Goal: Communication & Community: Share content

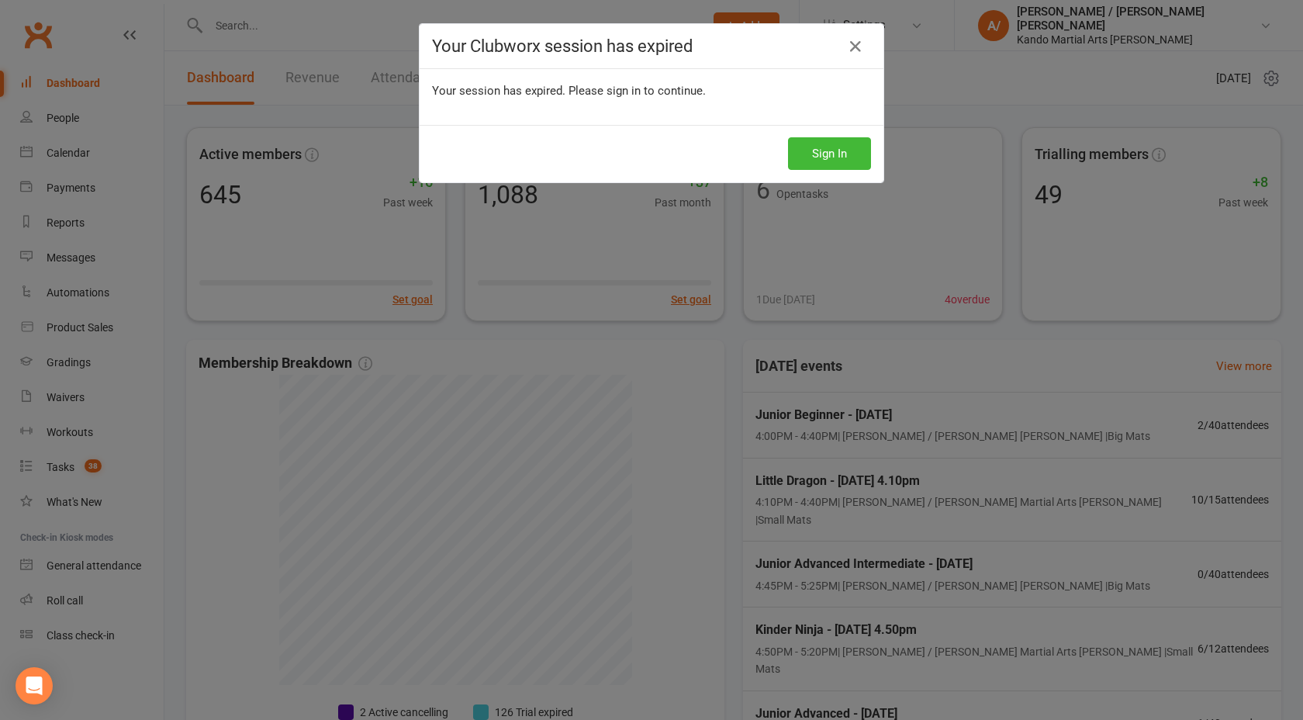
click at [845, 129] on div "Sign In" at bounding box center [651, 153] width 464 height 57
click at [842, 150] on button "Sign In" at bounding box center [829, 153] width 83 height 33
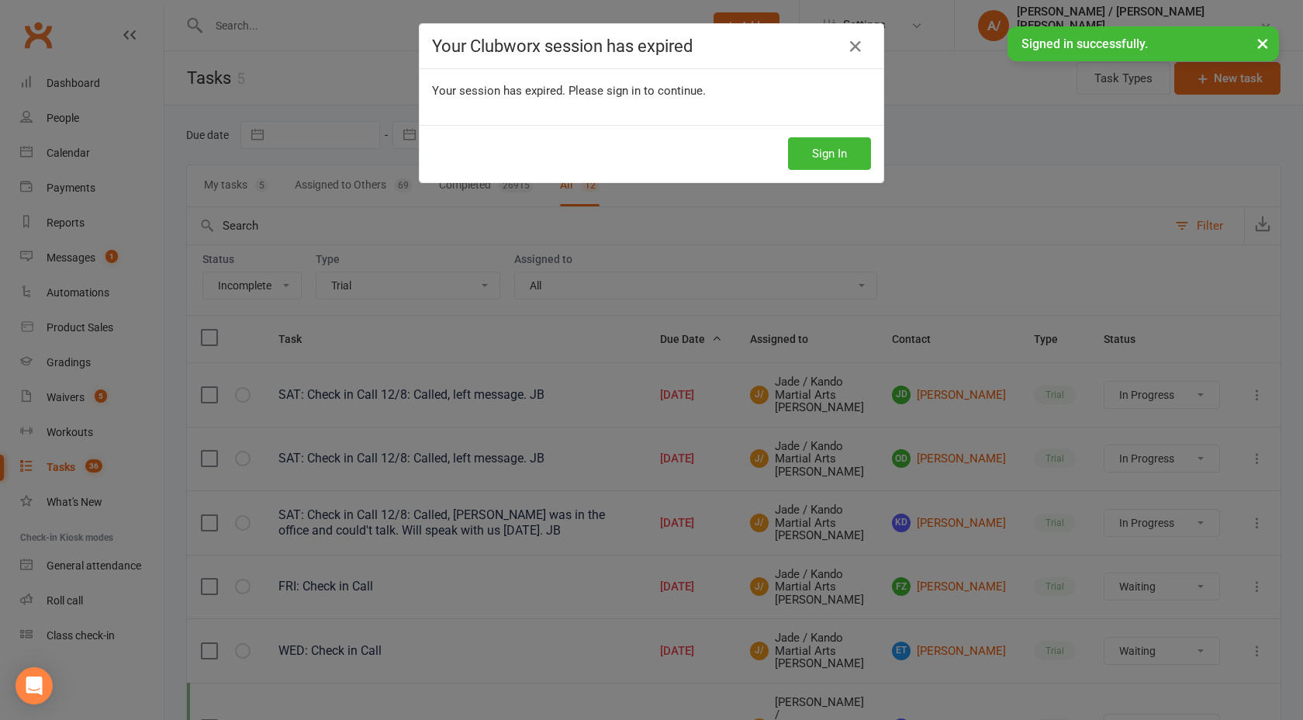
select select "incomplete"
select select "23766"
select select "started"
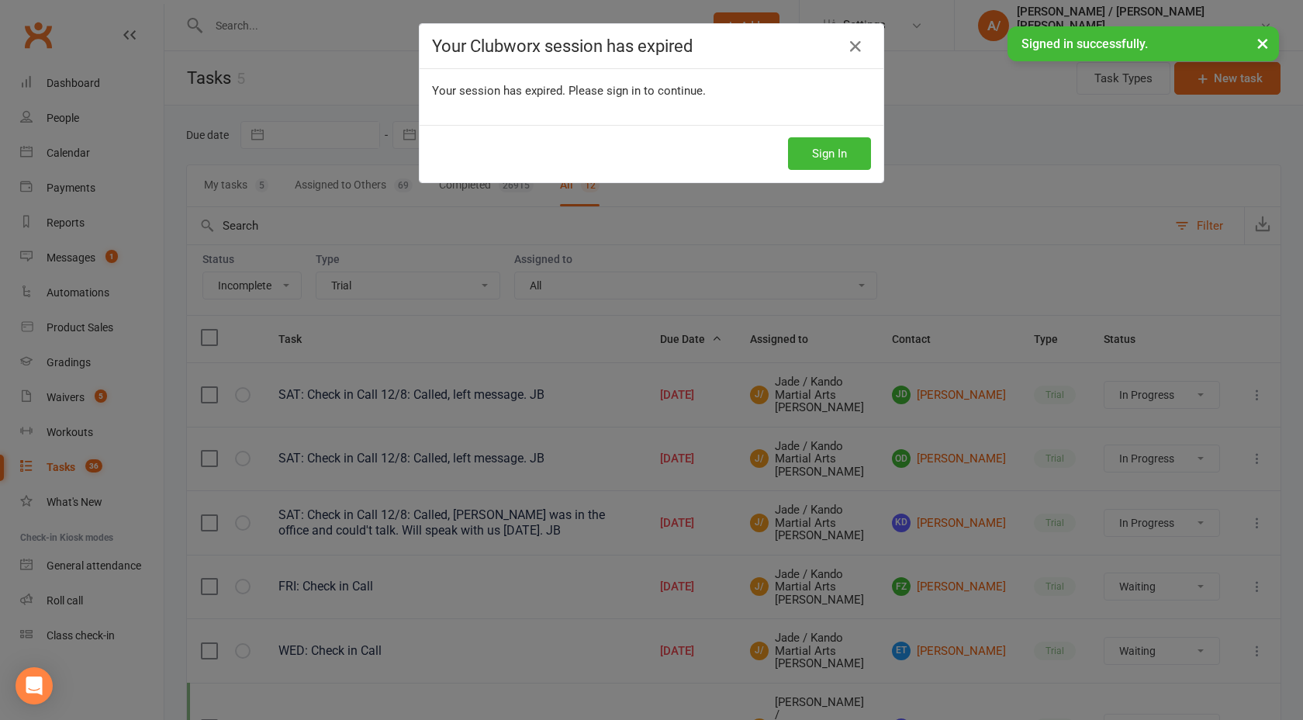
select select "waiting"
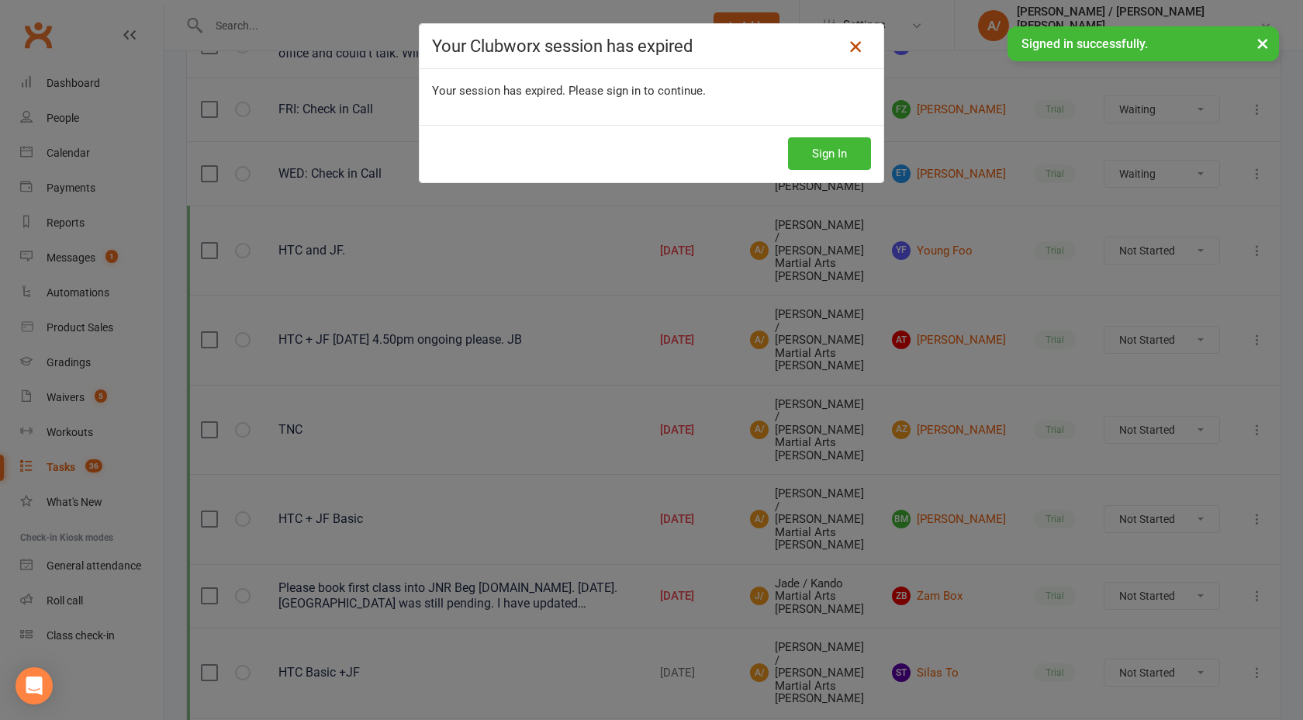
click at [852, 53] on icon at bounding box center [855, 46] width 19 height 19
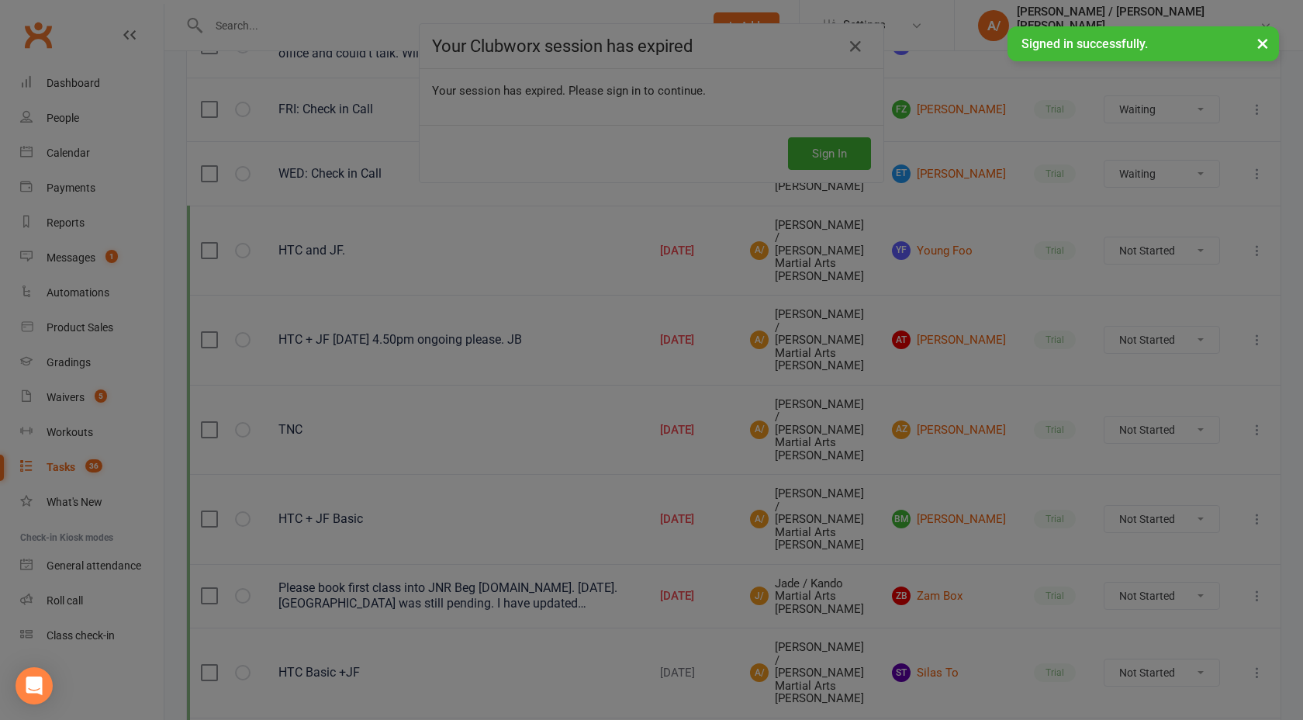
click at [853, 49] on div at bounding box center [651, 360] width 1303 height 720
click at [261, 28] on div at bounding box center [651, 360] width 1303 height 720
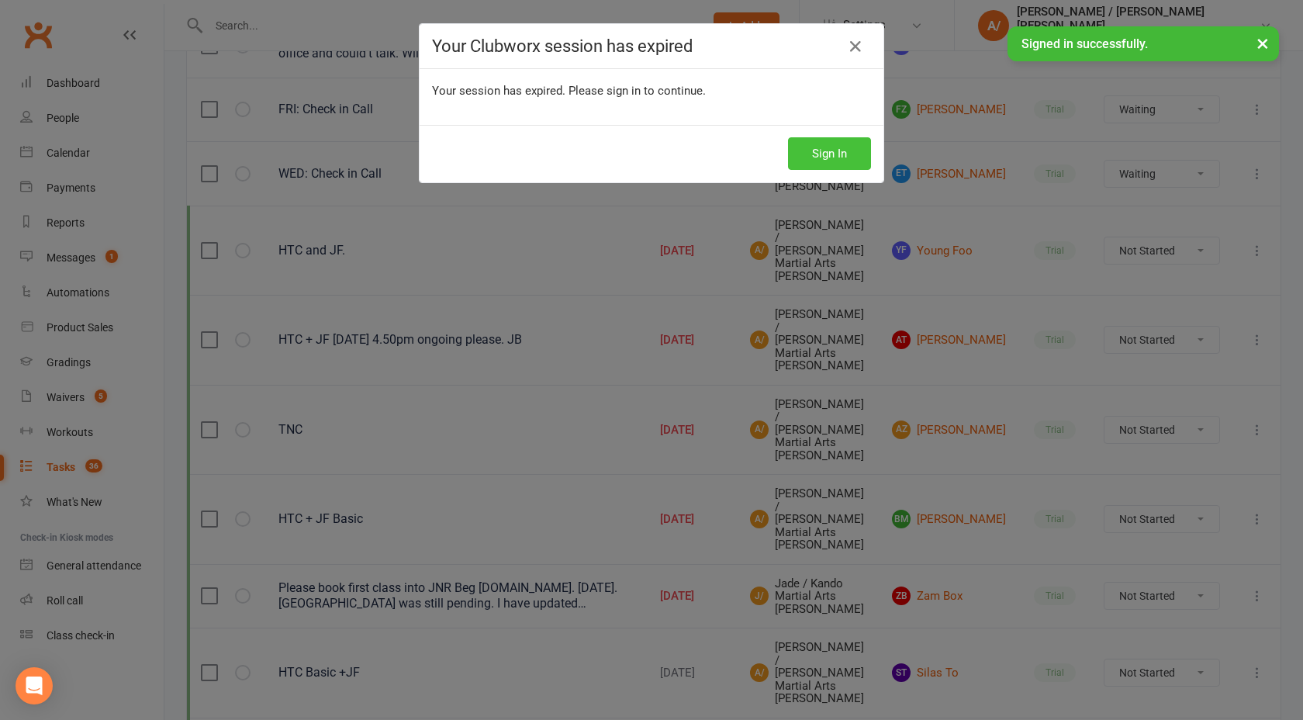
click at [831, 160] on button "Sign In" at bounding box center [829, 153] width 83 height 33
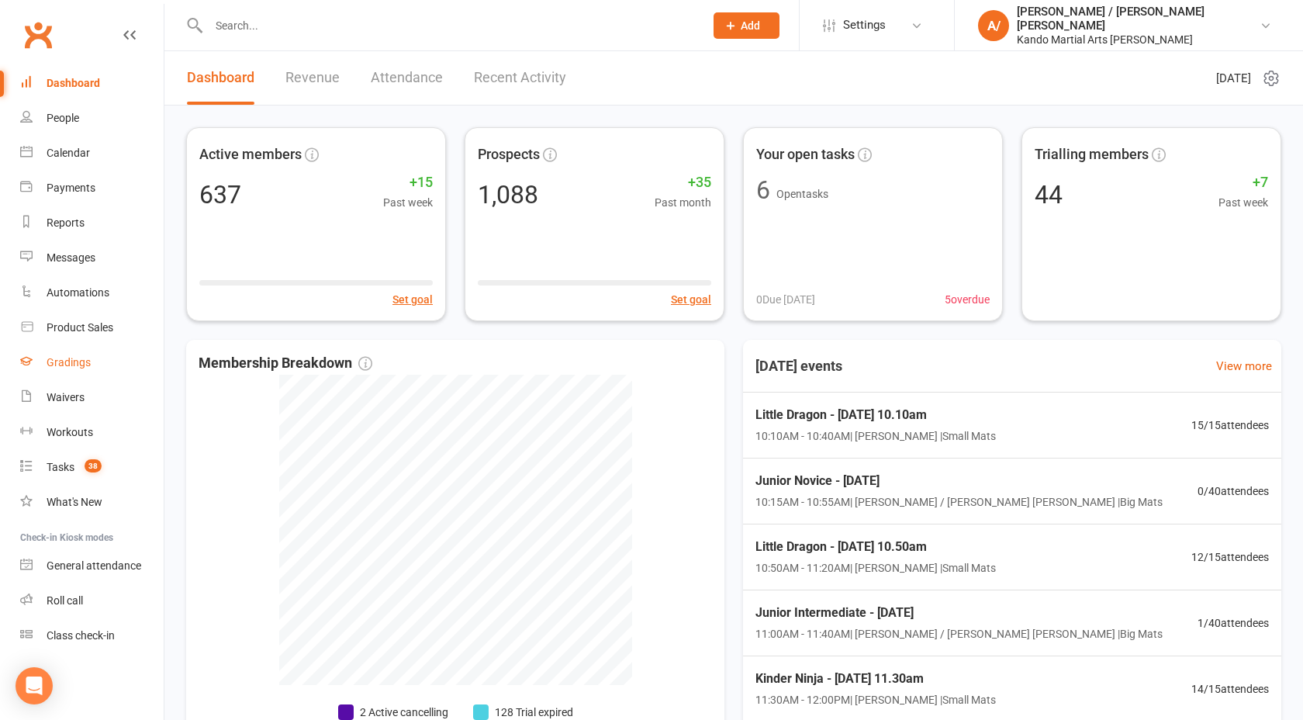
click at [81, 359] on div "Gradings" at bounding box center [69, 362] width 44 height 12
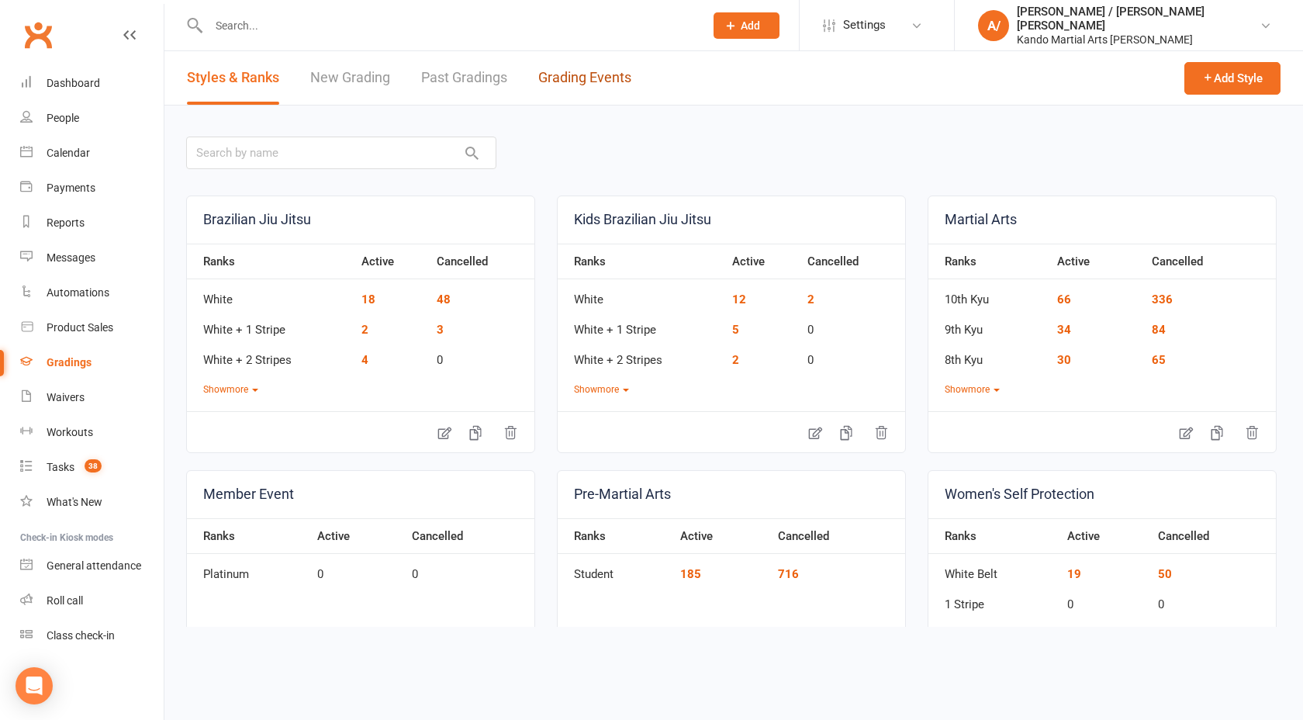
click at [596, 83] on link "Grading Events" at bounding box center [584, 77] width 93 height 53
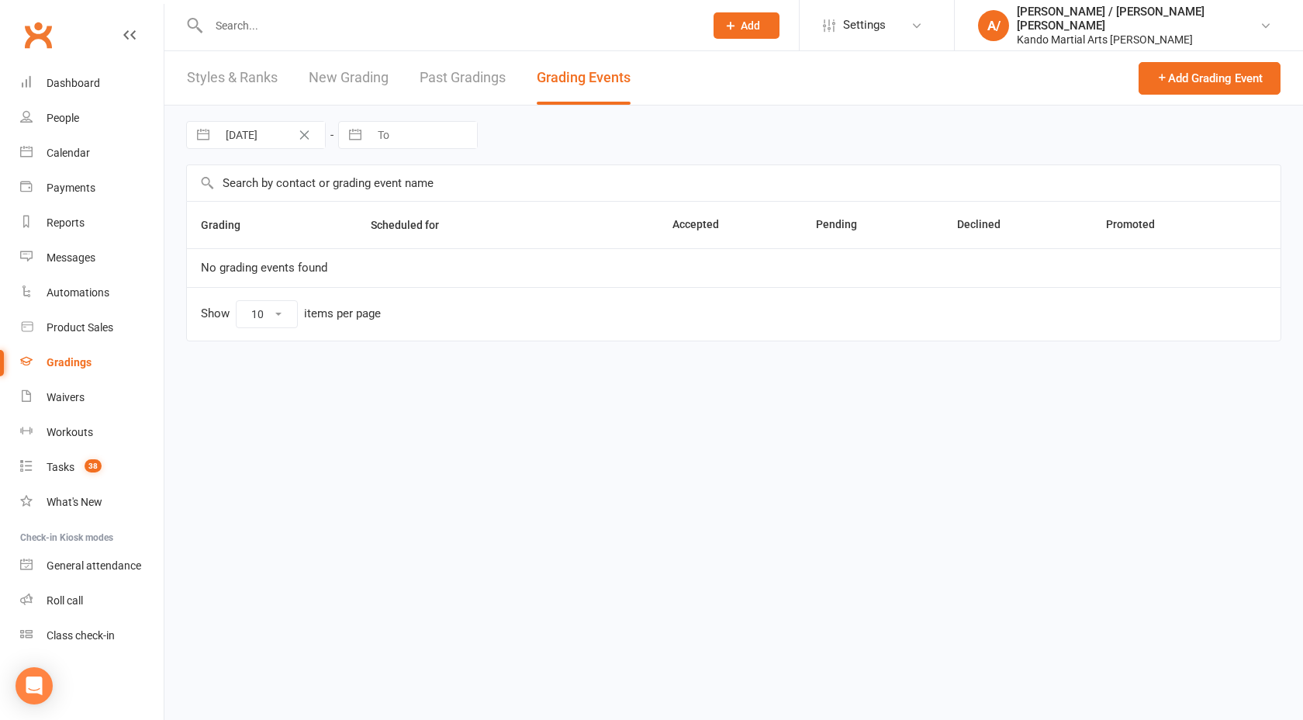
select select "50"
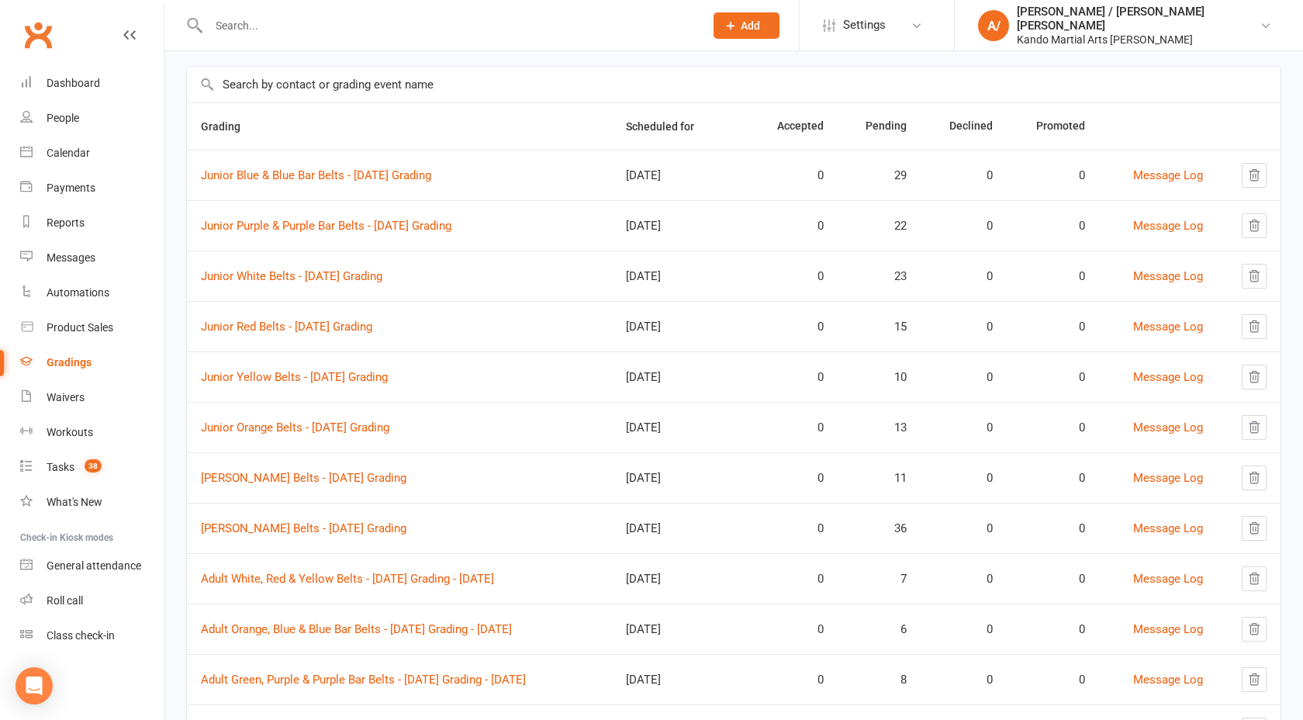
scroll to position [109, 0]
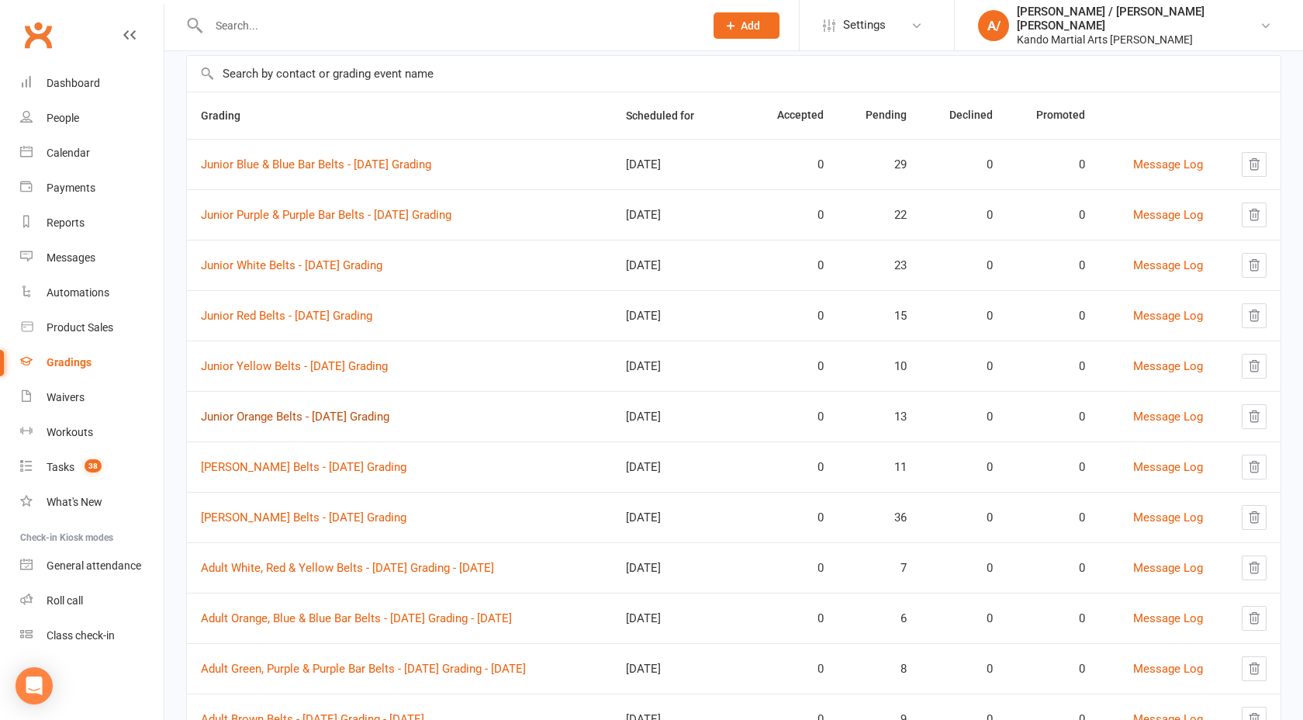
click at [386, 412] on link "Junior Orange Belts - 2025 August Grading" at bounding box center [295, 416] width 188 height 14
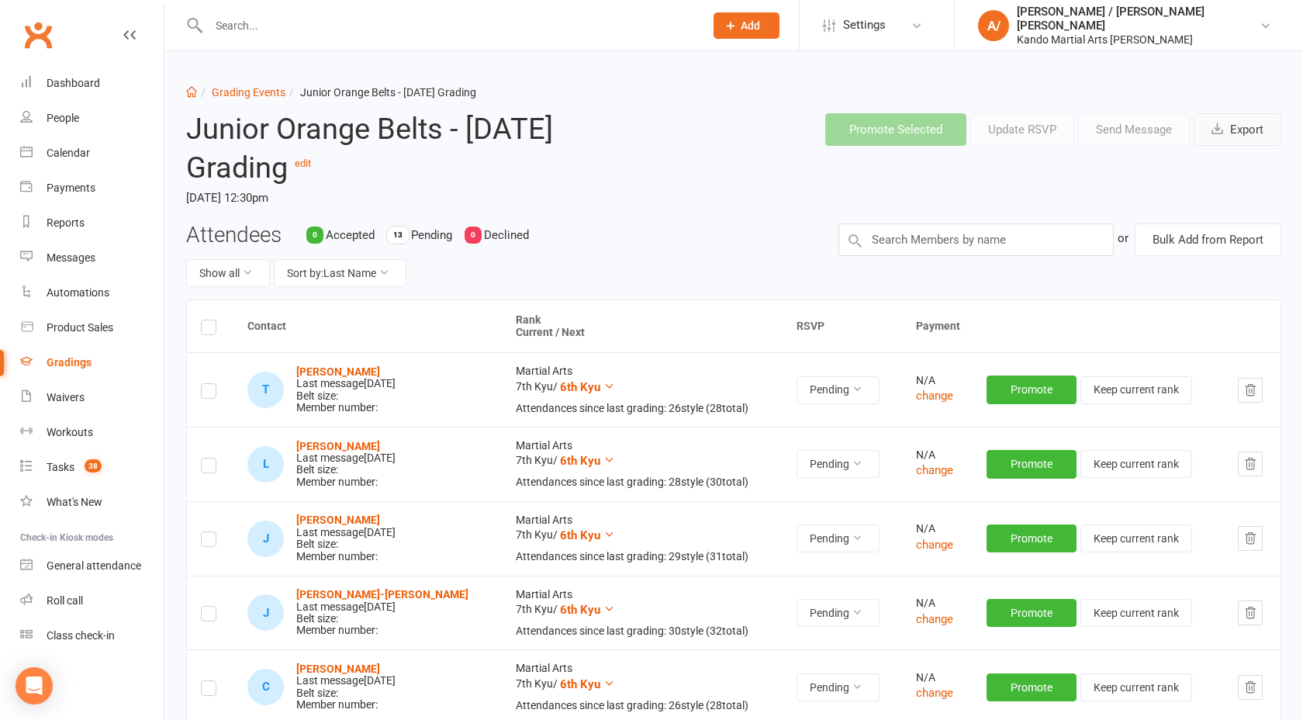
click at [1225, 124] on span "button" at bounding box center [1219, 130] width 16 height 14
click at [258, 91] on link "Grading Events" at bounding box center [249, 92] width 74 height 12
select select "50"
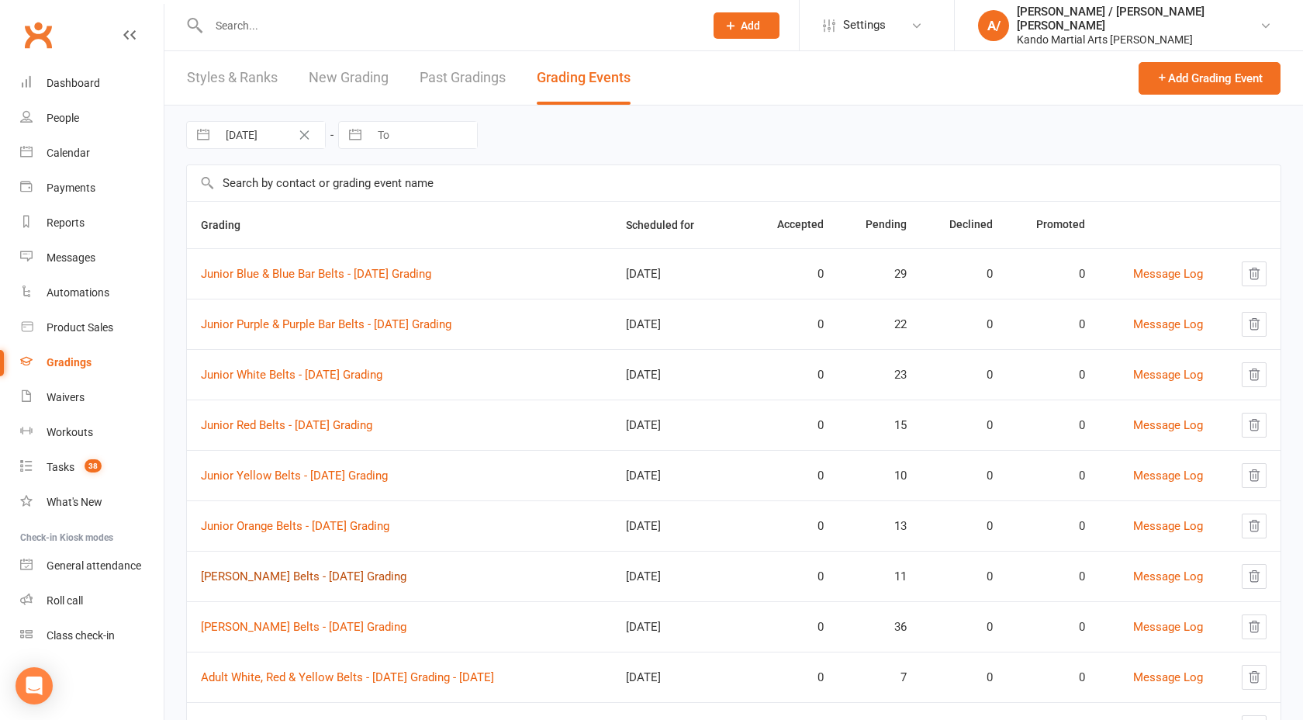
click at [265, 575] on link "Junior Green Belts - 2025 August Grading" at bounding box center [303, 576] width 205 height 14
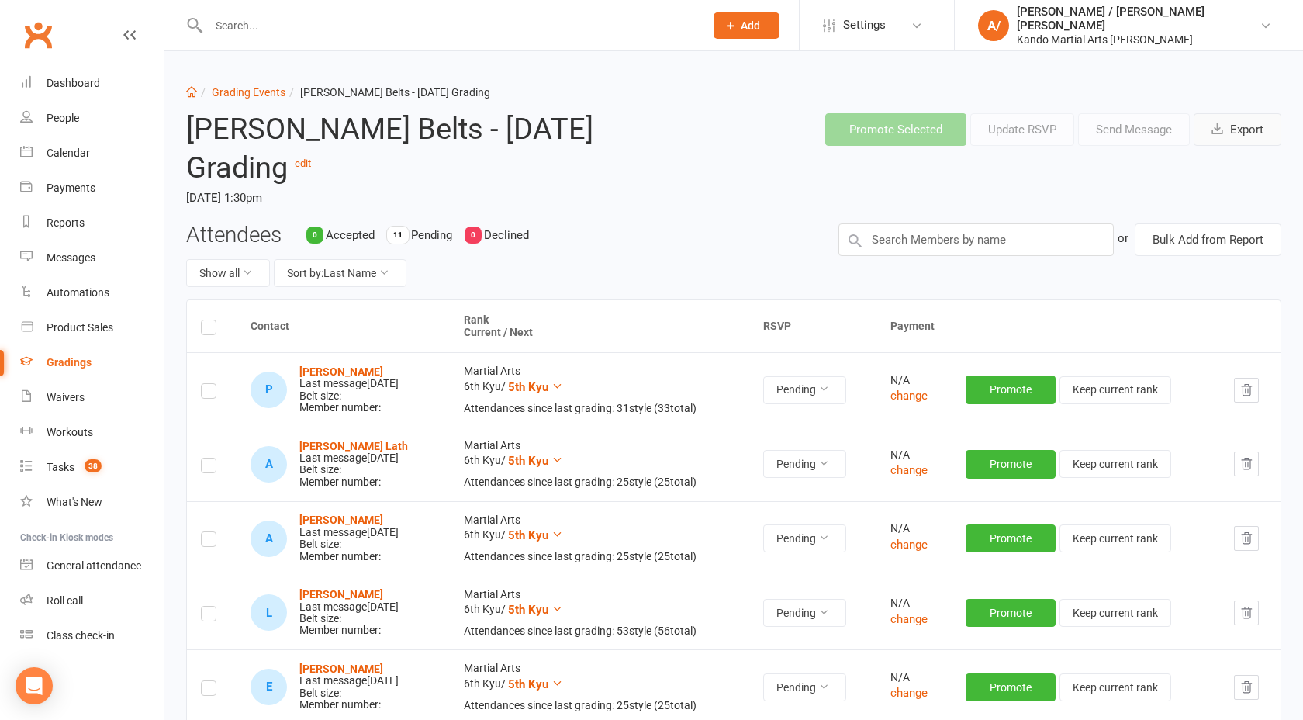
click at [1268, 132] on button "Export" at bounding box center [1237, 129] width 88 height 33
click at [245, 94] on link "Grading Events" at bounding box center [249, 92] width 74 height 12
select select "50"
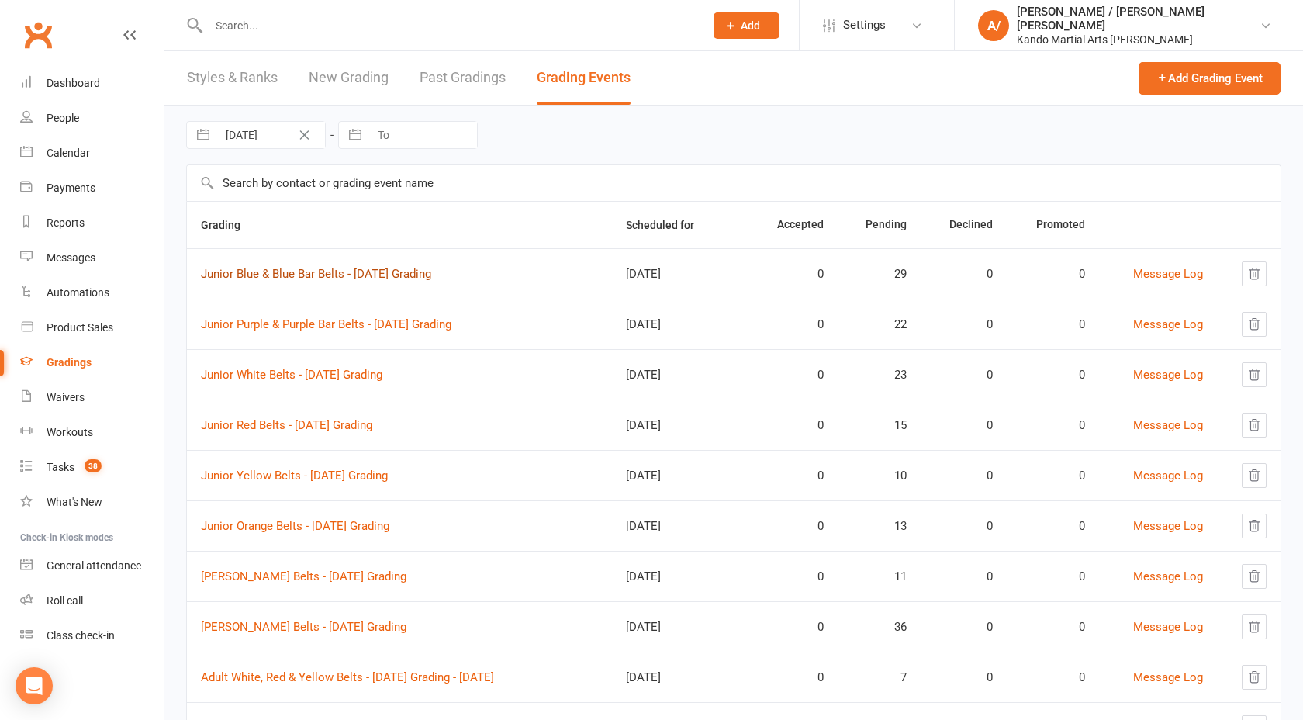
click at [288, 270] on link "Junior Blue & Blue Bar Belts - 2025 August Grading" at bounding box center [316, 274] width 230 height 14
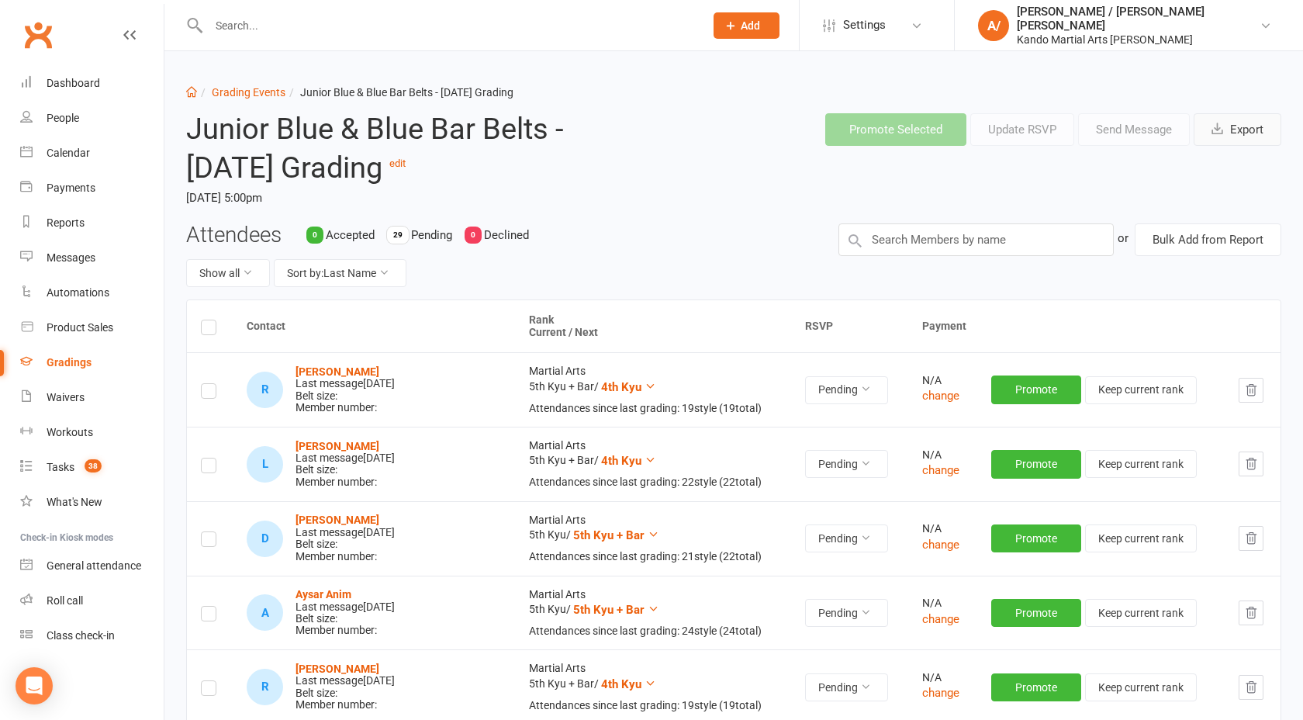
click at [1220, 132] on icon "button" at bounding box center [1217, 129] width 12 height 12
click at [268, 88] on link "Grading Events" at bounding box center [249, 92] width 74 height 12
select select "50"
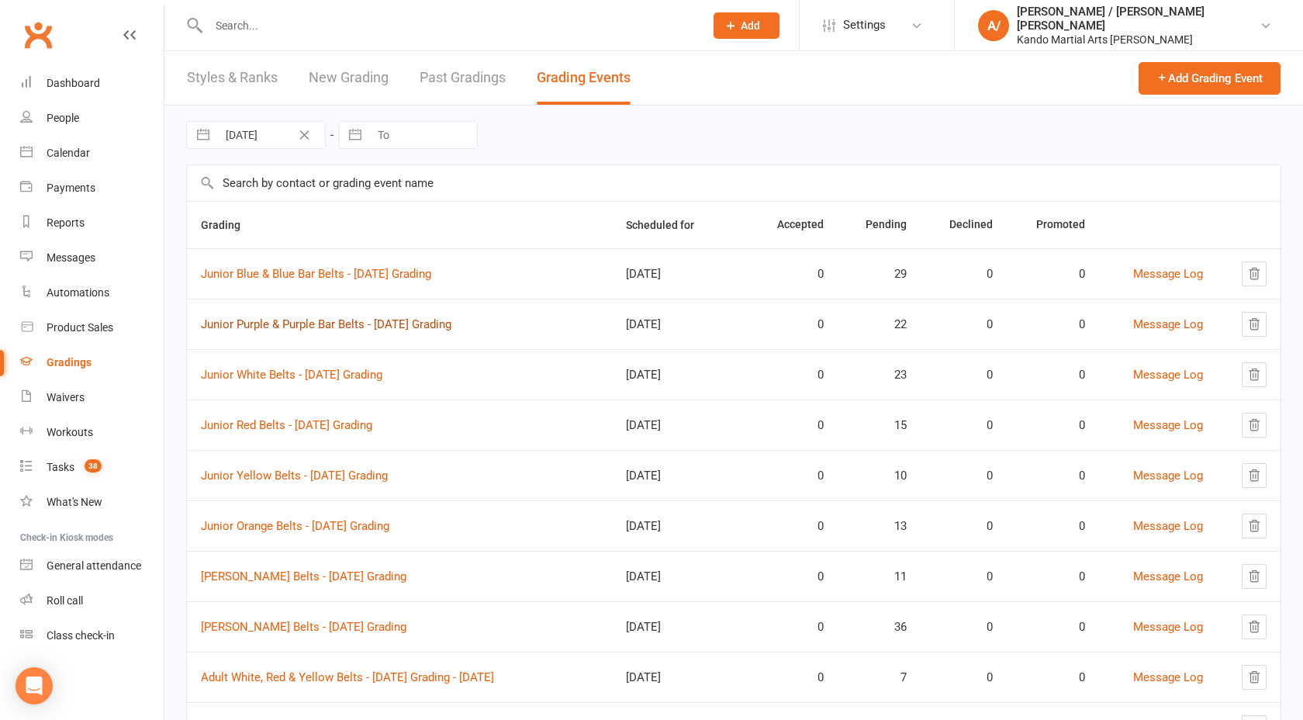
click at [281, 323] on link "Junior Purple & Purple Bar Belts - 2025 August Grading" at bounding box center [326, 324] width 250 height 14
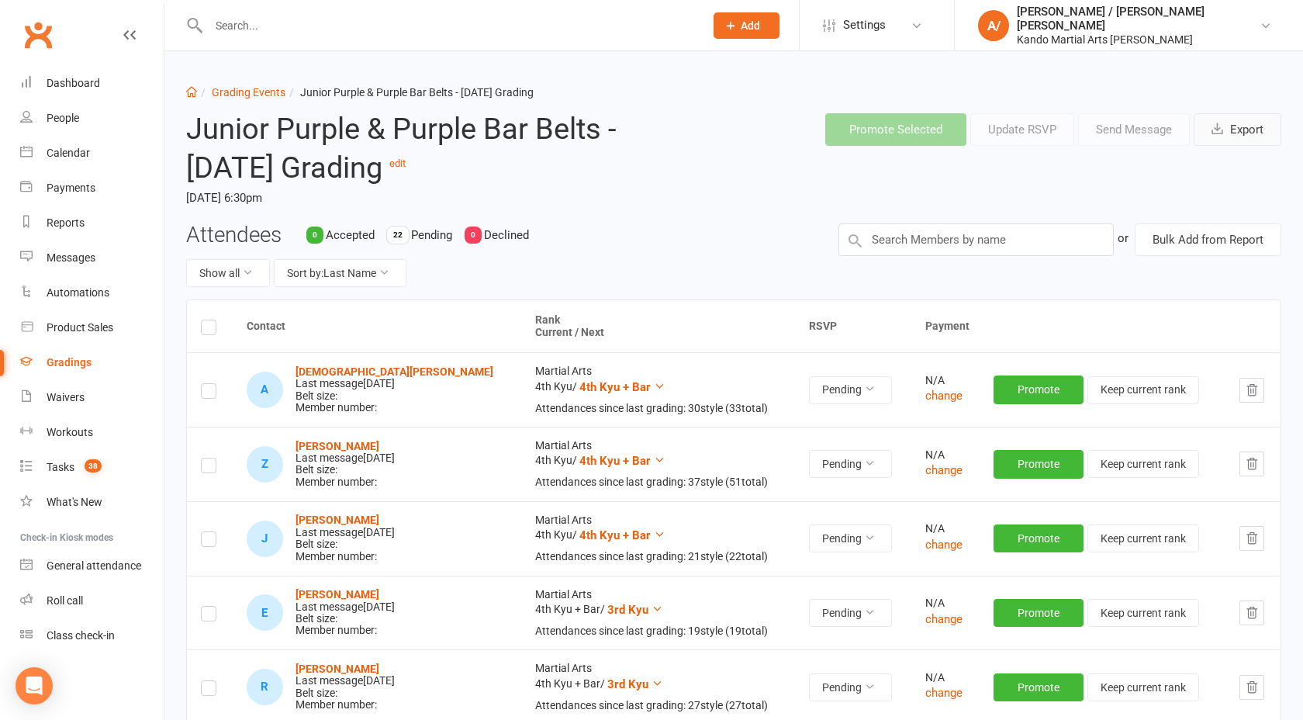
click at [1229, 125] on button "Export" at bounding box center [1237, 129] width 88 height 33
click at [271, 95] on link "Grading Events" at bounding box center [249, 92] width 74 height 12
select select "50"
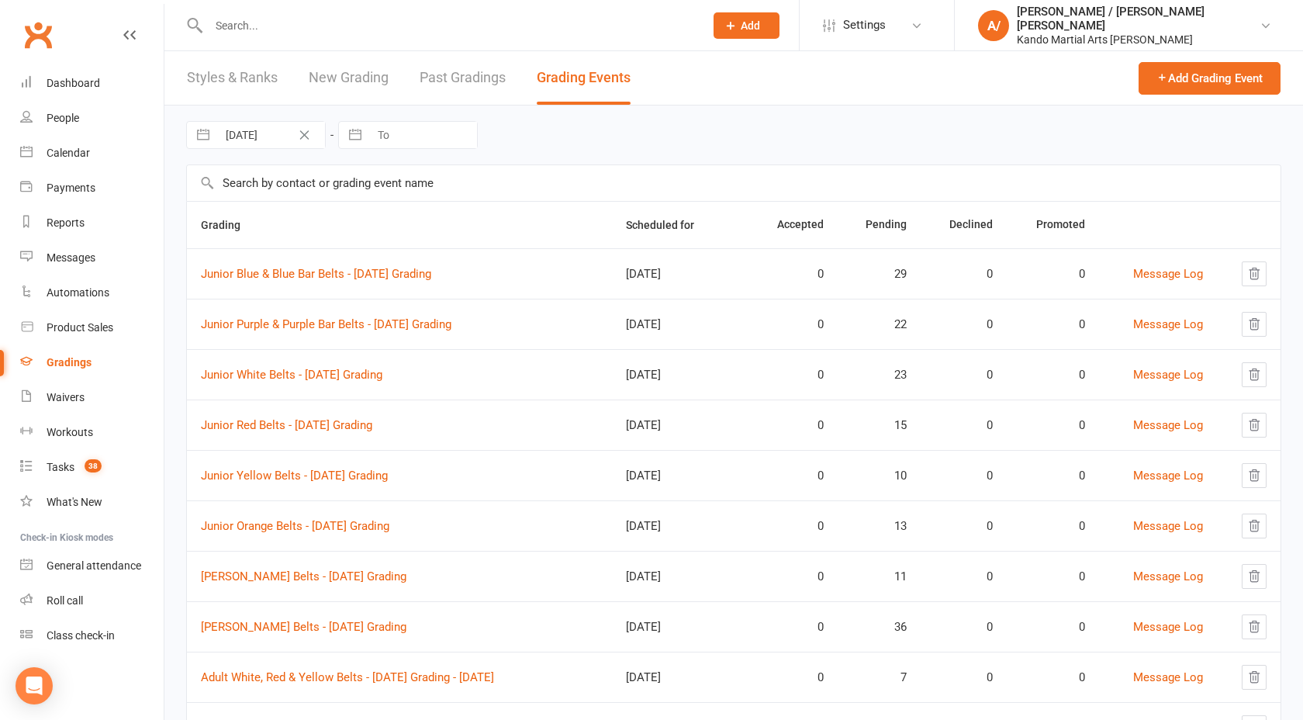
scroll to position [232, 0]
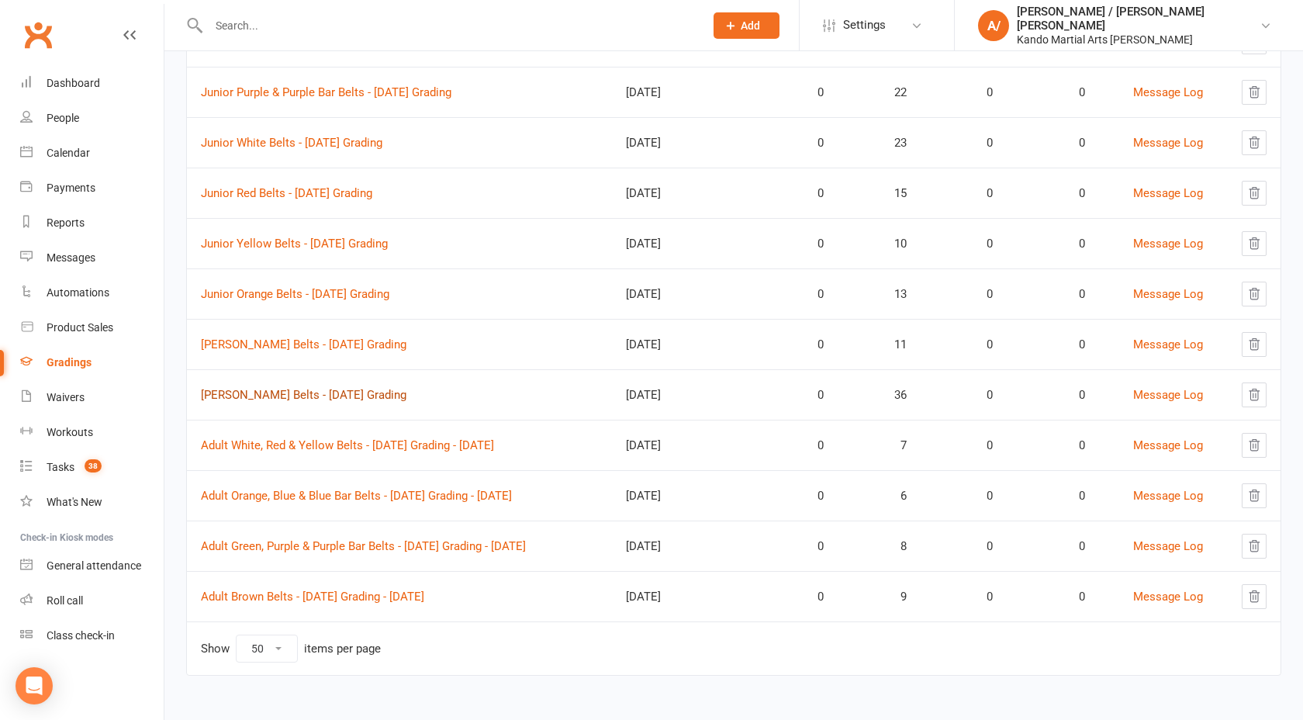
click at [295, 396] on link "Junior Brown Belts - 2025 August Grading" at bounding box center [303, 395] width 205 height 14
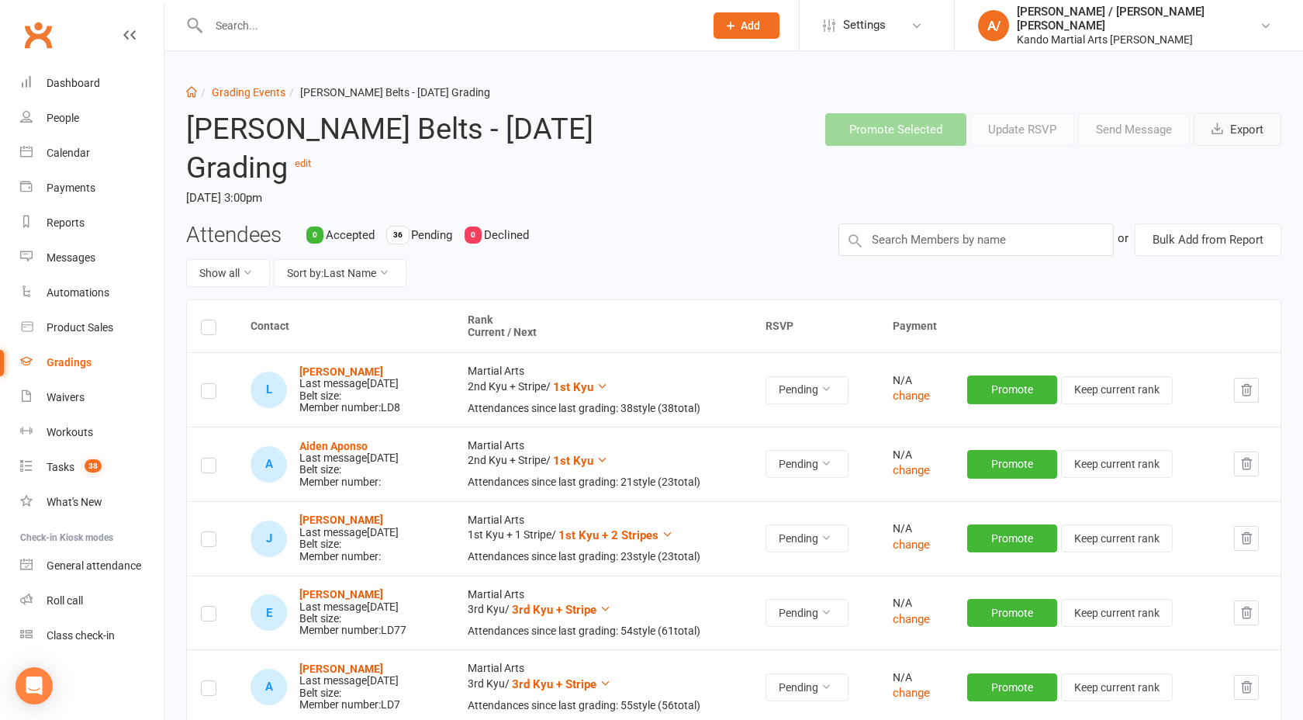
click at [1234, 132] on button "Export" at bounding box center [1237, 129] width 88 height 33
click at [259, 88] on link "Grading Events" at bounding box center [249, 92] width 74 height 12
select select "50"
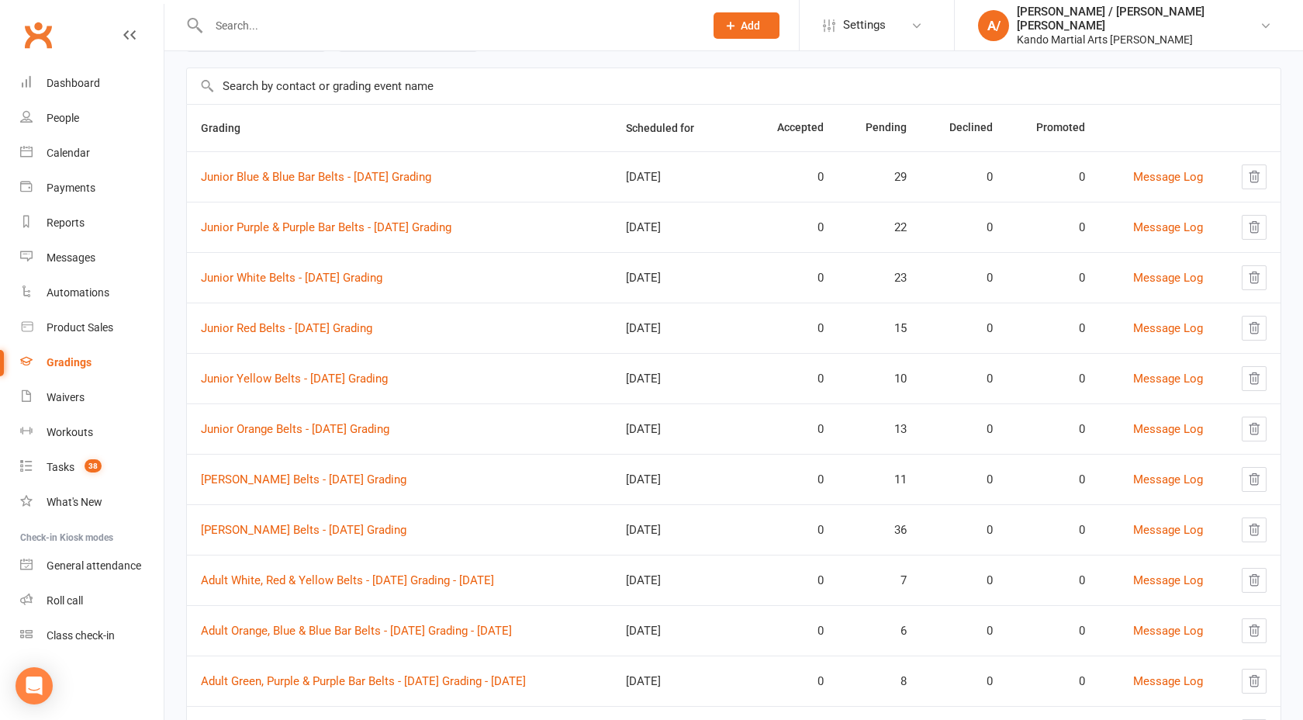
scroll to position [232, 0]
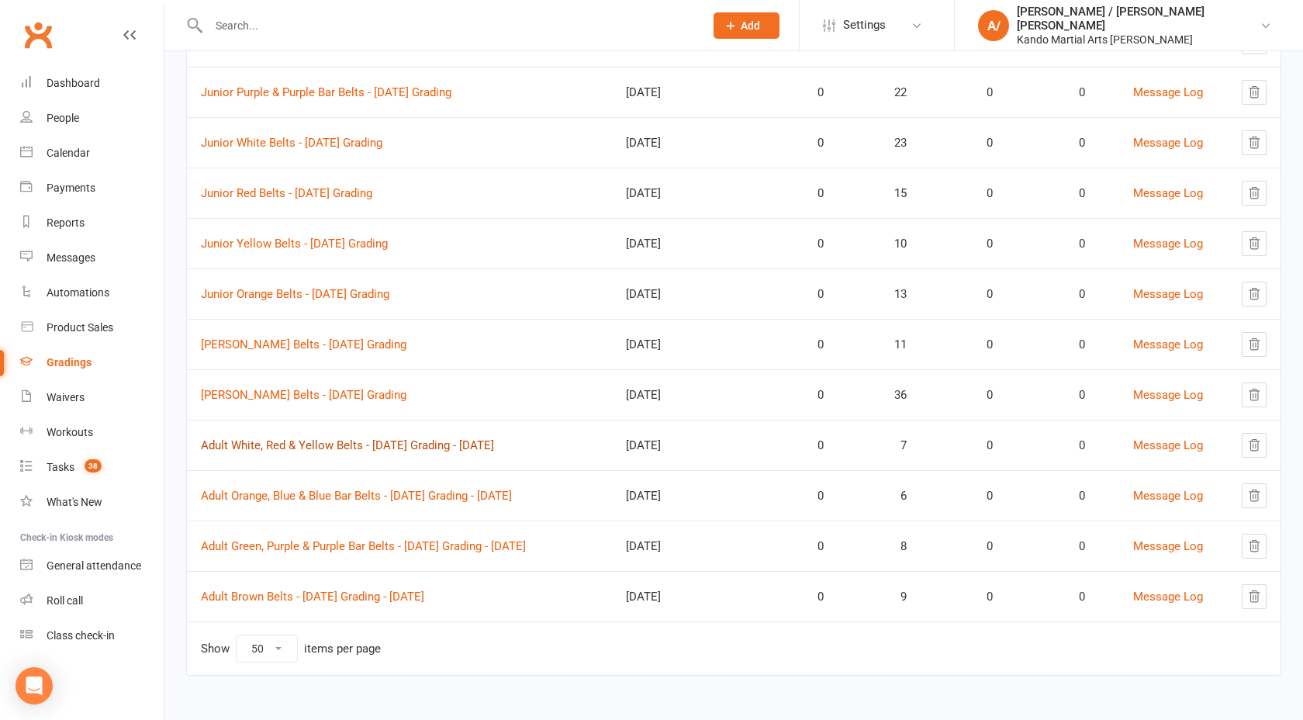
click at [392, 442] on link "Adult White, Red & Yellow Belts - 2025 August Grading - Monday" at bounding box center [347, 445] width 293 height 14
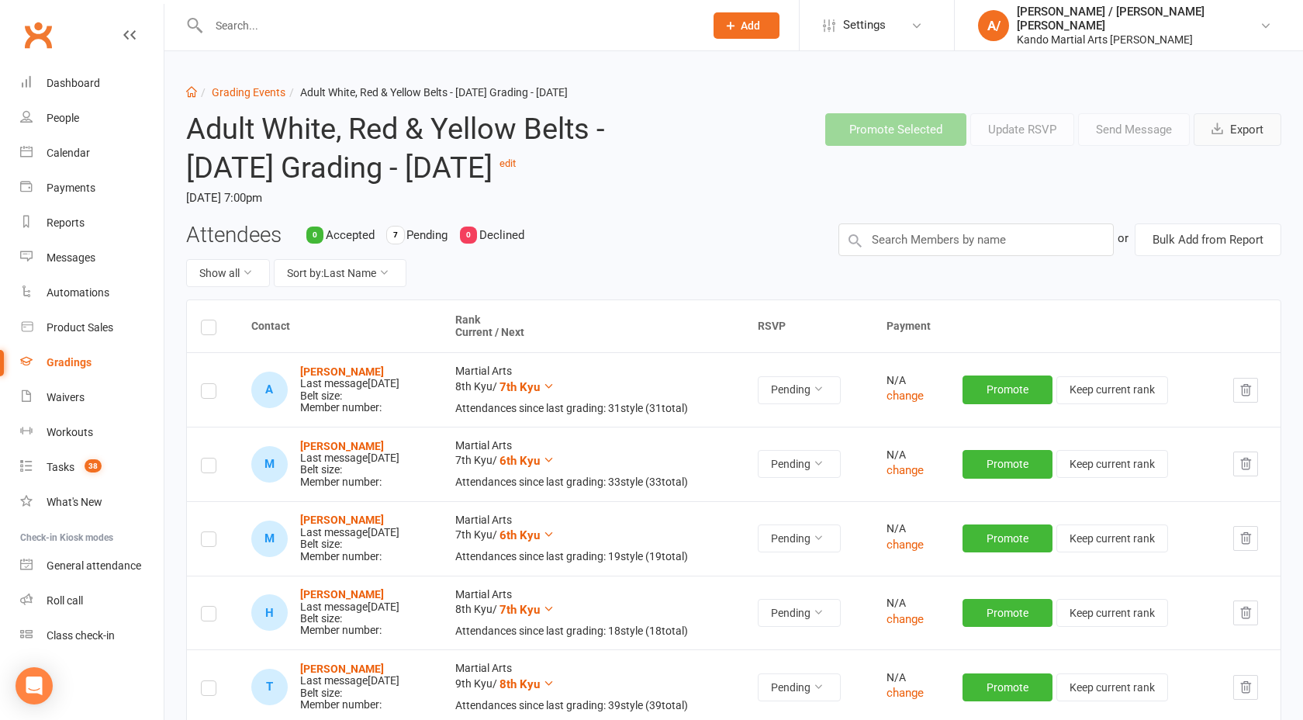
click at [1222, 129] on icon "button" at bounding box center [1217, 129] width 12 height 12
click at [260, 91] on link "Grading Events" at bounding box center [249, 92] width 74 height 12
select select "50"
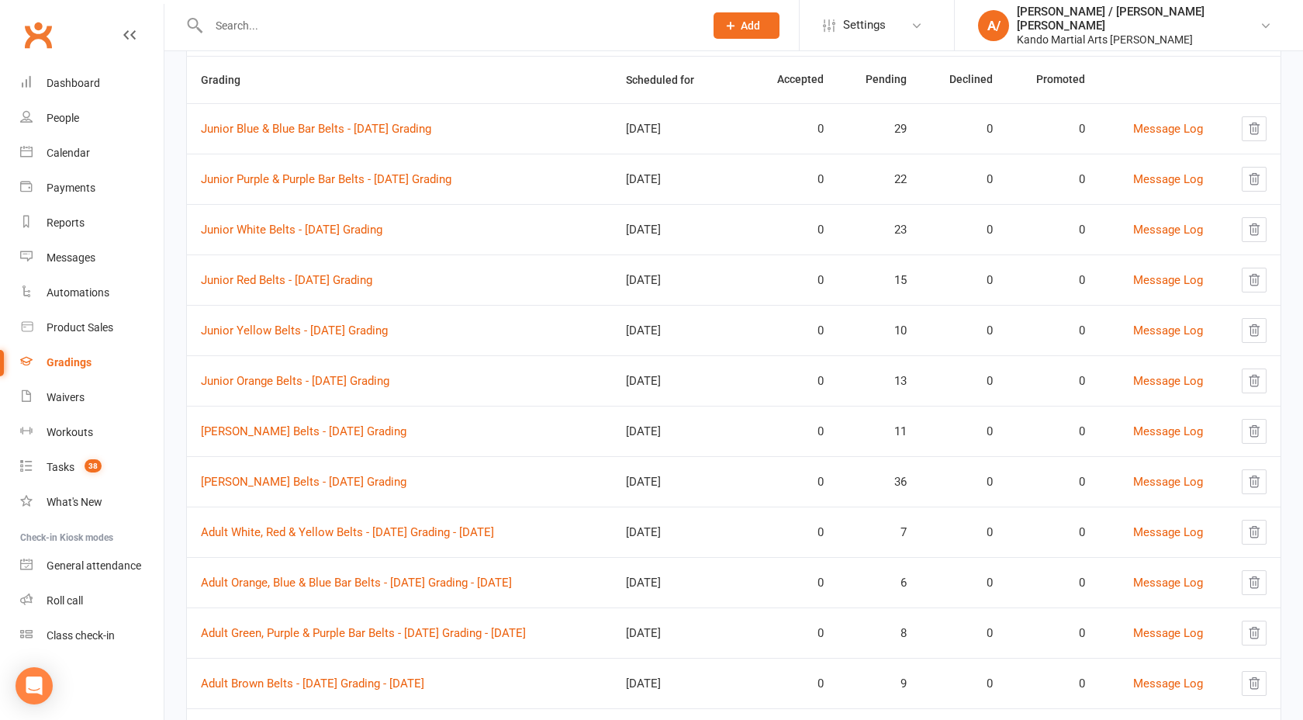
scroll to position [232, 0]
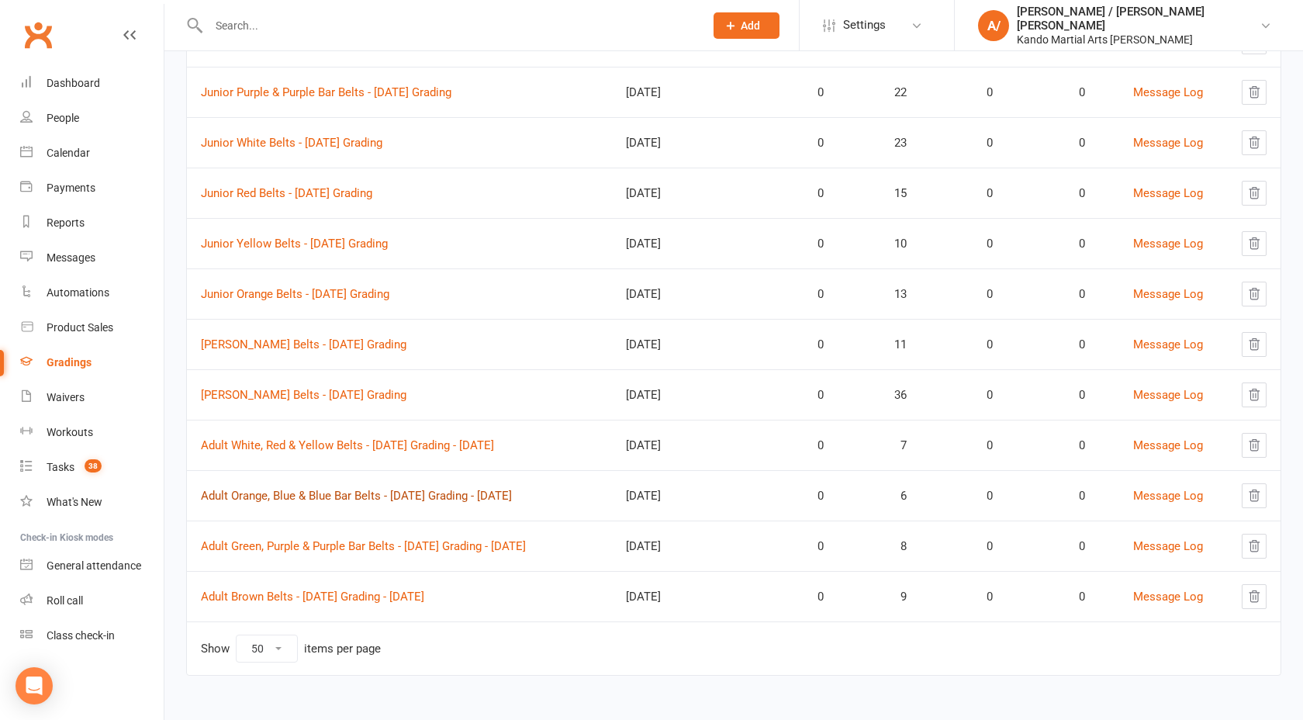
click at [323, 493] on link "Adult Orange, Blue & Blue Bar Belts - 2025 August Grading - Tuesday" at bounding box center [356, 495] width 311 height 14
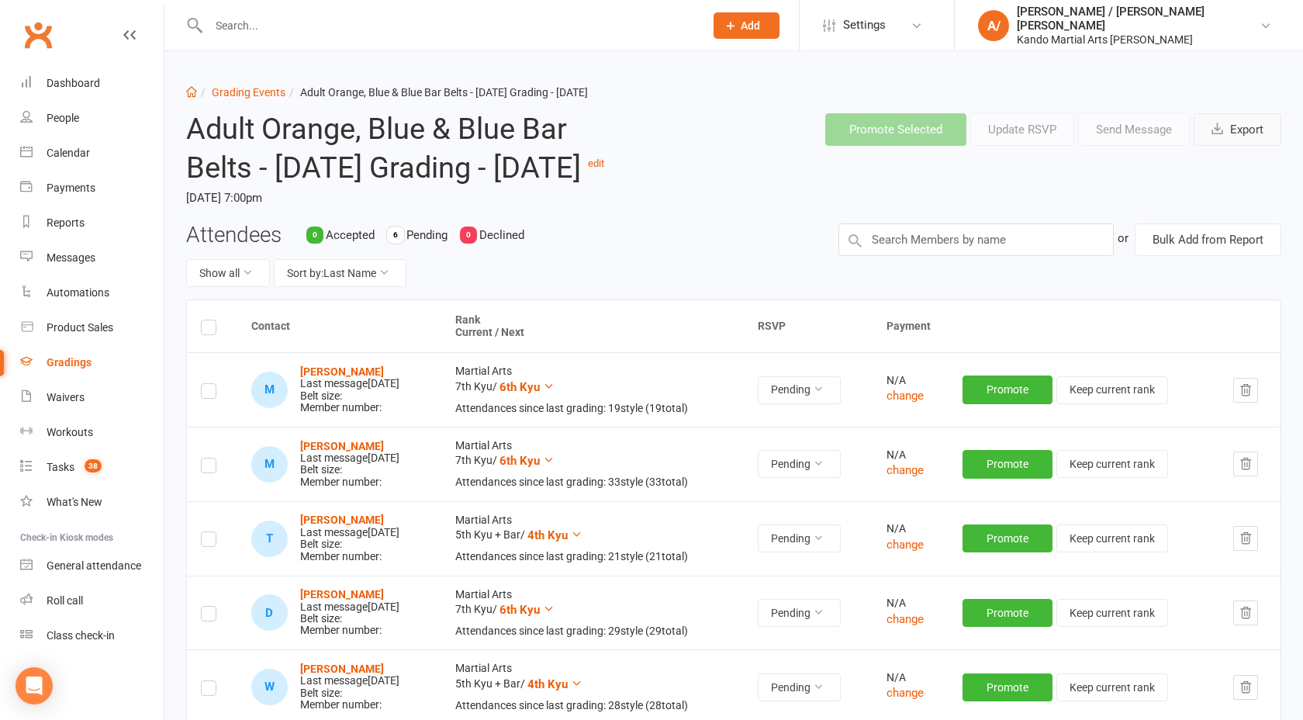
click at [1262, 125] on button "Export" at bounding box center [1237, 129] width 88 height 33
click at [254, 93] on link "Grading Events" at bounding box center [249, 92] width 74 height 12
select select "50"
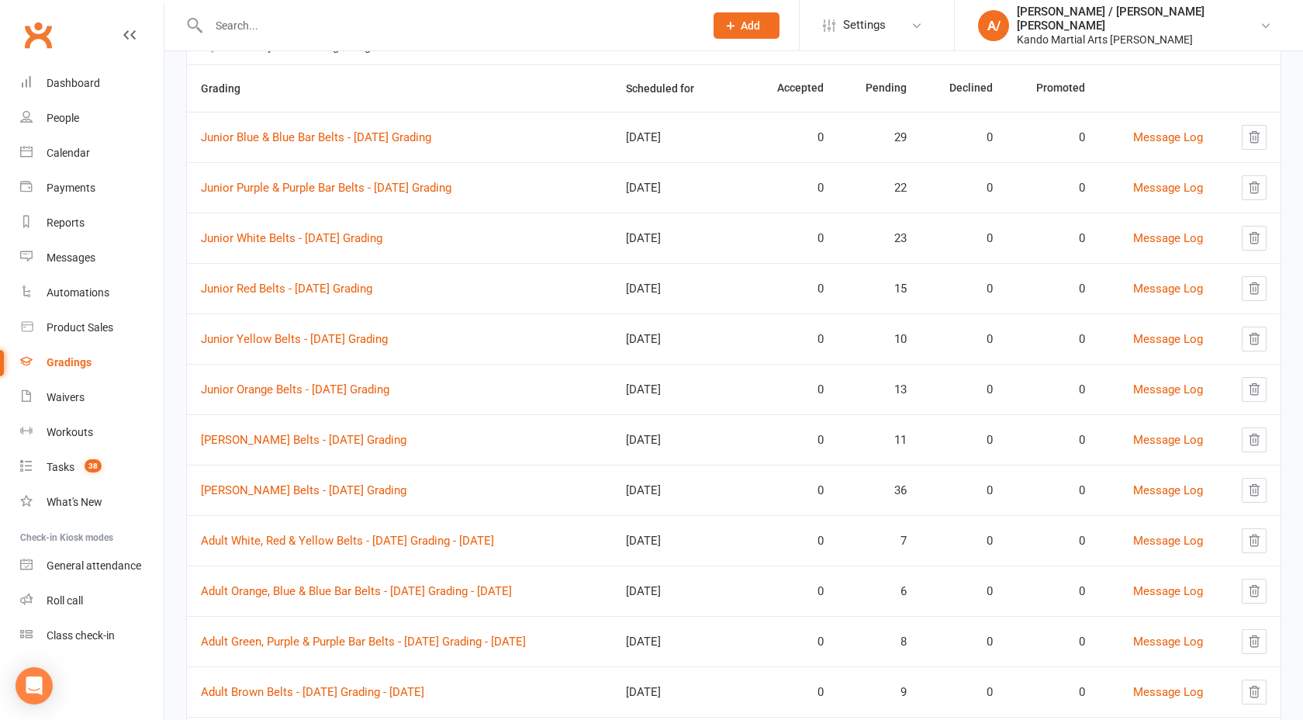
scroll to position [182, 0]
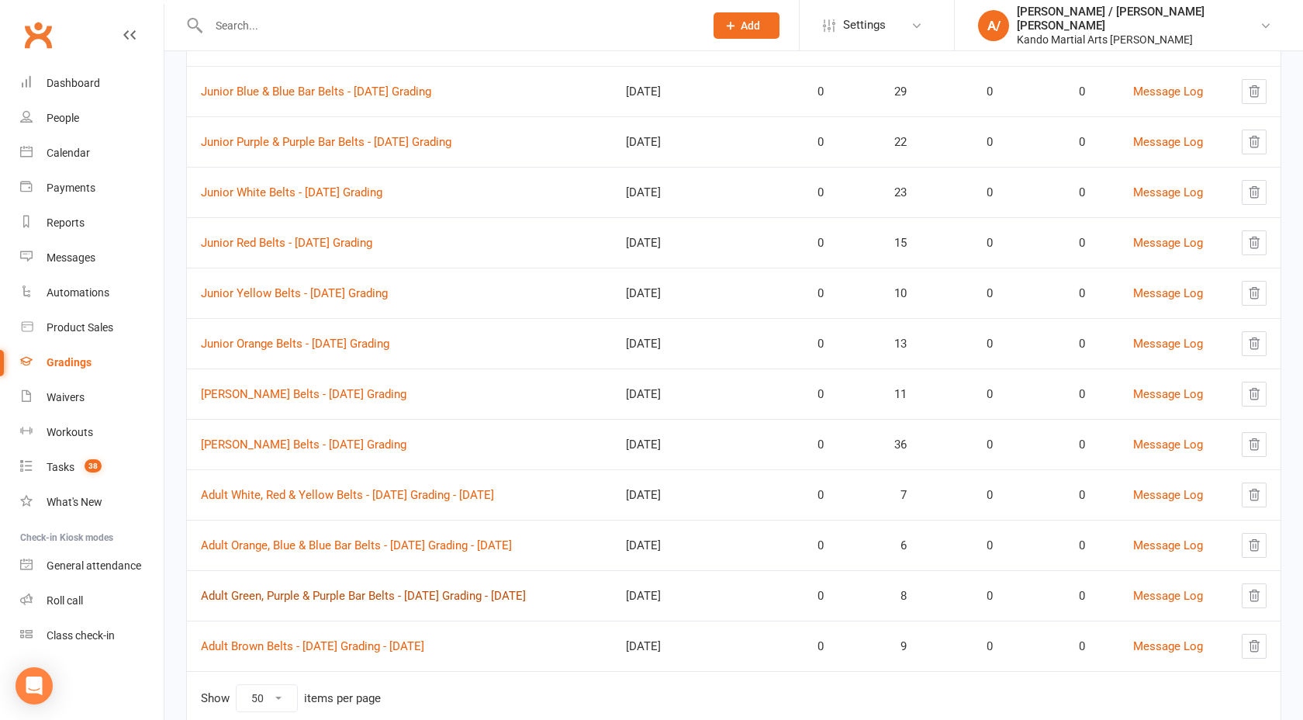
click at [317, 589] on link "Adult Green, Purple & Purple Bar Belts - 2025 August Grading - Wednesday" at bounding box center [363, 595] width 325 height 14
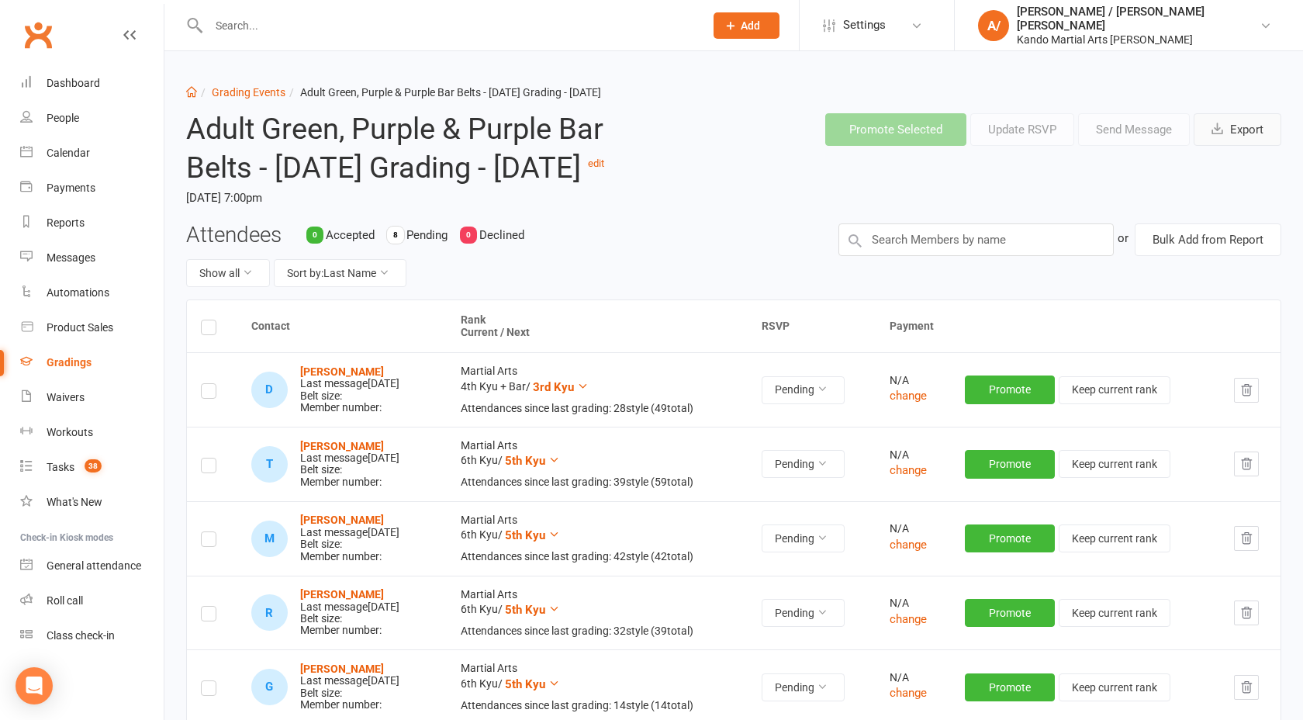
click at [1277, 126] on button "Export" at bounding box center [1237, 129] width 88 height 33
click at [252, 81] on div "Dashboard Grading Events Adult Green, Purple & Purple Bar Belts - 2025 August G…" at bounding box center [733, 559] width 1138 height 1016
click at [252, 88] on link "Grading Events" at bounding box center [249, 92] width 74 height 12
select select "50"
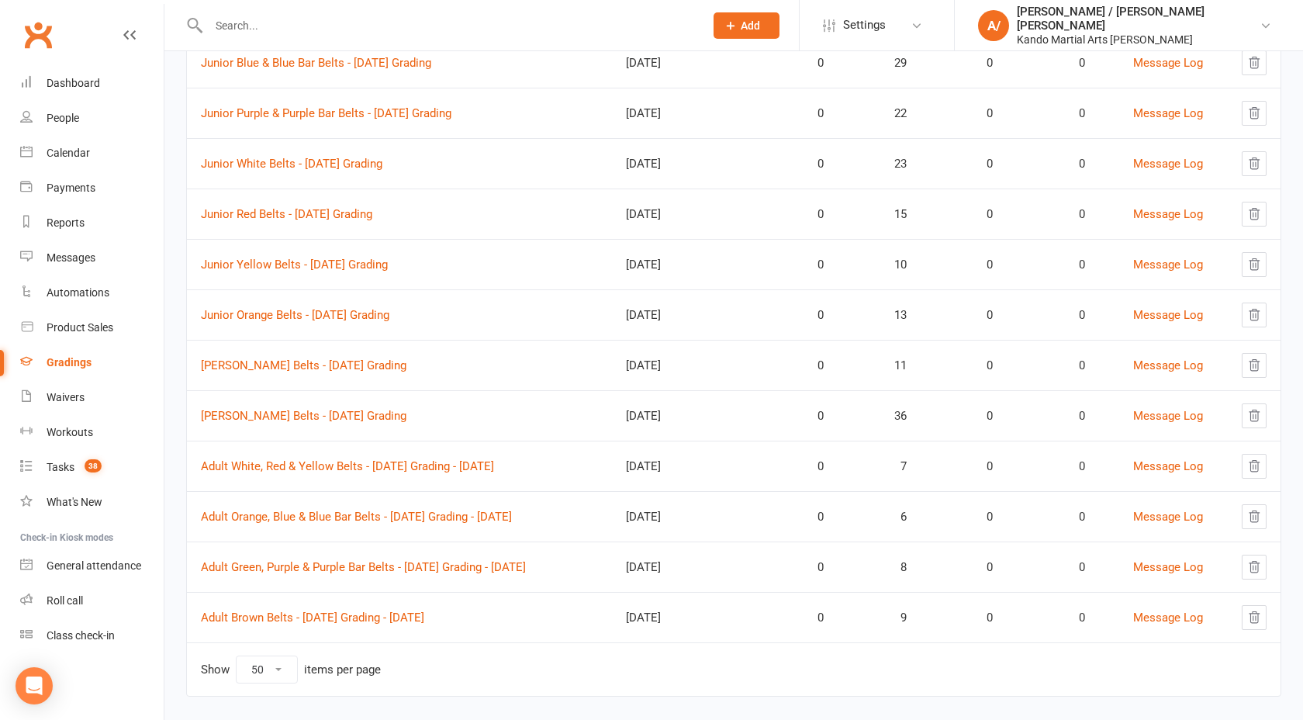
scroll to position [232, 0]
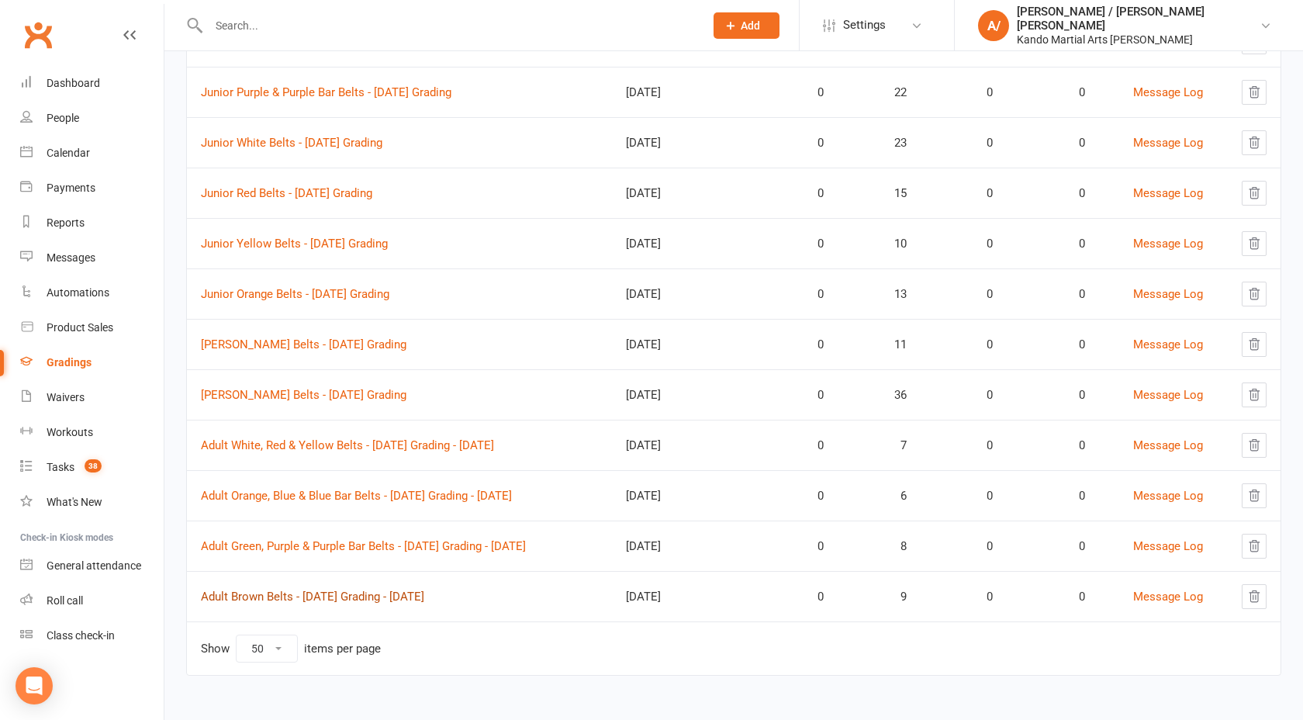
click at [326, 596] on link "Adult Brown Belts - 2025 August Grading - Thursday" at bounding box center [312, 596] width 223 height 14
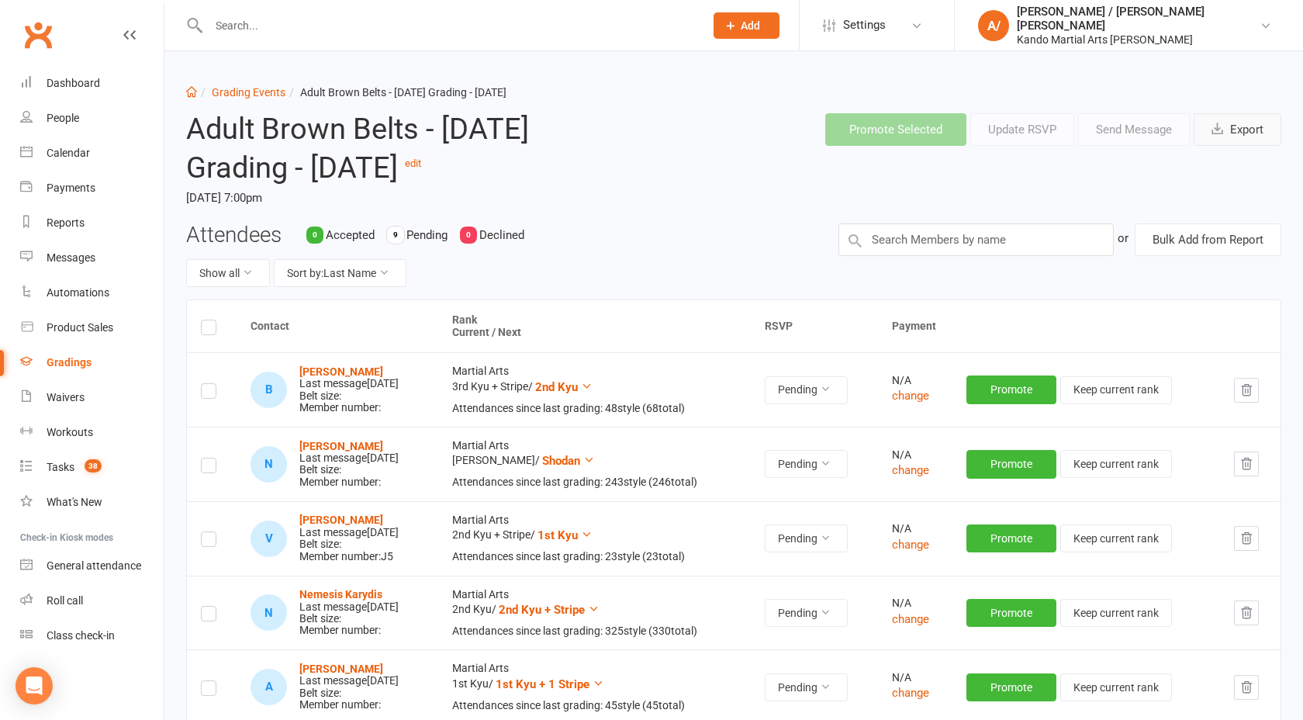
click at [1275, 124] on button "Export" at bounding box center [1237, 129] width 88 height 33
click at [74, 222] on div "Reports" at bounding box center [66, 222] width 38 height 12
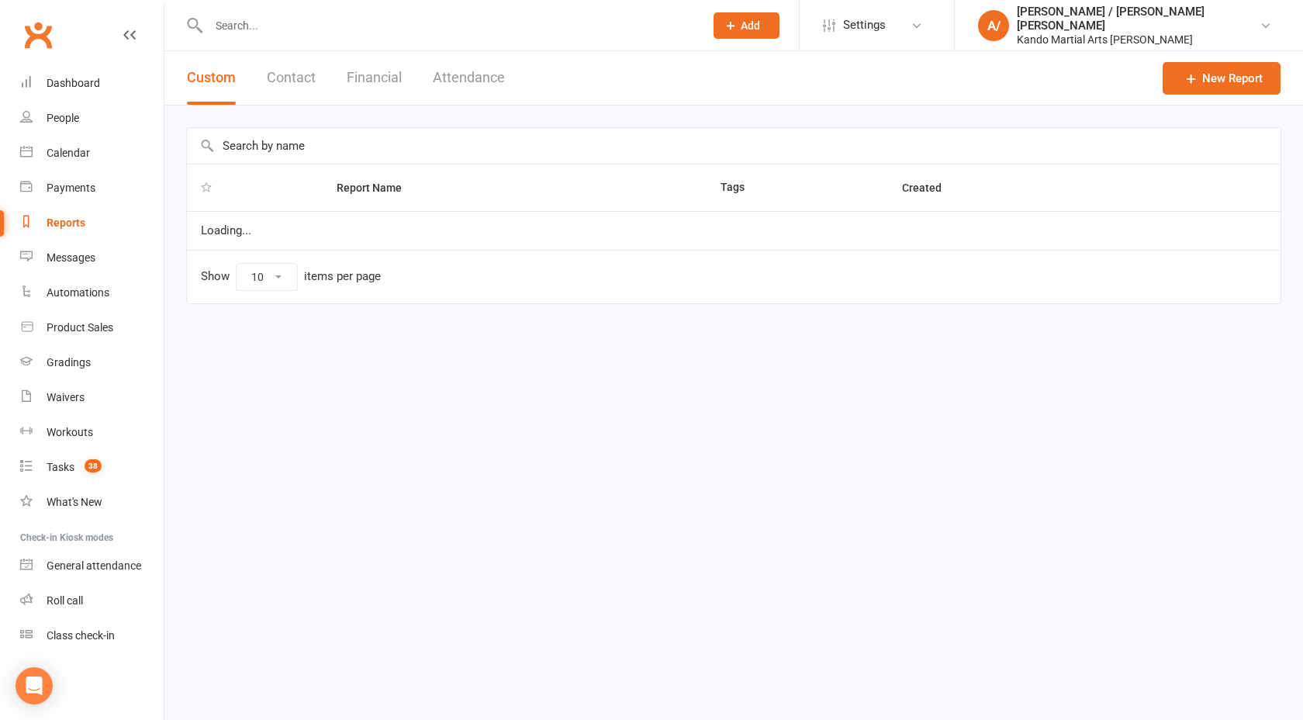
select select "100"
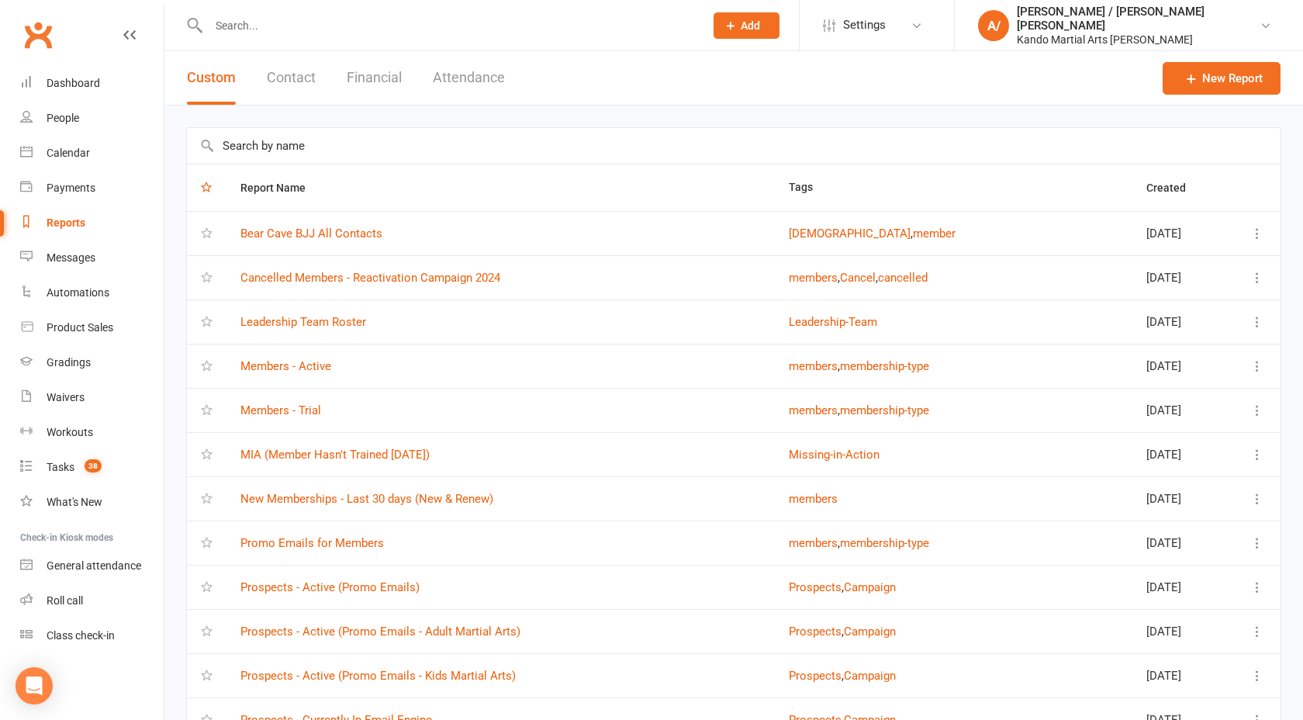
click at [285, 142] on input "text" at bounding box center [733, 146] width 1093 height 36
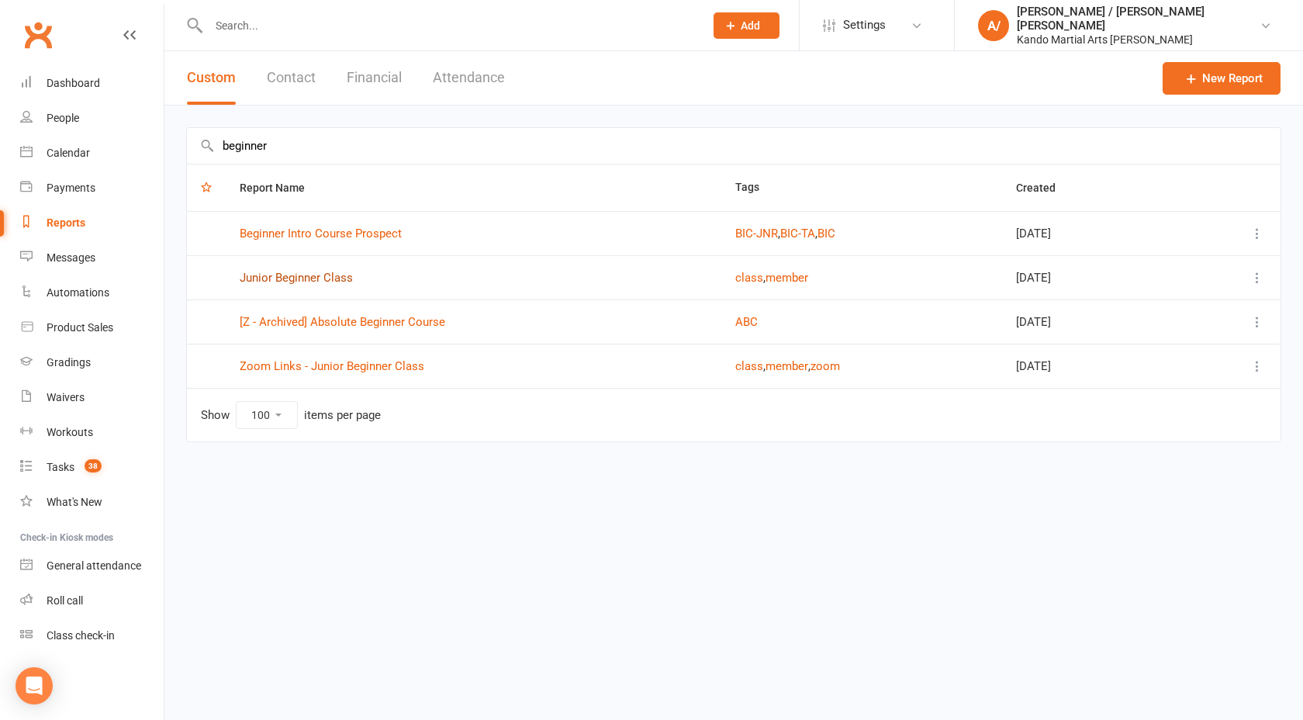
type input "beginner"
click at [312, 275] on link "Junior Beginner Class" at bounding box center [296, 278] width 113 height 14
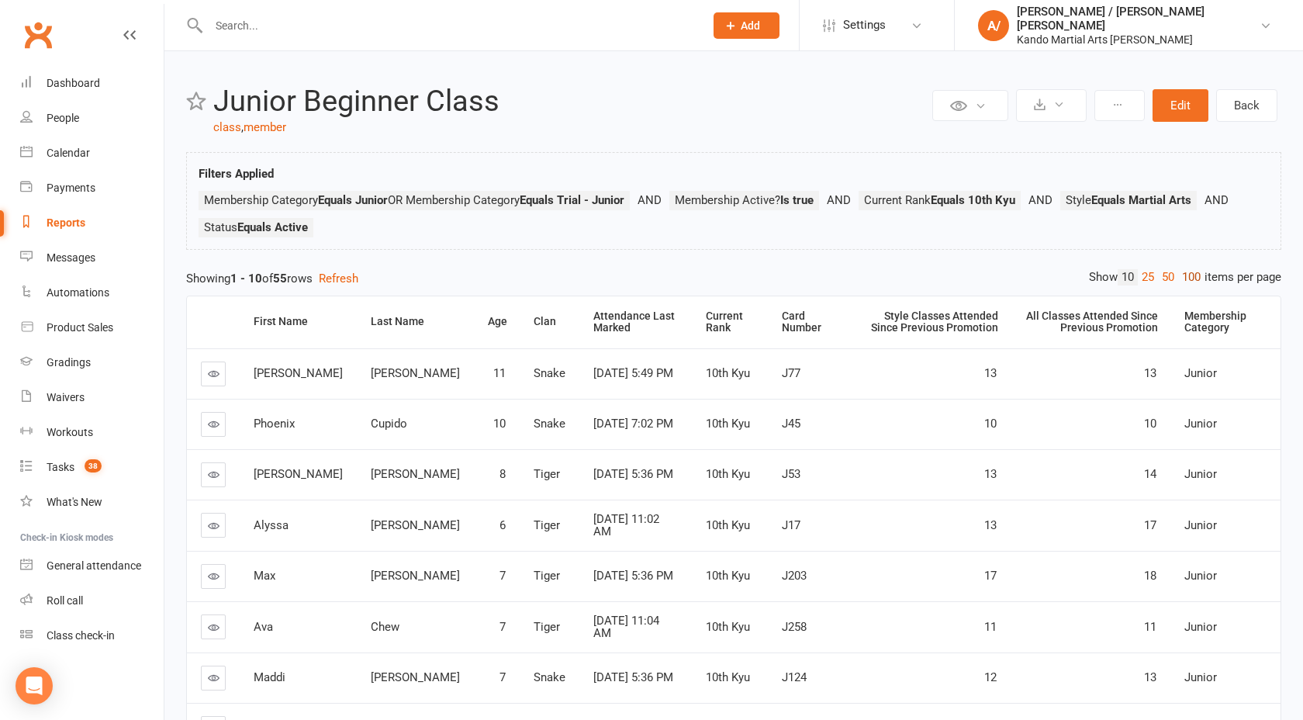
click at [1193, 274] on link "100" at bounding box center [1191, 277] width 26 height 16
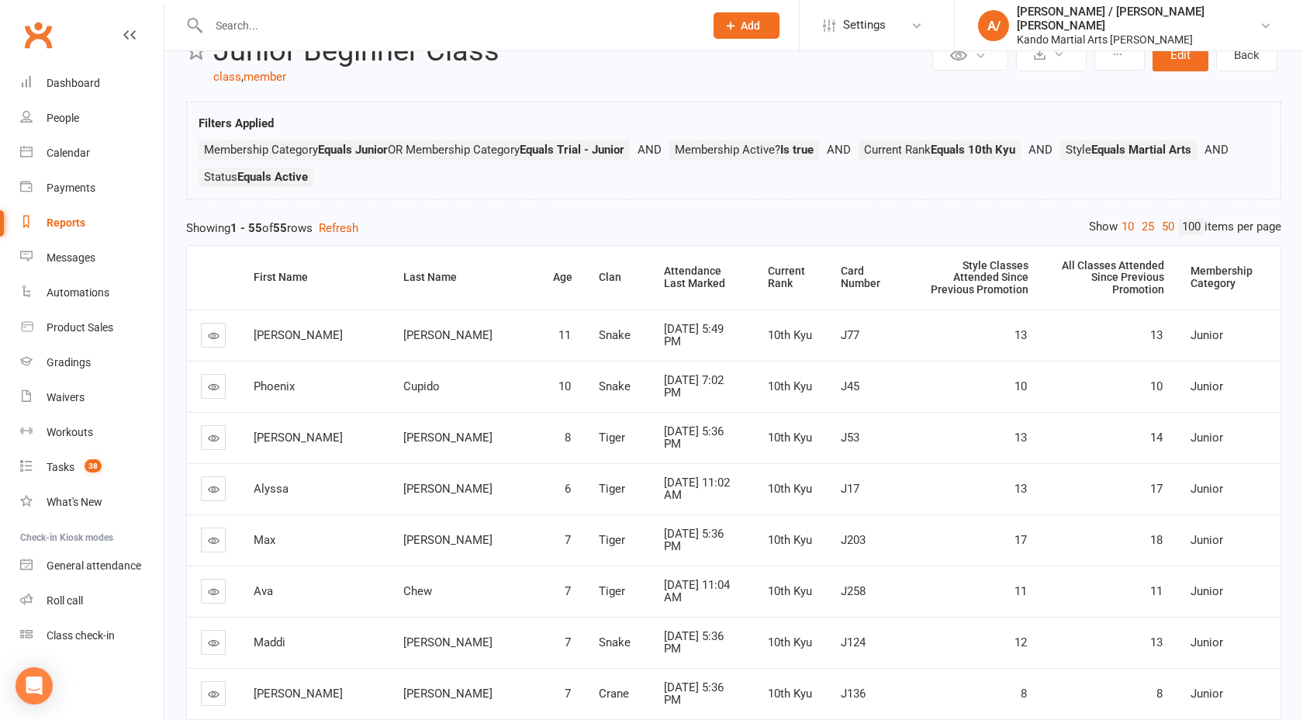
scroll to position [73, 0]
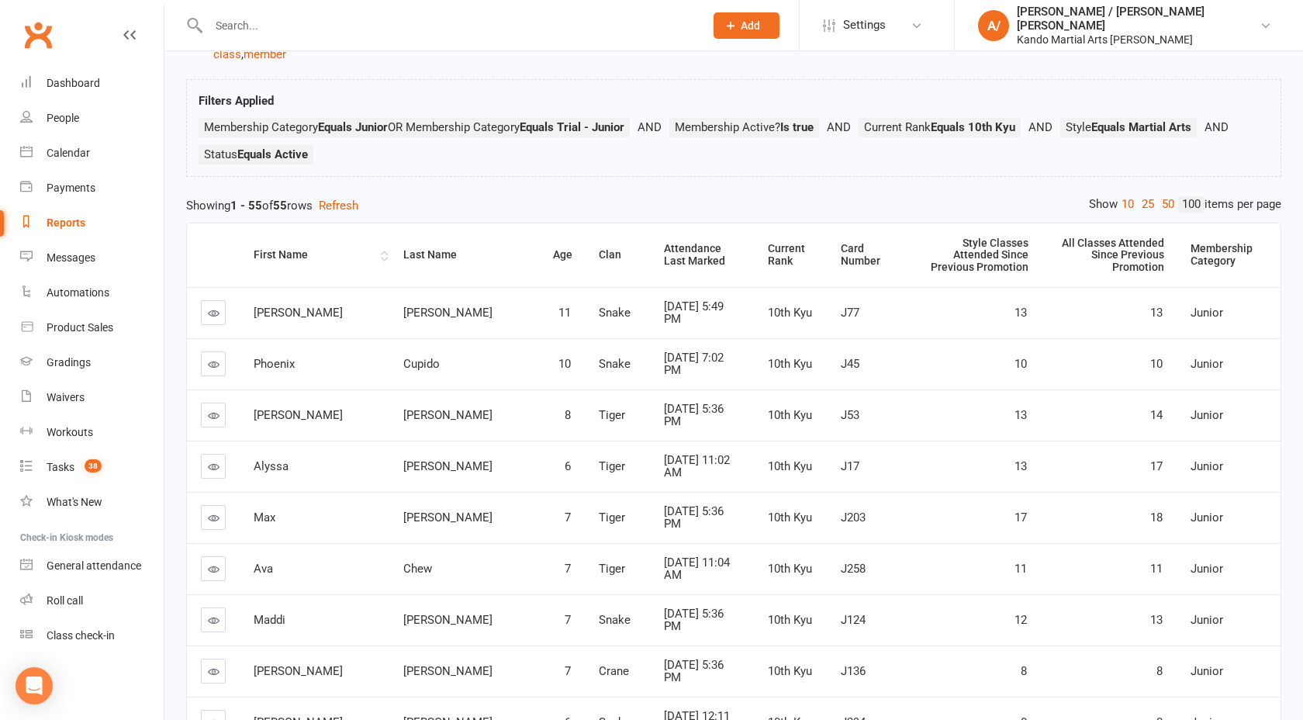
click at [278, 249] on div "First Name" at bounding box center [315, 255] width 123 height 12
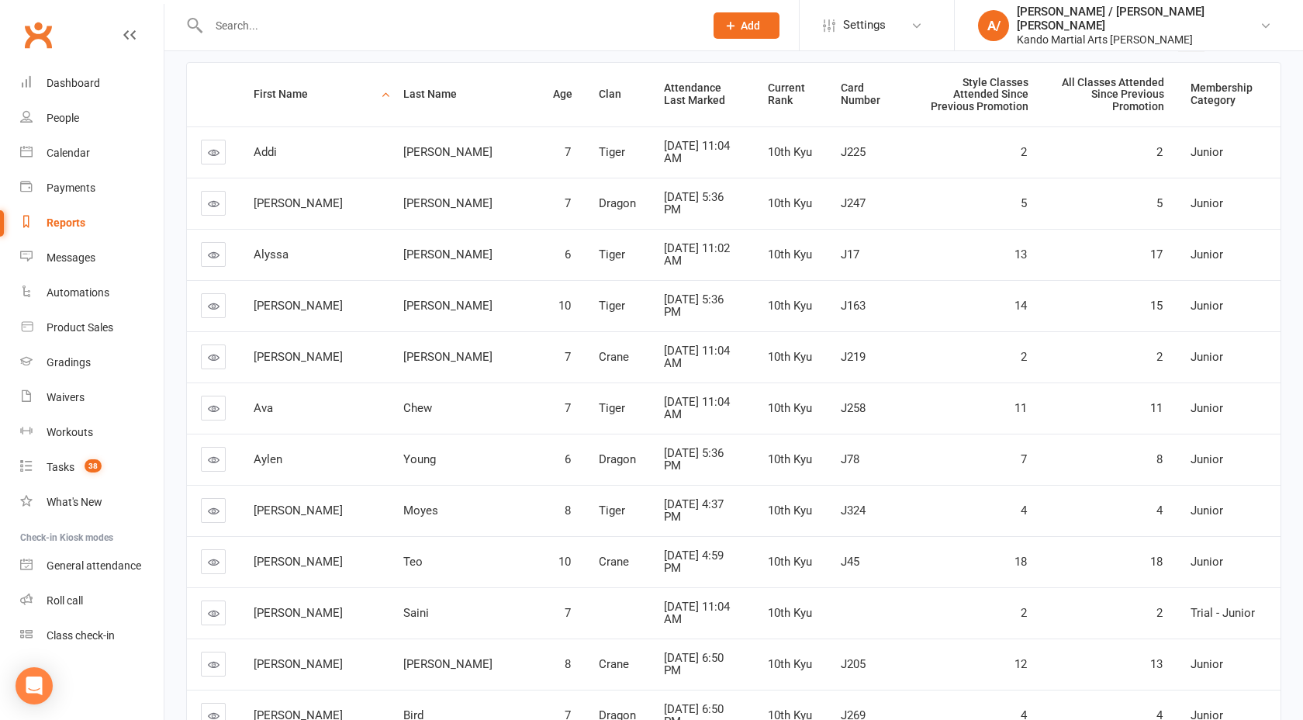
scroll to position [236, 0]
click at [403, 194] on span "Stanislaw" at bounding box center [447, 201] width 89 height 14
copy span "Stanislaw"
click at [315, 226] on td "Alyssa" at bounding box center [315, 251] width 150 height 51
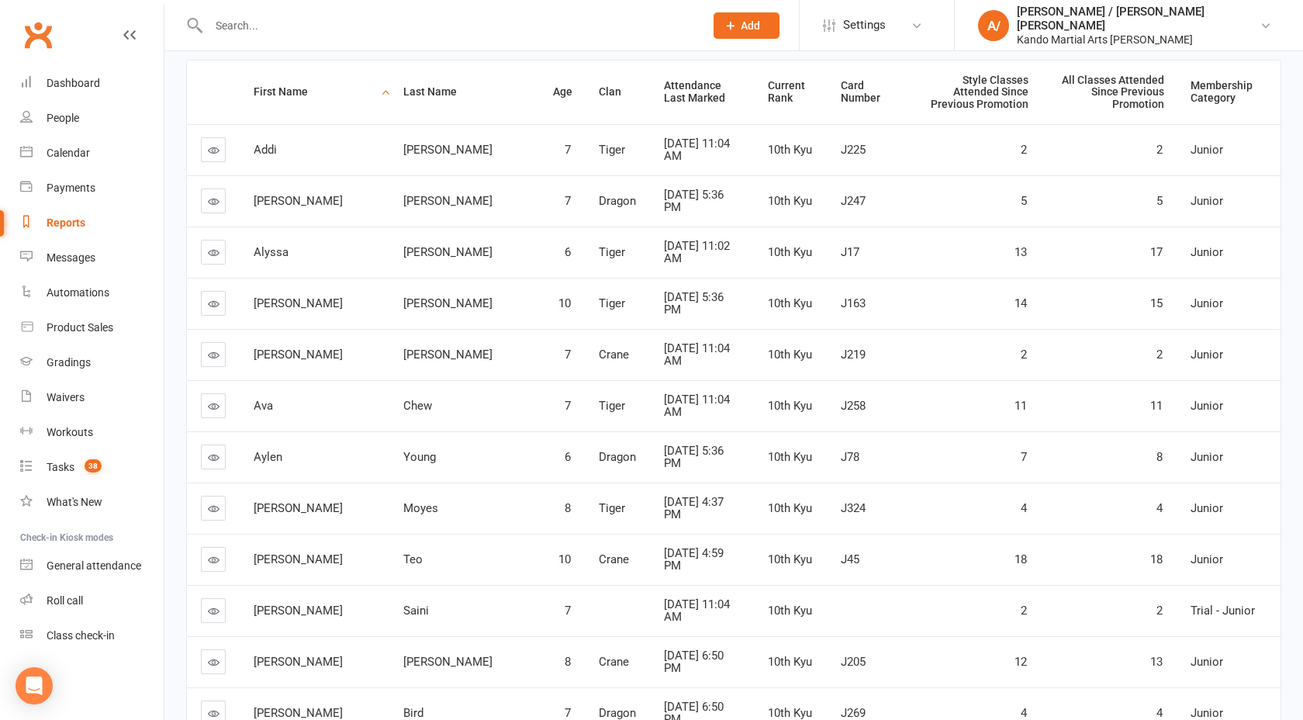
scroll to position [266, 0]
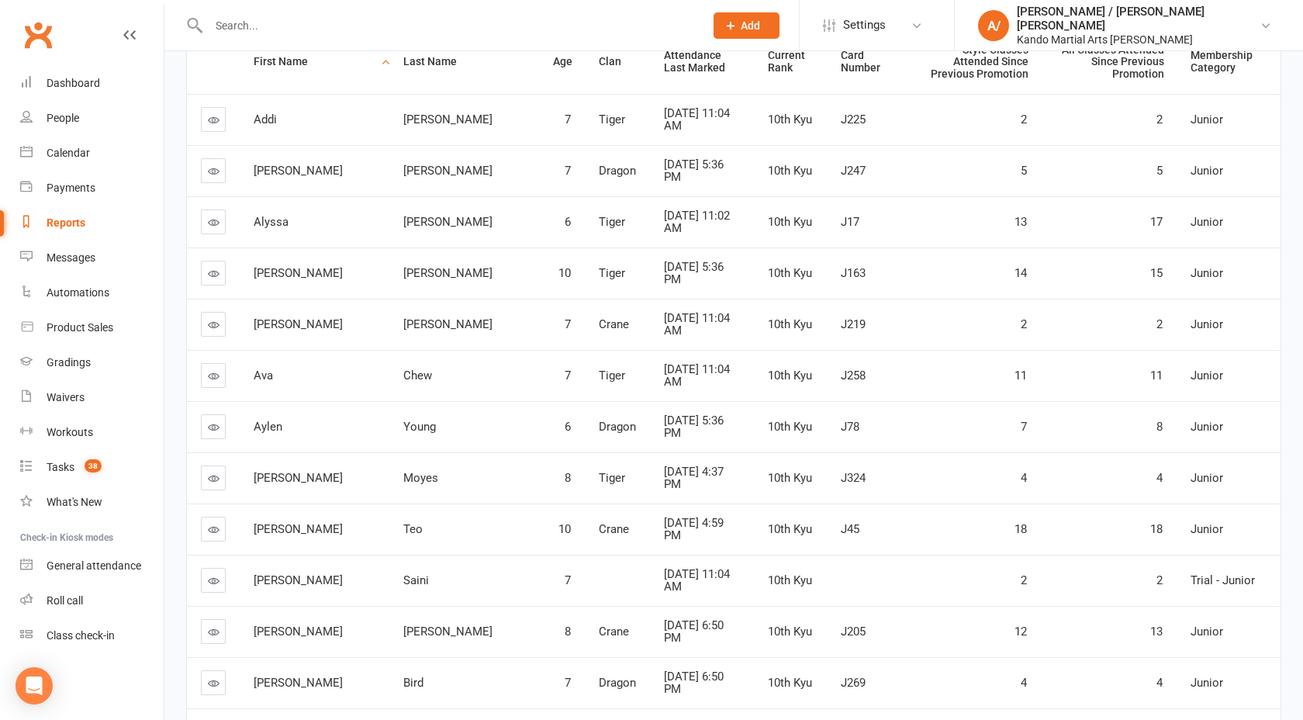
click at [274, 215] on span "Alyssa" at bounding box center [271, 222] width 35 height 14
drag, startPoint x: 274, startPoint y: 210, endPoint x: 349, endPoint y: 210, distance: 74.4
click at [349, 210] on tr "Alyssa Ng 6 Tiger Aug 2, 2025 11:02 AM 10th Kyu J17 13 17 Junior" at bounding box center [733, 221] width 1093 height 51
click at [403, 317] on span "Woodberry" at bounding box center [447, 324] width 89 height 14
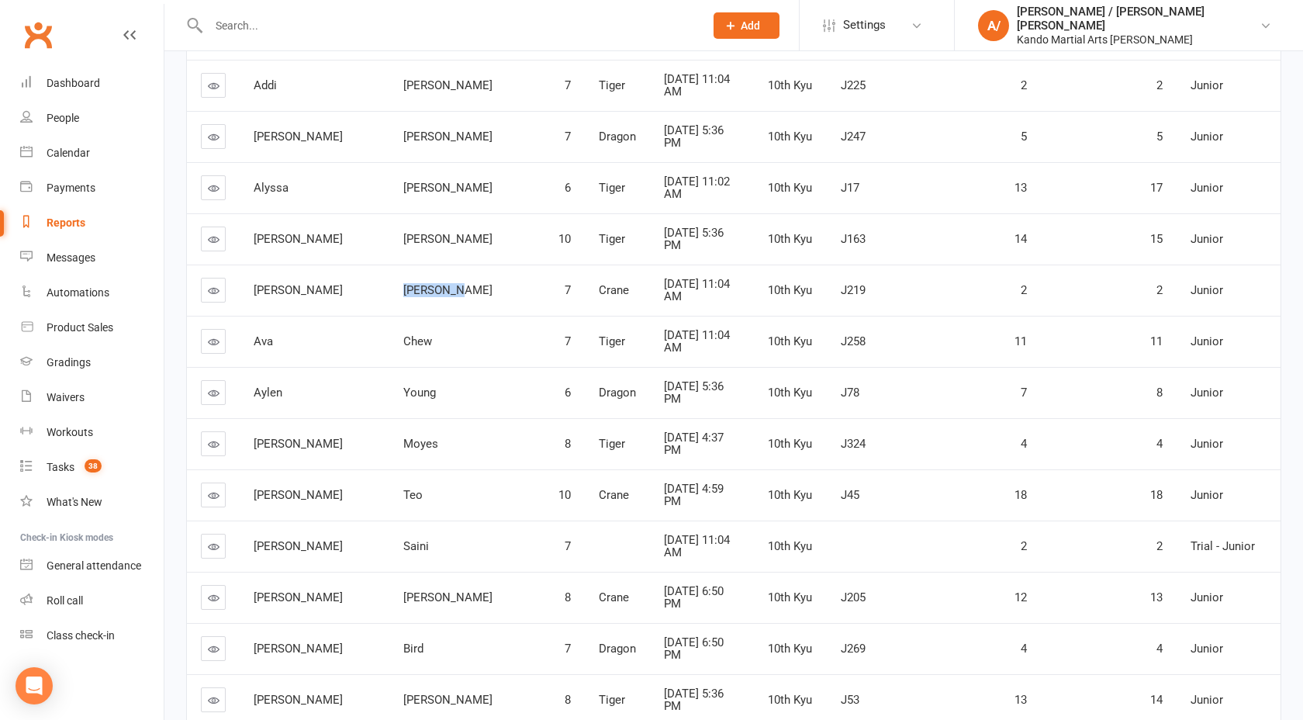
scroll to position [313, 0]
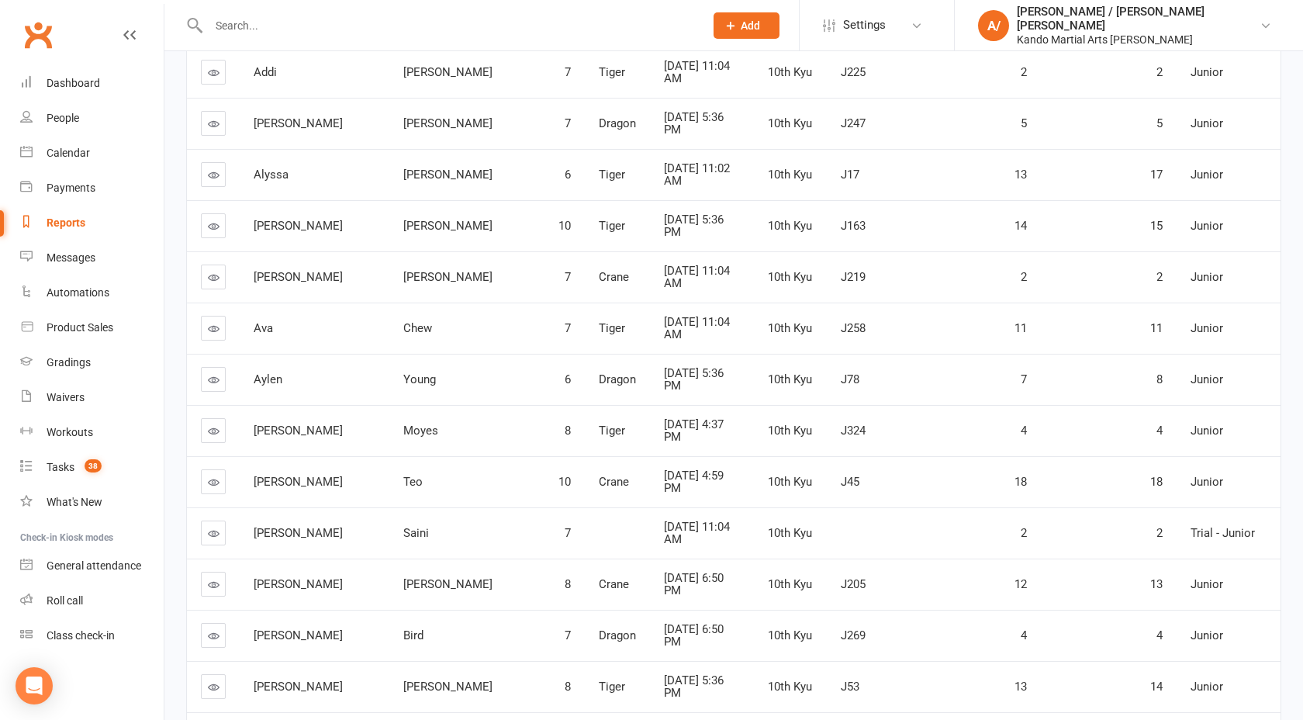
click at [403, 321] on span "Chew" at bounding box center [417, 328] width 29 height 14
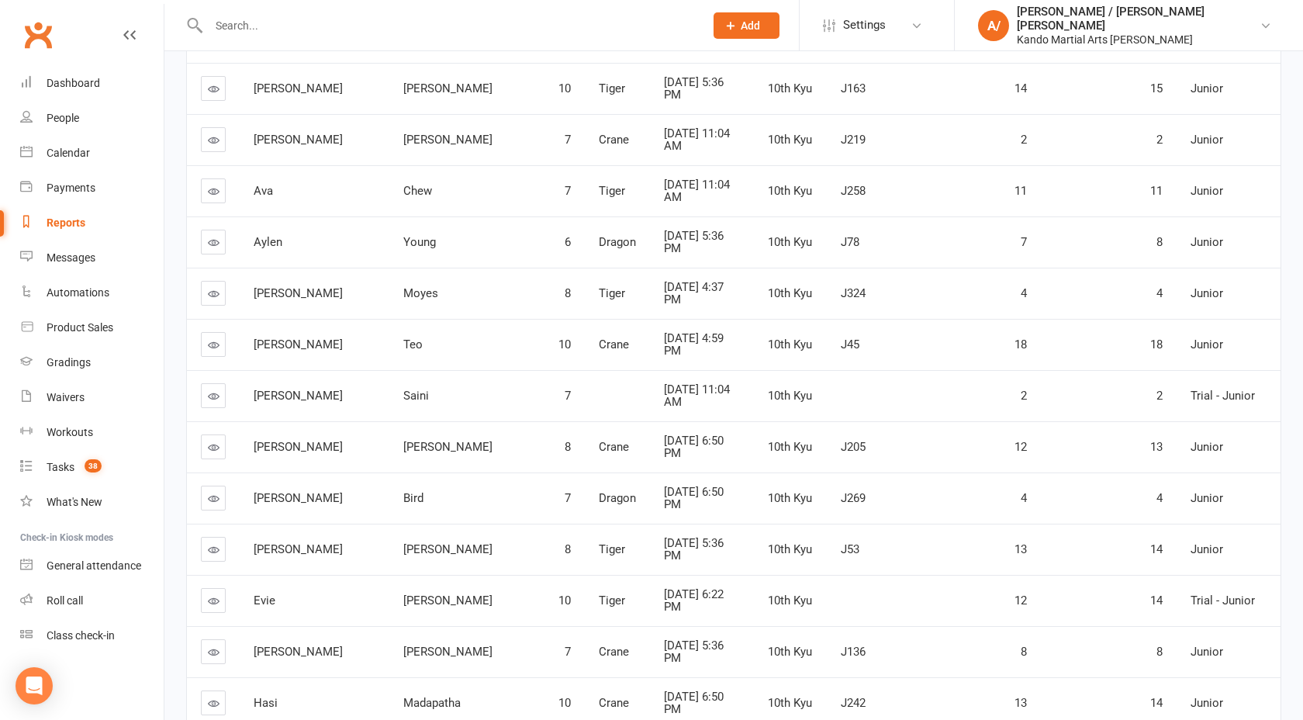
scroll to position [471, 0]
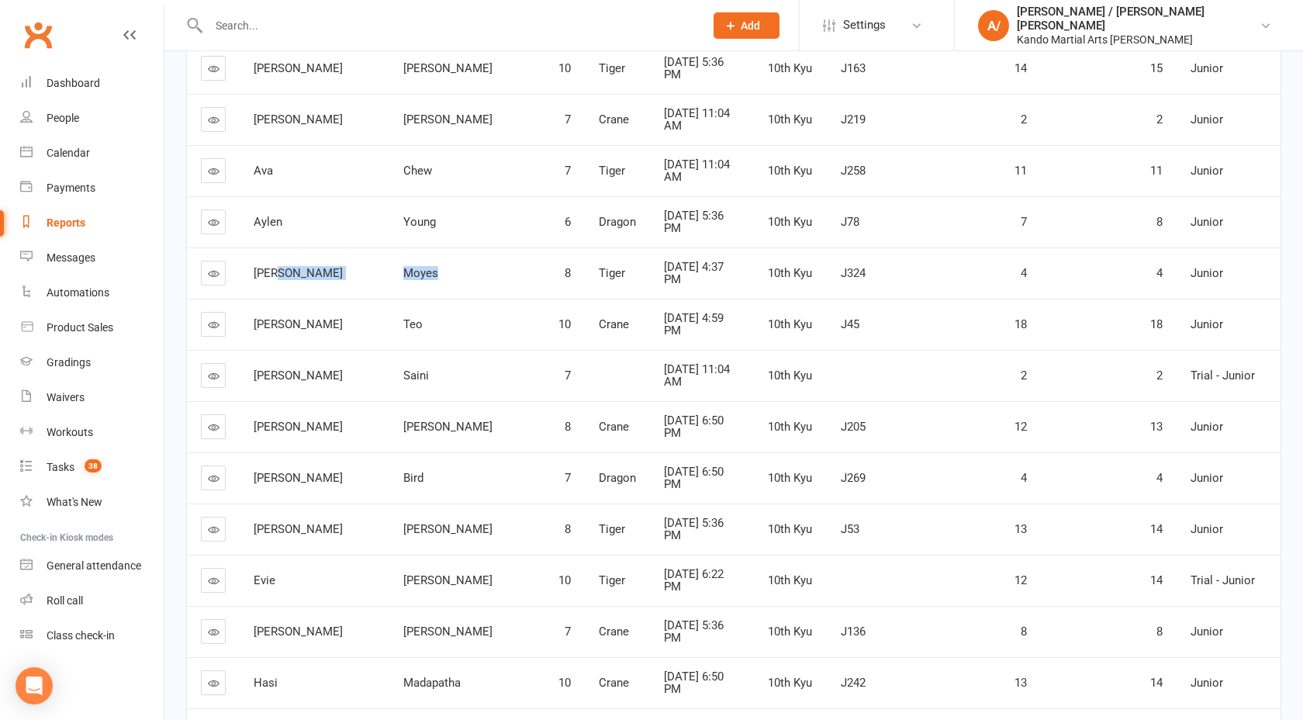
drag, startPoint x: 267, startPoint y: 264, endPoint x: 370, endPoint y: 264, distance: 102.3
click at [369, 264] on tr "Billy Moyes 8 Tiger Aug 11, 2025 4:37 PM 10th Kyu J324 4 4 Junior" at bounding box center [733, 272] width 1093 height 51
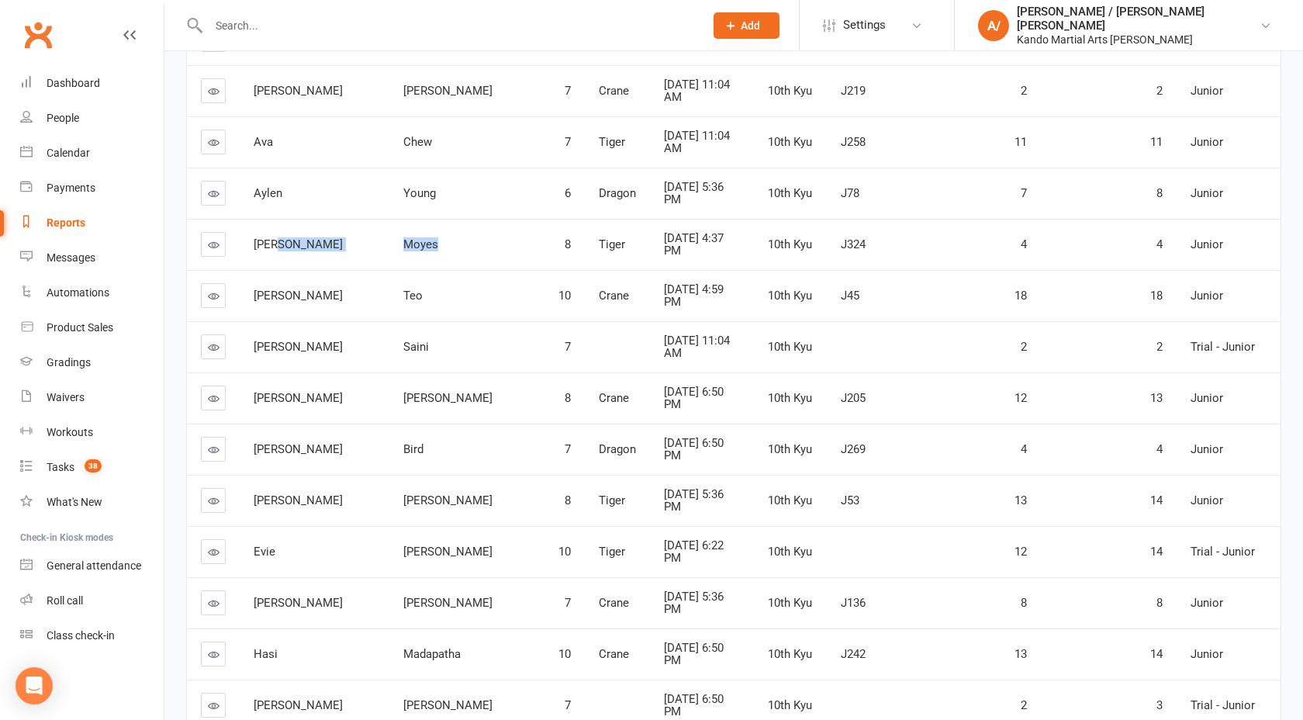
scroll to position [502, 0]
click at [276, 286] on span "Donovan" at bounding box center [298, 293] width 89 height 14
copy span "Donovan"
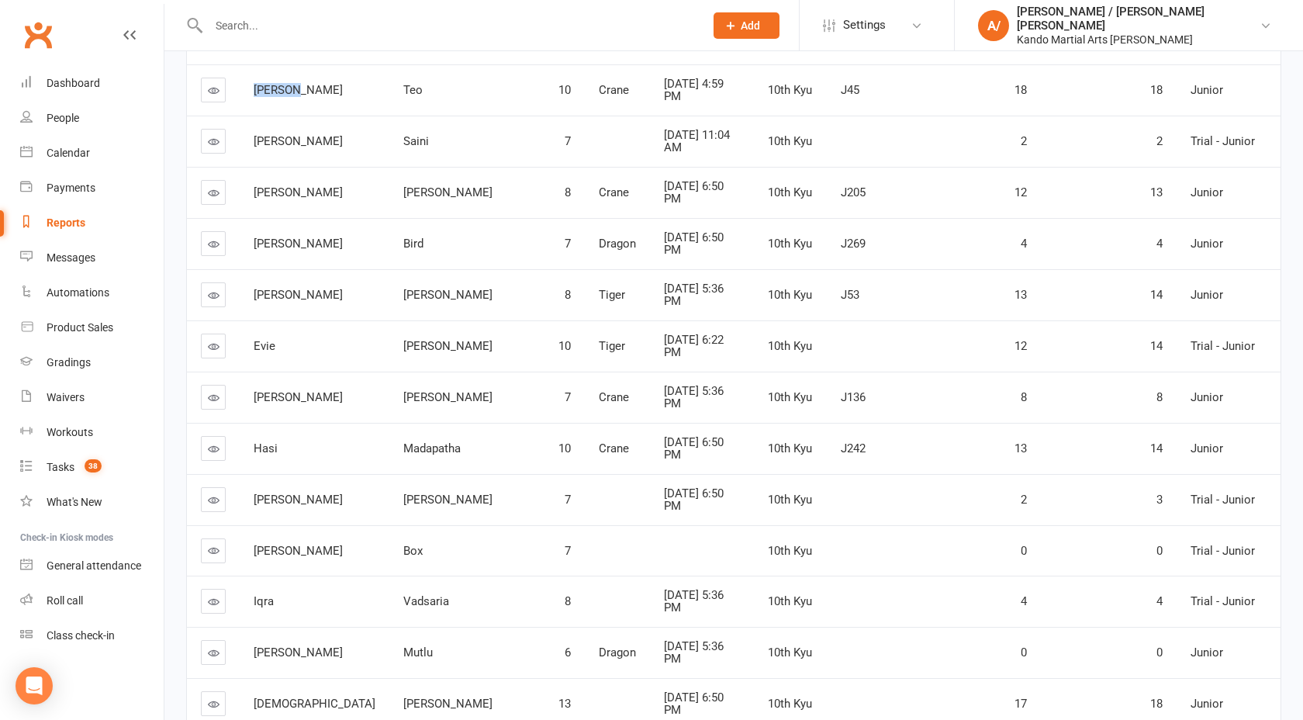
scroll to position [709, 0]
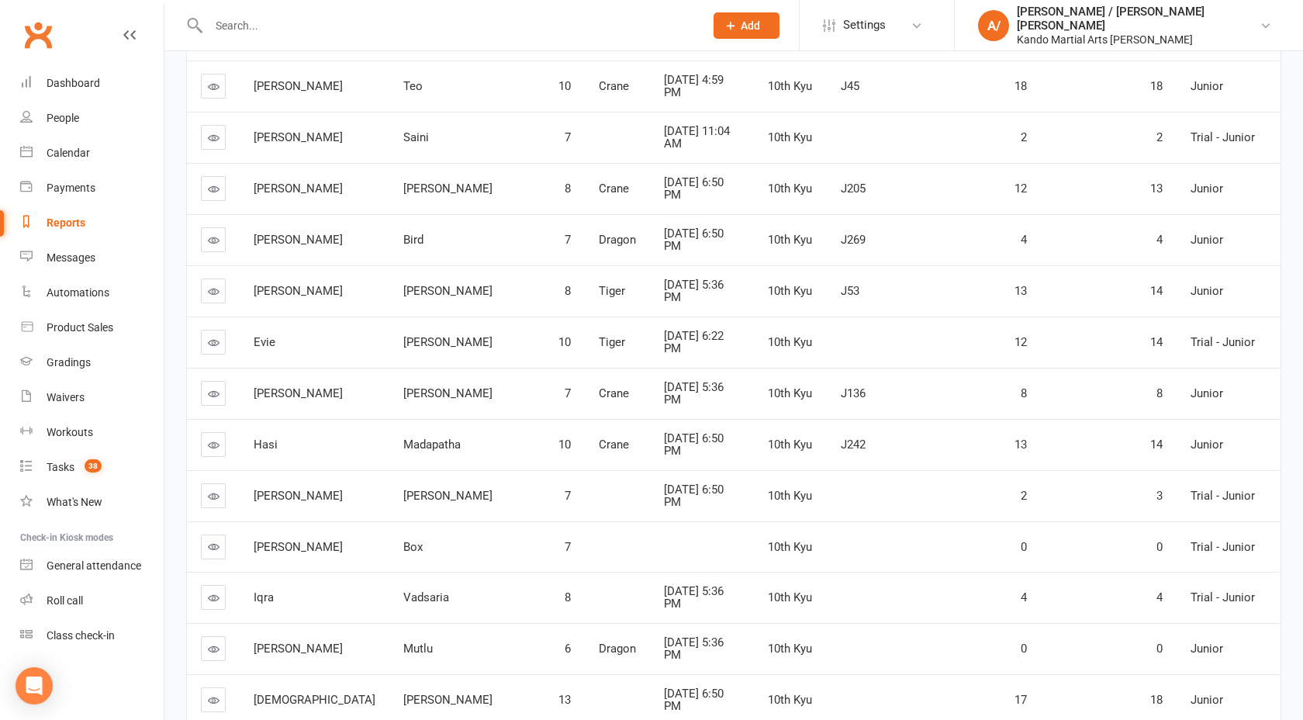
click at [265, 335] on span "Evie" at bounding box center [265, 342] width 22 height 14
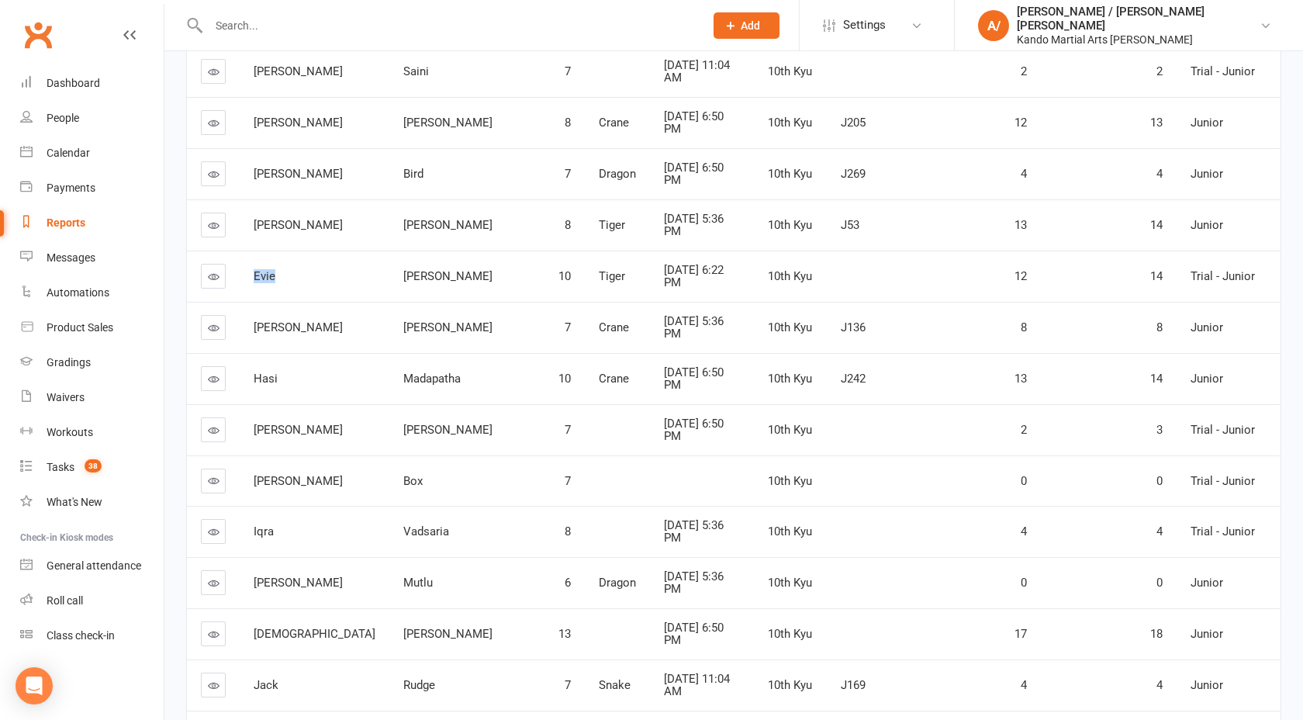
scroll to position [782, 0]
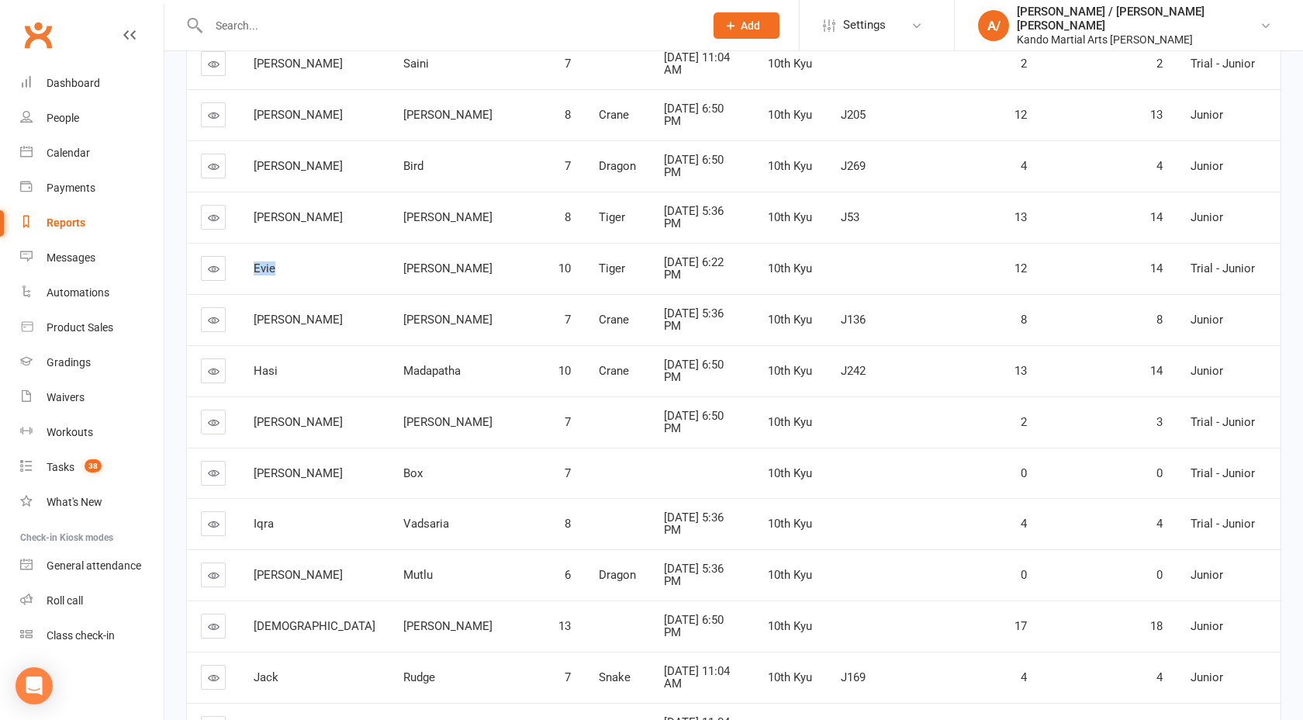
click at [269, 312] on span "Harshiv" at bounding box center [298, 319] width 89 height 14
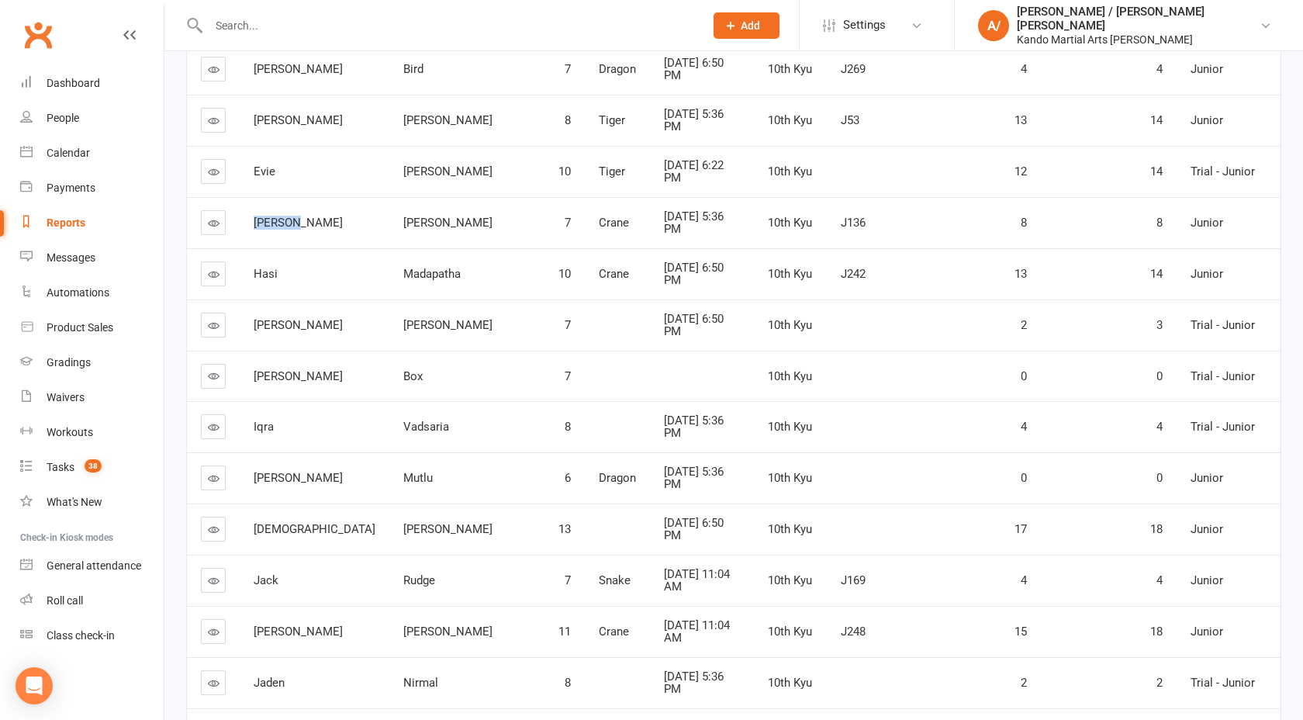
scroll to position [899, 0]
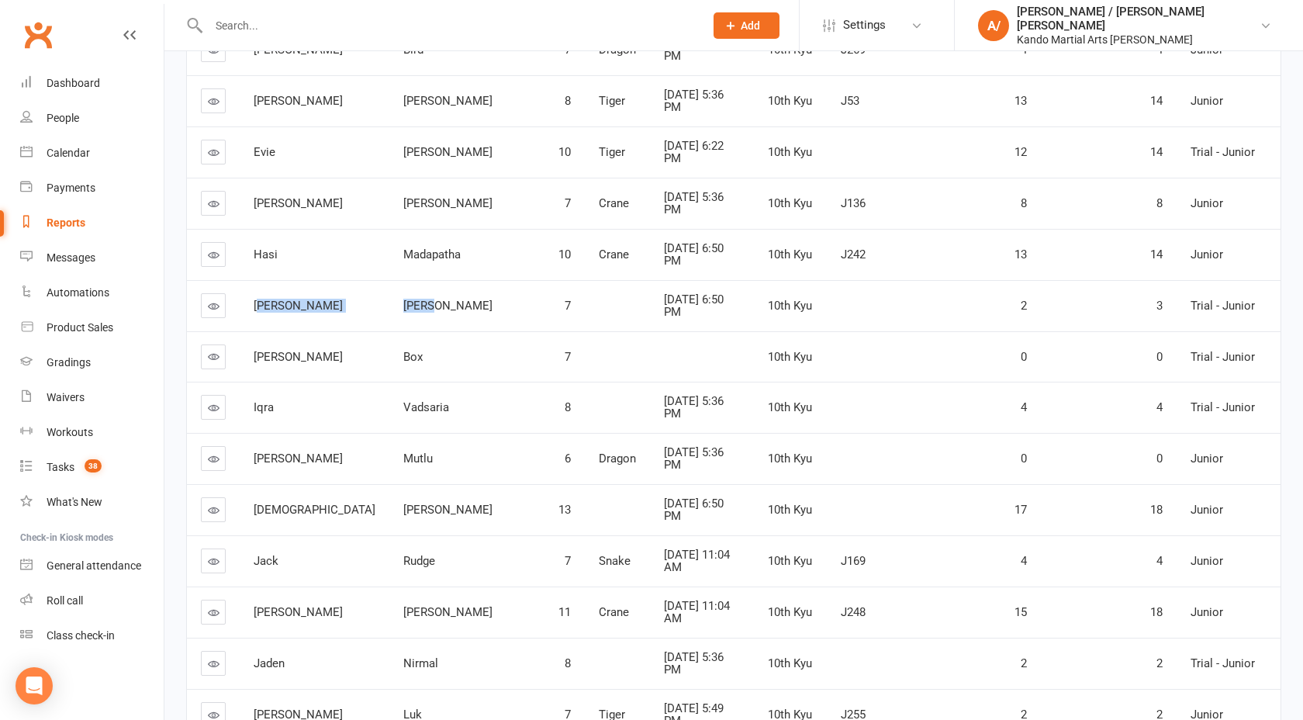
drag, startPoint x: 263, startPoint y: 296, endPoint x: 370, endPoint y: 295, distance: 107.0
click at [369, 295] on tr "Hudson Chung 7 Aug 14, 2025 6:50 PM 10th Kyu 2 3 Trial - Junior" at bounding box center [733, 305] width 1093 height 51
click at [264, 400] on span "Iqra" at bounding box center [264, 407] width 20 height 14
drag, startPoint x: 264, startPoint y: 399, endPoint x: 371, endPoint y: 399, distance: 107.8
click at [371, 399] on tr "Iqra Vadsaria 8 Aug 15, 2025 5:36 PM 10th Kyu 4 4 Trial - Junior" at bounding box center [733, 406] width 1093 height 51
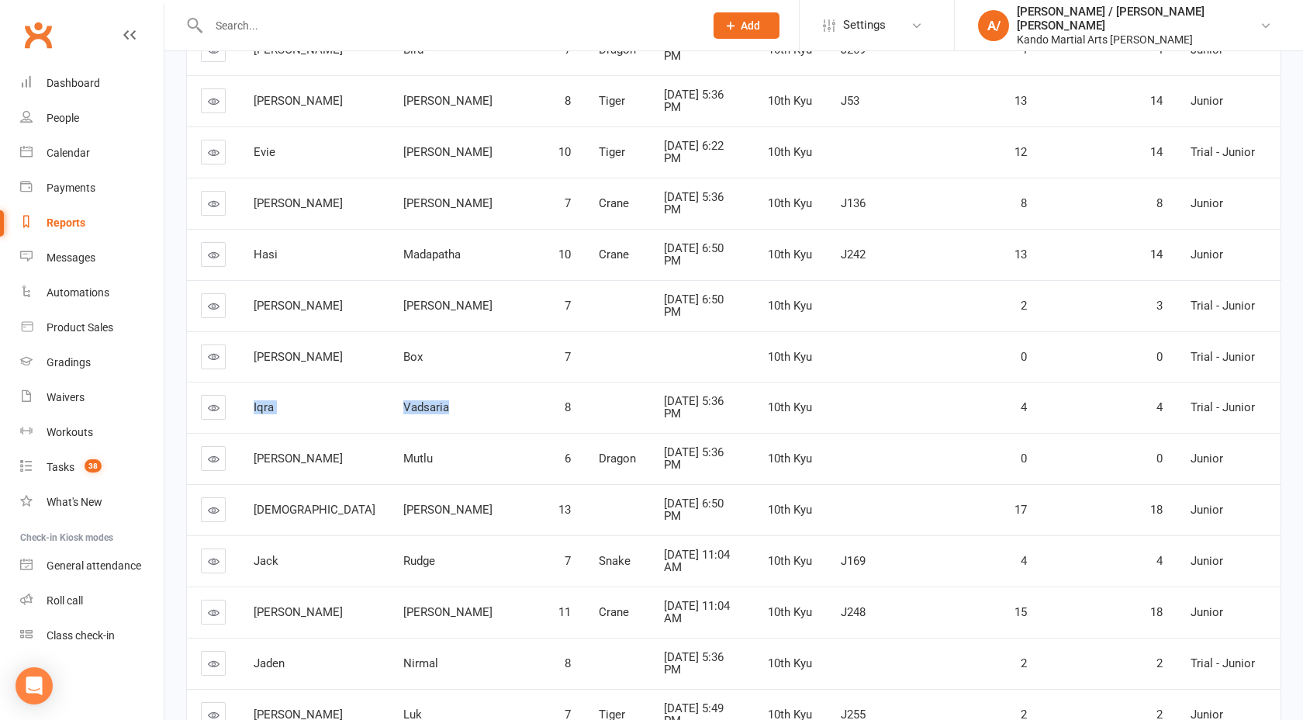
copy tr "Iqra Vadsaria"
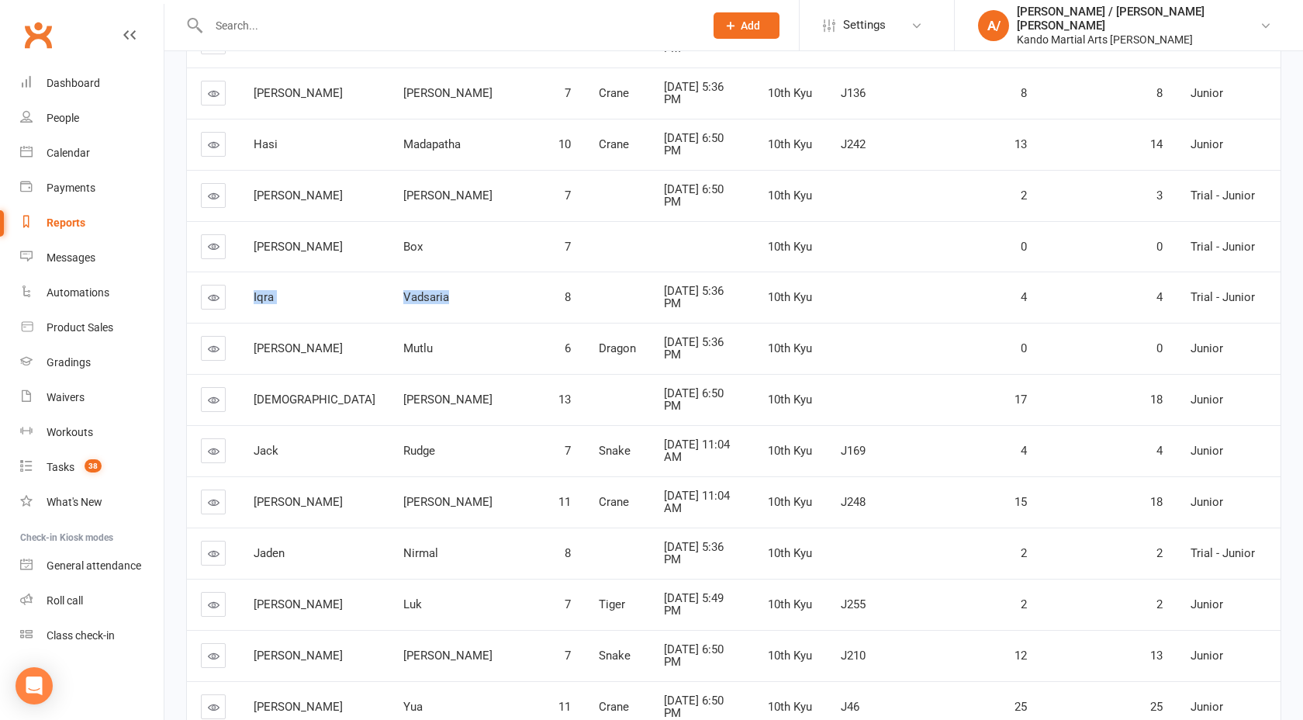
scroll to position [1027, 0]
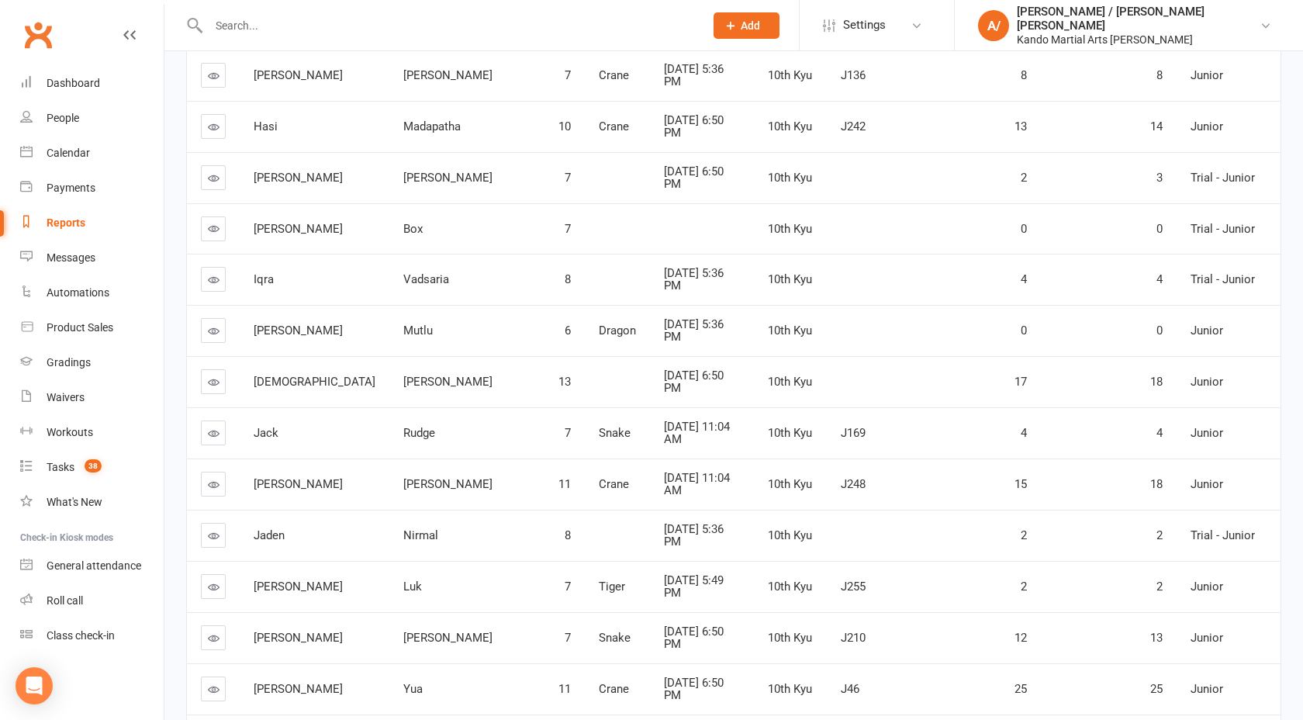
click at [266, 426] on span "Jack" at bounding box center [266, 433] width 25 height 14
drag, startPoint x: 266, startPoint y: 421, endPoint x: 359, endPoint y: 421, distance: 93.0
click at [359, 421] on tr "Jack Rudge 7 Snake Aug 16, 2025 11:04 AM 10th Kyu J169 4 4 Junior" at bounding box center [733, 432] width 1093 height 51
copy tr "Jack Rudge"
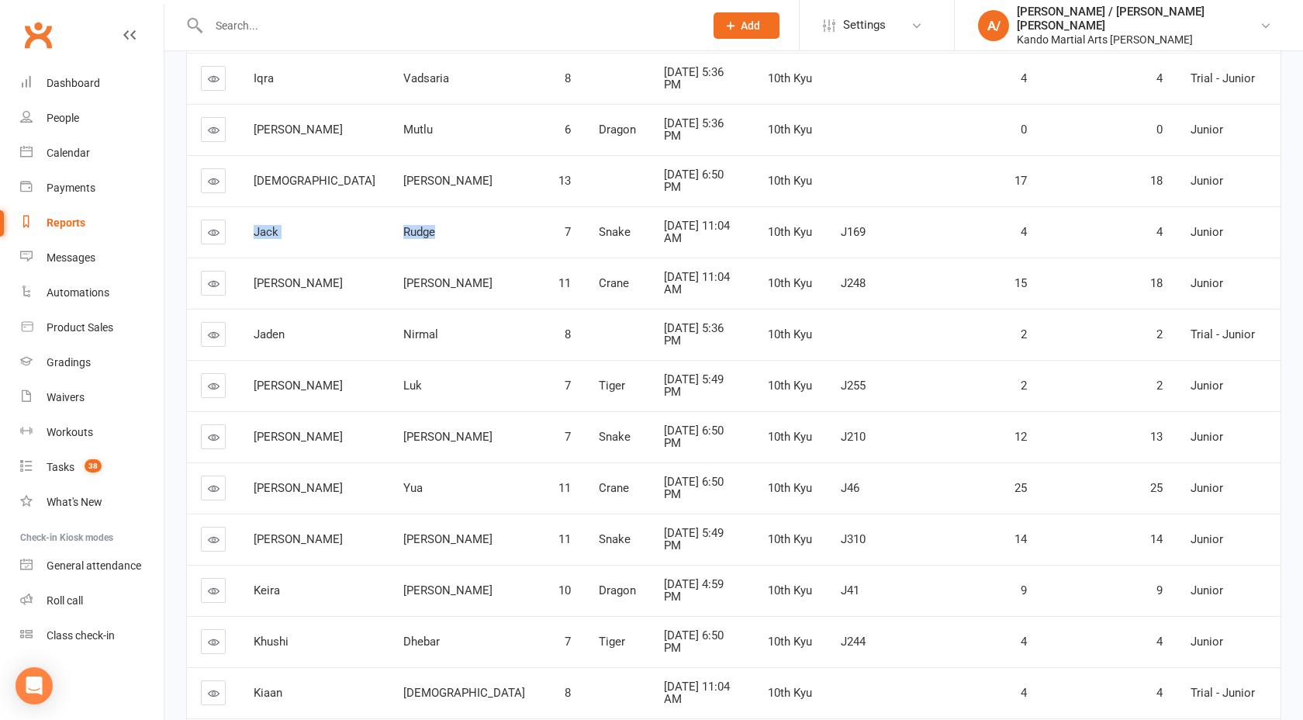
scroll to position [1250, 0]
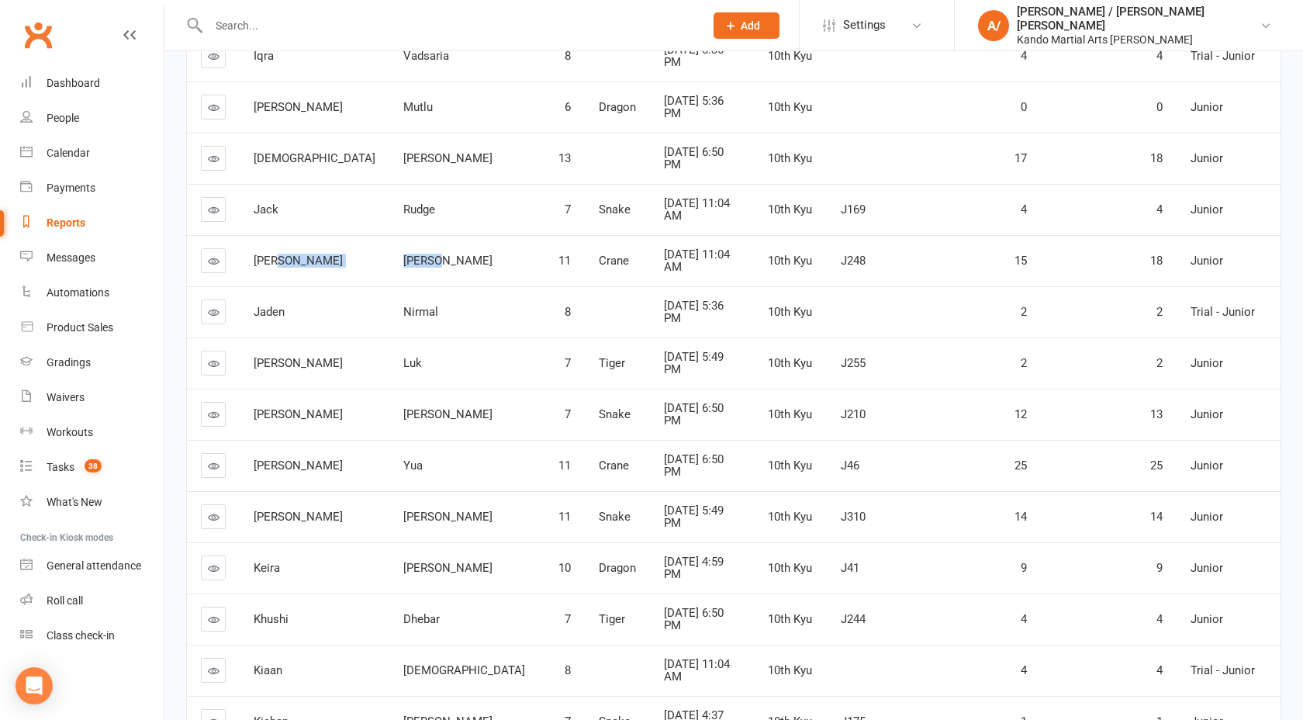
drag, startPoint x: 278, startPoint y: 247, endPoint x: 402, endPoint y: 247, distance: 124.8
click at [402, 247] on tr "Jackson Rogers 11 Crane Aug 16, 2025 11:04 AM 10th Kyu J248 15 18 Junior" at bounding box center [733, 260] width 1093 height 51
click at [278, 356] on span "James" at bounding box center [298, 363] width 89 height 14
drag, startPoint x: 278, startPoint y: 354, endPoint x: 353, endPoint y: 354, distance: 75.2
click at [353, 354] on tr "James Luk 7 Tiger Aug 12, 2025 5:49 PM 10th Kyu J255 2 2 Junior" at bounding box center [733, 362] width 1093 height 51
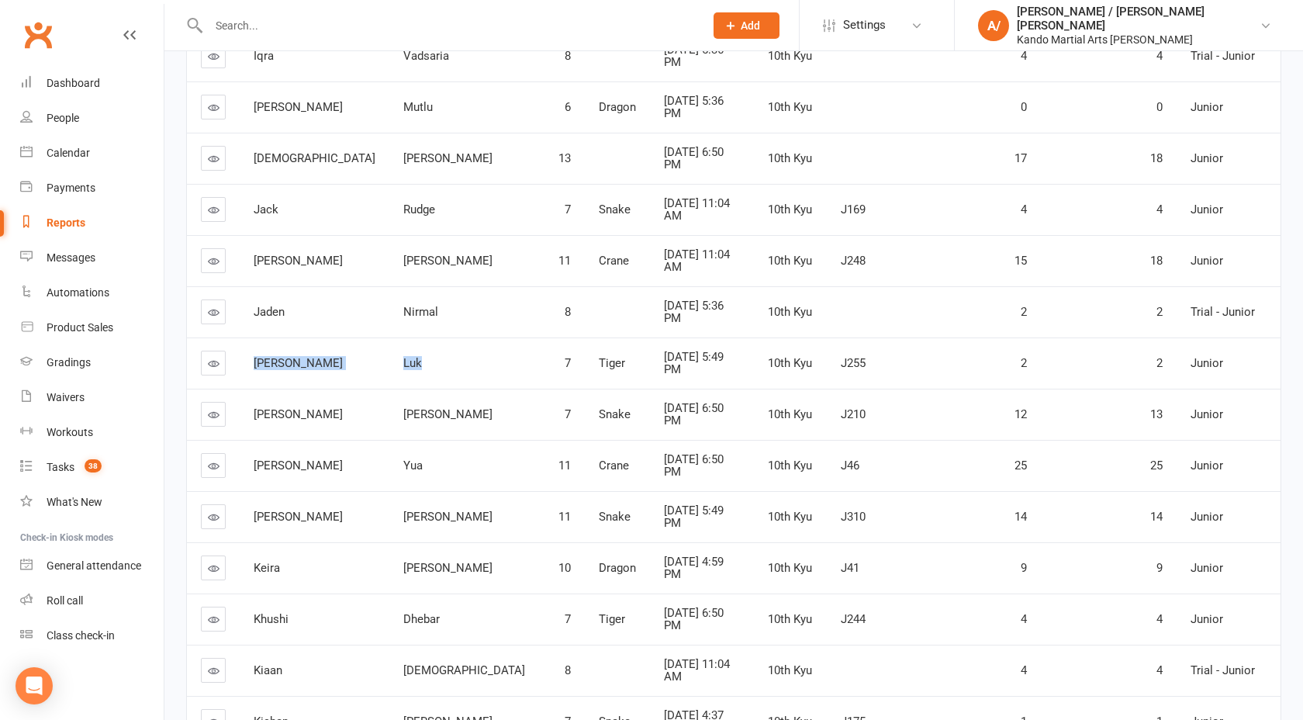
copy tr "James Luk"
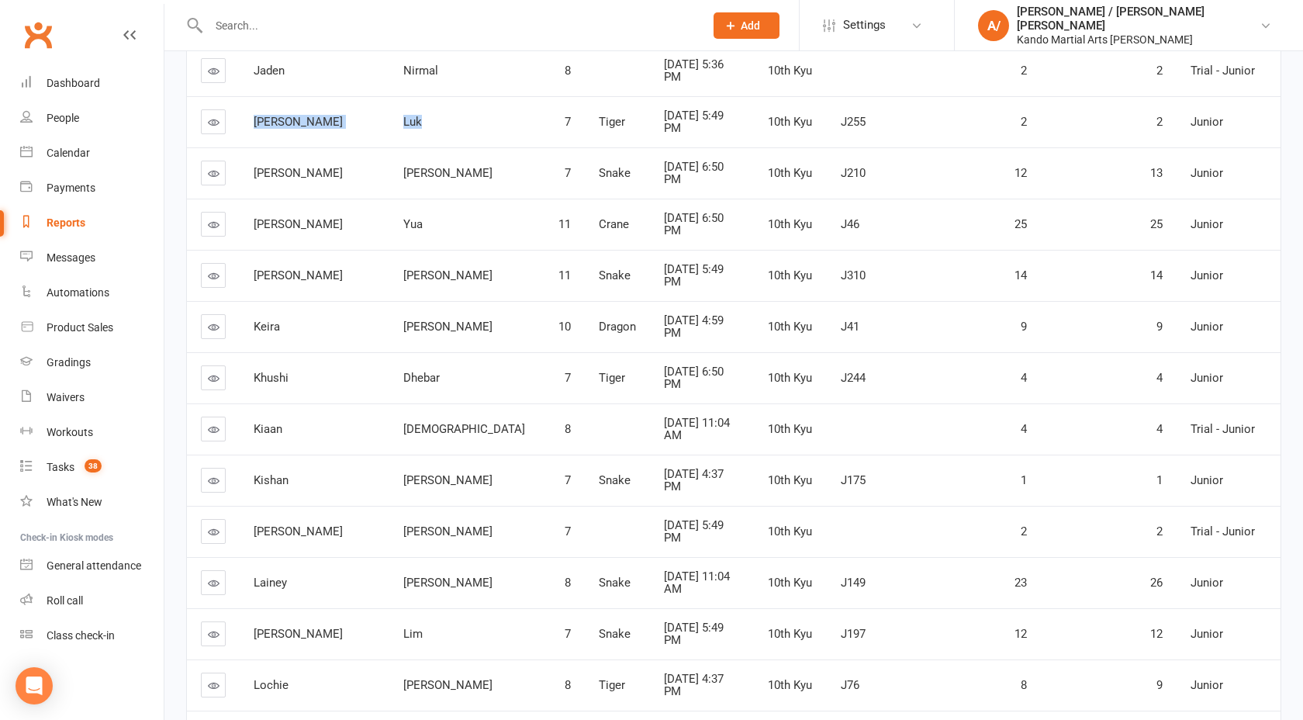
scroll to position [1493, 0]
click at [259, 317] on span "Keira" at bounding box center [267, 324] width 26 height 14
drag, startPoint x: 259, startPoint y: 312, endPoint x: 354, endPoint y: 312, distance: 95.4
click at [354, 312] on tr "Keira Louey 10 Dragon Jul 29, 2025 4:59 PM 10th Kyu J41 9 9 Junior" at bounding box center [733, 324] width 1093 height 51
copy tr "Keira Louey"
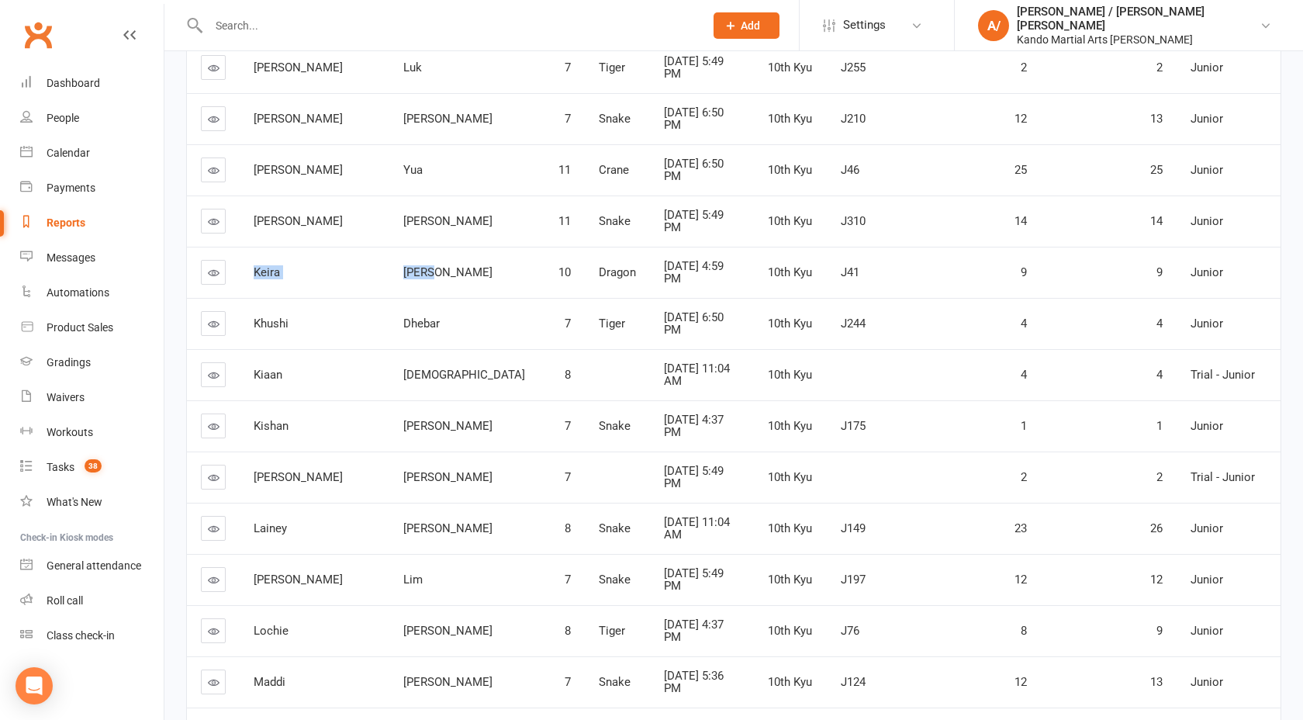
scroll to position [1547, 0]
click at [269, 315] on span "Khushi" at bounding box center [271, 322] width 35 height 14
drag, startPoint x: 269, startPoint y: 310, endPoint x: 347, endPoint y: 310, distance: 78.3
click at [347, 310] on tr "Khushi Dhebar 7 Tiger Aug 14, 2025 6:50 PM 10th Kyu J244 4 4 Junior" at bounding box center [733, 321] width 1093 height 51
copy tr "Khushi Dhebar"
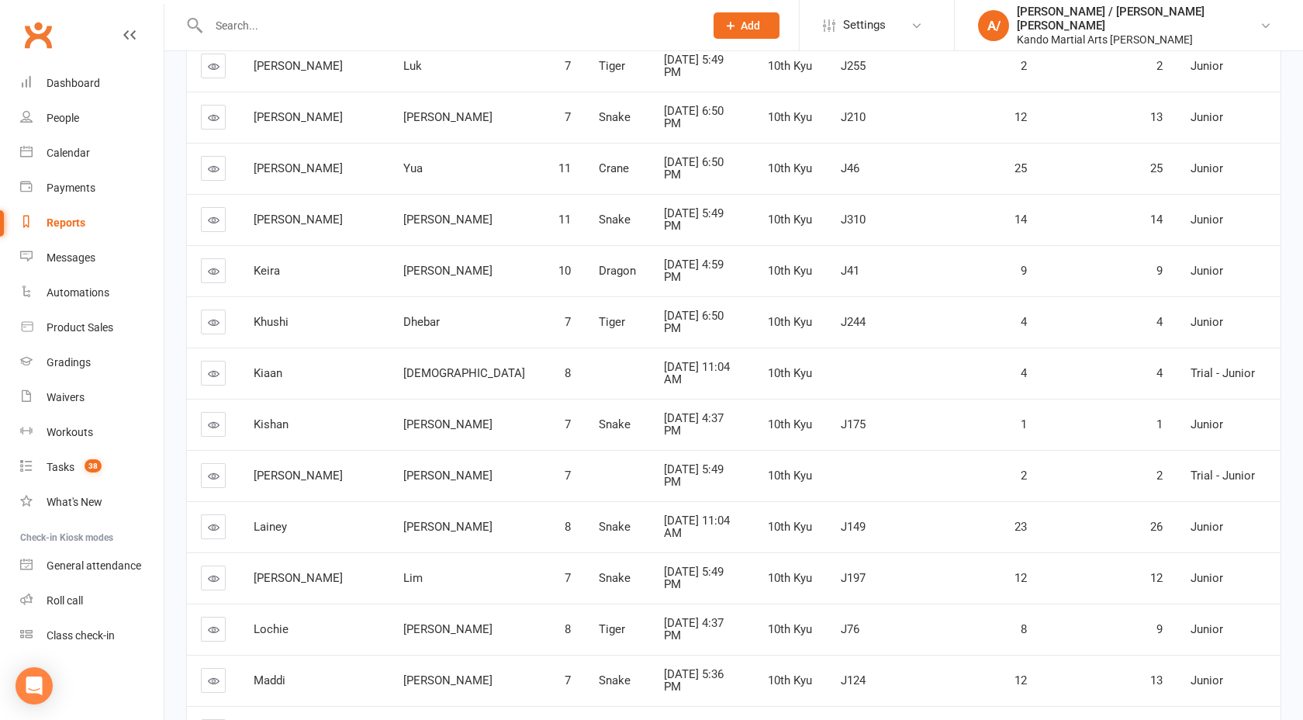
click at [269, 366] on span "Kiaan" at bounding box center [268, 373] width 29 height 14
drag, startPoint x: 269, startPoint y: 363, endPoint x: 354, endPoint y: 363, distance: 85.3
click at [354, 363] on tr "Kiaan Deo 8 Aug 16, 2025 11:04 AM 10th Kyu 4 4 Trial - Junior" at bounding box center [733, 372] width 1093 height 51
copy tr "Kiaan Deo"
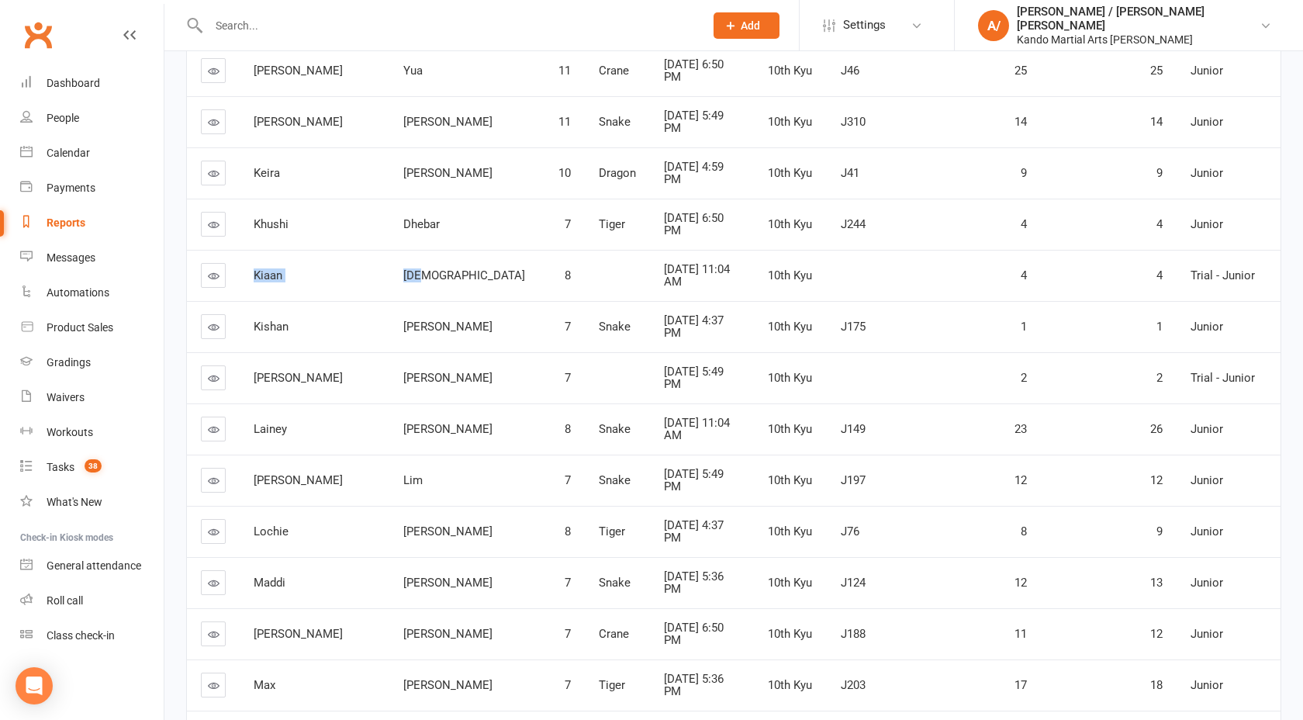
scroll to position [1645, 0]
drag, startPoint x: 279, startPoint y: 313, endPoint x: 410, endPoint y: 313, distance: 131.0
click at [410, 313] on tr "Kishan Silva 7 Snake Aug 11, 2025 4:37 PM 10th Kyu J175 1 1 Junior" at bounding box center [733, 325] width 1093 height 51
drag, startPoint x: 285, startPoint y: 367, endPoint x: 398, endPoint y: 367, distance: 112.4
click at [397, 367] on tr "Kristopher Ingle 7 Aug 12, 2025 5:49 PM 10th Kyu 2 2 Trial - Junior" at bounding box center [733, 376] width 1093 height 51
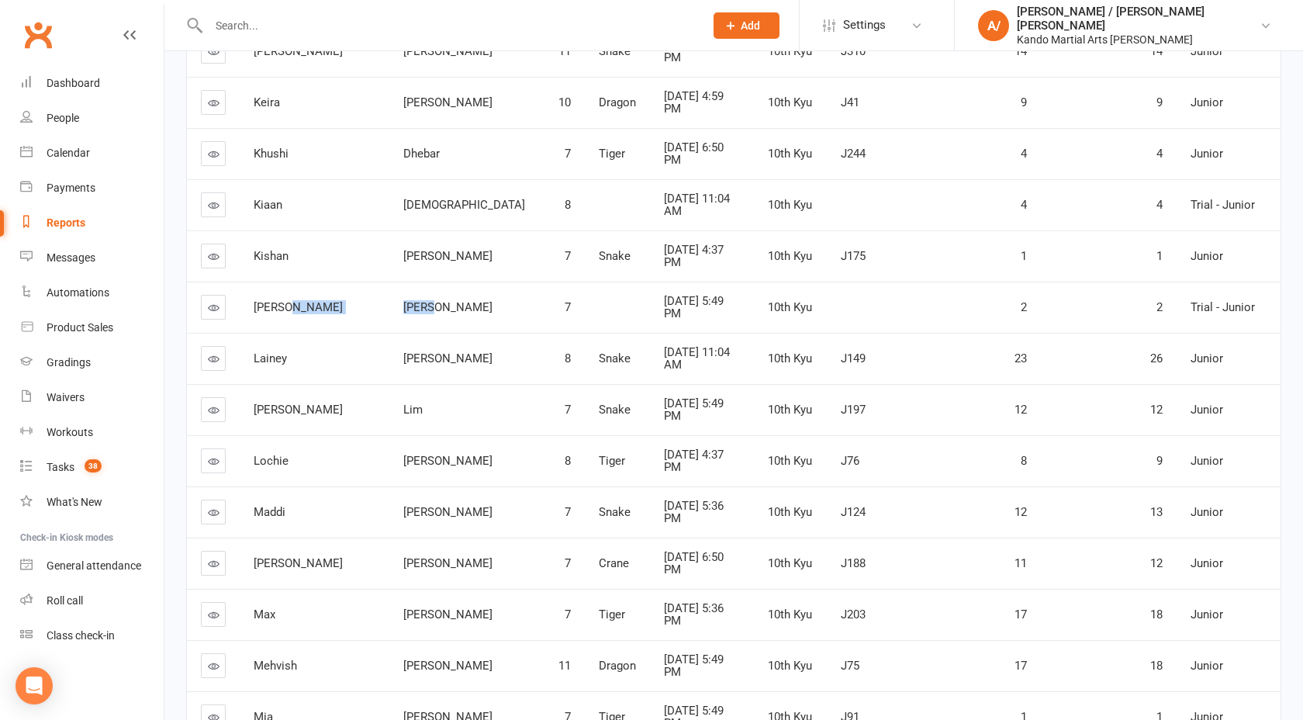
scroll to position [1716, 0]
drag, startPoint x: 272, startPoint y: 349, endPoint x: 390, endPoint y: 348, distance: 117.9
click at [390, 348] on tr "Lainey Boyd 8 Snake Aug 16, 2025 11:04 AM 10th Kyu J149 23 26 Junior" at bounding box center [733, 357] width 1093 height 51
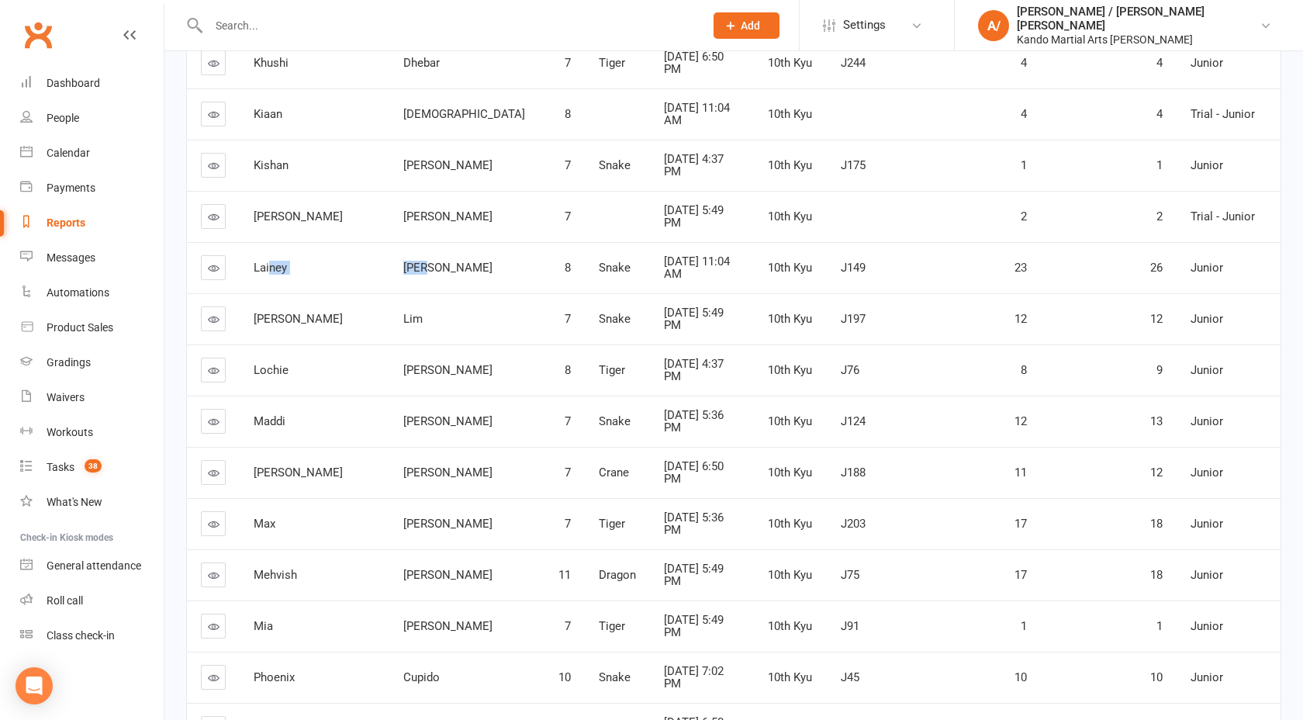
scroll to position [1814, 0]
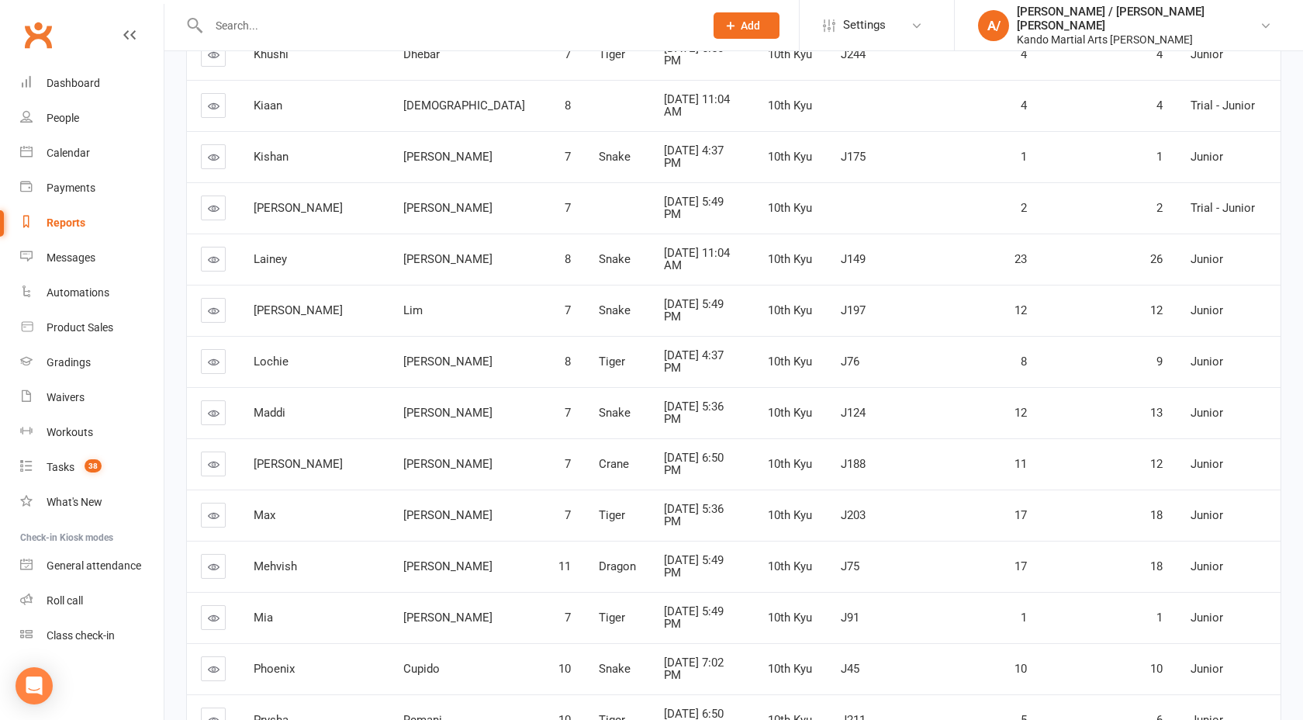
click at [273, 406] on span "Maddi" at bounding box center [270, 413] width 32 height 14
drag, startPoint x: 273, startPoint y: 402, endPoint x: 339, endPoint y: 400, distance: 65.9
click at [339, 400] on tr "Maddi Roemer 7 Snake Aug 15, 2025 5:36 PM 10th Kyu J124 12 13 Junior" at bounding box center [733, 412] width 1093 height 51
copy tr "Maddi Roemer"
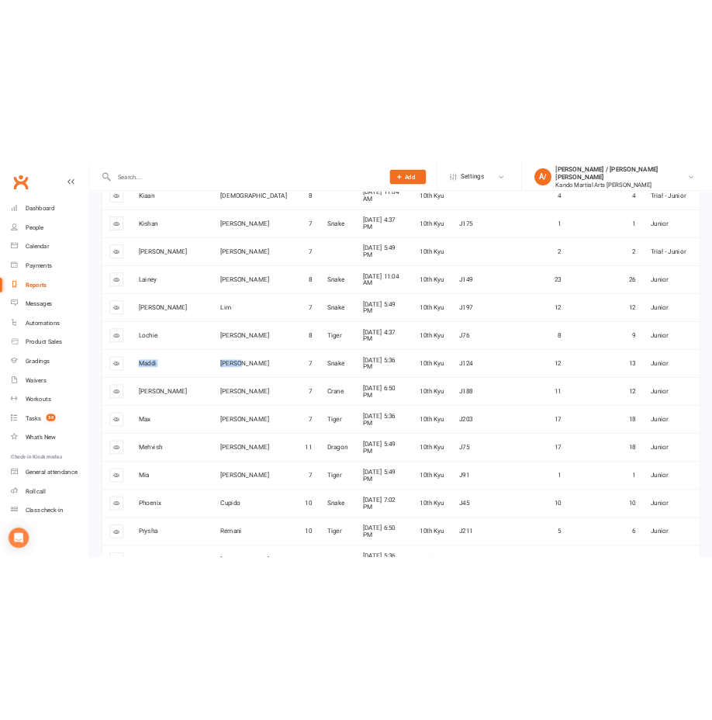
scroll to position [1890, 0]
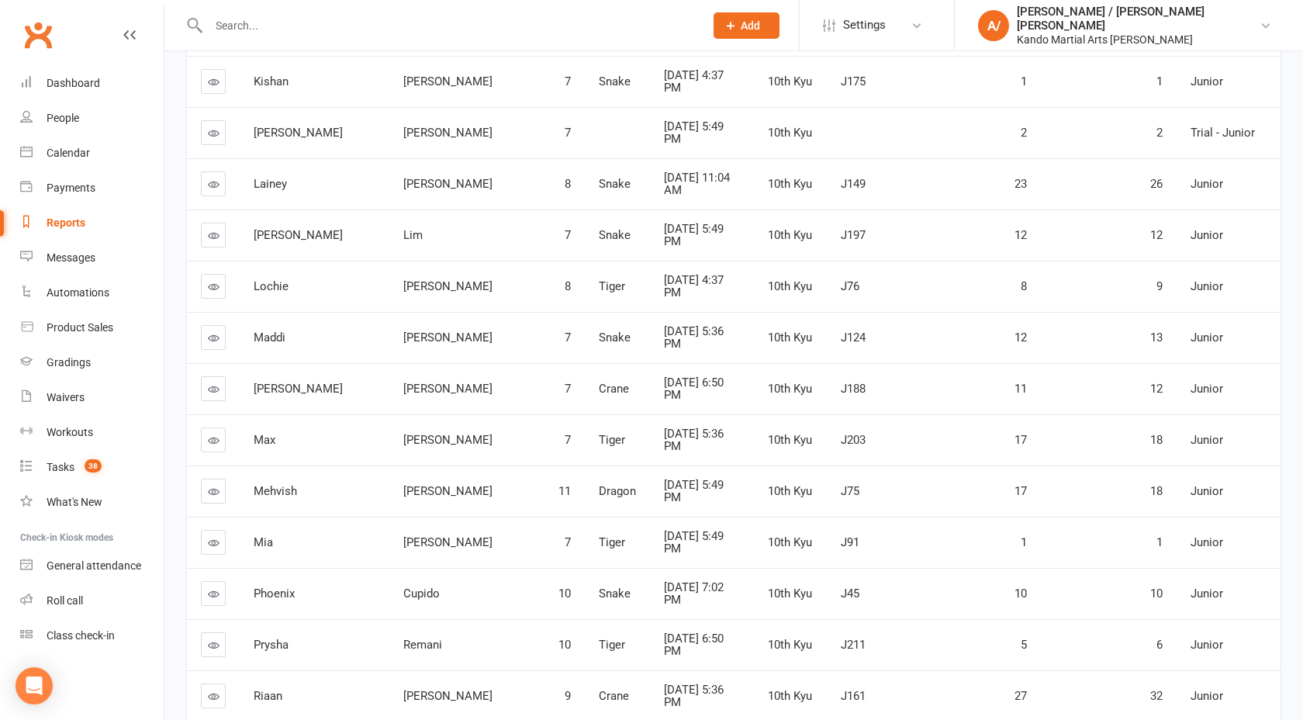
click at [276, 381] on span "Mahin" at bounding box center [298, 388] width 89 height 14
drag, startPoint x: 276, startPoint y: 376, endPoint x: 336, endPoint y: 374, distance: 60.5
click at [336, 374] on tr "Mahin Shah 7 Crane Aug 14, 2025 6:50 PM 10th Kyu J188 11 12 Junior" at bounding box center [733, 388] width 1093 height 51
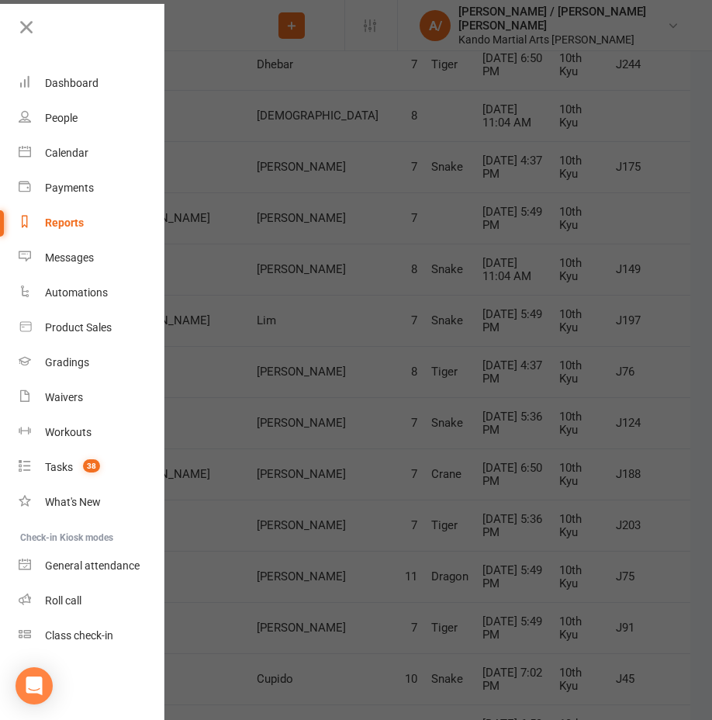
click at [209, 245] on div at bounding box center [356, 360] width 712 height 720
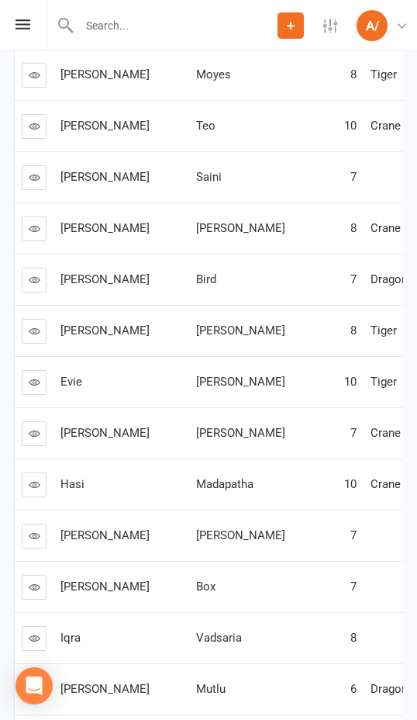
scroll to position [0, 0]
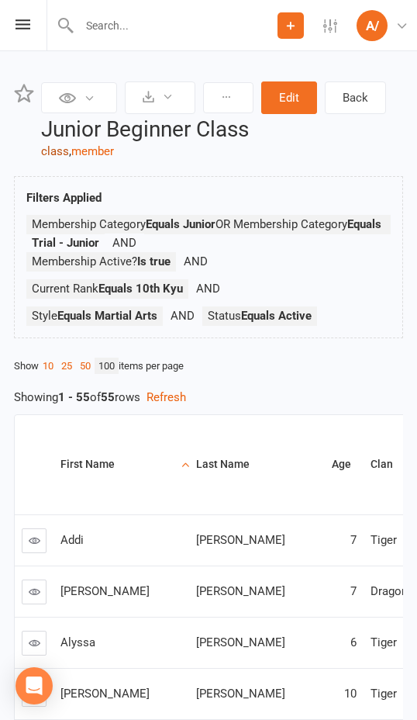
click at [57, 149] on link "class" at bounding box center [55, 151] width 28 height 14
select select "100"
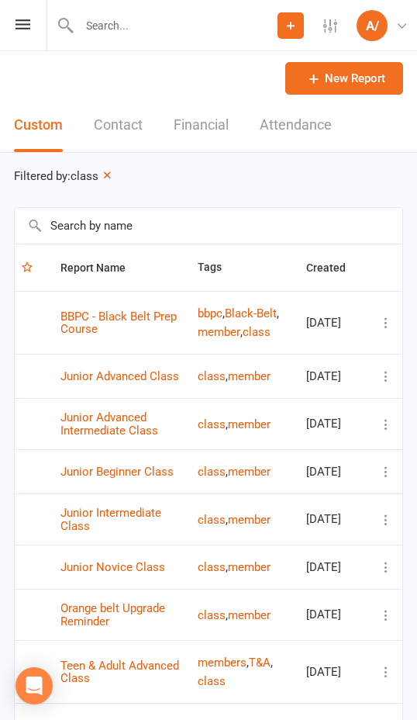
scroll to position [4, 0]
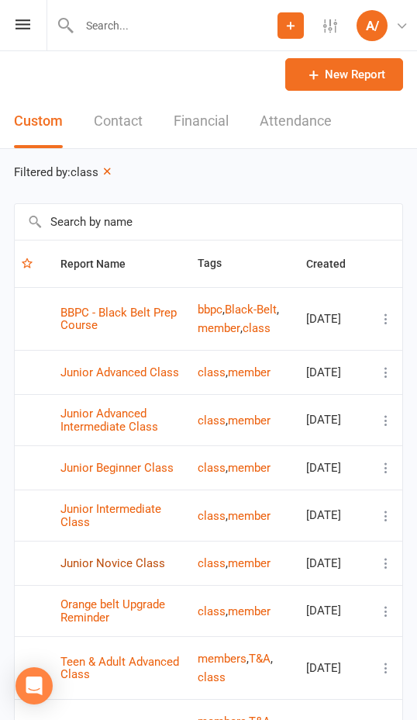
click at [99, 570] on link "Junior Novice Class" at bounding box center [112, 563] width 105 height 14
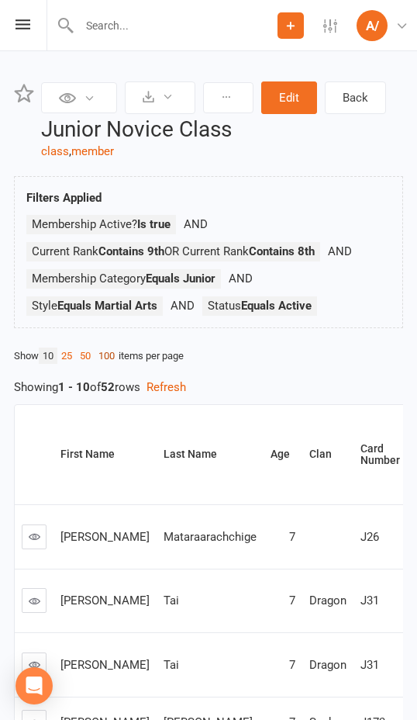
click at [109, 354] on link "100" at bounding box center [107, 355] width 24 height 16
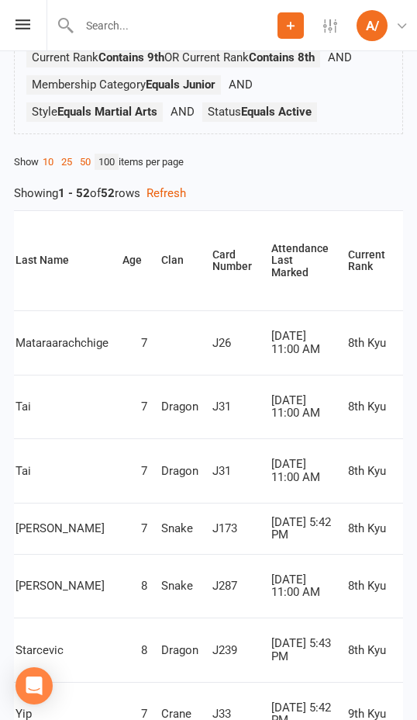
scroll to position [0, 181]
click at [347, 266] on div "Current Rank" at bounding box center [365, 261] width 37 height 24
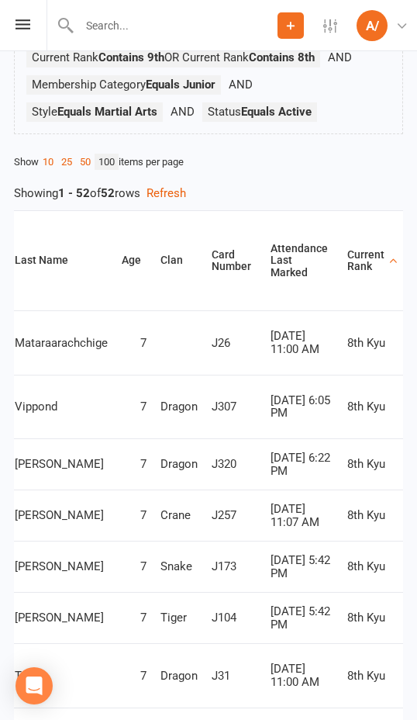
click at [347, 271] on div "Current Rank" at bounding box center [365, 261] width 37 height 24
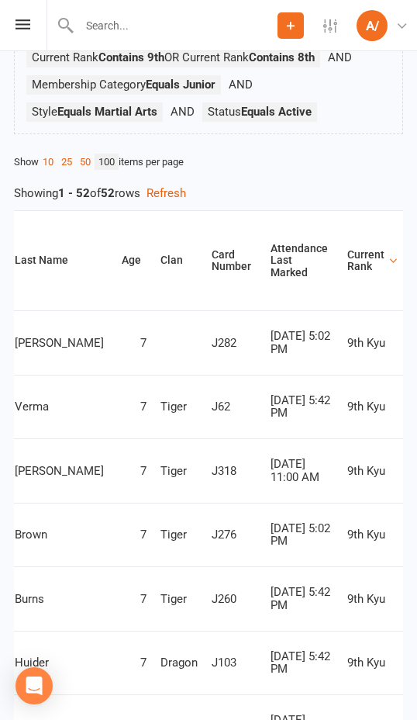
scroll to position [0, 0]
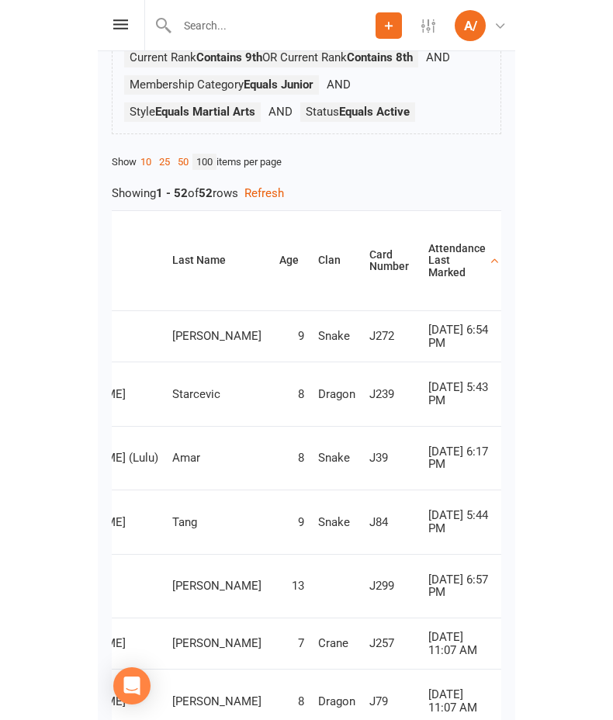
scroll to position [0, 126]
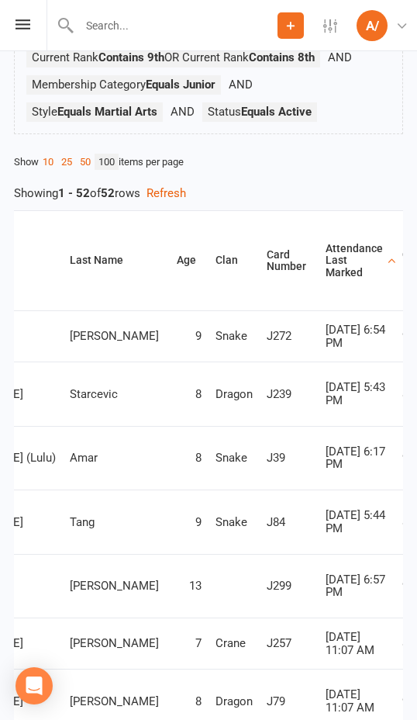
click at [402, 261] on div "Current Rank" at bounding box center [420, 261] width 37 height 24
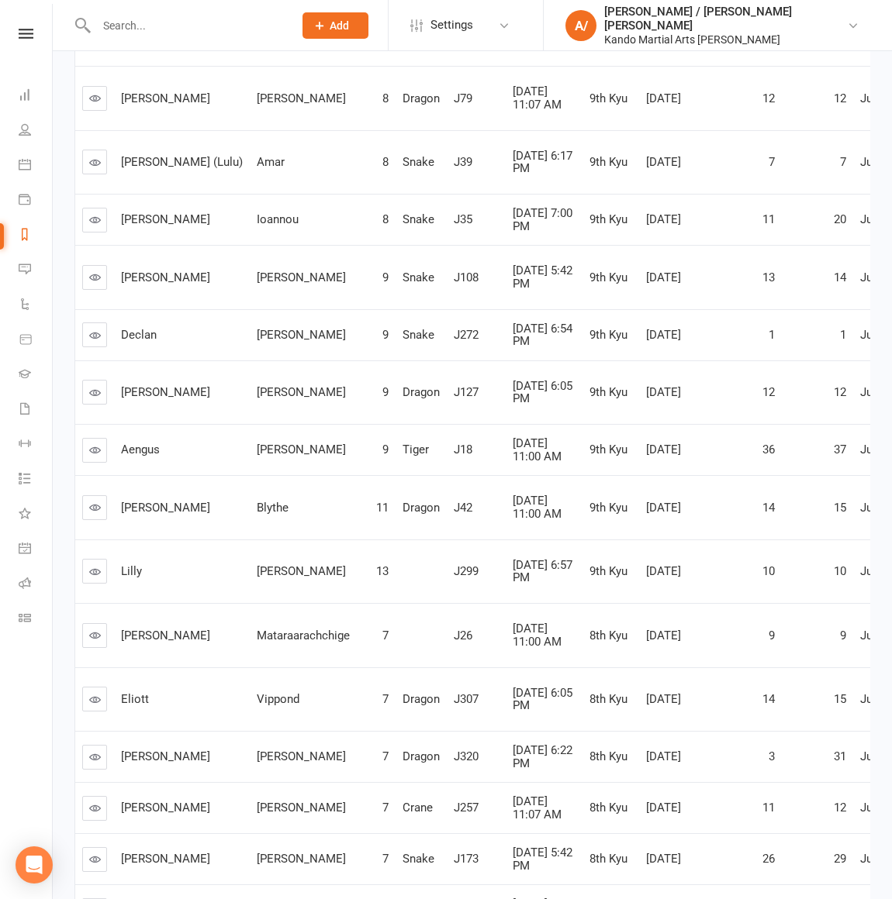
scroll to position [1286, 0]
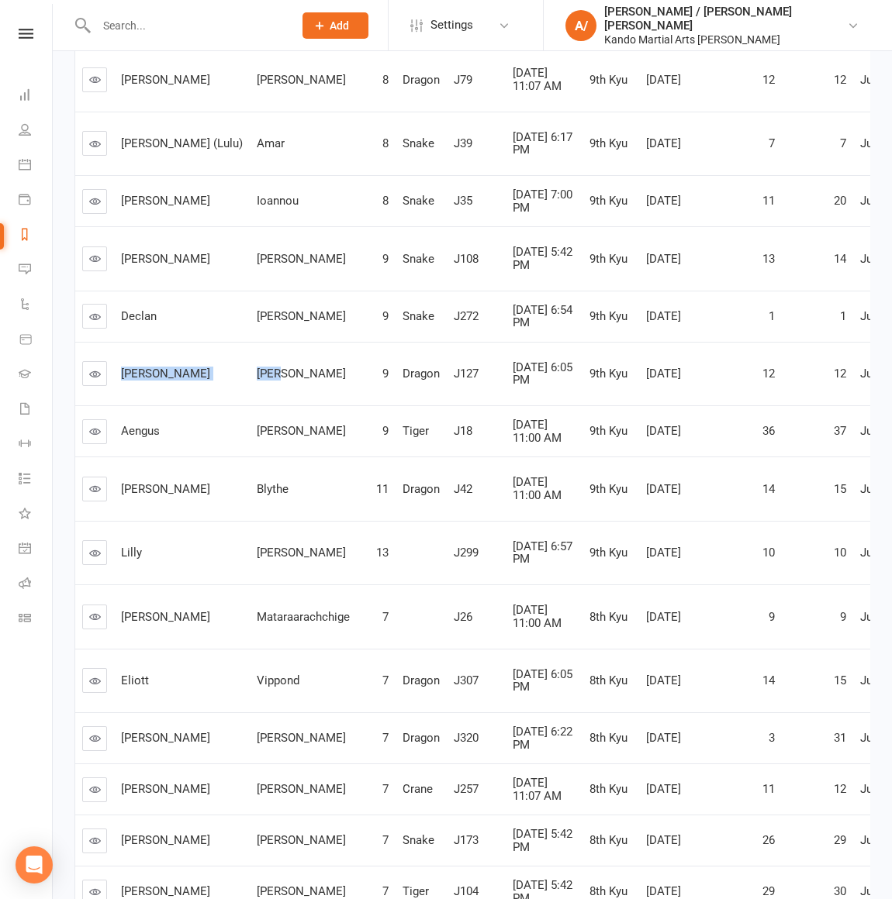
drag, startPoint x: 123, startPoint y: 400, endPoint x: 227, endPoint y: 400, distance: 103.9
click at [226, 400] on tr "Ashton Fong 9 Dragon J127 Aug 12, 2025 6:05 PM 9th Kyu May 3, 2025 12 12 Junior…" at bounding box center [587, 374] width 1025 height 64
drag, startPoint x: 138, startPoint y: 469, endPoint x: 245, endPoint y: 469, distance: 107.0
click at [236, 457] on tr "Aengus Weir 9 Tiger J18 Aug 16, 2025 11:00 AM 9th Kyu May 3, 2025 36 37 Junior …" at bounding box center [587, 431] width 1025 height 51
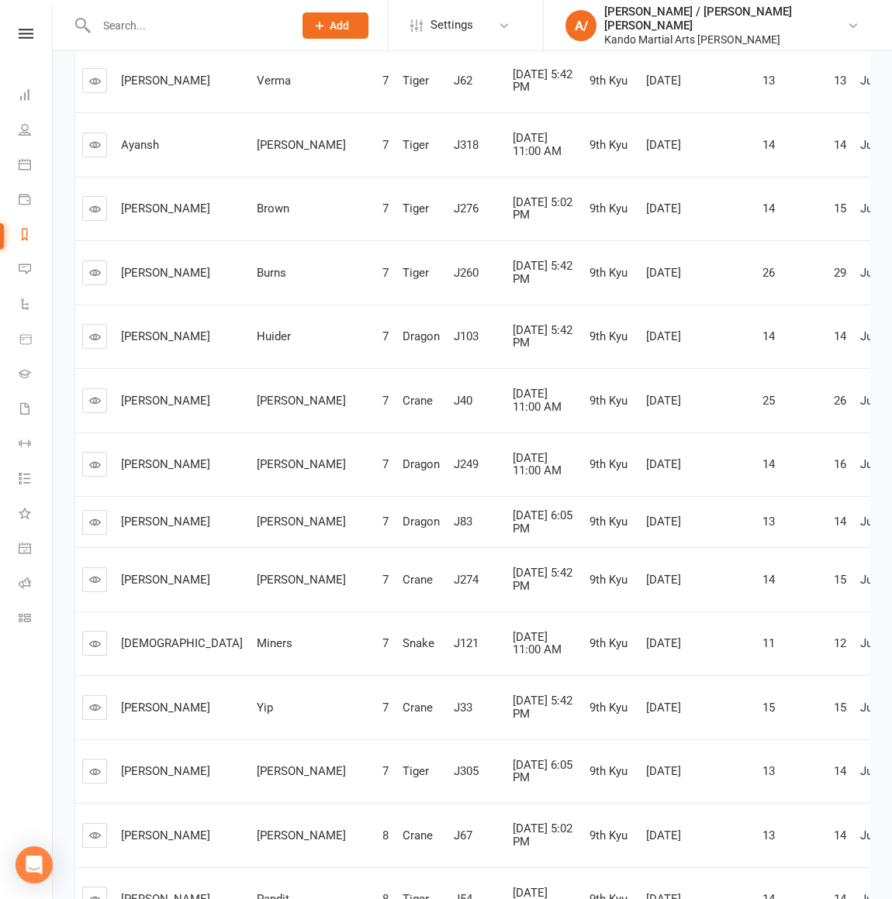
scroll to position [0, 0]
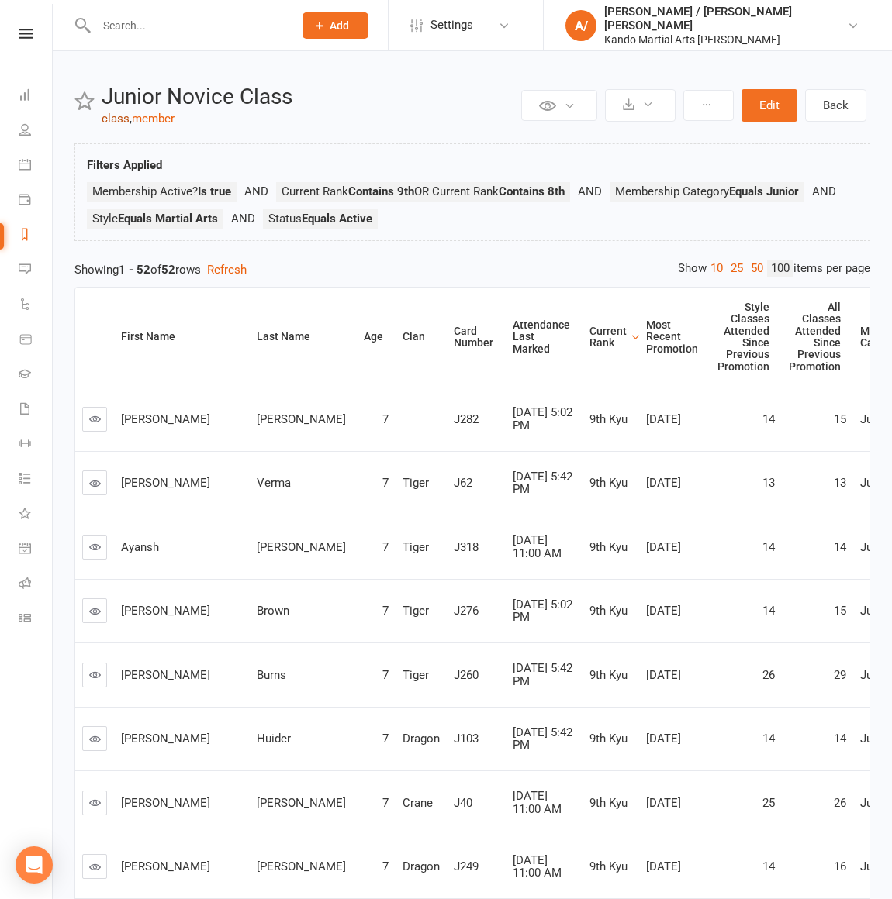
click at [116, 116] on link "class" at bounding box center [116, 119] width 28 height 14
select select "100"
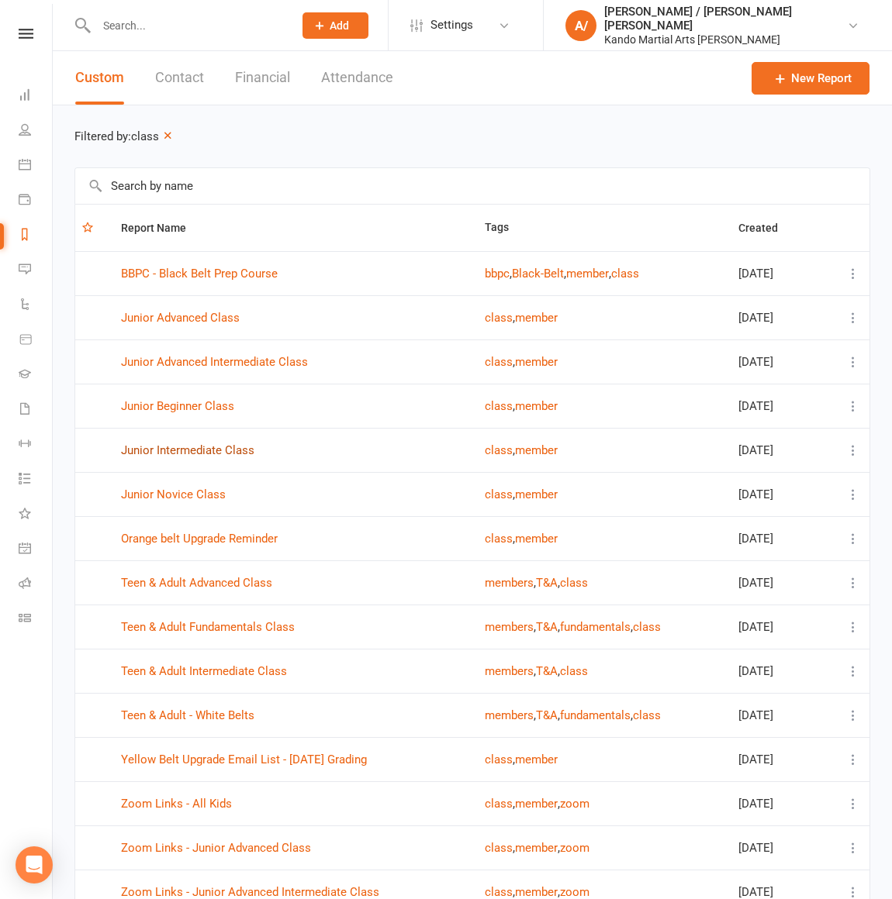
click at [225, 450] on link "Junior Intermediate Class" at bounding box center [187, 450] width 133 height 14
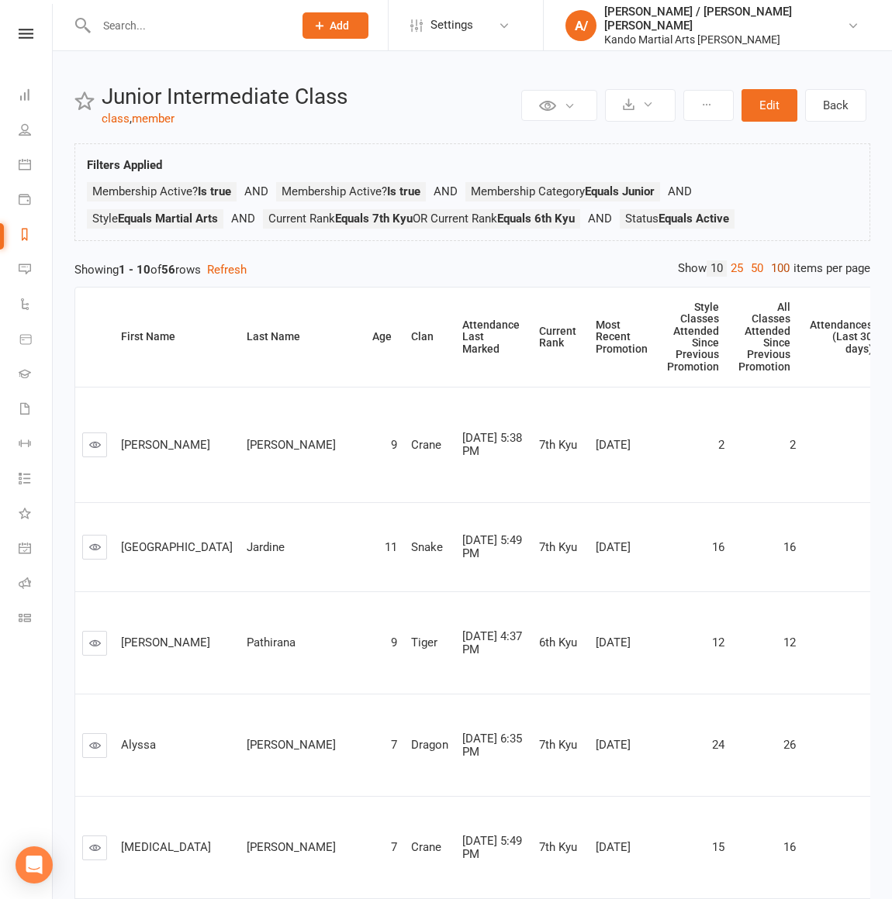
click at [782, 267] on link "100" at bounding box center [780, 269] width 26 height 16
click at [539, 342] on div "Current Rank" at bounding box center [557, 338] width 37 height 24
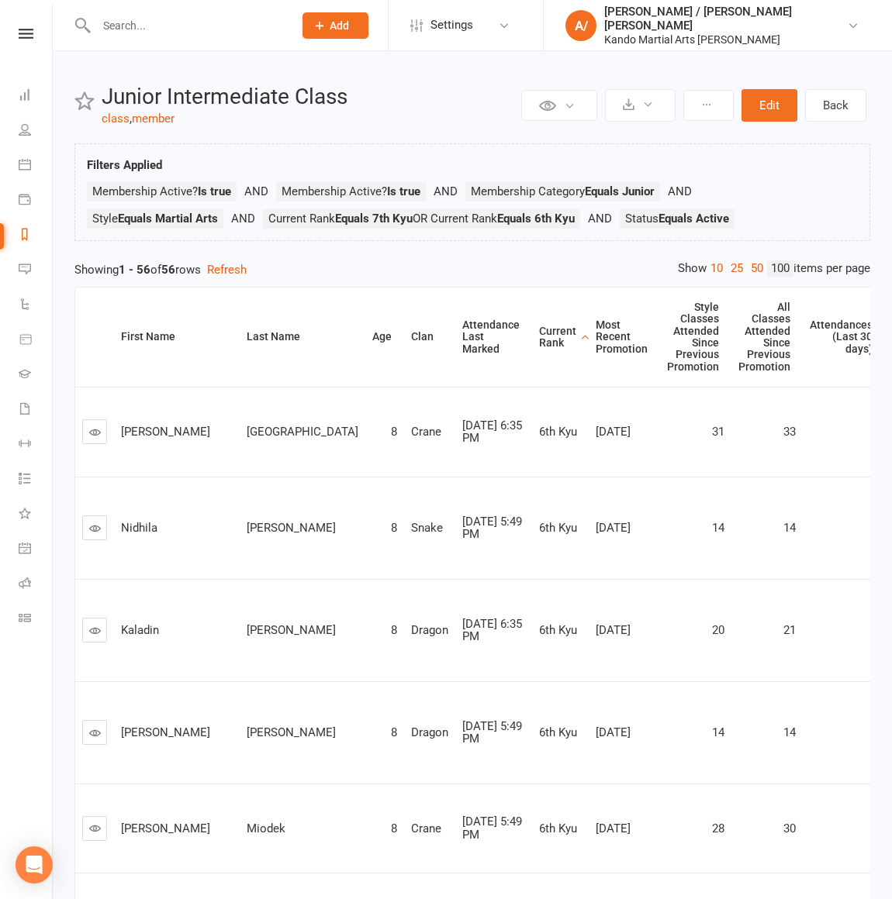
click at [539, 342] on div "Current Rank" at bounding box center [557, 338] width 37 height 24
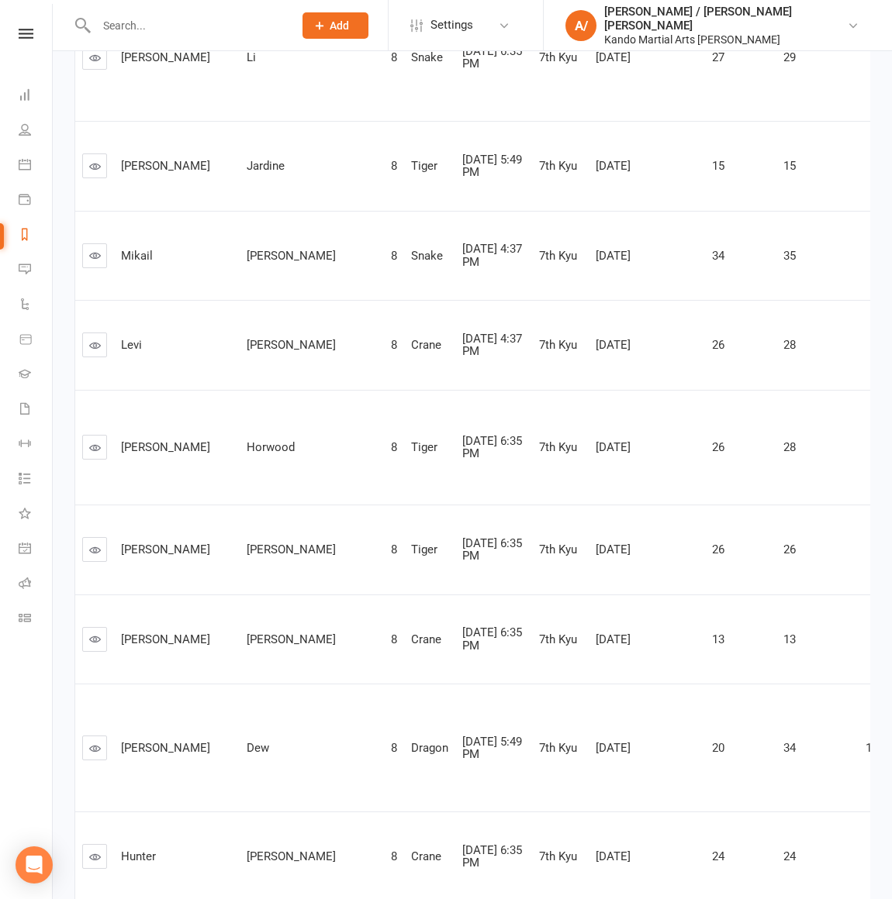
scroll to position [1398, 0]
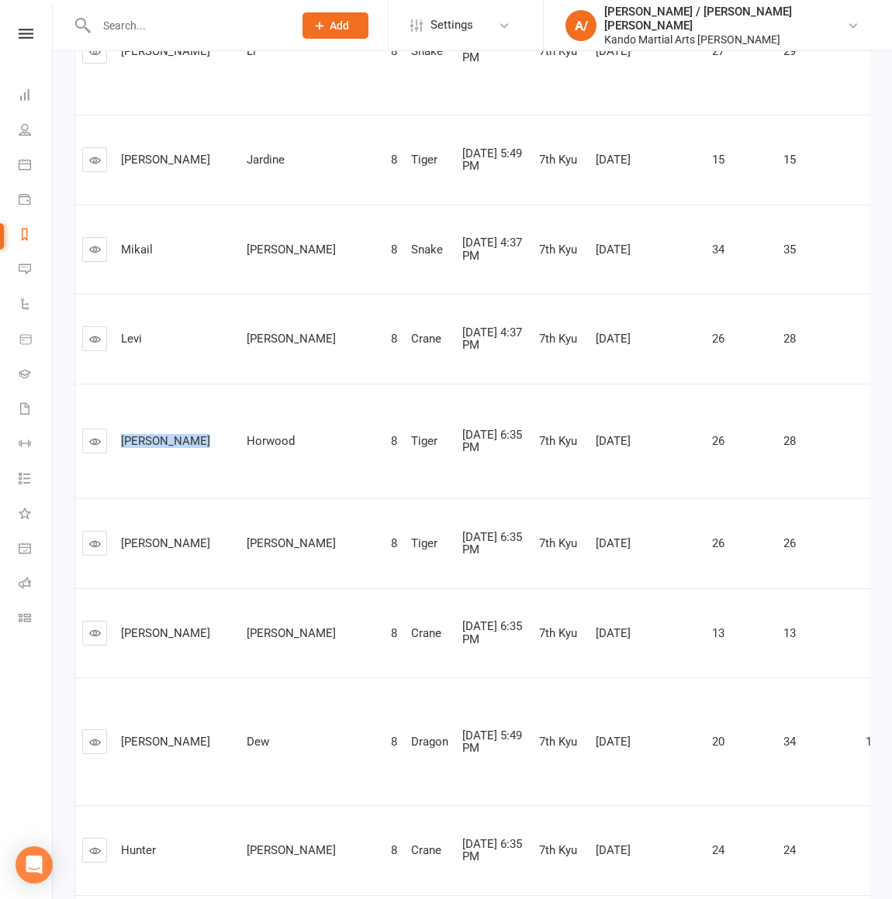
drag, startPoint x: 127, startPoint y: 383, endPoint x: 264, endPoint y: 383, distance: 137.2
click at [264, 384] on tr "Charlie Horwood 8 Tiger Aug 13, 2025 6:35 PM 7th Kyu May 3, 2025 26 28 7 12 Mon…" at bounding box center [520, 442] width 891 height 116
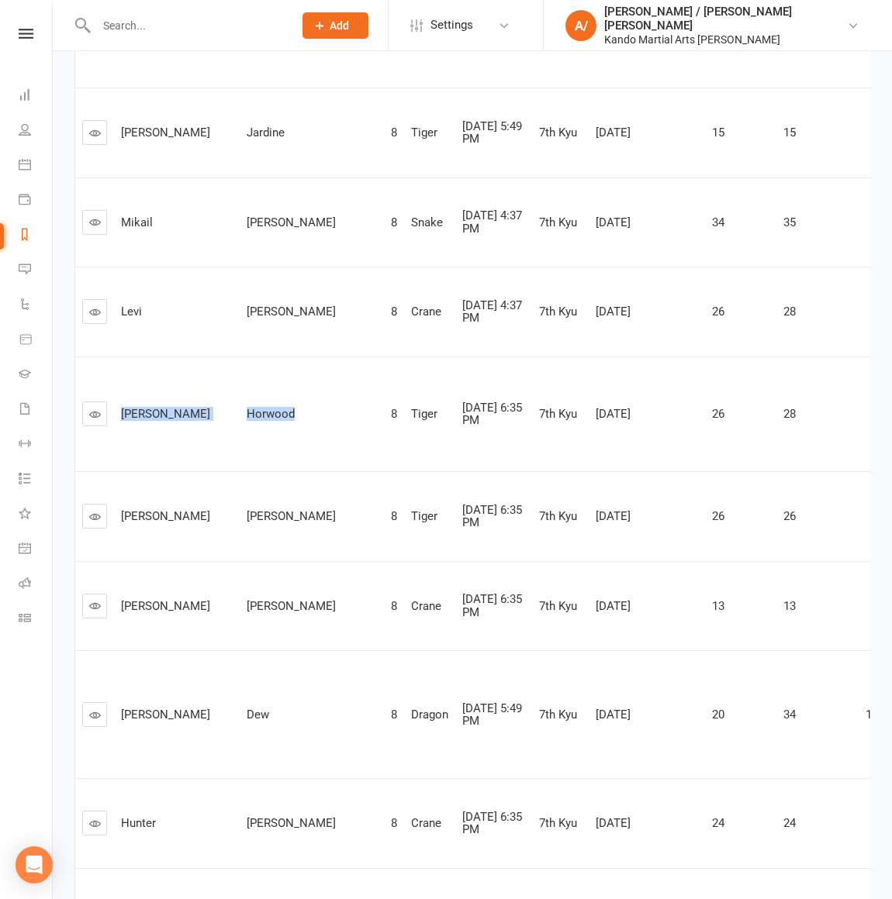
scroll to position [1432, 0]
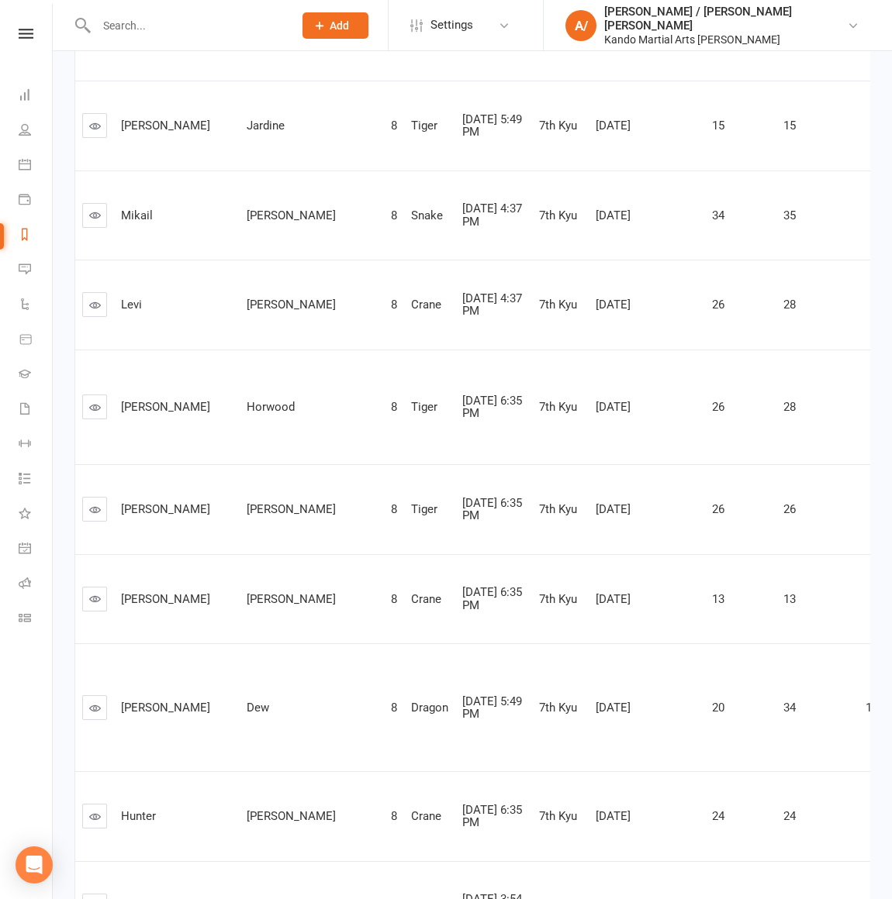
drag, startPoint x: 140, startPoint y: 448, endPoint x: 260, endPoint y: 448, distance: 119.4
click at [258, 464] on tr "Adrian Liu 8 Tiger Aug 13, 2025 6:35 PM 7th Kyu May 3, 2025 26 26 8 DD Junior B…" at bounding box center [520, 509] width 891 height 90
drag, startPoint x: 147, startPoint y: 453, endPoint x: 219, endPoint y: 453, distance: 72.1
click at [219, 464] on tr "Adrian Liu 8 Tiger Aug 13, 2025 6:35 PM 7th Kyu May 3, 2025 26 26 8 DD Junior B…" at bounding box center [520, 509] width 891 height 90
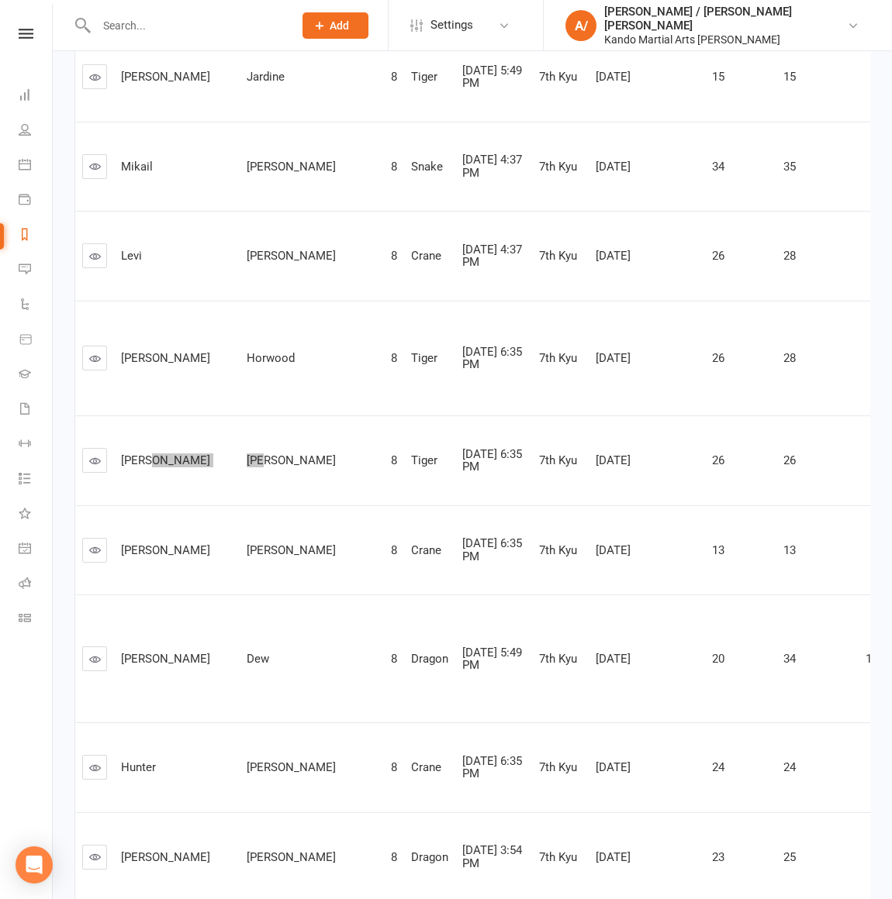
scroll to position [1502, 0]
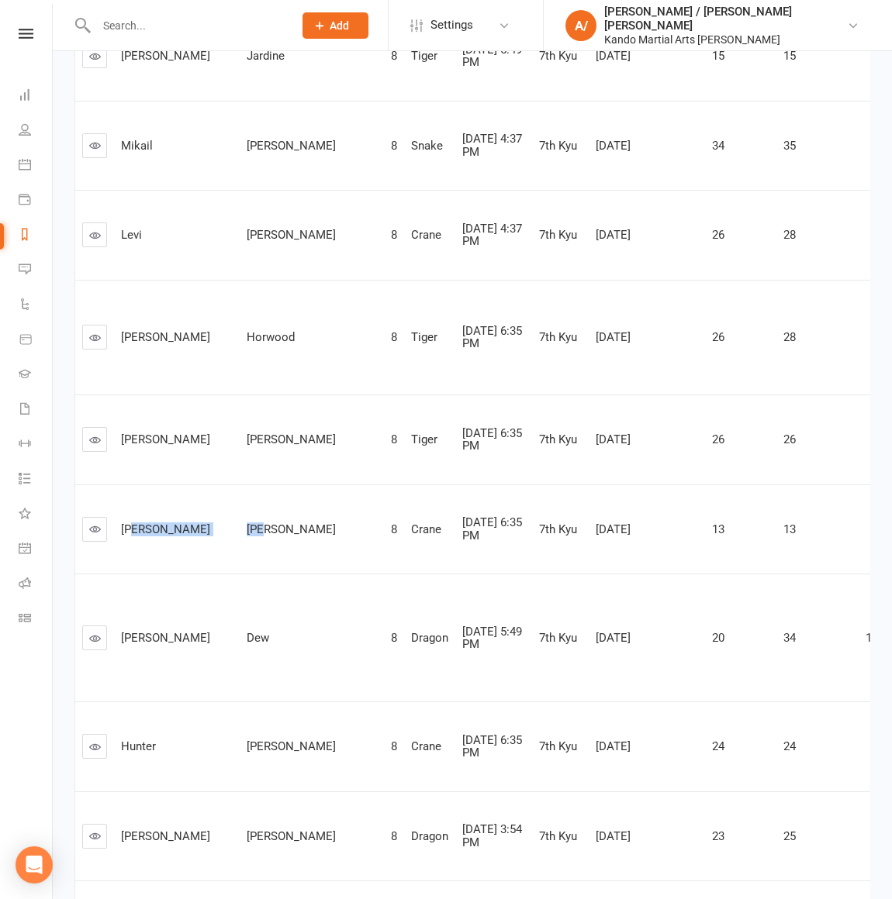
drag, startPoint x: 136, startPoint y: 473, endPoint x: 225, endPoint y: 473, distance: 88.4
click at [219, 485] on tr "Naomi Zhu 8 Crane Aug 13, 2025 6:35 PM 7th Kyu May 3, 2025 13 13 4 DD Junior Ba…" at bounding box center [520, 530] width 891 height 90
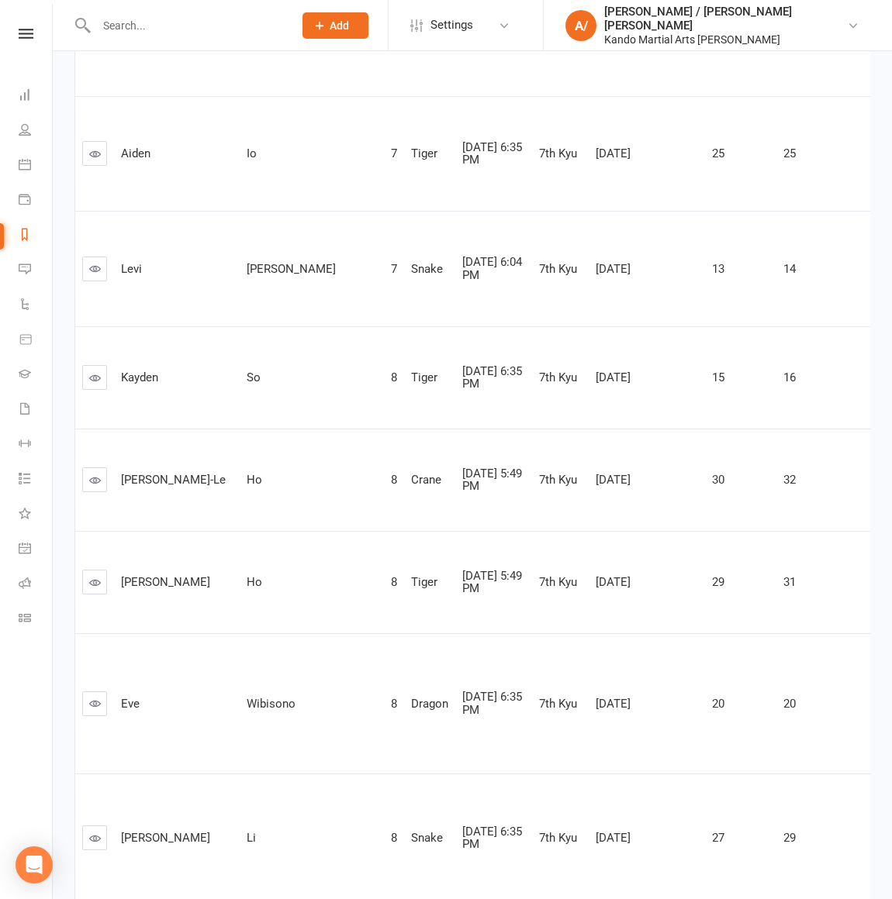
scroll to position [0, 0]
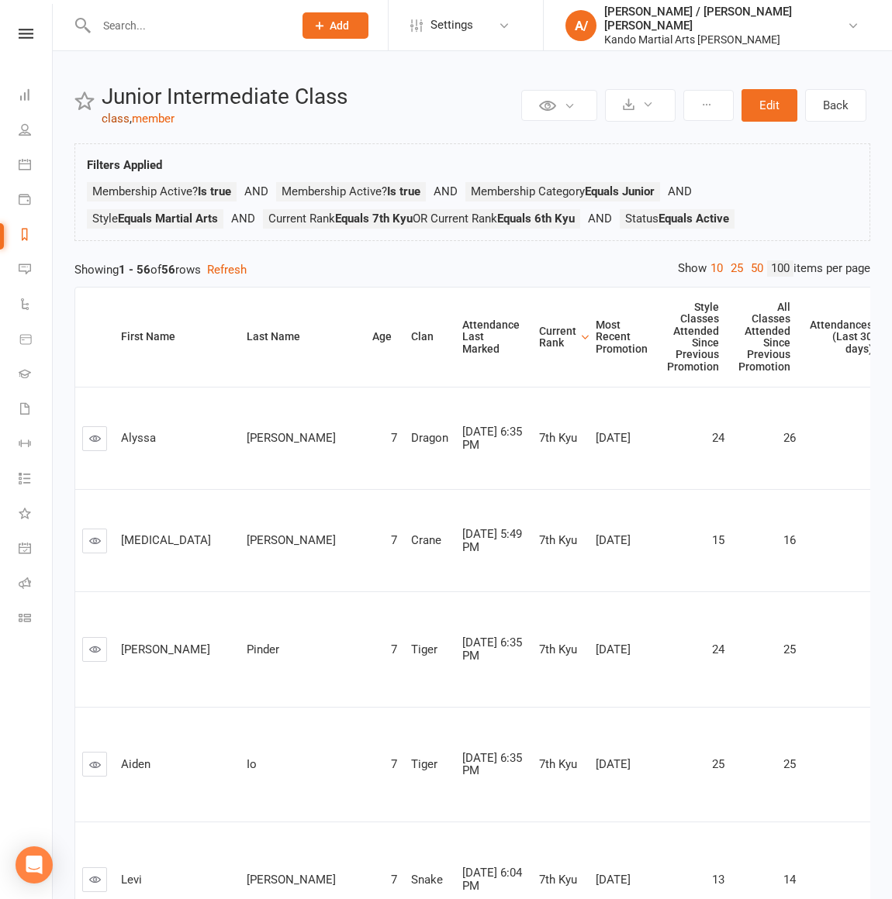
click at [116, 123] on link "class" at bounding box center [116, 119] width 28 height 14
select select "100"
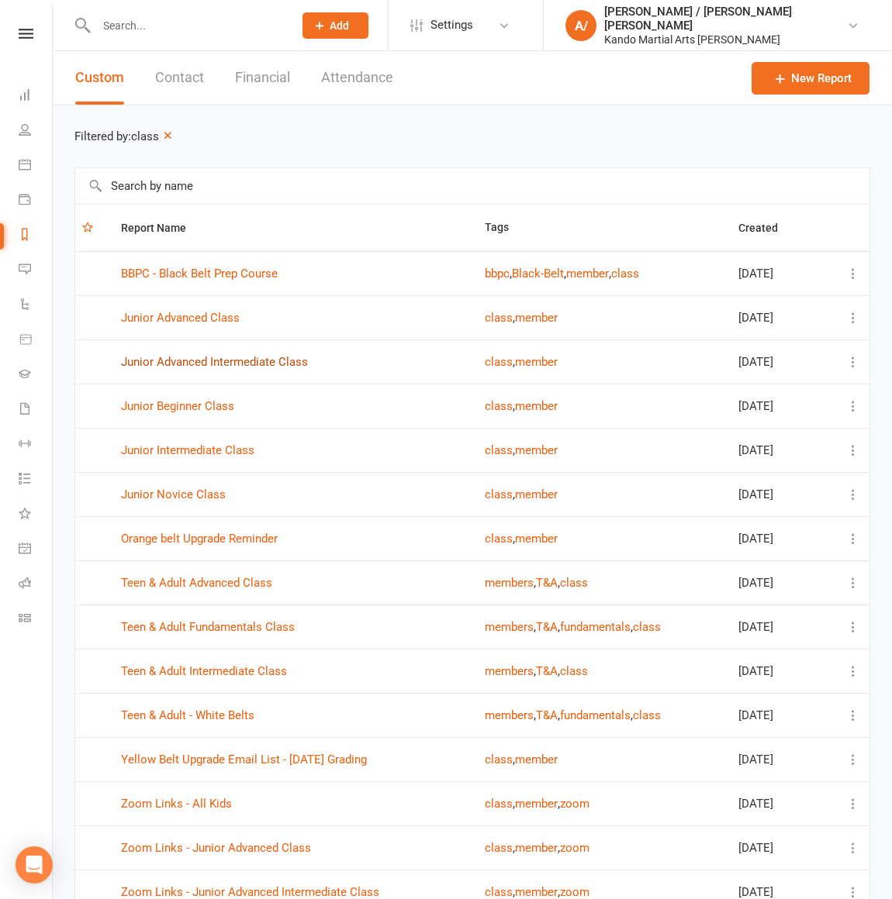
click at [255, 360] on link "Junior Advanced Intermediate Class" at bounding box center [214, 362] width 187 height 14
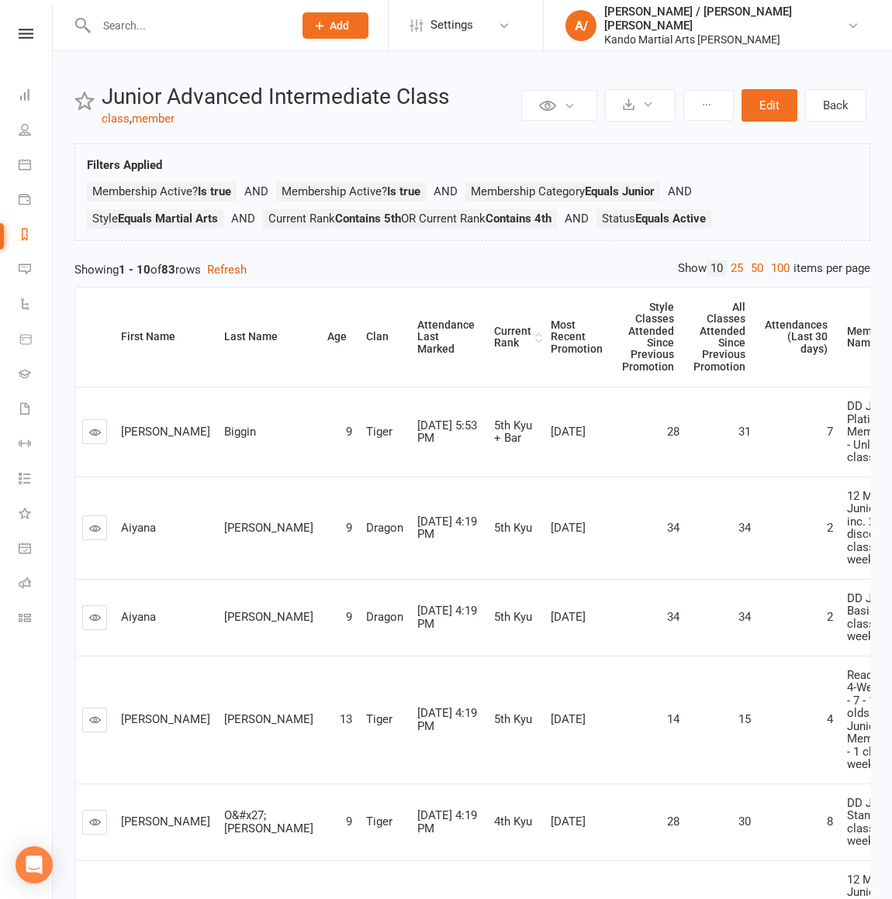
click at [494, 343] on div "Current Rank" at bounding box center [512, 338] width 37 height 24
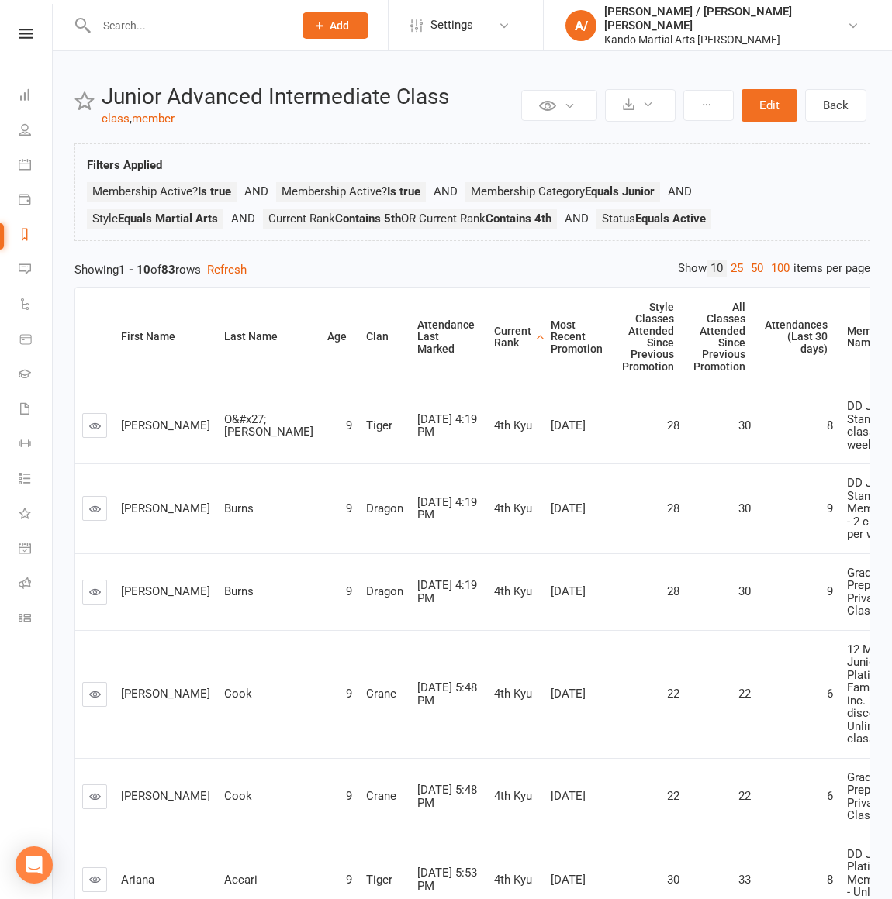
click at [494, 342] on div "Current Rank" at bounding box center [512, 338] width 37 height 24
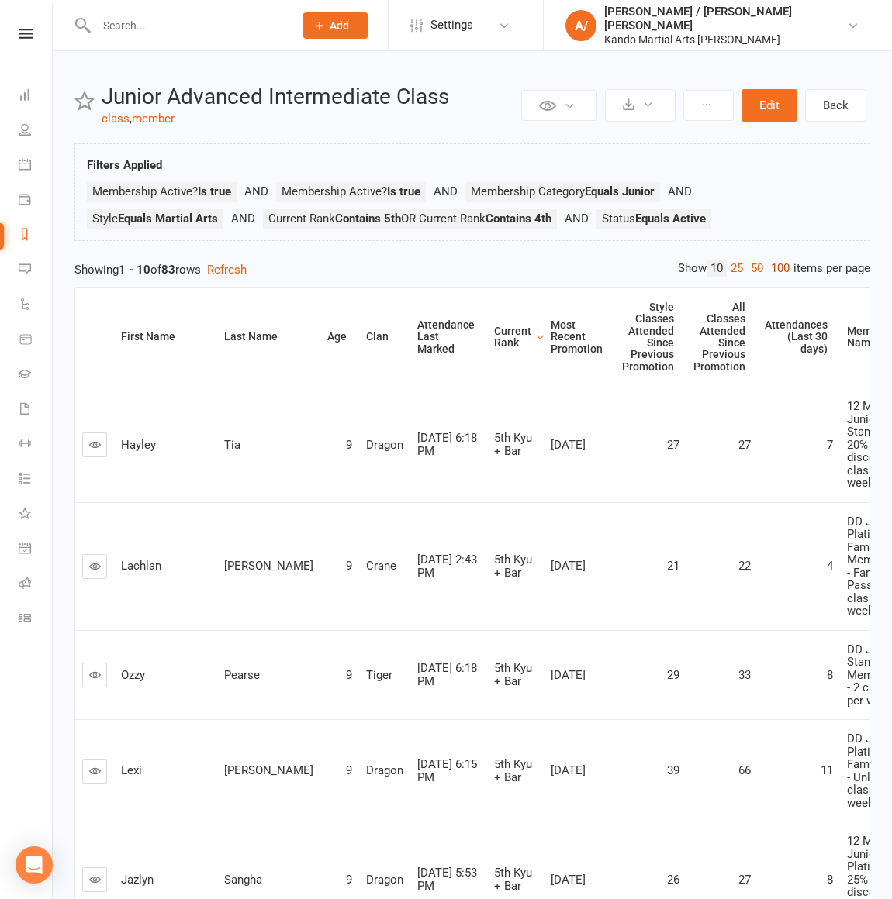
click at [780, 264] on link "100" at bounding box center [780, 269] width 26 height 16
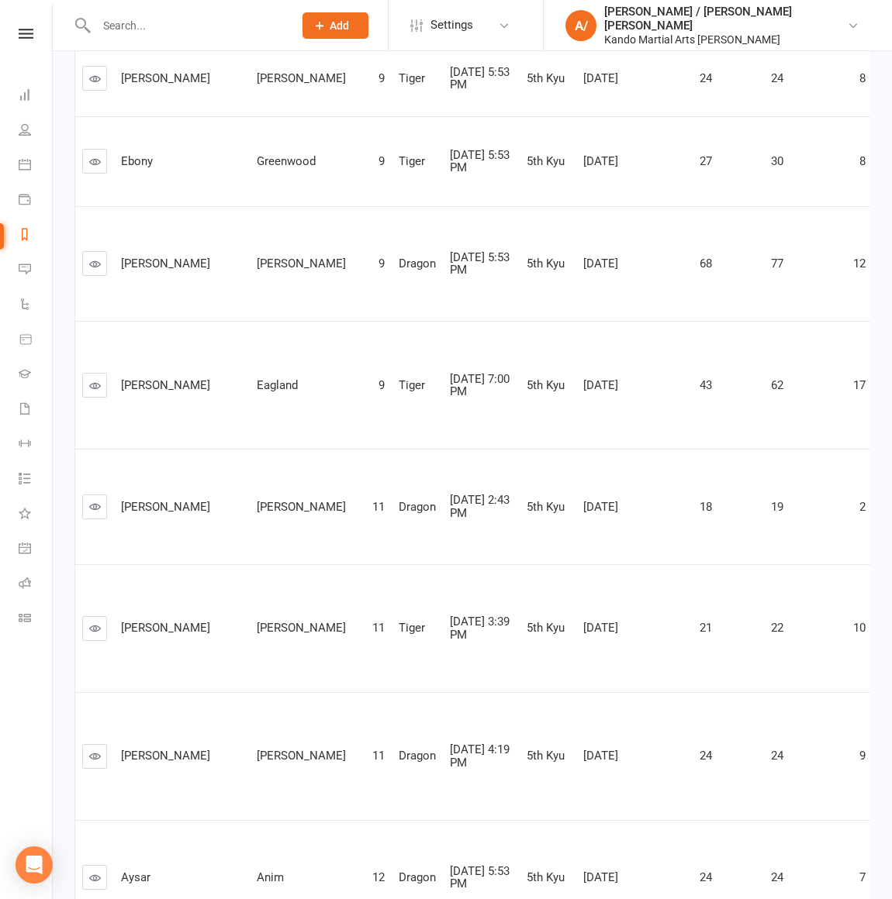
scroll to position [4139, 0]
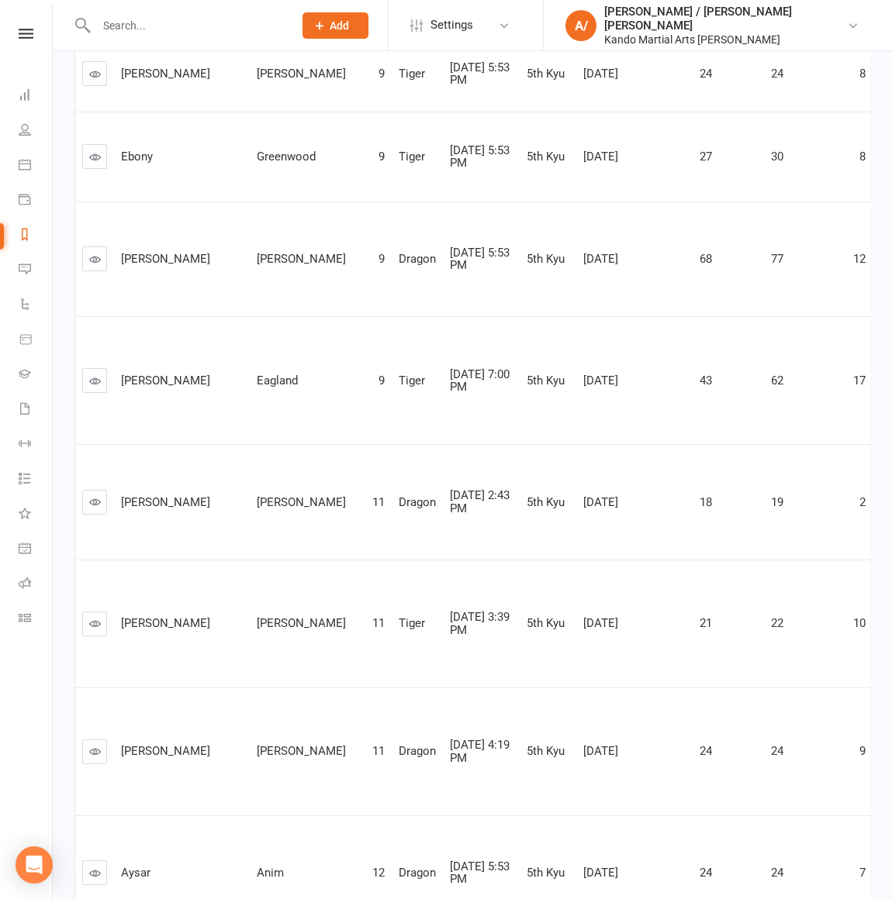
drag, startPoint x: 627, startPoint y: 489, endPoint x: 657, endPoint y: 492, distance: 30.3
click at [648, 488] on td "18" at bounding box center [682, 502] width 71 height 116
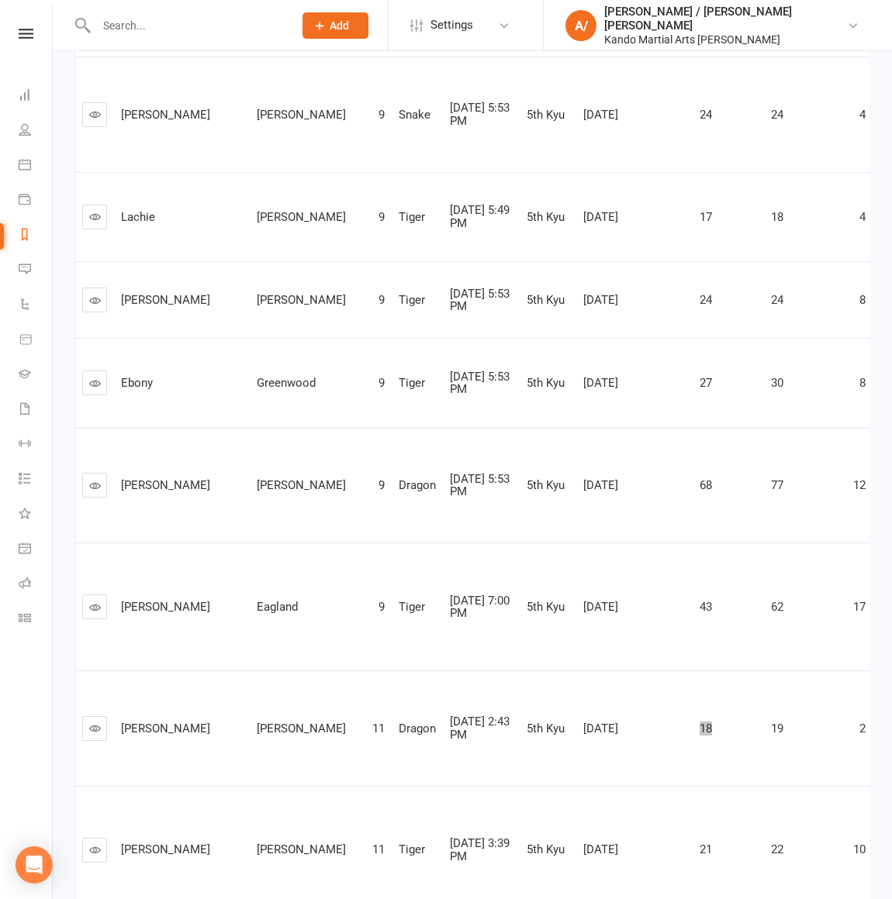
scroll to position [3912, 0]
drag, startPoint x: 626, startPoint y: 208, endPoint x: 679, endPoint y: 208, distance: 52.7
click at [676, 208] on tr "Lachie Marshall 9 Tiger Aug 8, 2025 5:49 PM 5th Kyu May 3, 2025 17 18 4 DD Juni…" at bounding box center [514, 218] width 878 height 90
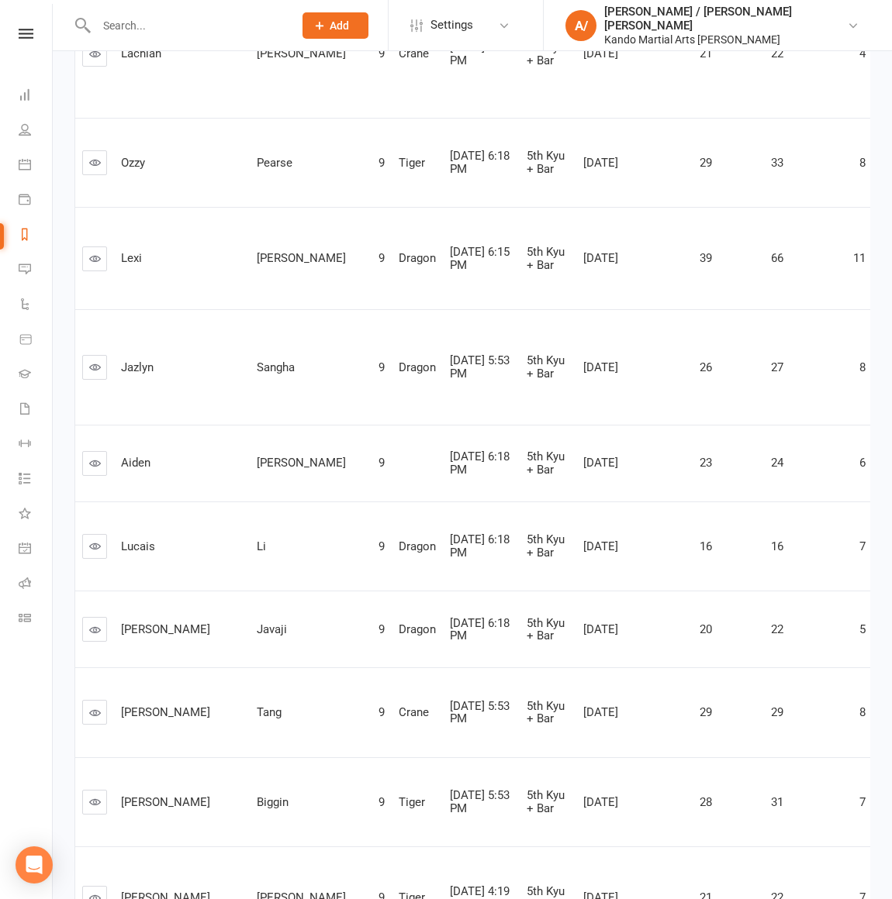
scroll to position [0, 0]
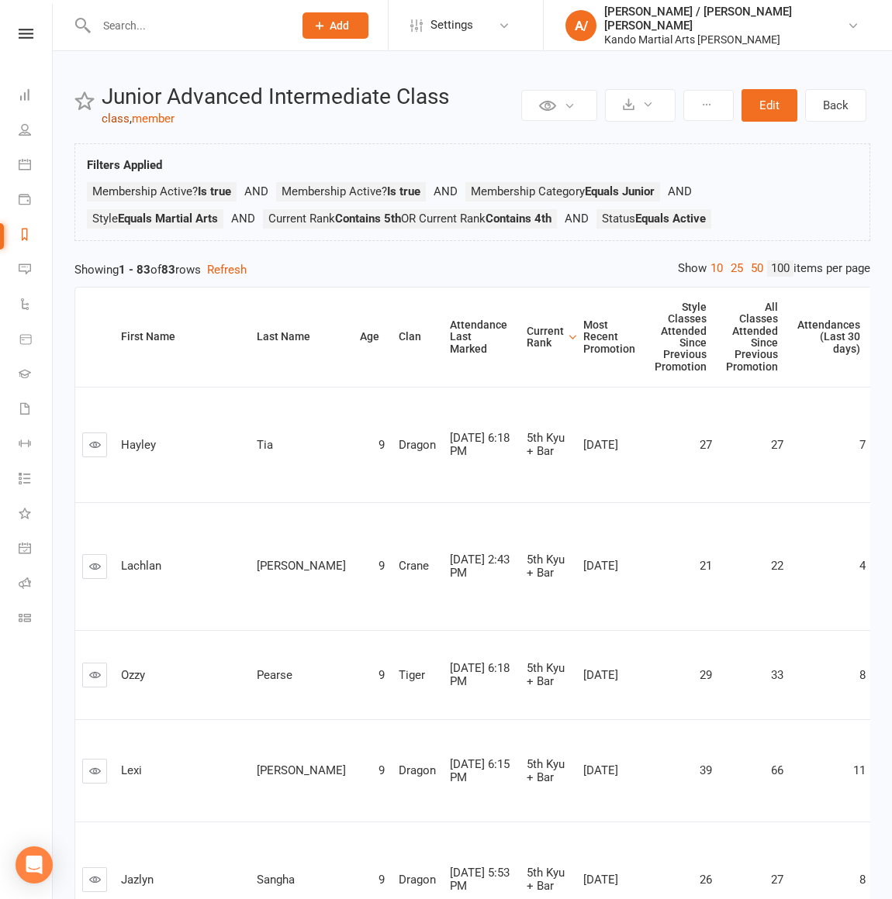
click at [104, 117] on link "class" at bounding box center [116, 119] width 28 height 14
select select "100"
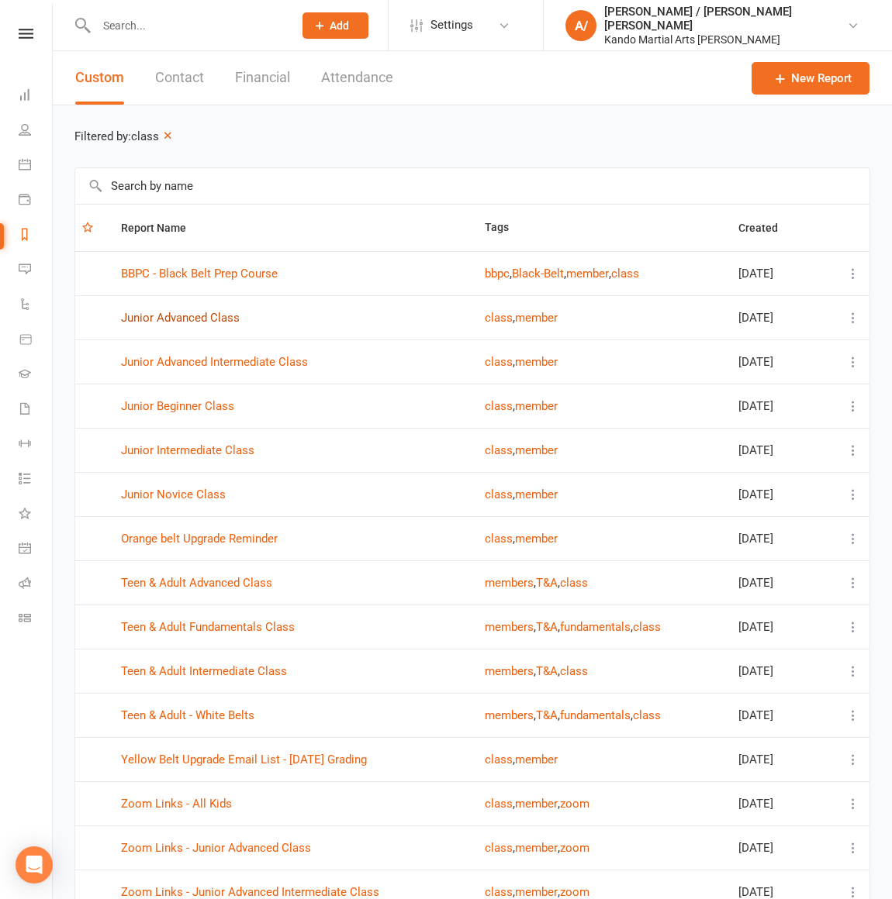
click at [209, 313] on link "Junior Advanced Class" at bounding box center [180, 318] width 119 height 14
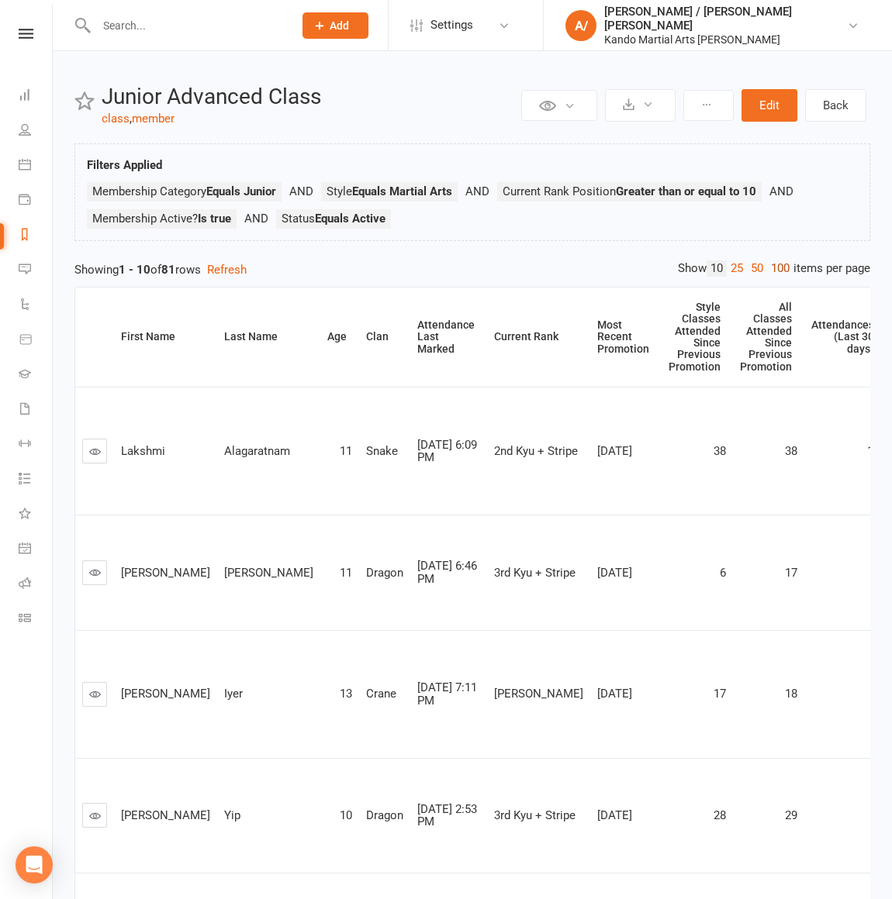
click at [774, 267] on link "100" at bounding box center [780, 269] width 26 height 16
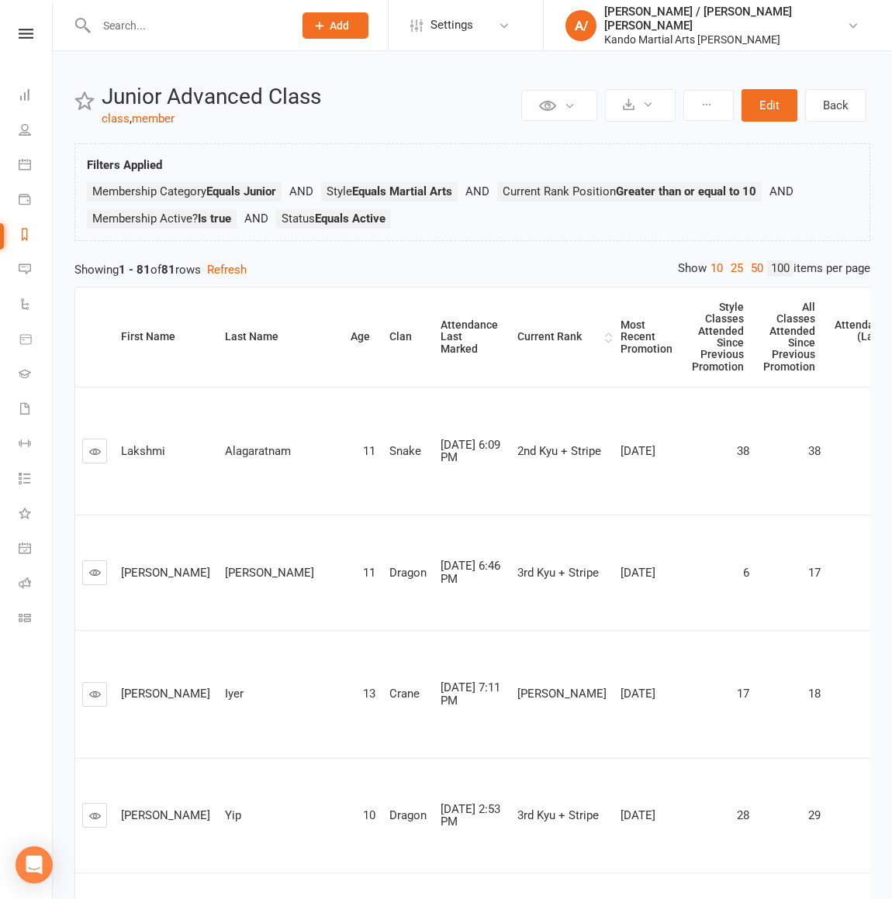
click at [510, 334] on th "Current Rank" at bounding box center [561, 337] width 103 height 99
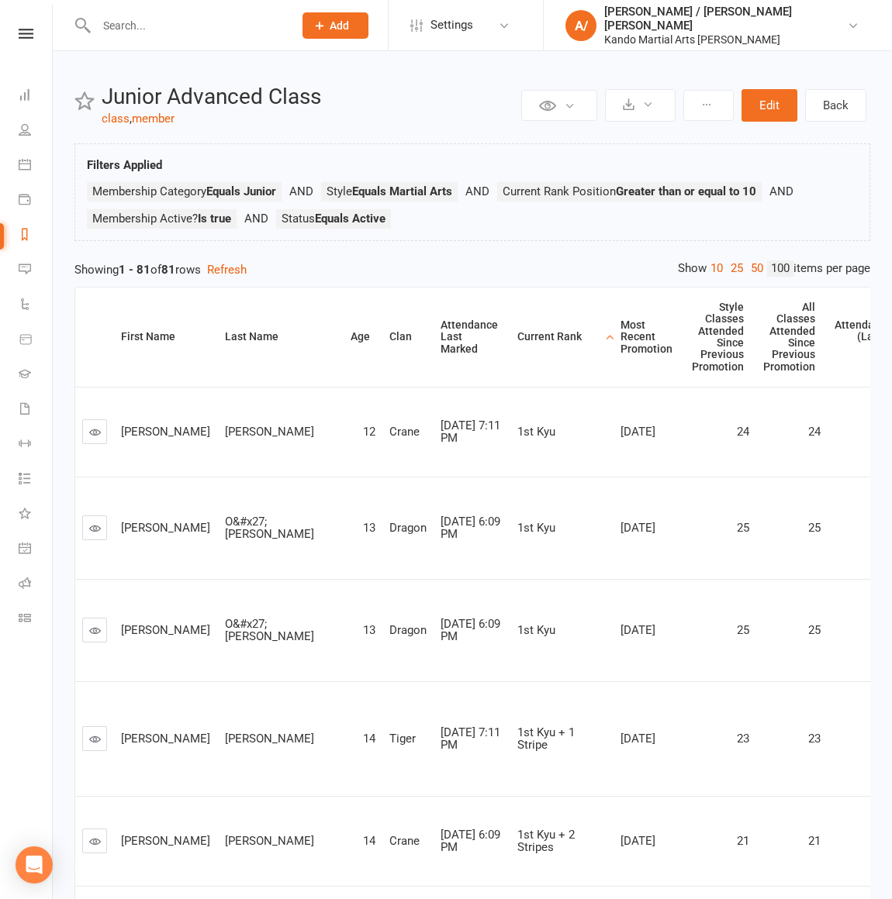
click at [517, 334] on div "Current Rank" at bounding box center [559, 337] width 84 height 12
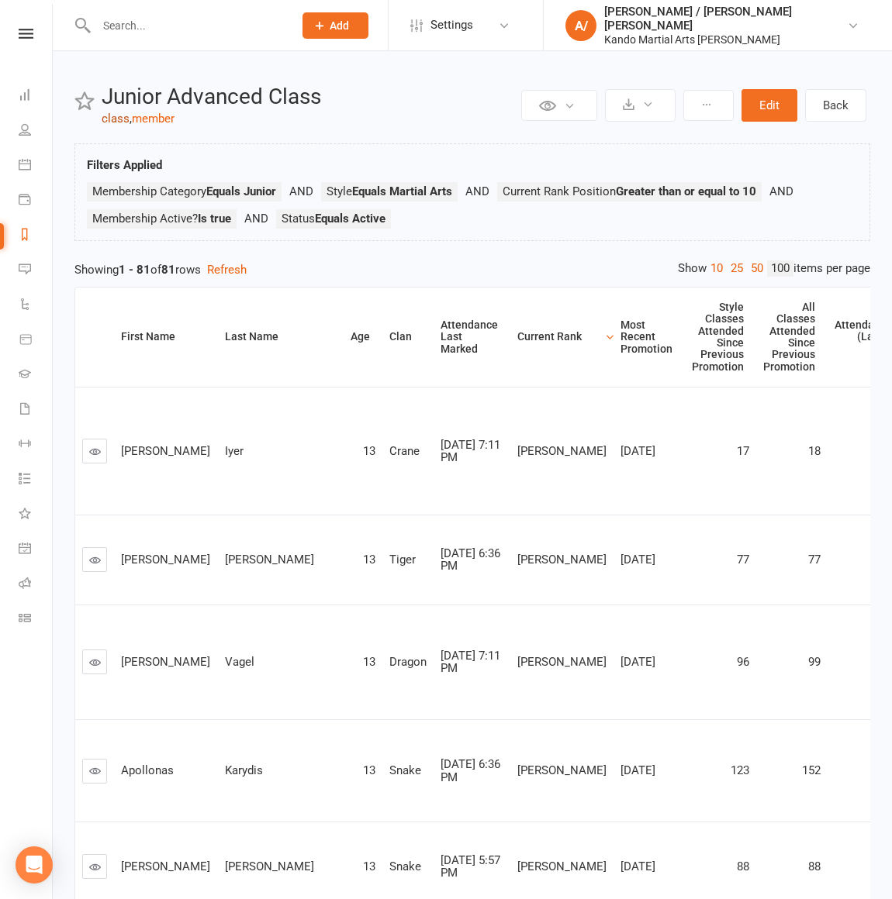
click at [110, 119] on link "class" at bounding box center [116, 119] width 28 height 14
select select "100"
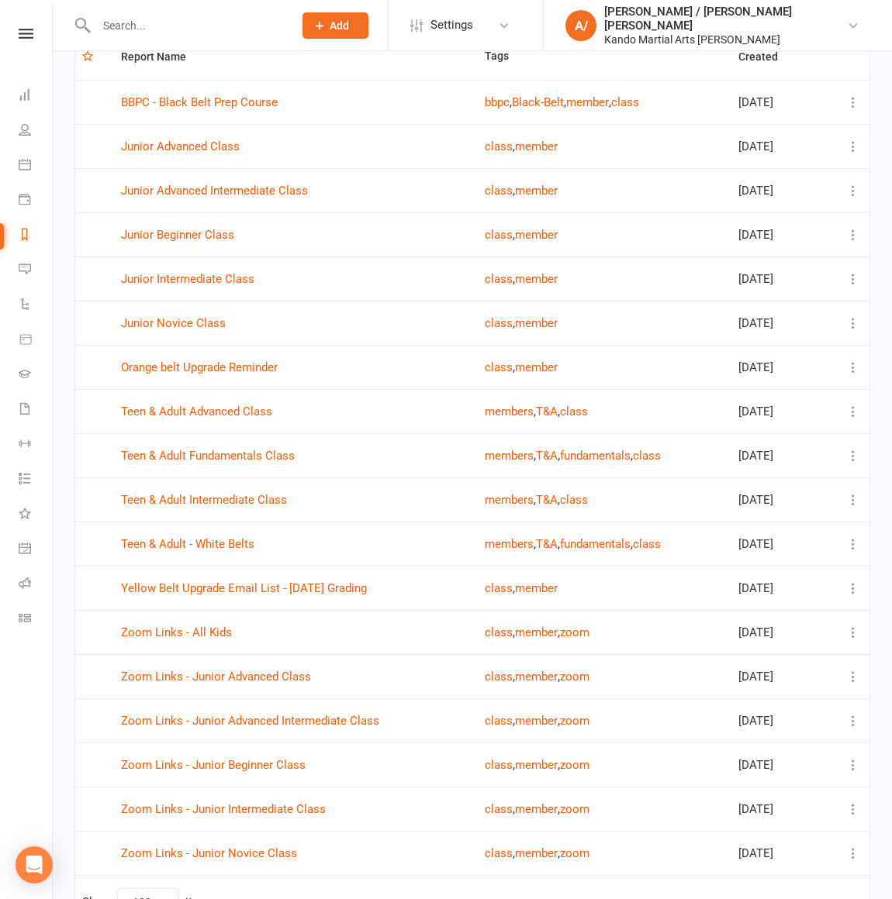
scroll to position [178, 0]
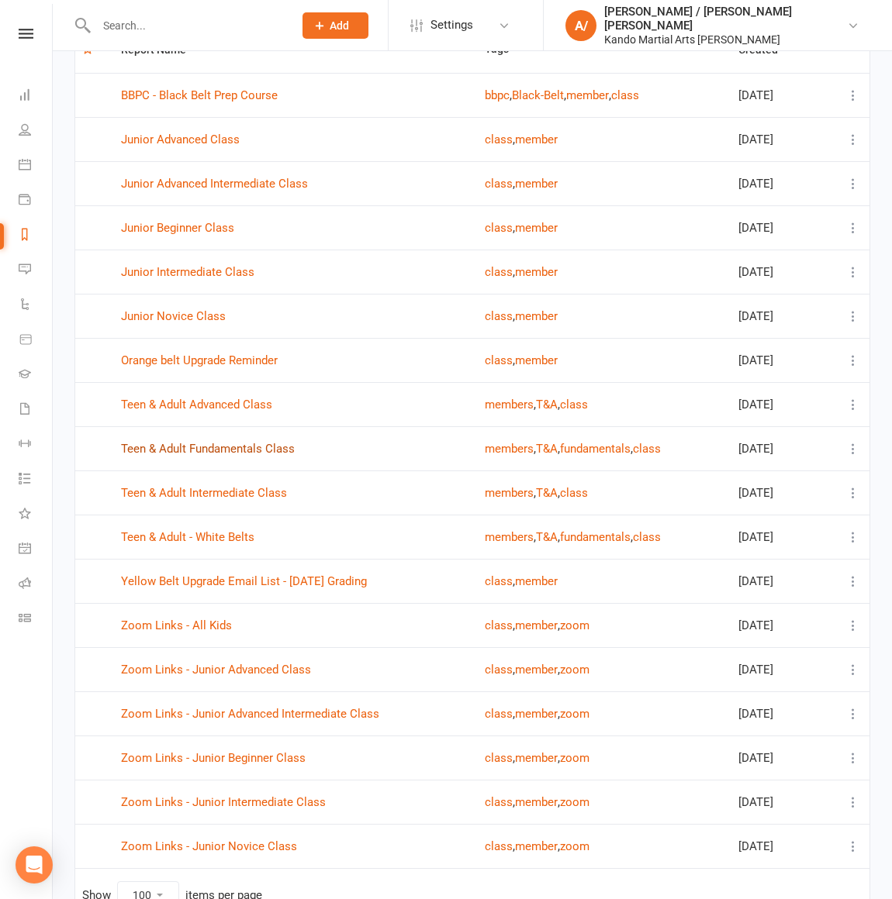
click at [248, 447] on link "Teen & Adult Fundamentals Class" at bounding box center [208, 449] width 174 height 14
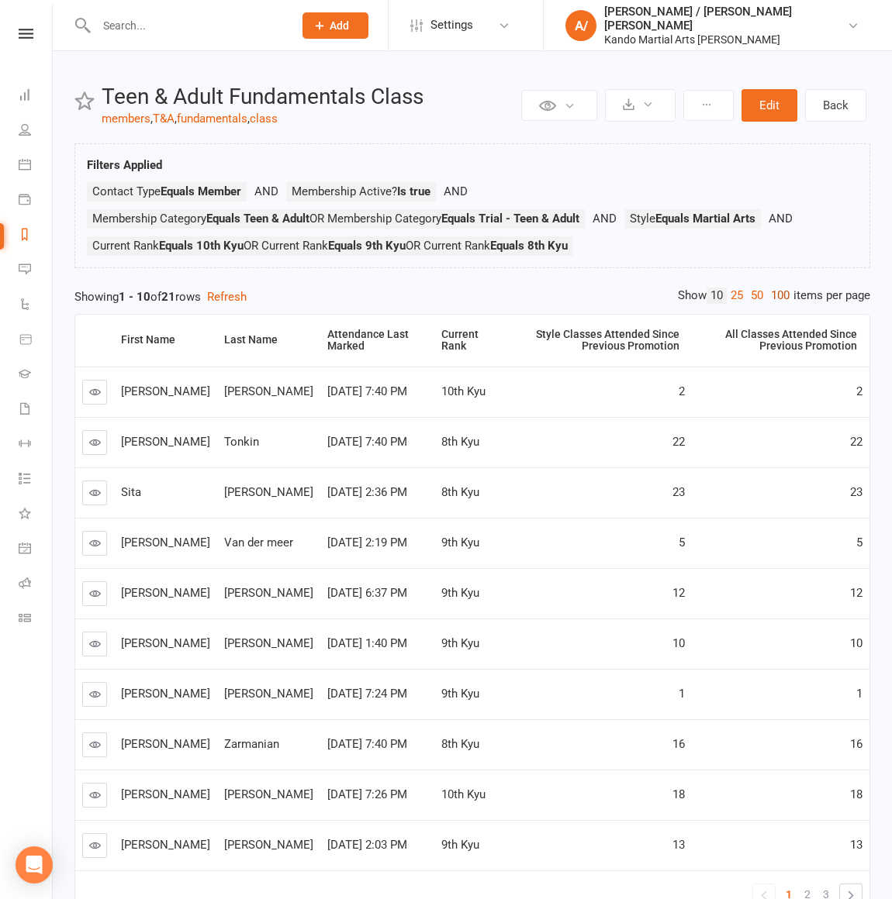
click at [768, 296] on link "100" at bounding box center [780, 296] width 26 height 16
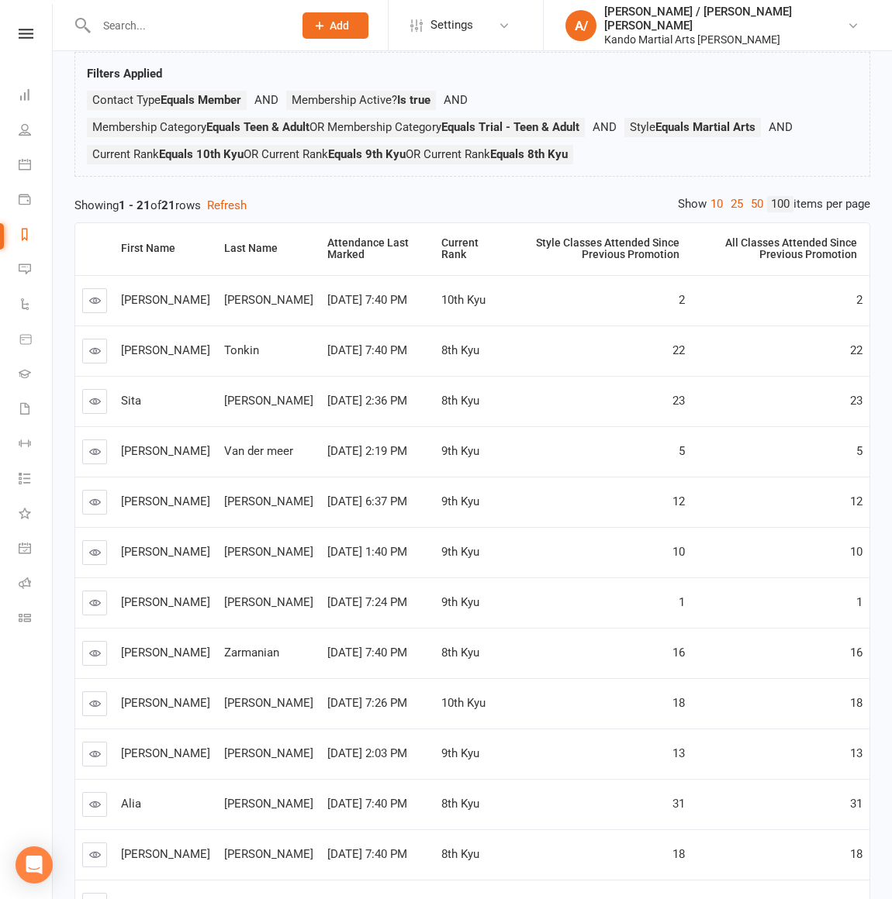
scroll to position [94, 0]
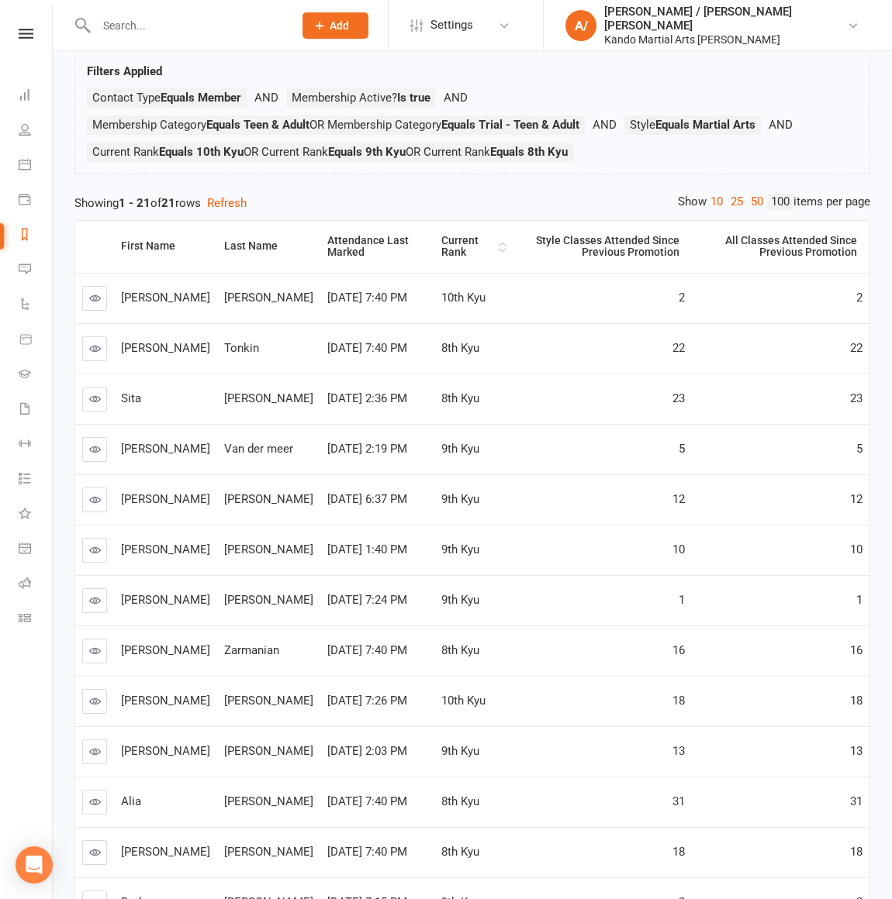
click at [441, 244] on div "Current Rank" at bounding box center [467, 247] width 53 height 24
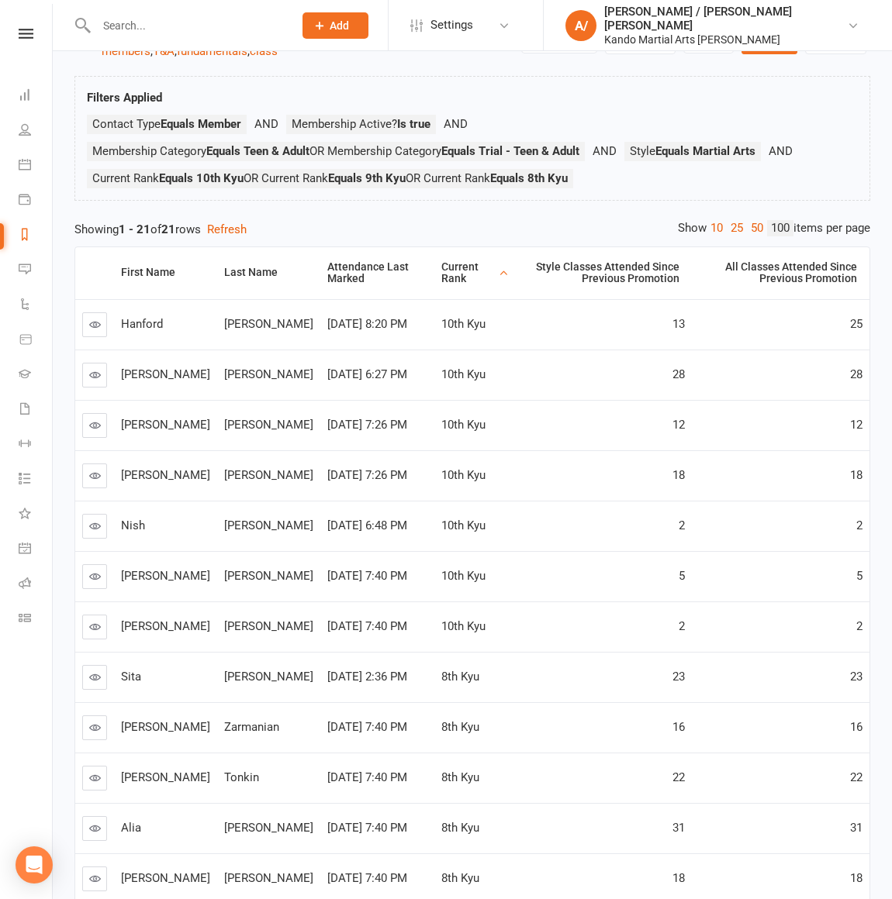
scroll to position [41, 0]
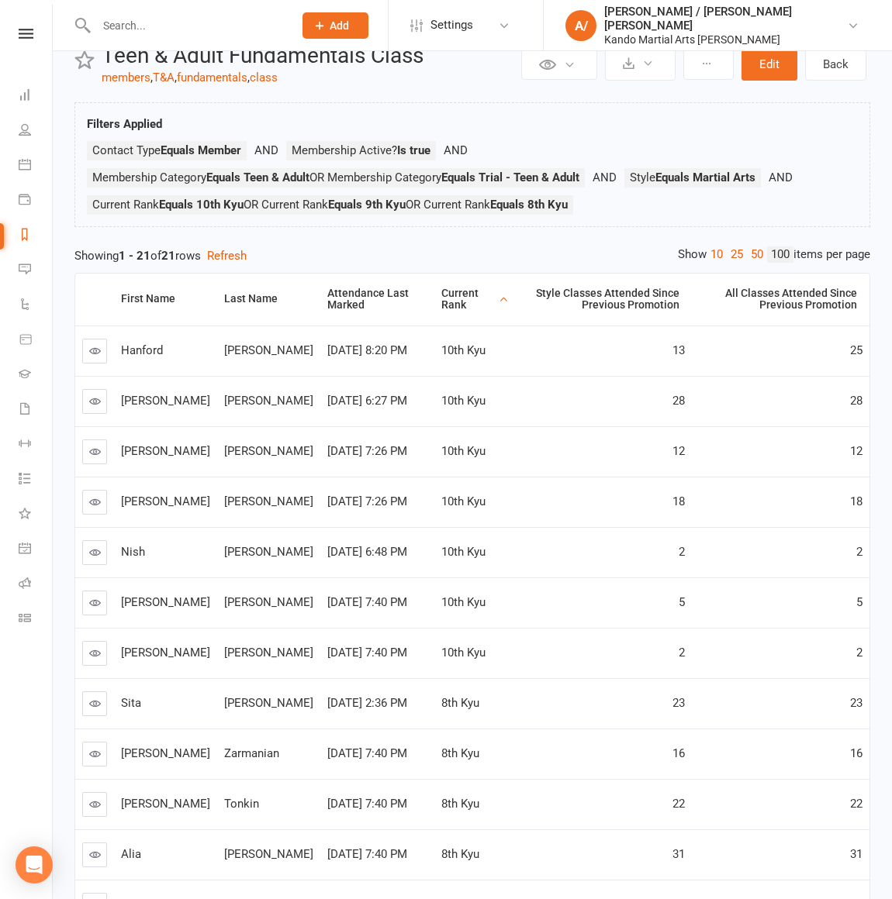
click at [441, 299] on div "Current Rank" at bounding box center [467, 300] width 53 height 24
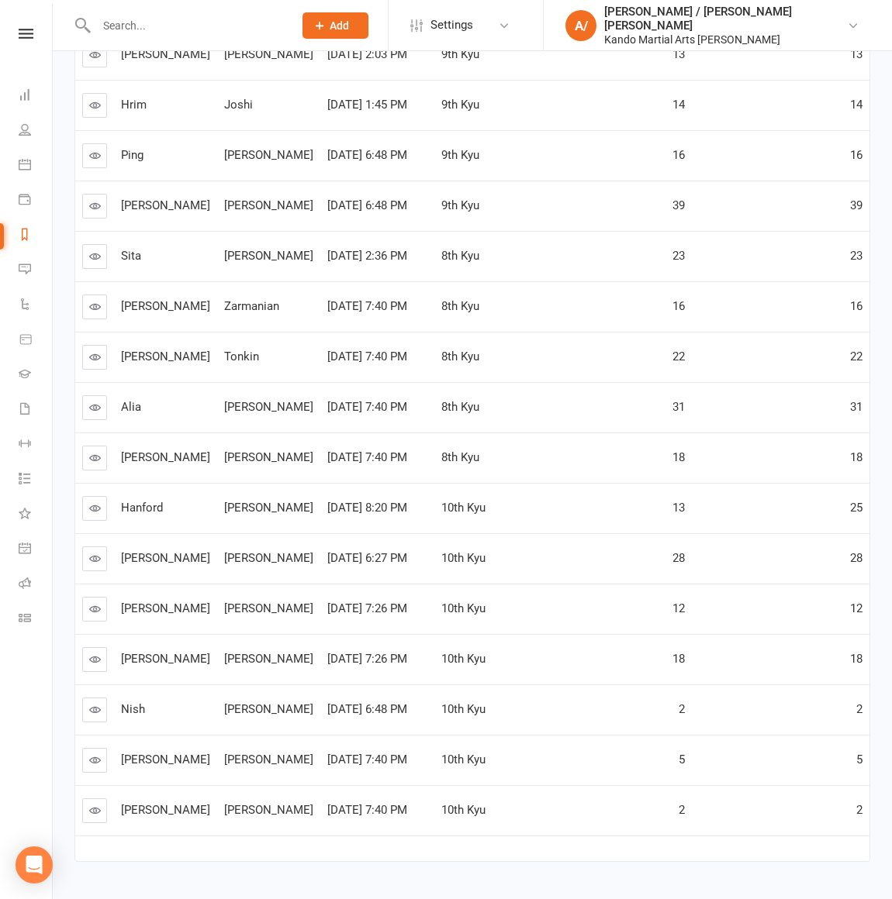
scroll to position [631, 0]
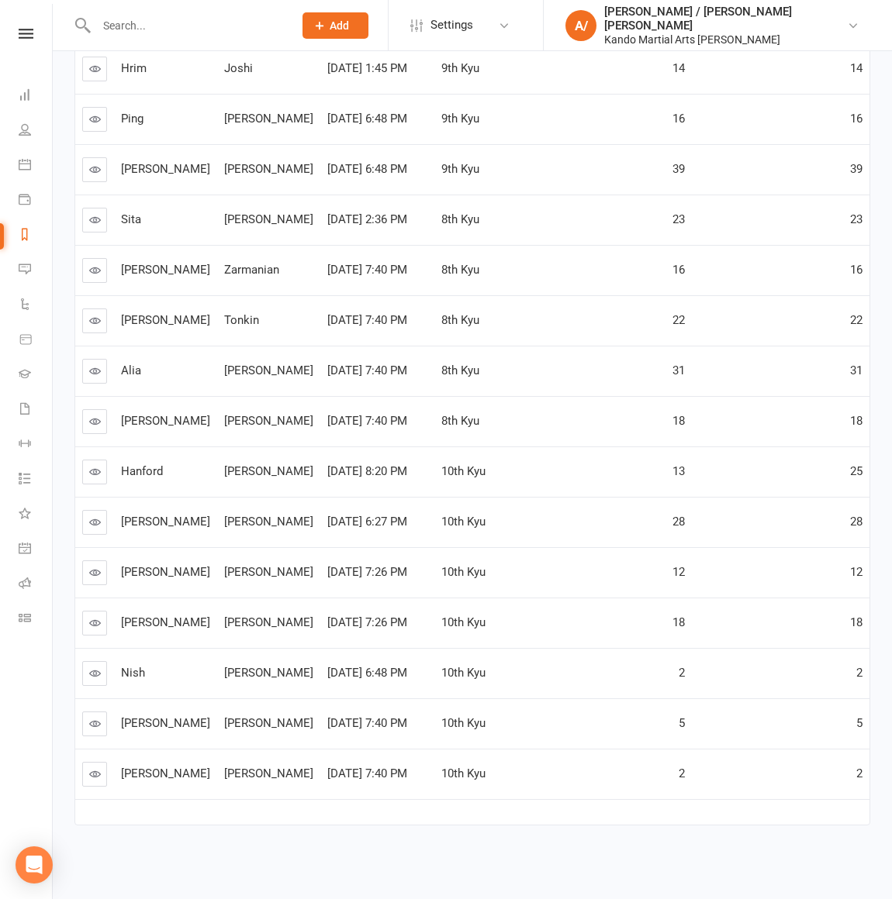
drag, startPoint x: 205, startPoint y: 371, endPoint x: 249, endPoint y: 374, distance: 43.5
click at [245, 371] on div "Gouldson" at bounding box center [268, 370] width 89 height 13
click at [225, 396] on td "Gouldson" at bounding box center [268, 421] width 103 height 50
drag, startPoint x: 200, startPoint y: 410, endPoint x: 246, endPoint y: 410, distance: 45.7
click at [244, 410] on tr "Hannah Gouldson Aug 14, 2025 7:40 PM 8th Kyu 18 18" at bounding box center [472, 421] width 794 height 50
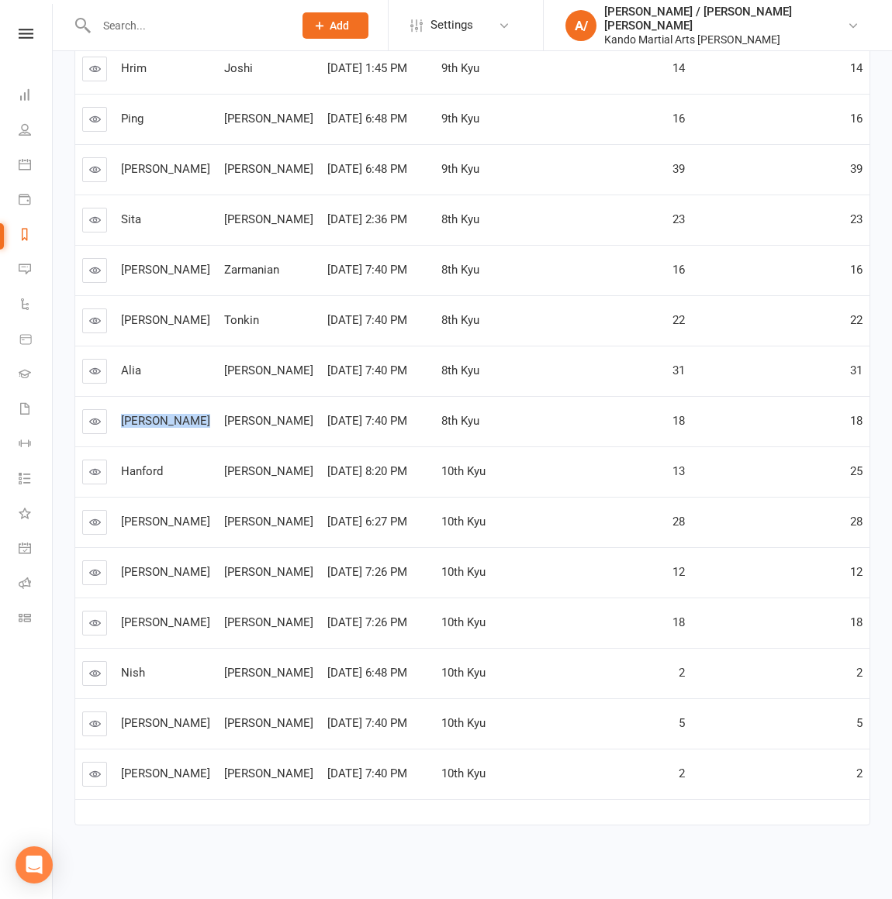
scroll to position [0, 0]
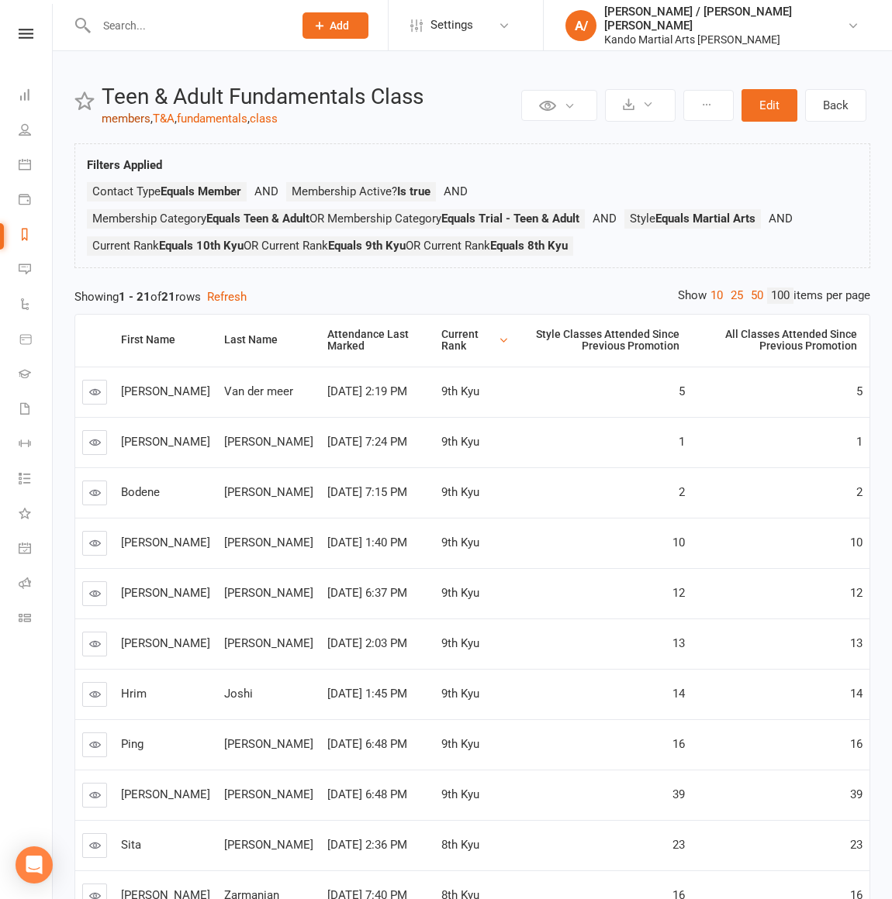
click at [126, 118] on link "members" at bounding box center [126, 119] width 49 height 14
select select "100"
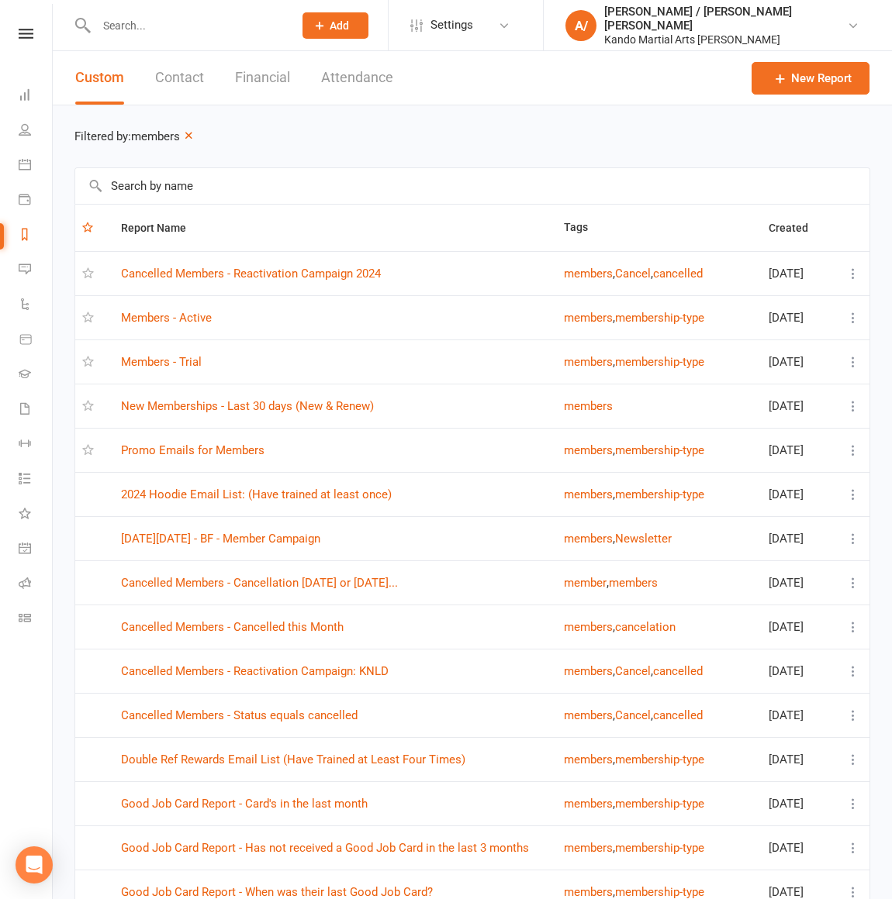
click at [212, 184] on input "text" at bounding box center [472, 186] width 794 height 36
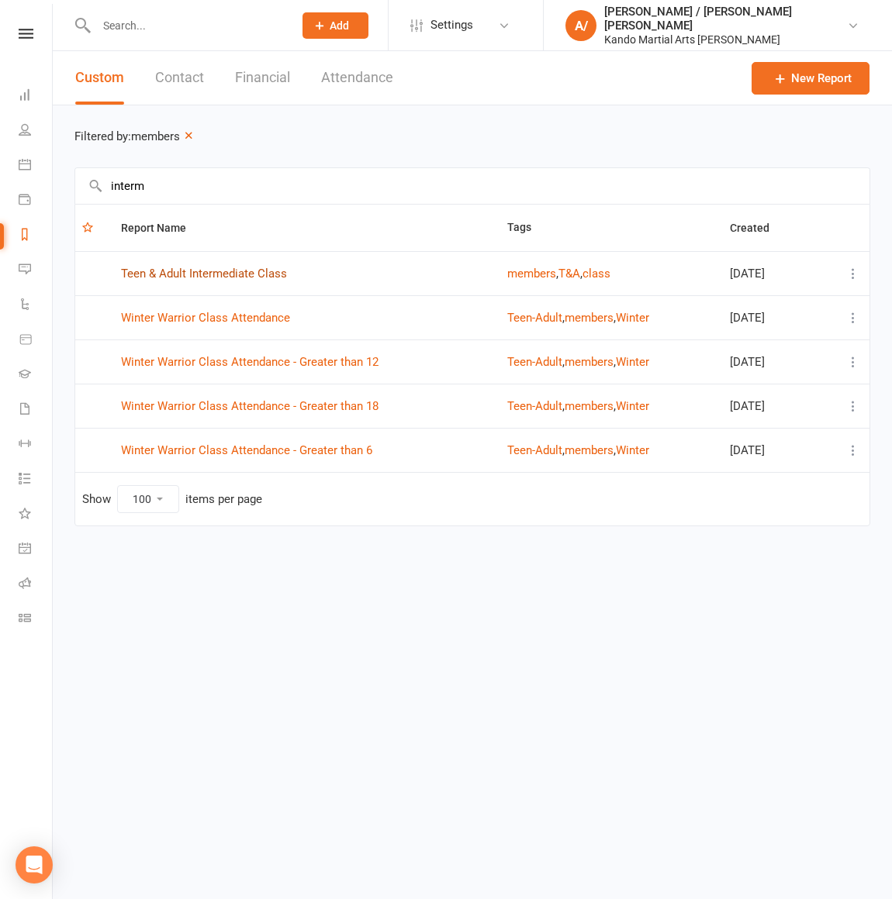
type input "interm"
click at [260, 276] on link "Teen & Adult Intermediate Class" at bounding box center [204, 274] width 166 height 14
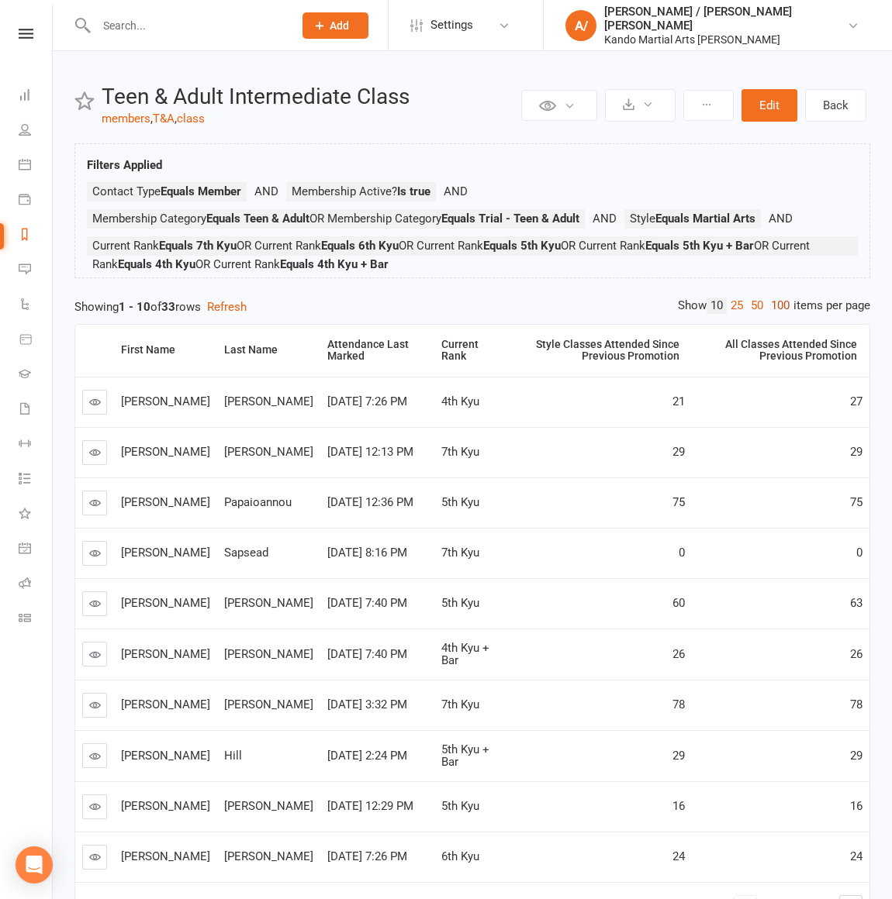
click at [781, 304] on link "100" at bounding box center [780, 306] width 26 height 16
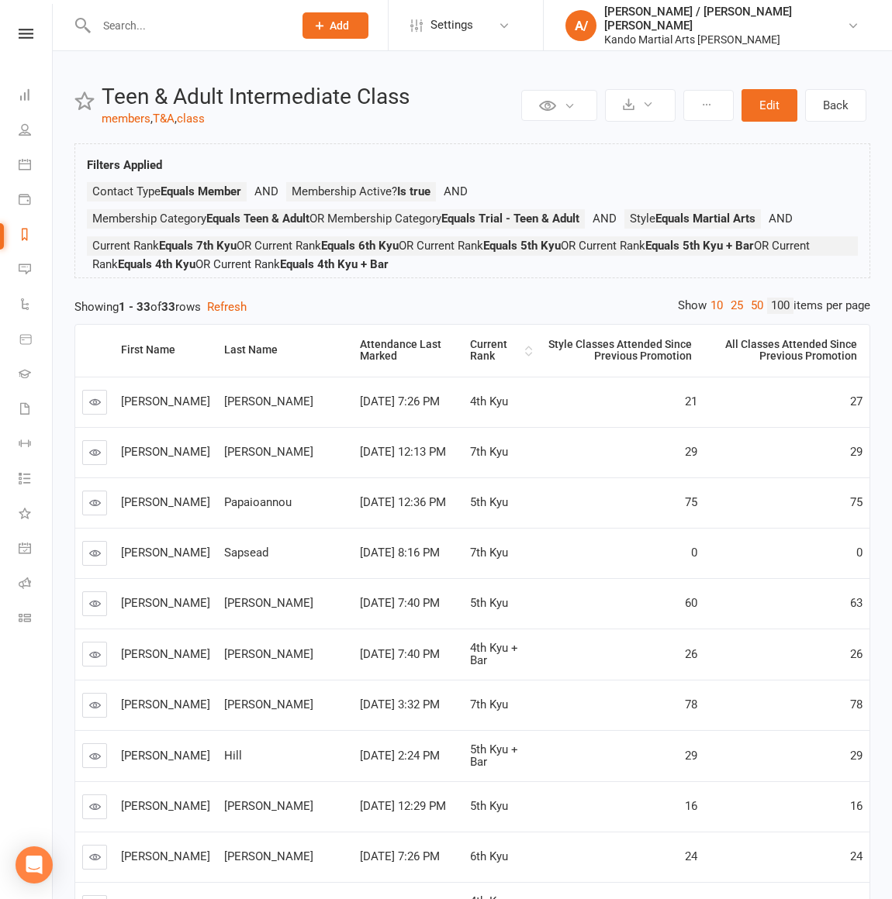
click at [470, 350] on div "Current Rank" at bounding box center [495, 351] width 51 height 24
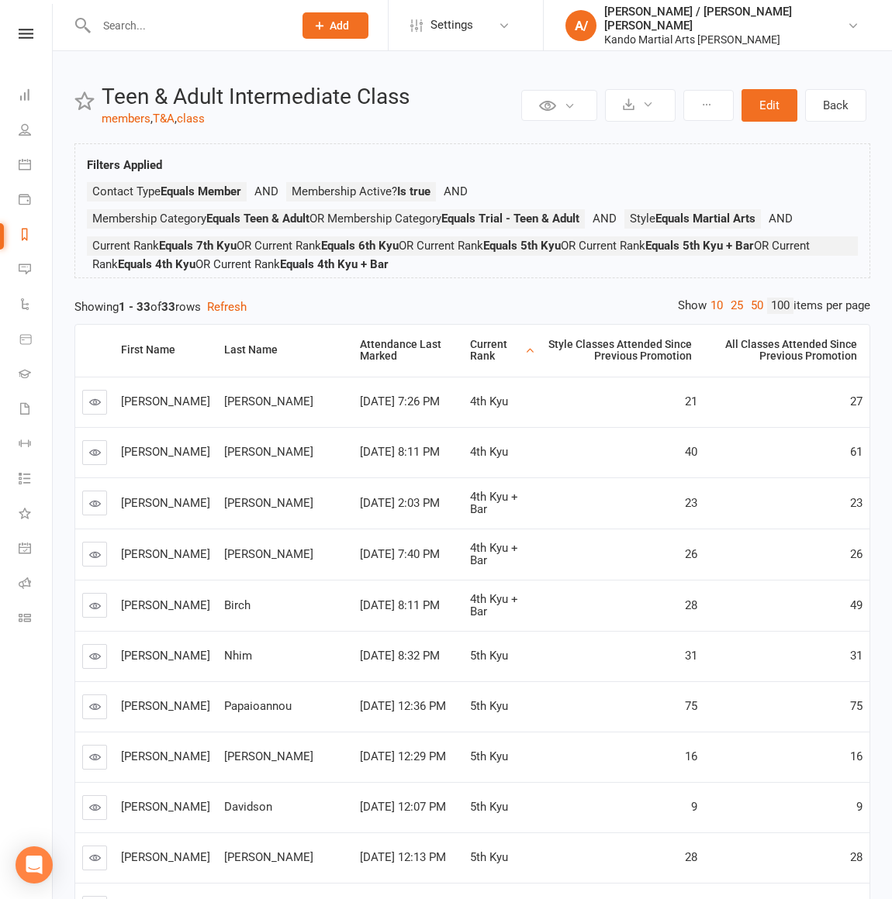
click at [470, 353] on div "Current Rank" at bounding box center [495, 351] width 51 height 24
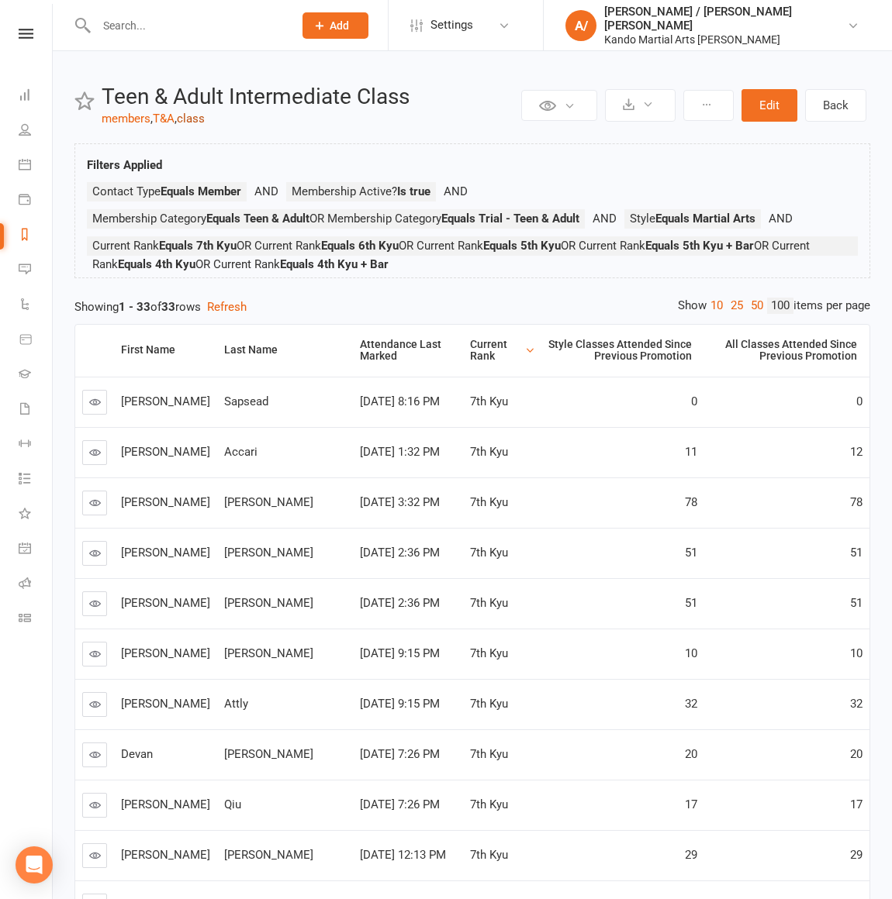
click at [198, 122] on link "class" at bounding box center [191, 119] width 28 height 14
select select "100"
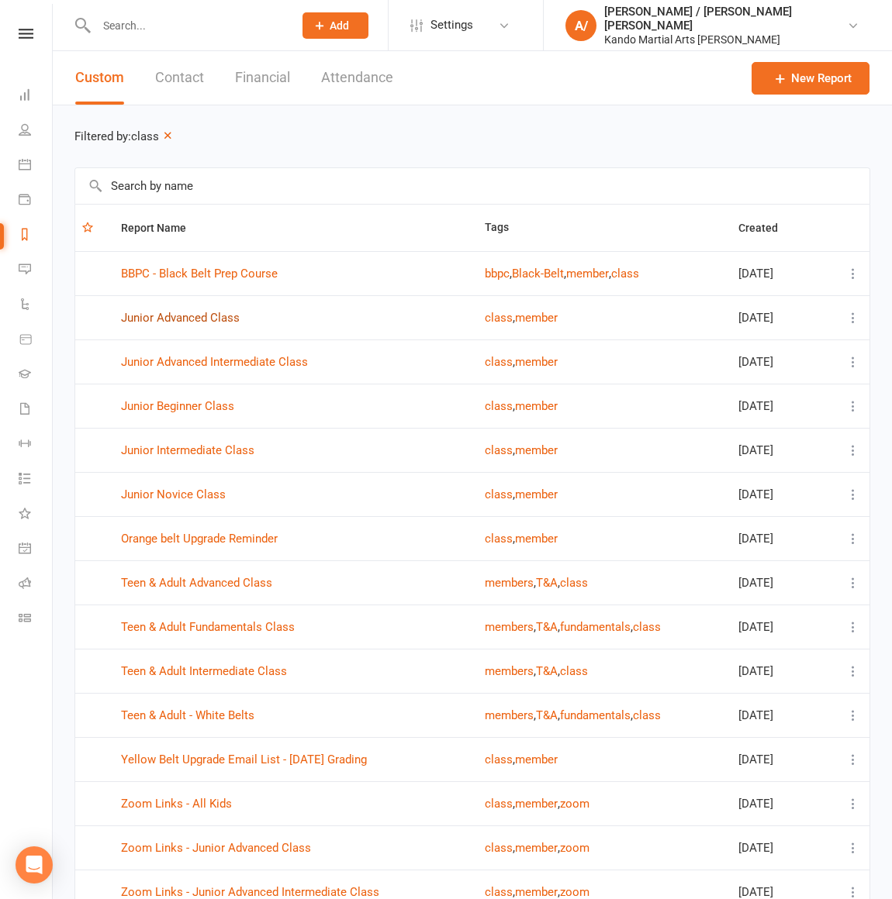
click at [208, 316] on link "Junior Advanced Class" at bounding box center [180, 318] width 119 height 14
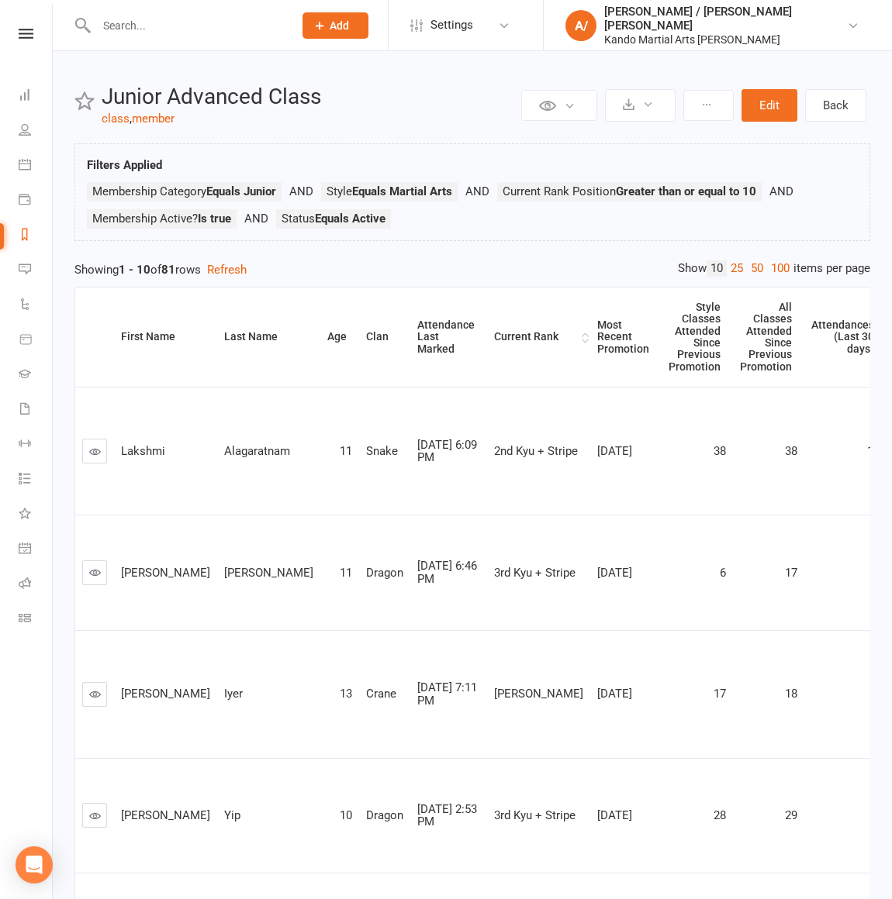
click at [494, 335] on div "Current Rank" at bounding box center [536, 337] width 84 height 12
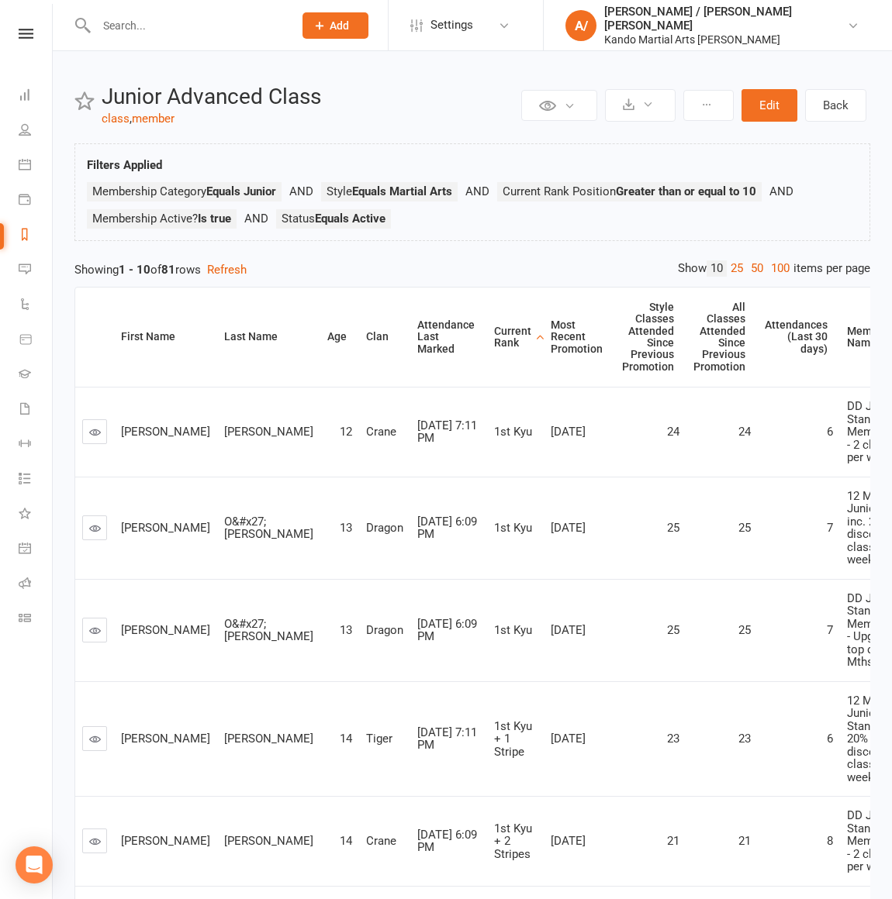
click at [487, 319] on th "Current Rank" at bounding box center [515, 337] width 57 height 99
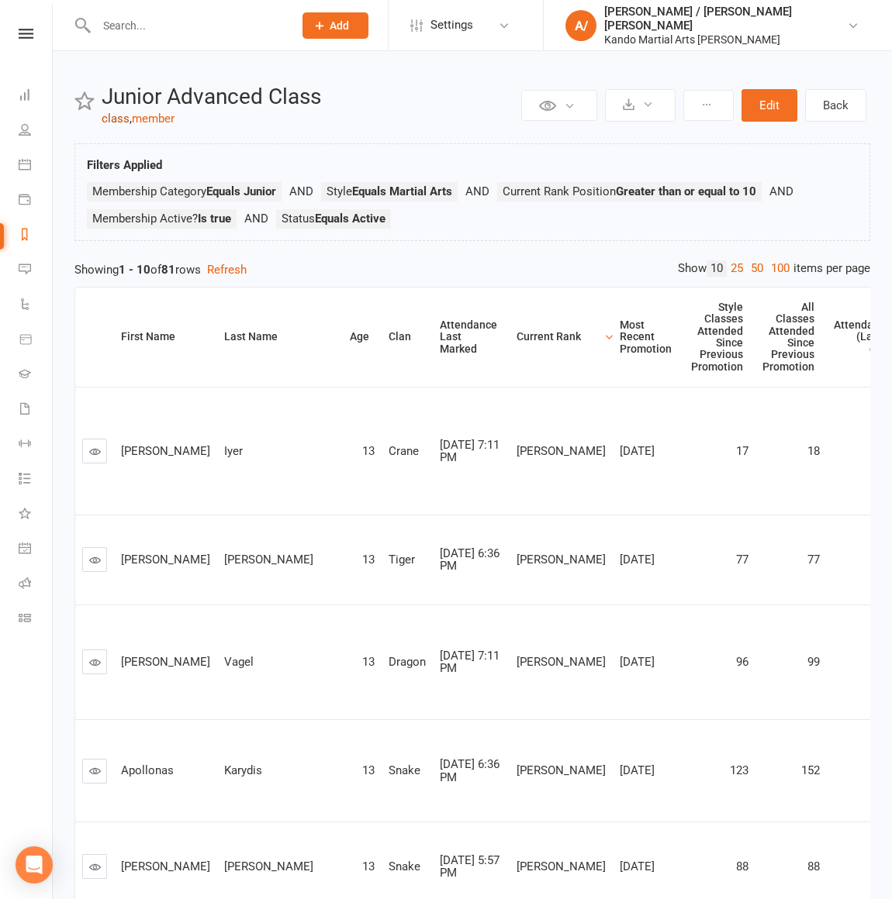
click at [123, 121] on link "class" at bounding box center [116, 119] width 28 height 14
select select "100"
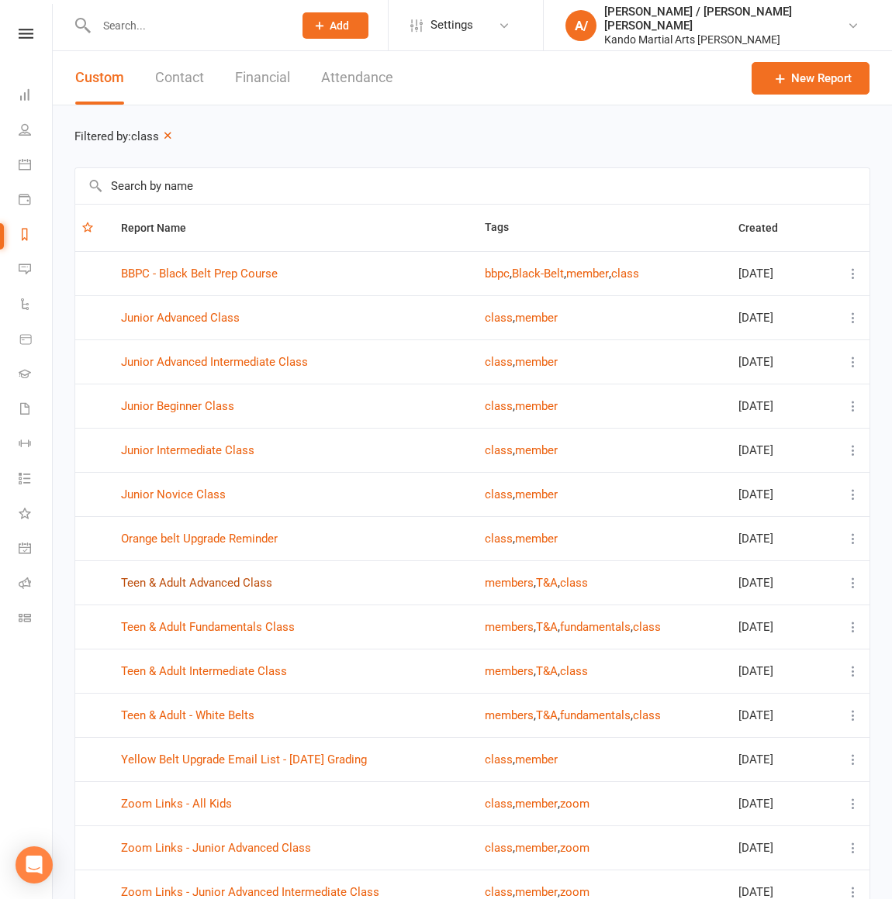
click at [216, 576] on link "Teen & Adult Advanced Class" at bounding box center [196, 583] width 151 height 14
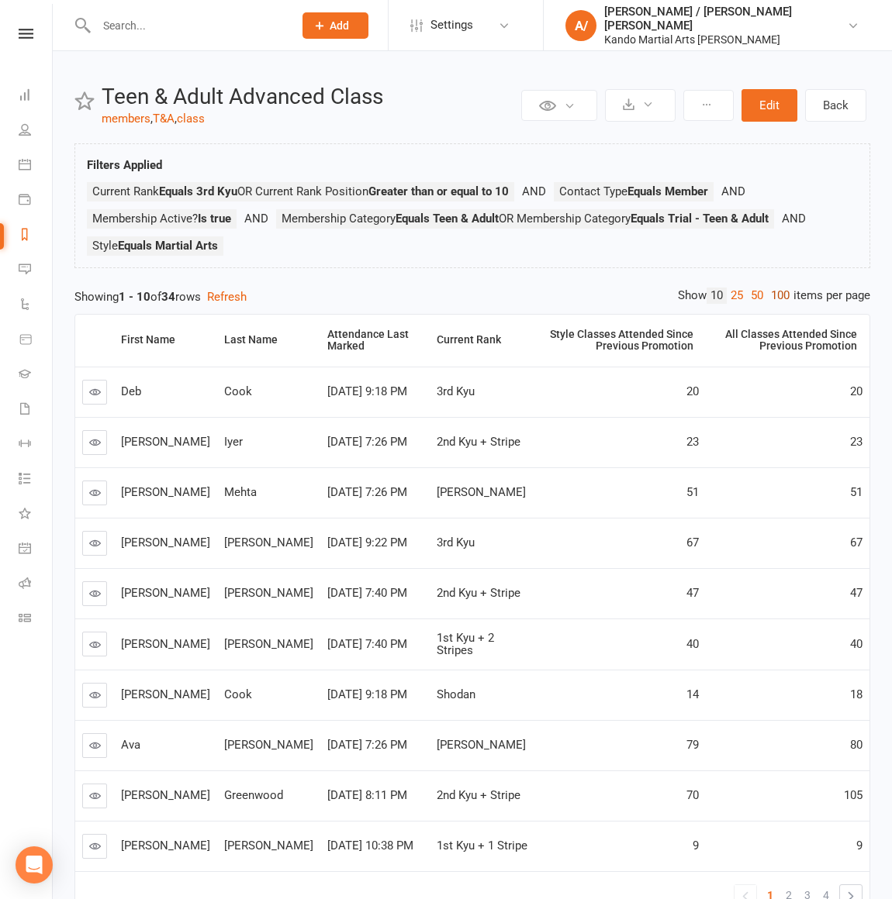
click at [778, 294] on link "100" at bounding box center [780, 296] width 26 height 16
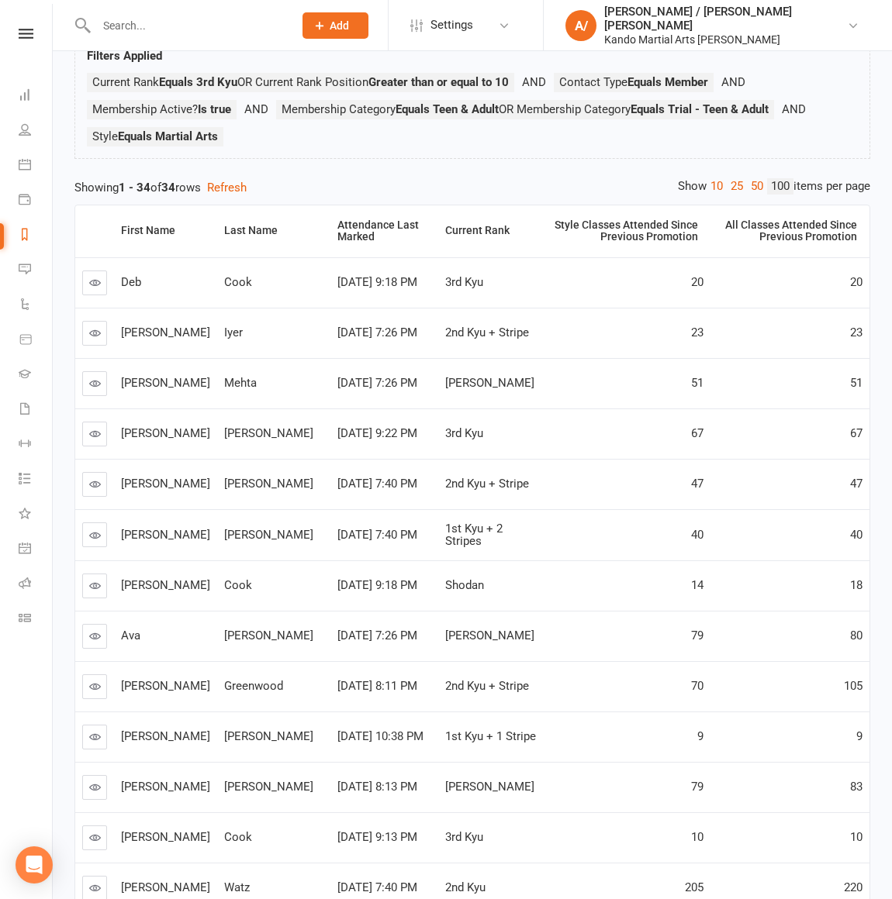
scroll to position [110, 0]
click at [445, 232] on div "Current Rank" at bounding box center [489, 230] width 88 height 12
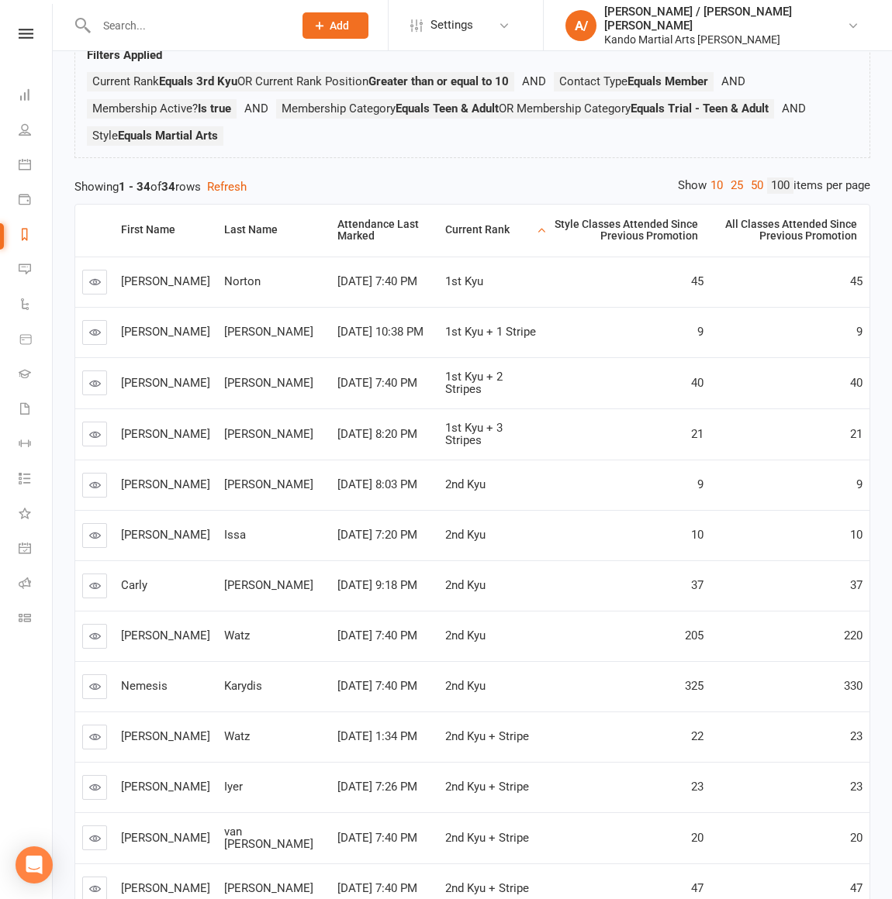
click at [445, 232] on div "Current Rank" at bounding box center [489, 230] width 88 height 12
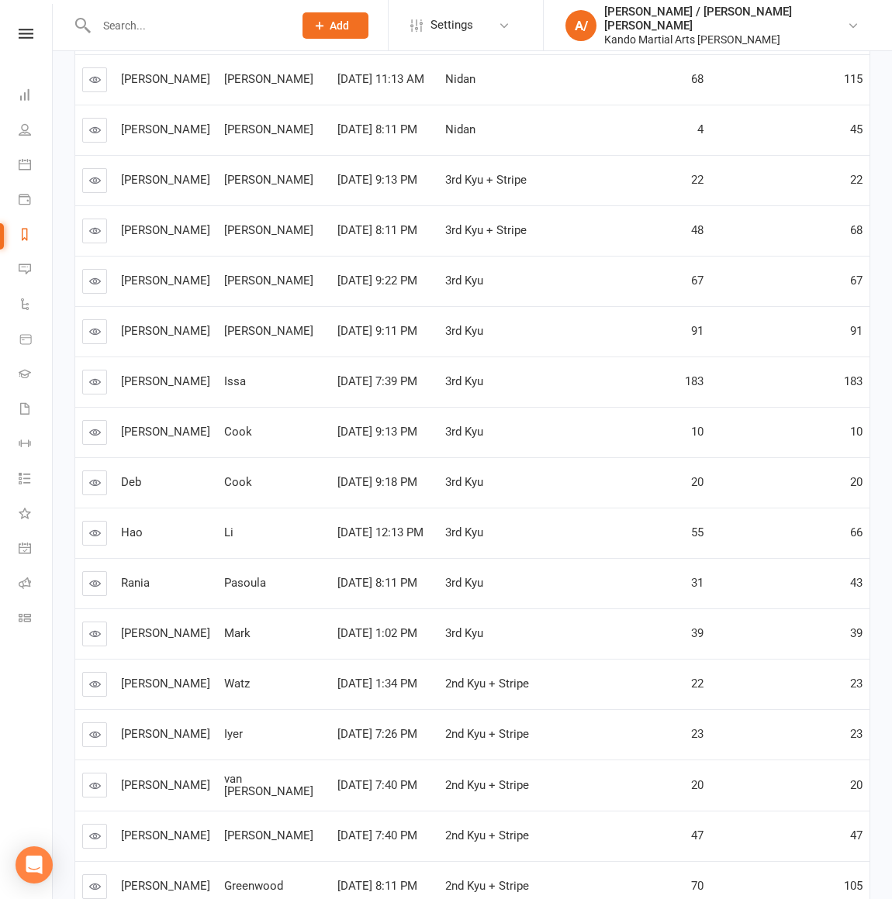
scroll to position [722, 0]
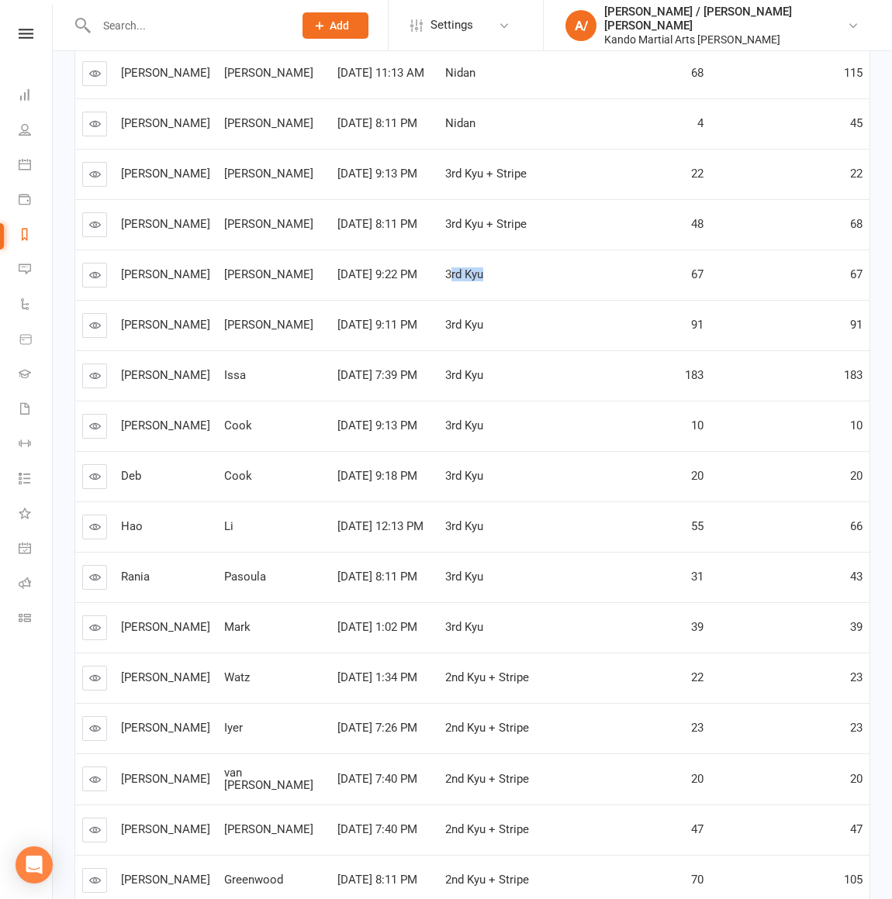
drag, startPoint x: 395, startPoint y: 280, endPoint x: 429, endPoint y: 307, distance: 43.6
click at [445, 280] on div "3rd Kyu" at bounding box center [491, 274] width 93 height 13
drag, startPoint x: 411, startPoint y: 329, endPoint x: 440, endPoint y: 327, distance: 29.5
click at [445, 327] on div "3rd Kyu" at bounding box center [491, 325] width 93 height 13
drag, startPoint x: 400, startPoint y: 381, endPoint x: 451, endPoint y: 381, distance: 51.2
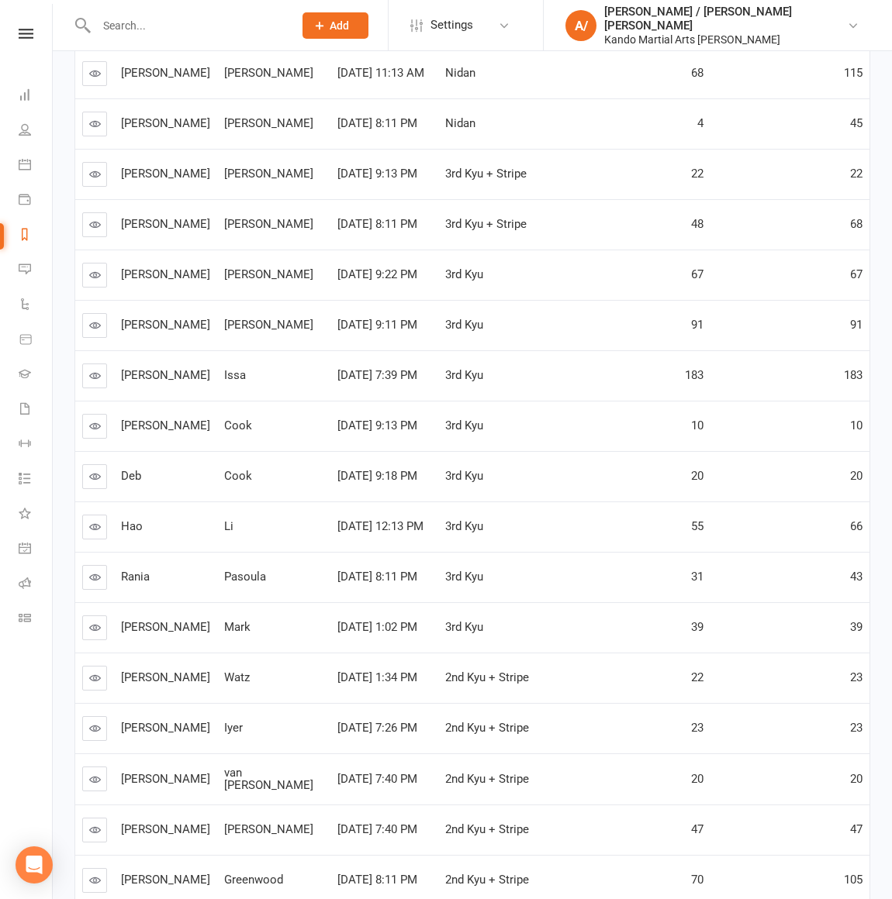
click at [445, 381] on div "3rd Kyu" at bounding box center [491, 375] width 93 height 13
drag, startPoint x: 388, startPoint y: 432, endPoint x: 416, endPoint y: 432, distance: 27.1
click at [438, 432] on td "3rd Kyu" at bounding box center [491, 426] width 107 height 50
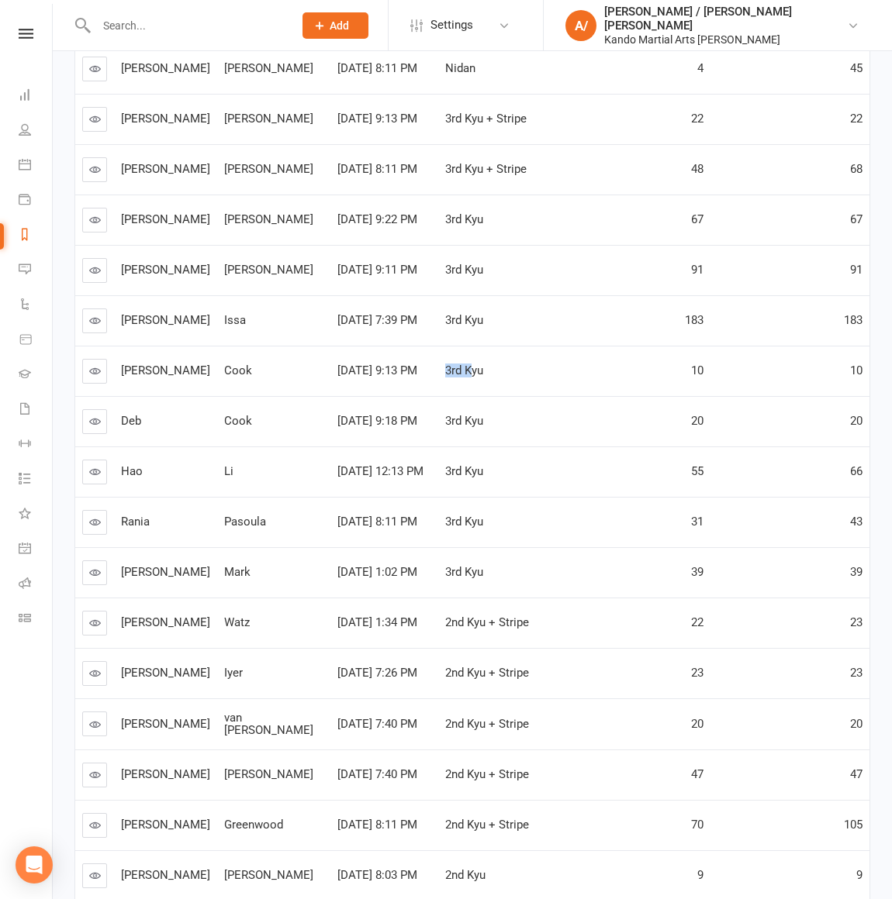
scroll to position [793, 0]
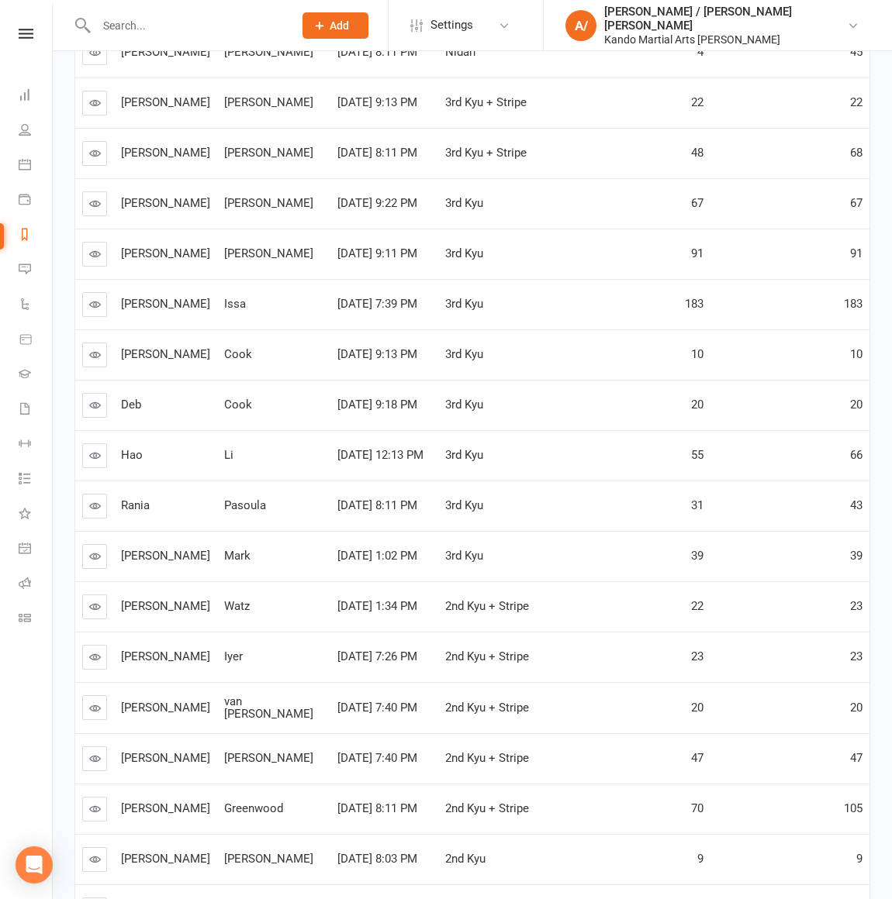
drag, startPoint x: 390, startPoint y: 410, endPoint x: 447, endPoint y: 410, distance: 57.4
click at [445, 410] on div "3rd Kyu" at bounding box center [491, 405] width 93 height 13
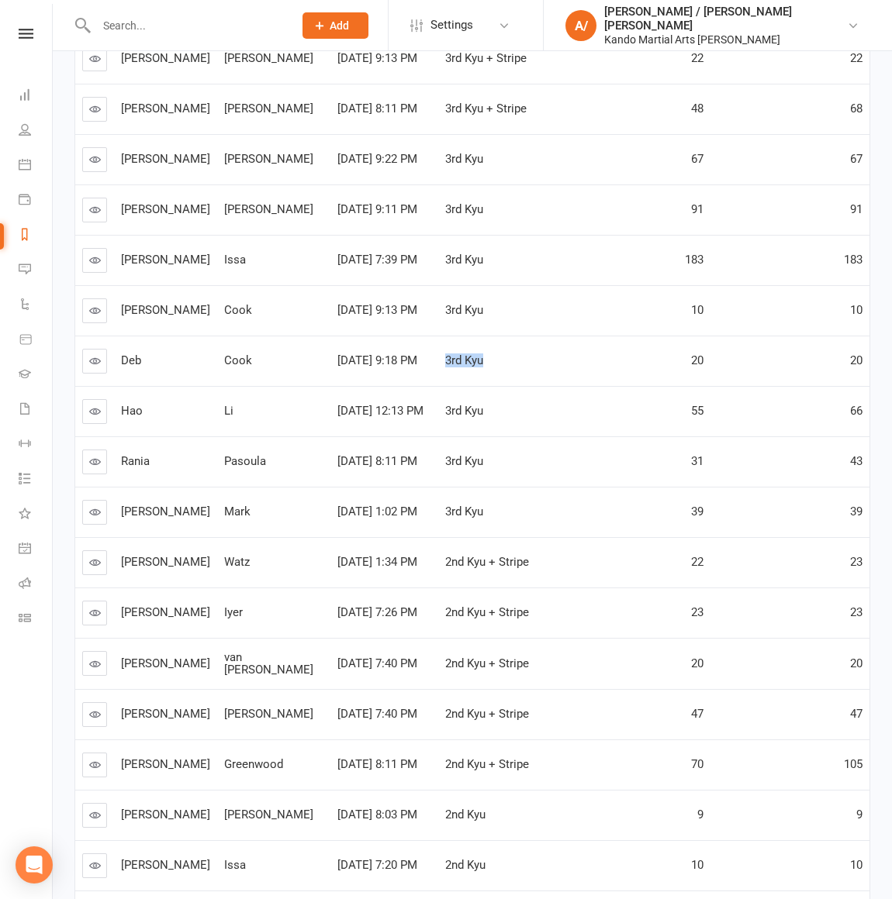
scroll to position [885, 0]
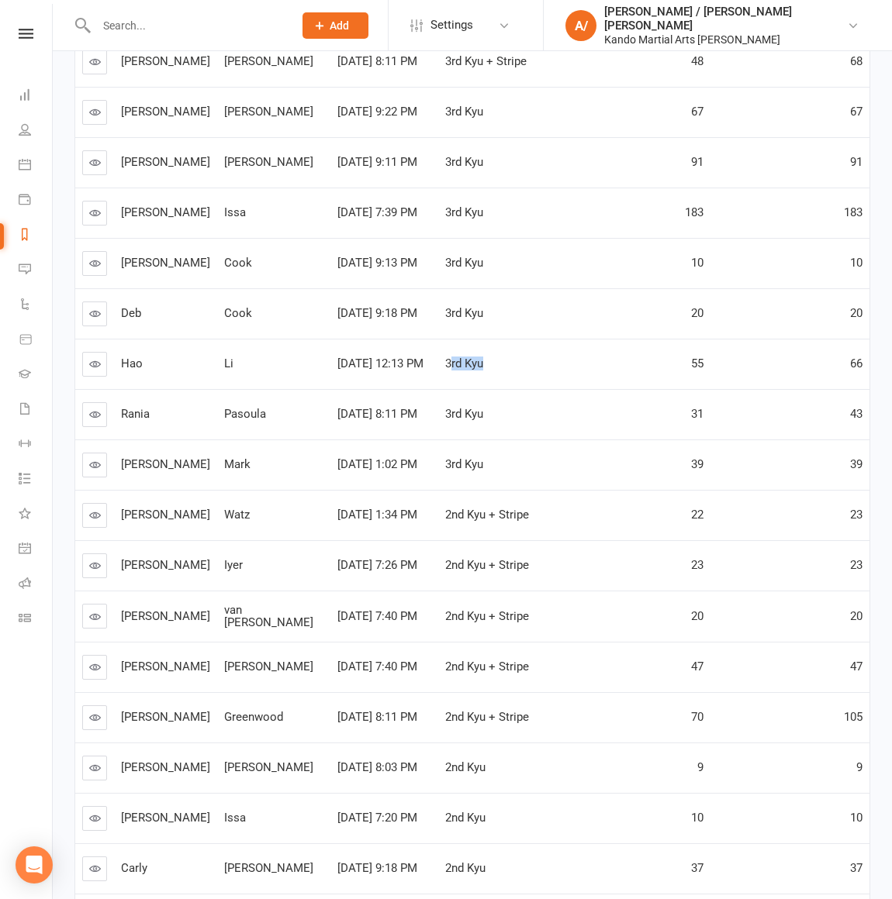
drag, startPoint x: 395, startPoint y: 370, endPoint x: 451, endPoint y: 370, distance: 56.6
click at [446, 370] on div "3rd Kyu" at bounding box center [491, 363] width 93 height 13
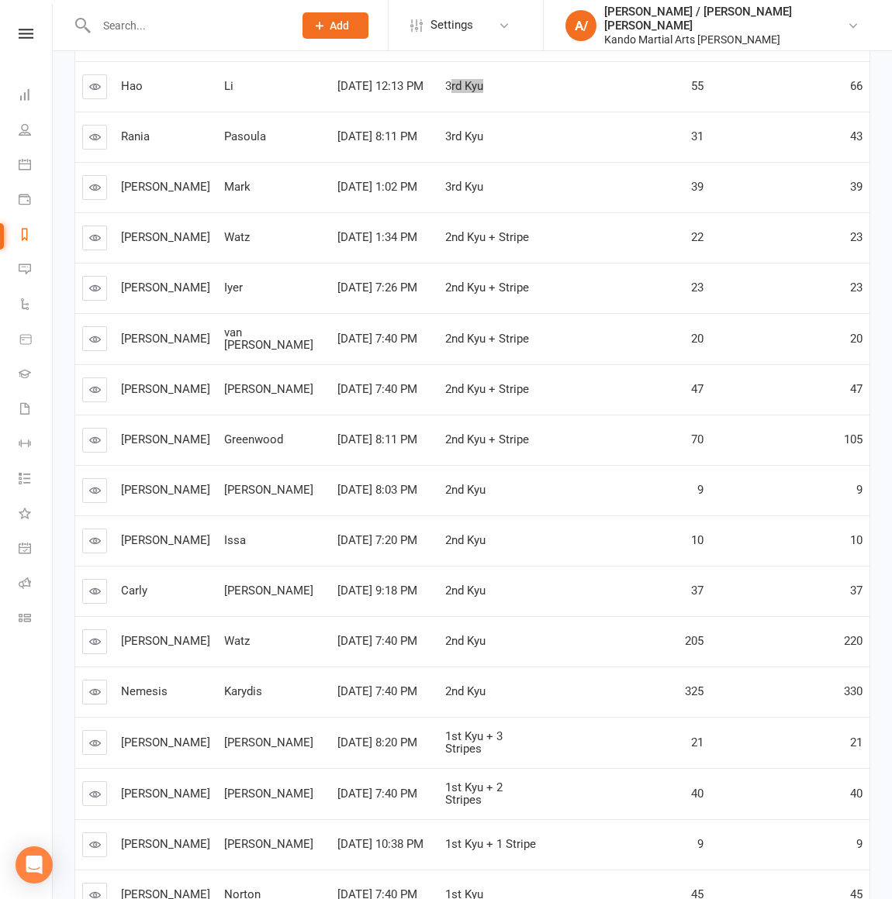
scroll to position [1183, 0]
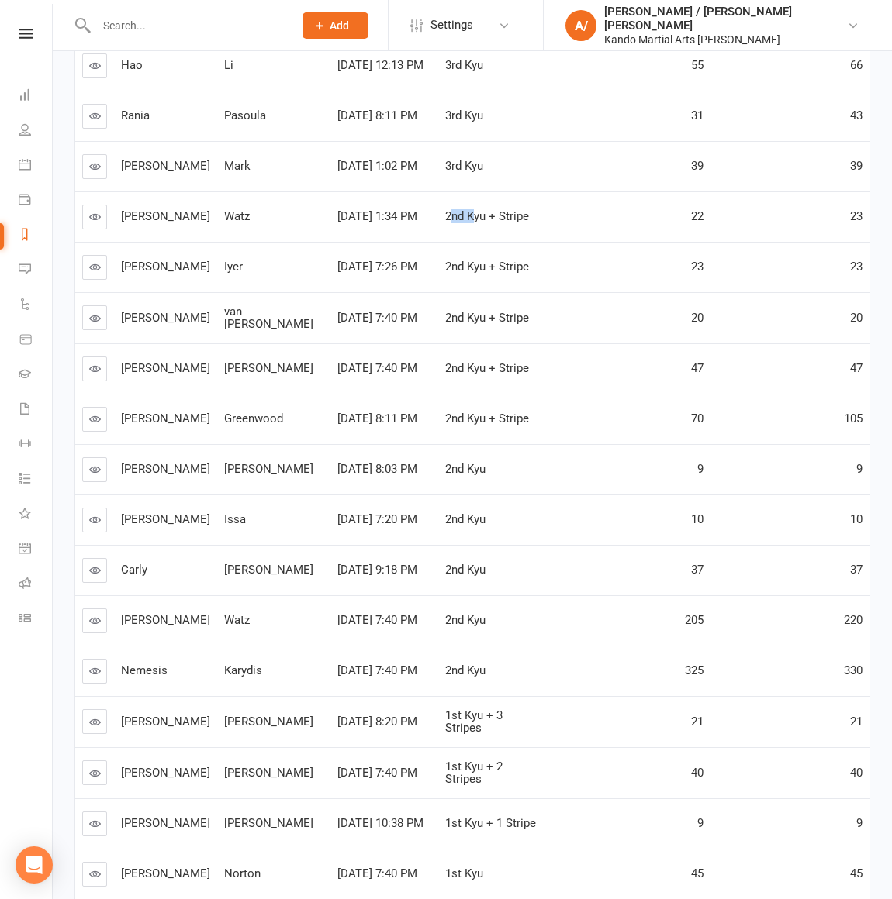
drag, startPoint x: 398, startPoint y: 220, endPoint x: 423, endPoint y: 224, distance: 25.9
click at [445, 222] on span "2nd Kyu + Stripe" at bounding box center [487, 216] width 84 height 14
drag, startPoint x: 410, startPoint y: 274, endPoint x: 447, endPoint y: 275, distance: 37.2
click at [445, 274] on span "2nd Kyu + Stripe" at bounding box center [487, 267] width 84 height 14
click at [445, 325] on span "2nd Kyu + Stripe" at bounding box center [487, 318] width 84 height 14
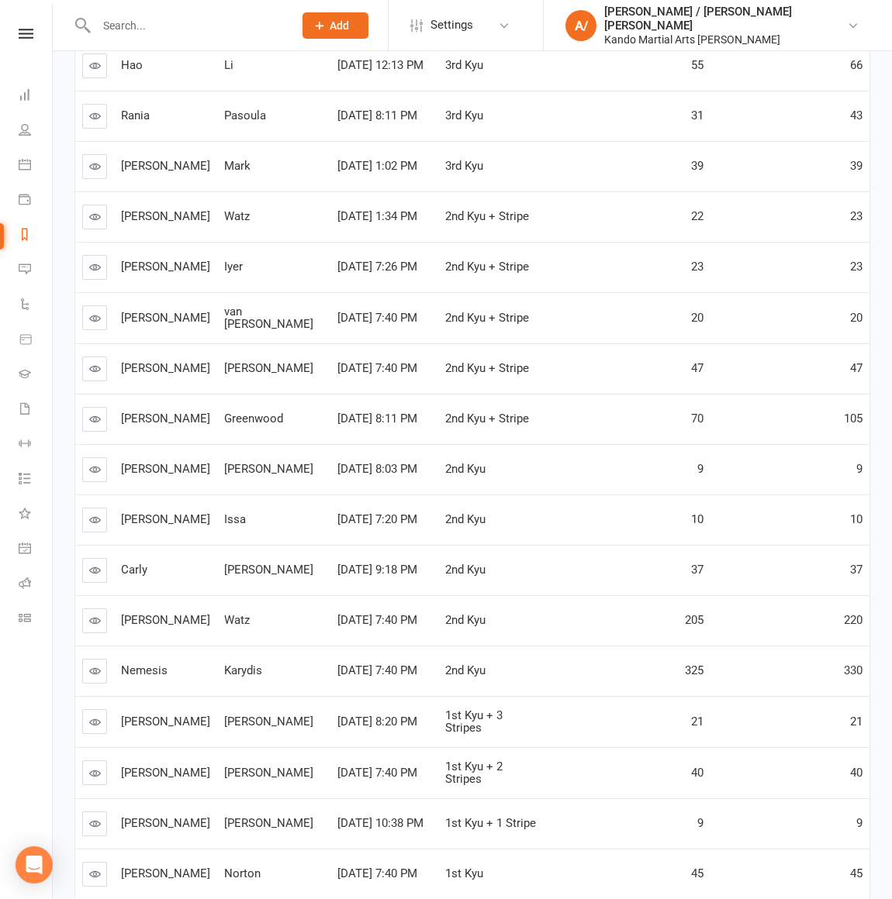
drag, startPoint x: 401, startPoint y: 320, endPoint x: 440, endPoint y: 318, distance: 39.6
click at [445, 318] on span "2nd Kyu + Stripe" at bounding box center [487, 318] width 84 height 14
click at [445, 375] on span "2nd Kyu + Stripe" at bounding box center [487, 368] width 84 height 14
drag, startPoint x: 396, startPoint y: 378, endPoint x: 451, endPoint y: 388, distance: 55.8
click at [445, 371] on span "2nd Kyu + Stripe" at bounding box center [487, 368] width 84 height 14
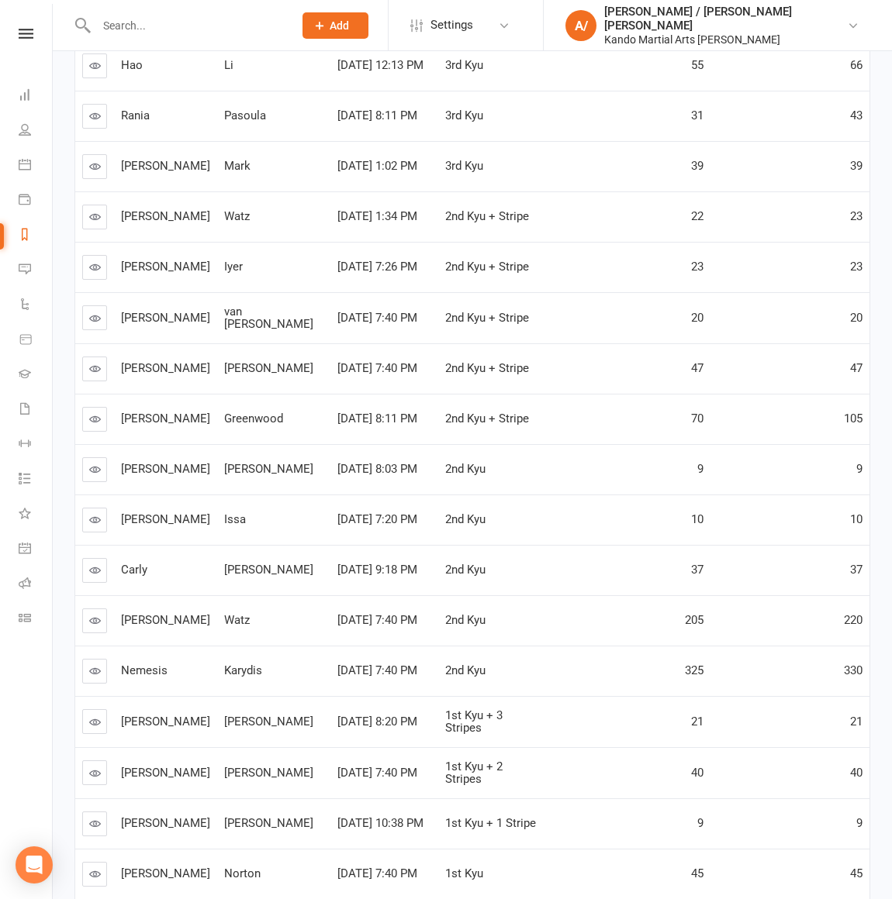
drag, startPoint x: 395, startPoint y: 426, endPoint x: 406, endPoint y: 426, distance: 11.6
click at [445, 426] on span "2nd Kyu + Stripe" at bounding box center [487, 419] width 84 height 14
drag, startPoint x: 402, startPoint y: 425, endPoint x: 449, endPoint y: 426, distance: 47.3
click at [445, 425] on span "2nd Kyu + Stripe" at bounding box center [487, 419] width 84 height 14
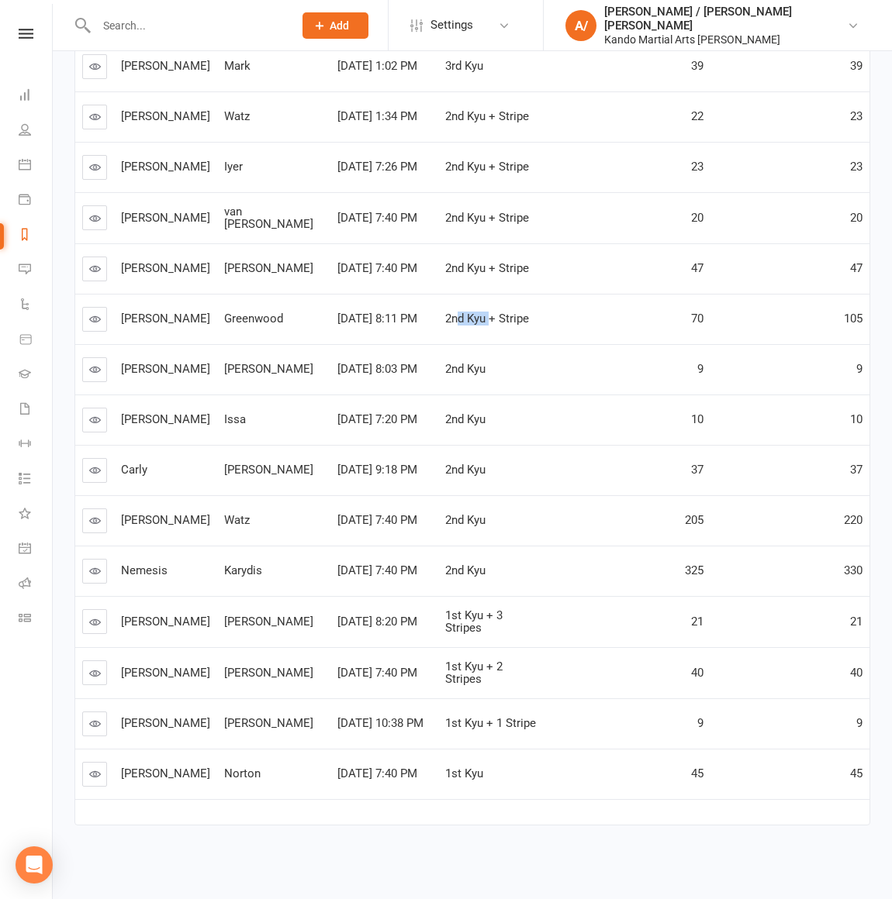
scroll to position [1294, 0]
click at [445, 364] on span "2nd Kyu" at bounding box center [465, 369] width 40 height 14
drag, startPoint x: 424, startPoint y: 423, endPoint x: 450, endPoint y: 423, distance: 26.4
click at [445, 423] on div "2nd Kyu" at bounding box center [491, 419] width 93 height 13
drag, startPoint x: 389, startPoint y: 461, endPoint x: 450, endPoint y: 466, distance: 61.4
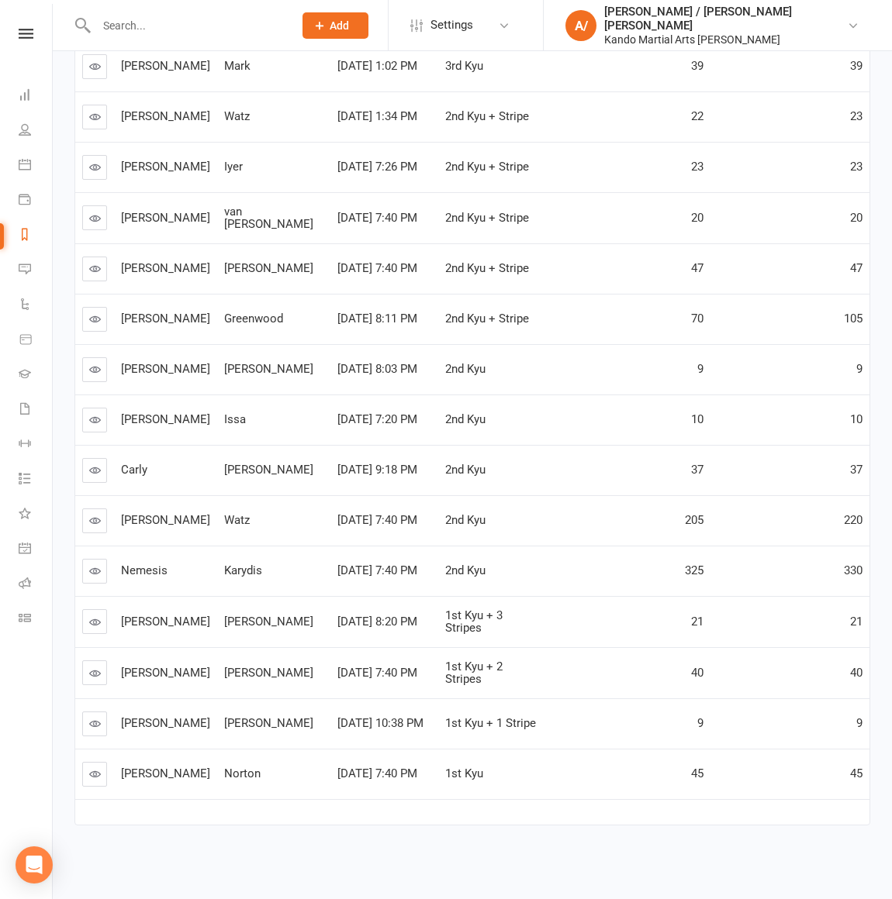
click at [438, 461] on td "2nd Kyu" at bounding box center [491, 470] width 107 height 50
drag, startPoint x: 290, startPoint y: 506, endPoint x: 357, endPoint y: 506, distance: 66.7
click at [332, 506] on td "Aug 14, 2025 7:40 PM" at bounding box center [384, 520] width 108 height 50
drag, startPoint x: 302, startPoint y: 515, endPoint x: 366, endPoint y: 514, distance: 64.4
click at [364, 514] on span "Aug 14, 2025 7:40 PM" at bounding box center [377, 520] width 80 height 14
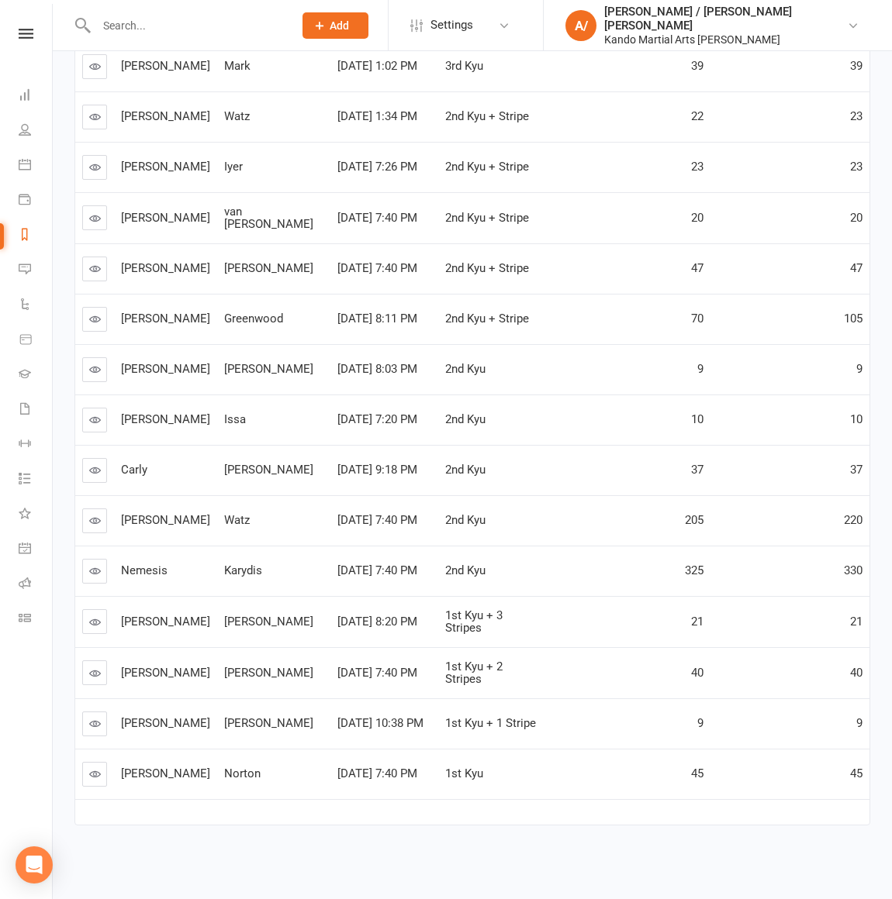
click at [337, 576] on div "Aug 14, 2025 7:40 PM" at bounding box center [384, 570] width 94 height 13
drag, startPoint x: 308, startPoint y: 564, endPoint x: 372, endPoint y: 585, distance: 67.7
click at [358, 564] on span "Aug 14, 2025 7:40 PM" at bounding box center [377, 571] width 80 height 14
drag, startPoint x: 308, startPoint y: 619, endPoint x: 371, endPoint y: 618, distance: 62.8
click at [371, 618] on div "Aug 13, 2025 8:20 PM" at bounding box center [384, 622] width 94 height 13
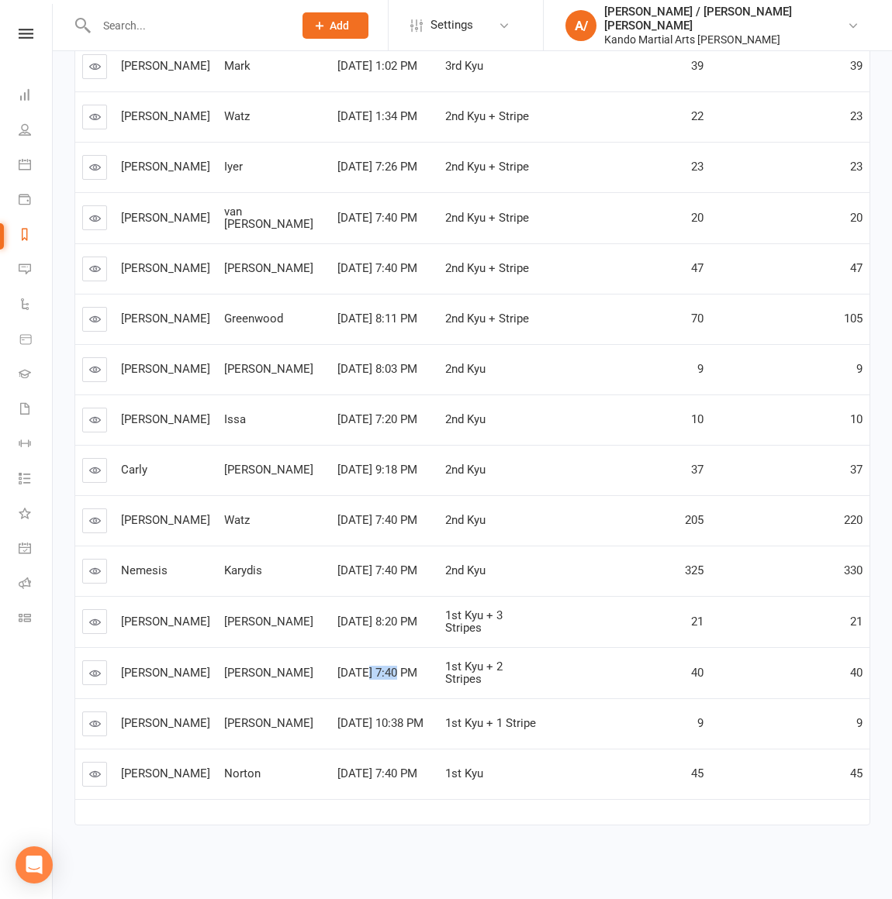
drag, startPoint x: 308, startPoint y: 671, endPoint x: 331, endPoint y: 671, distance: 23.3
click at [337, 671] on span "Aug 14, 2025 7:40 PM" at bounding box center [377, 673] width 80 height 14
drag, startPoint x: 280, startPoint y: 720, endPoint x: 387, endPoint y: 720, distance: 107.0
click at [357, 719] on span "Jun 11, 2025 10:38 PM" at bounding box center [380, 723] width 86 height 14
click at [438, 719] on td "1st Kyu + 1 Stripe" at bounding box center [491, 724] width 107 height 50
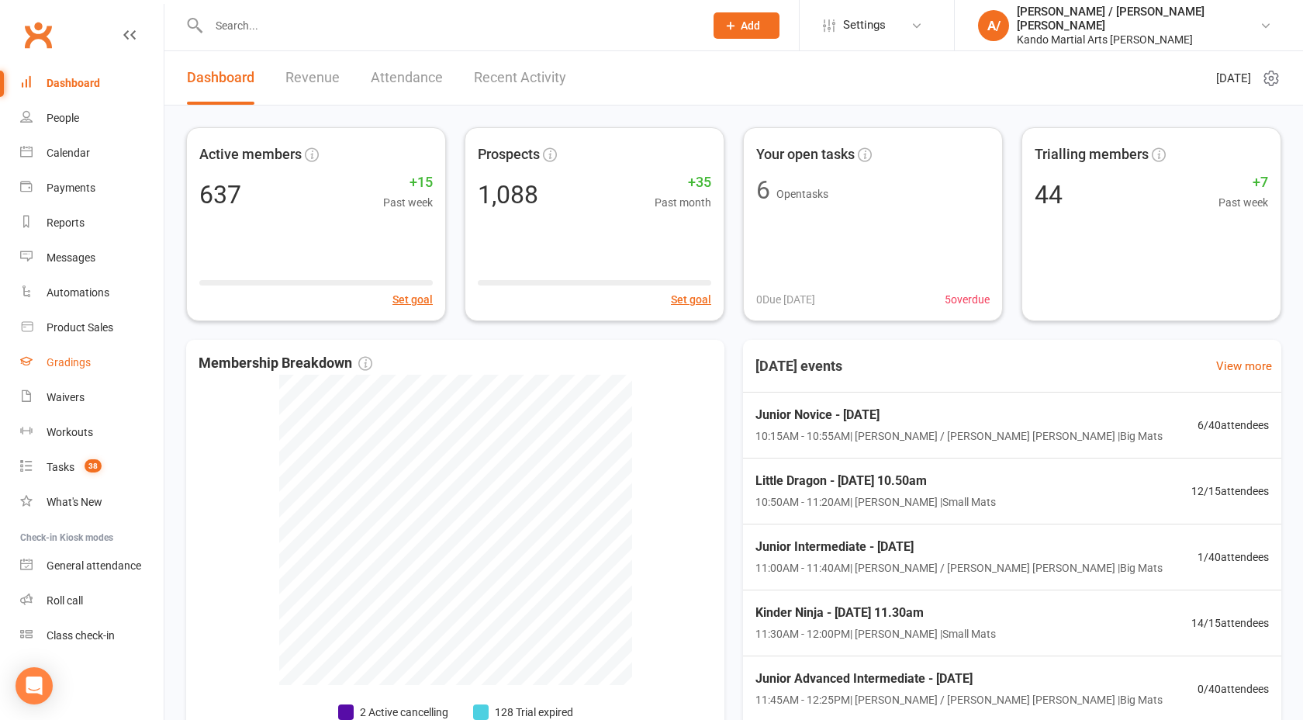
click at [80, 364] on div "Gradings" at bounding box center [69, 362] width 44 height 12
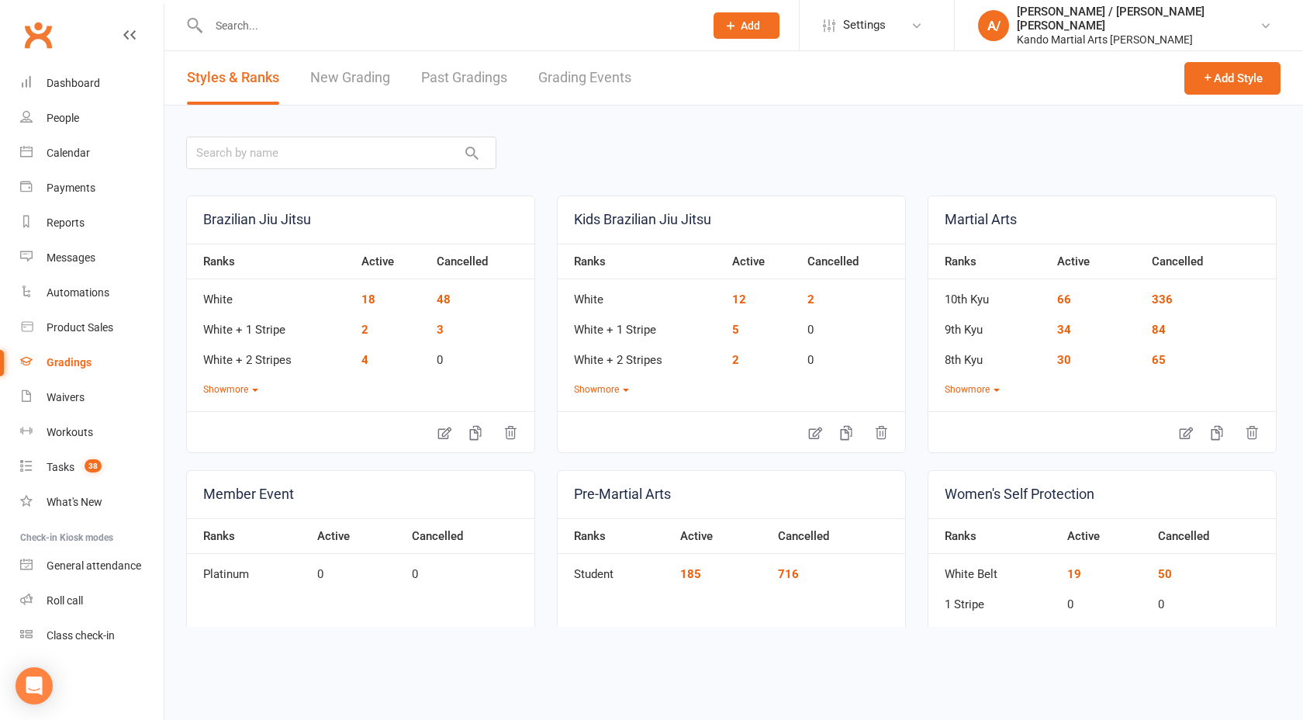
click at [594, 96] on link "Grading Events" at bounding box center [584, 77] width 93 height 53
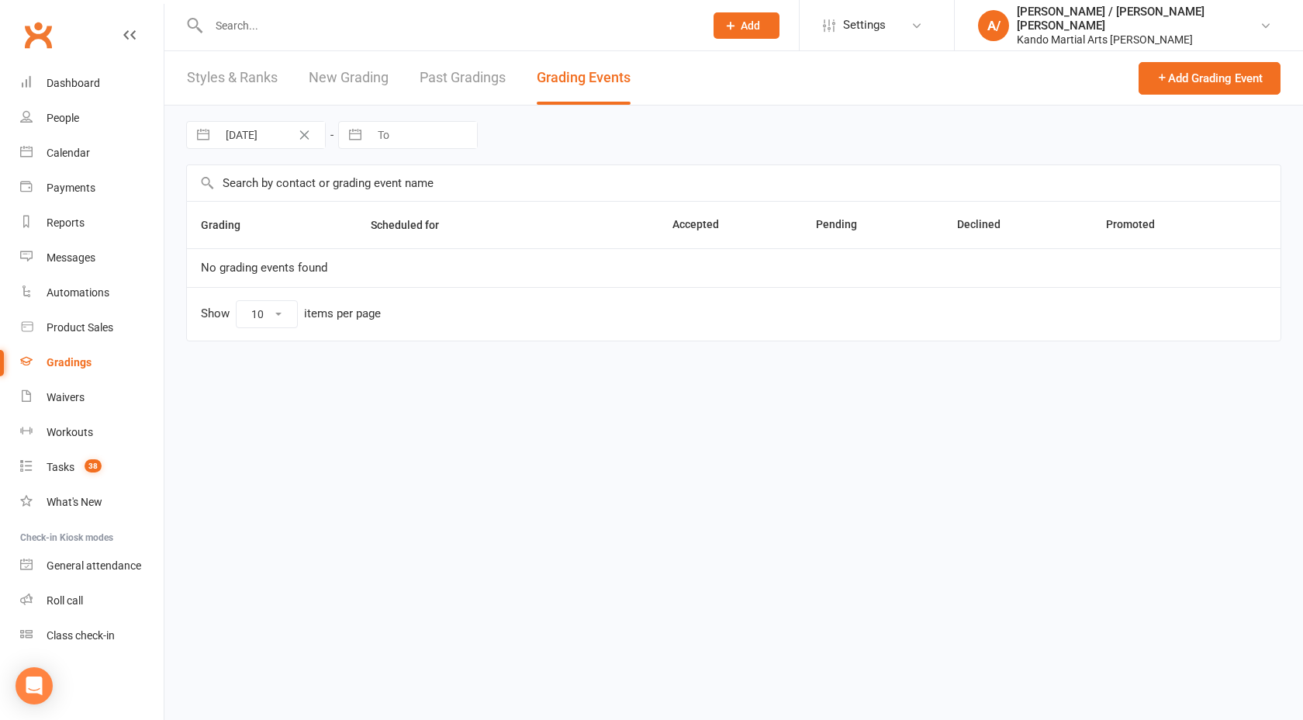
select select "50"
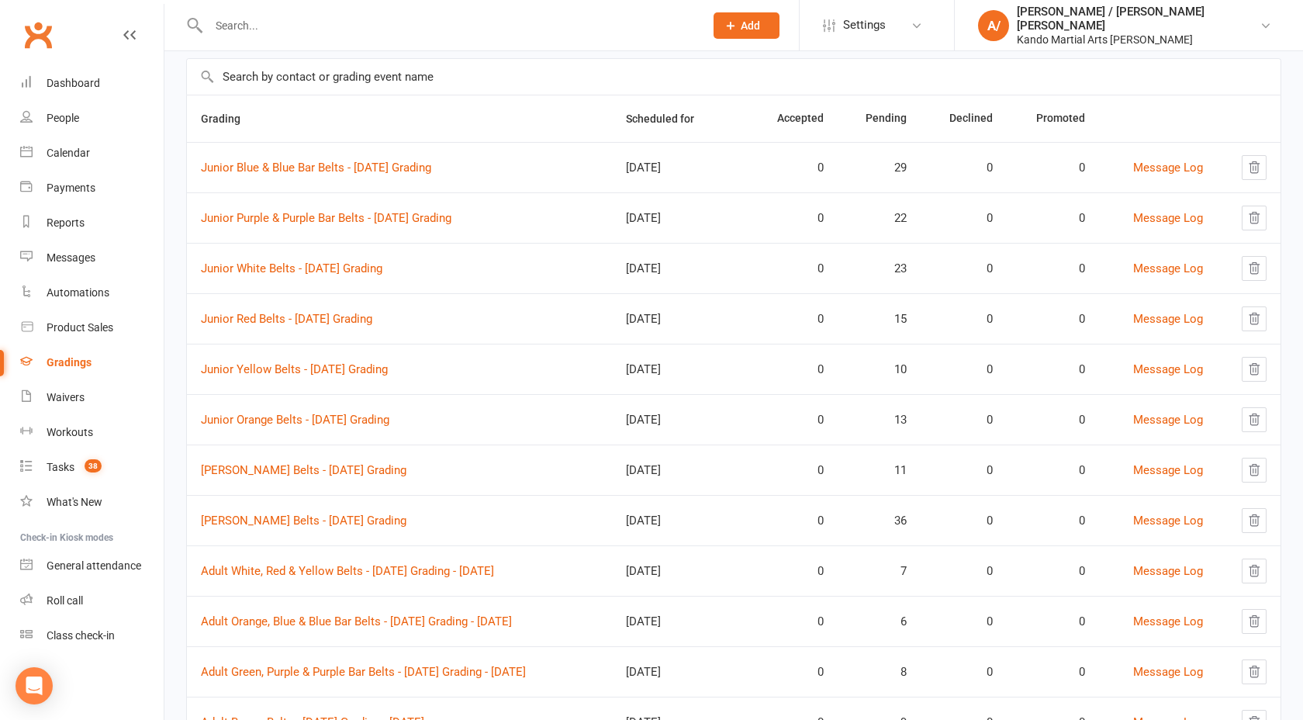
scroll to position [115, 0]
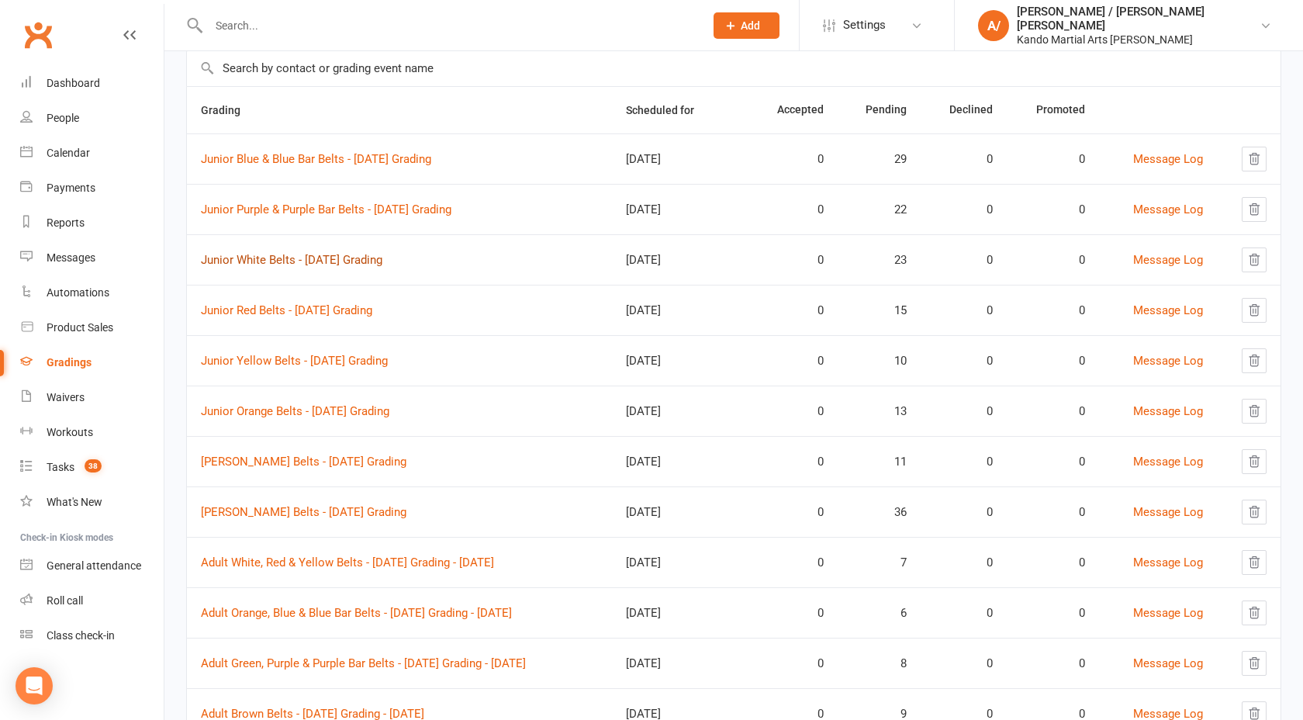
click at [382, 255] on link "Junior White Belts - 2025 August Grading" at bounding box center [291, 260] width 181 height 14
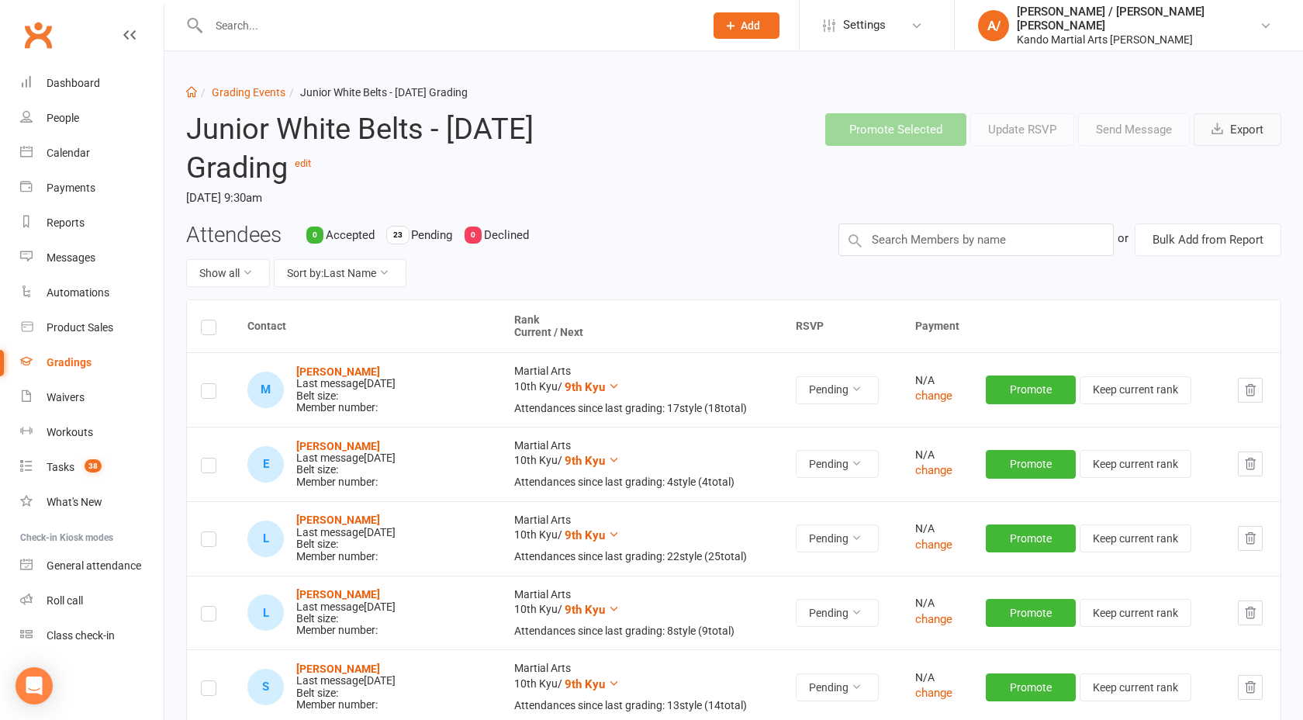
click at [1220, 129] on icon "button" at bounding box center [1217, 129] width 12 height 12
click at [236, 95] on link "Grading Events" at bounding box center [249, 92] width 74 height 12
select select "50"
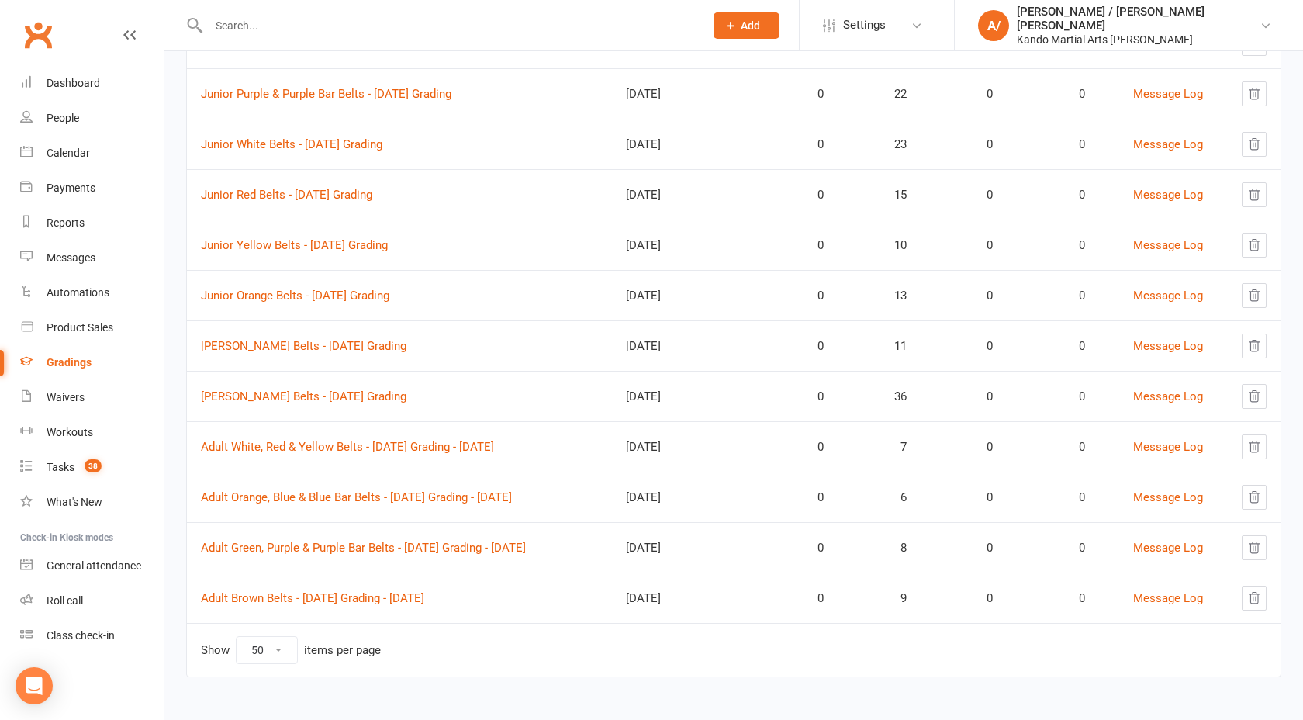
scroll to position [232, 0]
click at [331, 191] on link "Junior Red Belts - 2025 August Grading" at bounding box center [286, 193] width 171 height 14
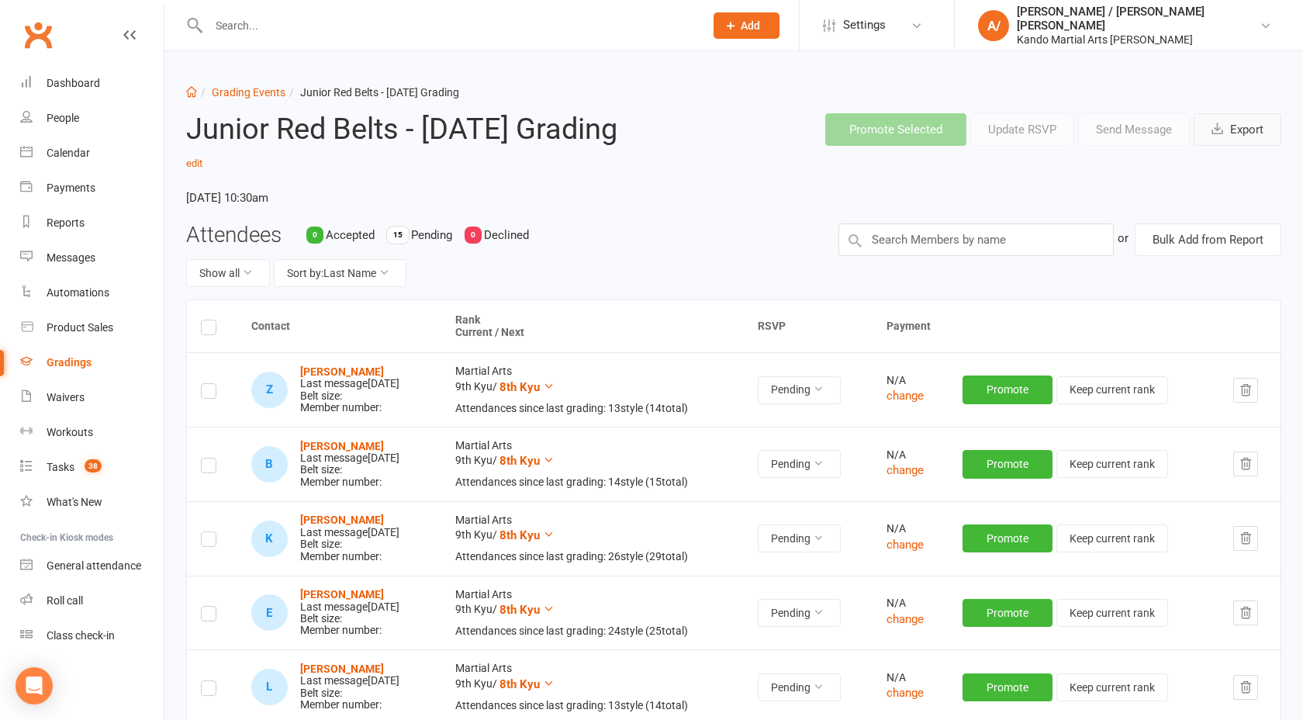
click at [1213, 139] on button "Export" at bounding box center [1237, 129] width 88 height 33
click at [261, 91] on link "Grading Events" at bounding box center [249, 92] width 74 height 12
select select "50"
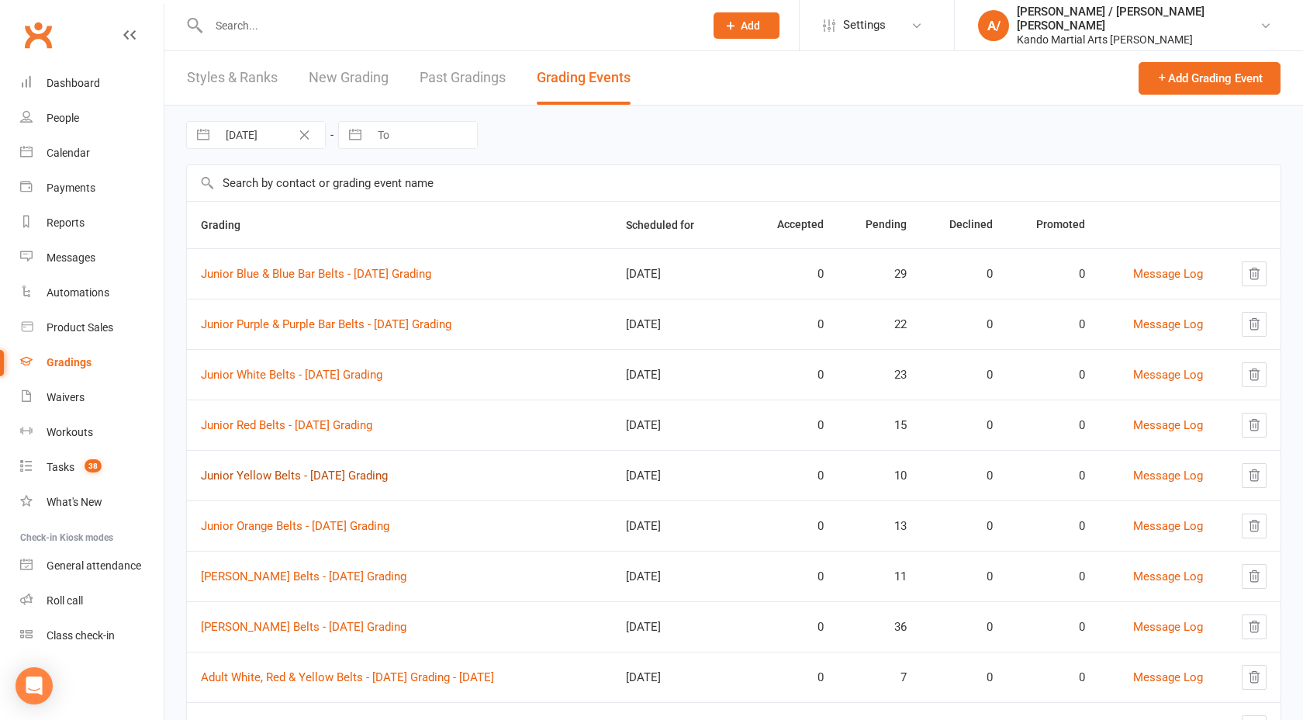
click at [290, 475] on link "Junior Yellow Belts - 2025 August Grading" at bounding box center [294, 475] width 187 height 14
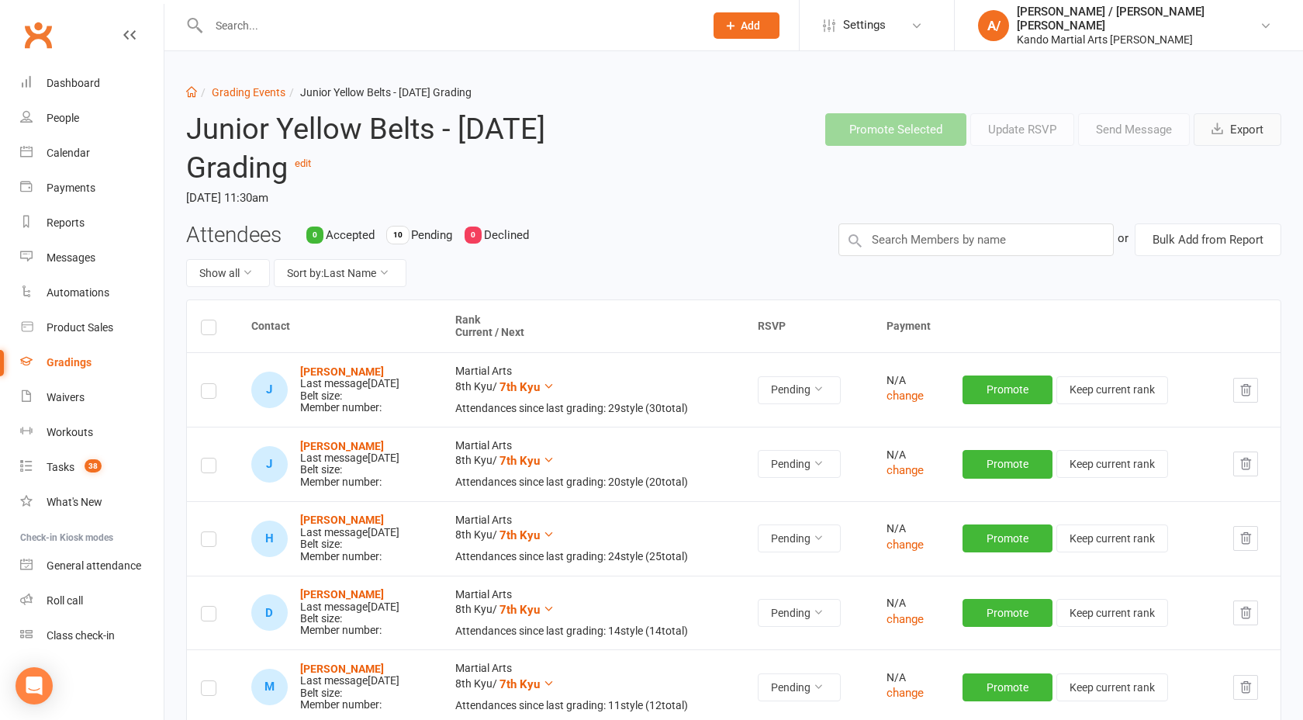
click at [1251, 130] on button "Export" at bounding box center [1237, 129] width 88 height 33
click at [74, 148] on div "Calendar" at bounding box center [68, 153] width 43 height 12
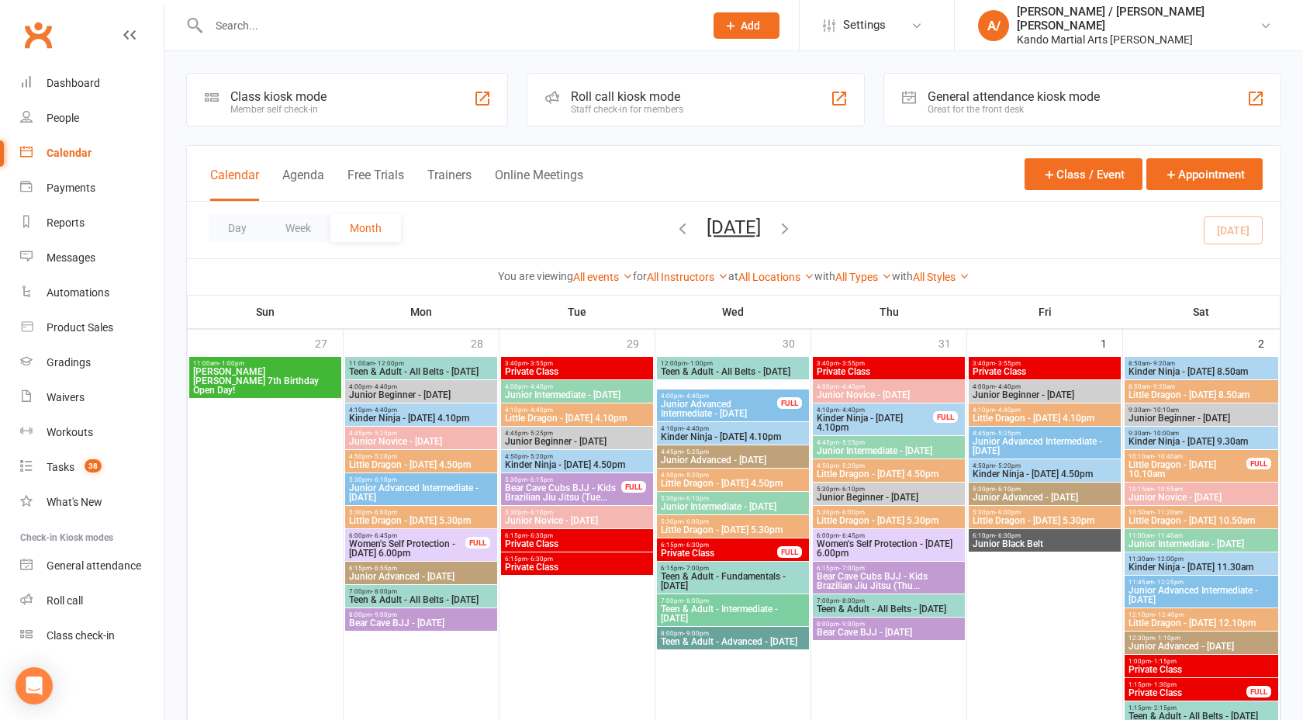
click at [224, 29] on input "text" at bounding box center [448, 26] width 489 height 22
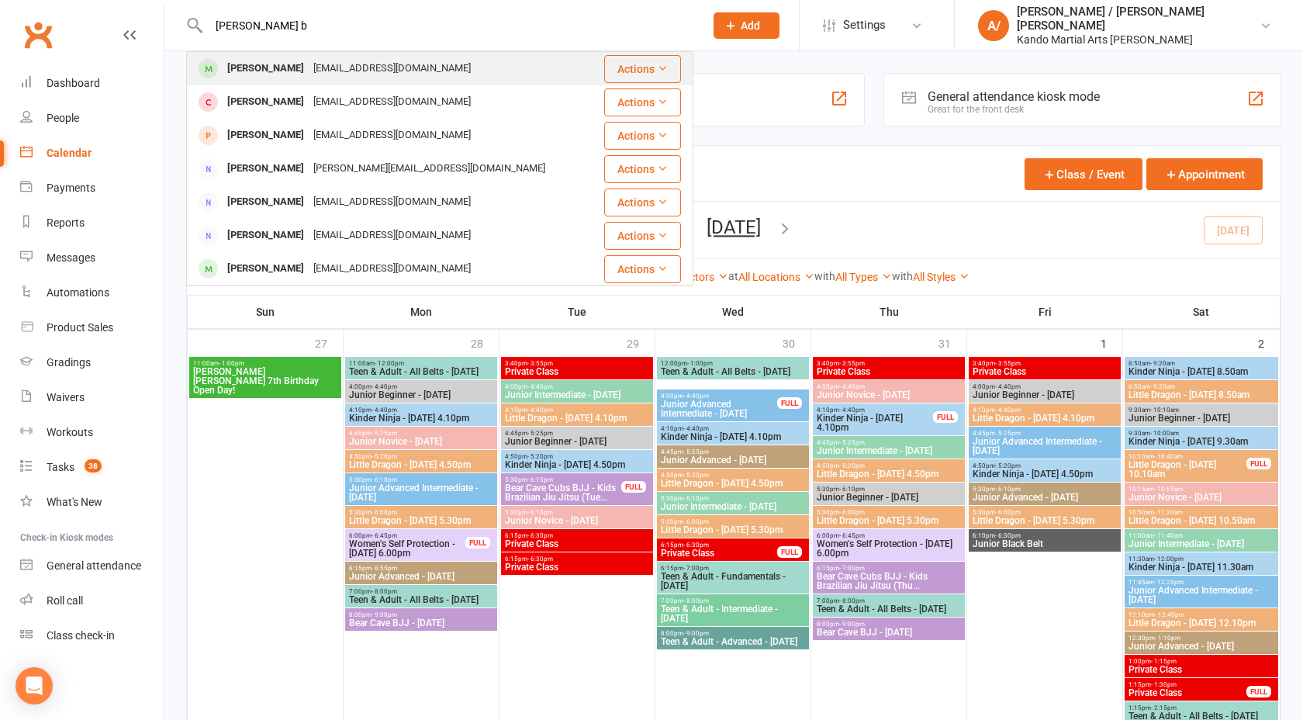
type input "emmaline b"
click at [244, 67] on div "Emmaline Brokensha" at bounding box center [266, 68] width 86 height 22
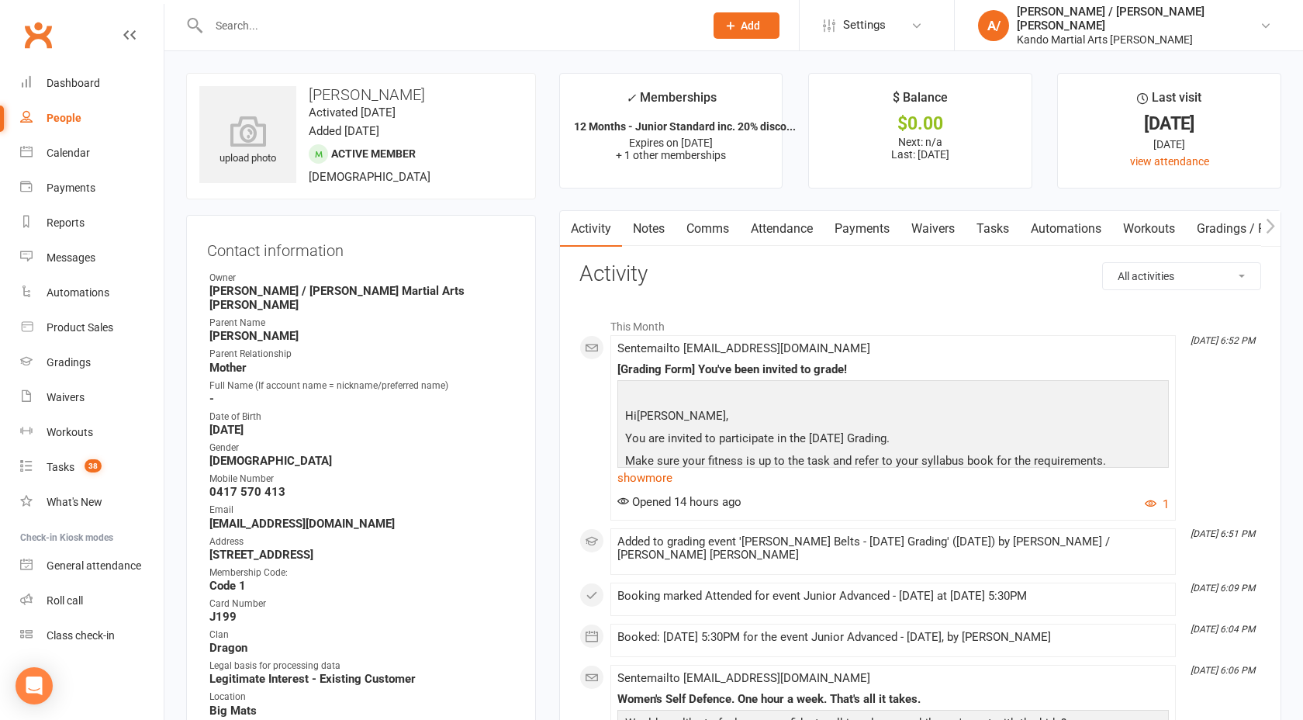
click at [801, 223] on link "Attendance" at bounding box center [782, 229] width 84 height 36
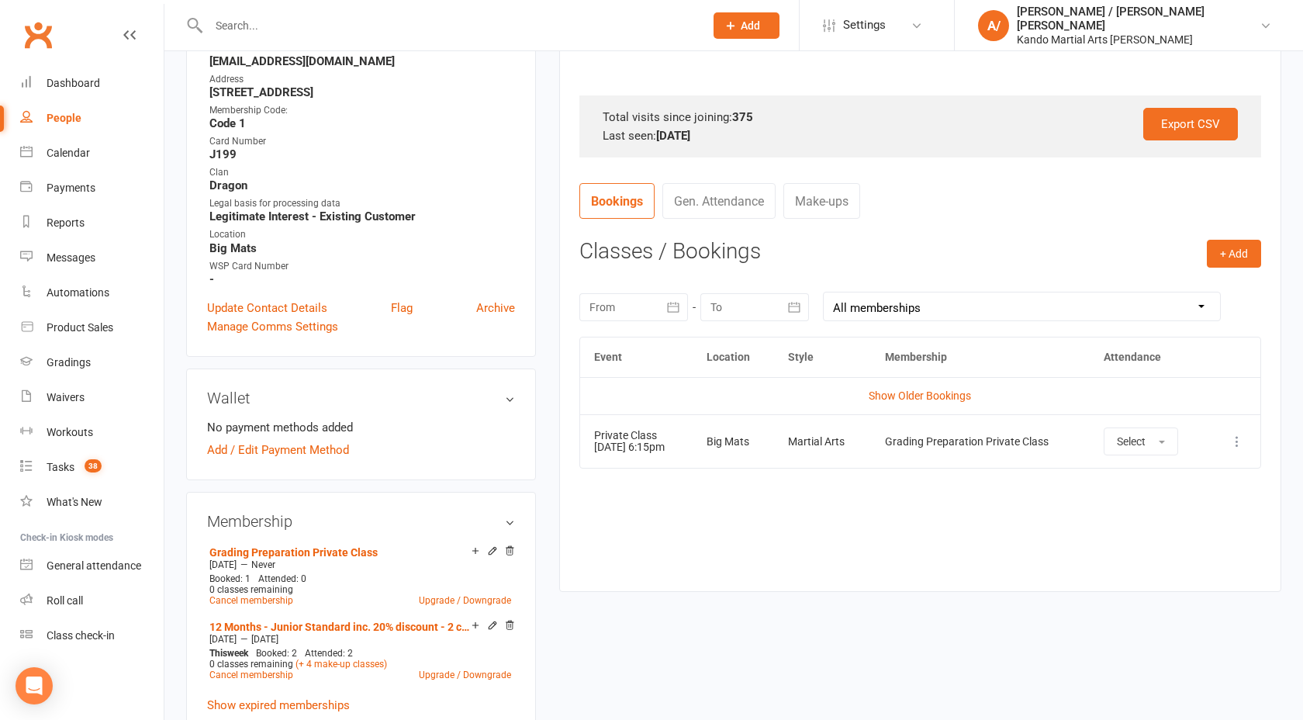
scroll to position [468, 0]
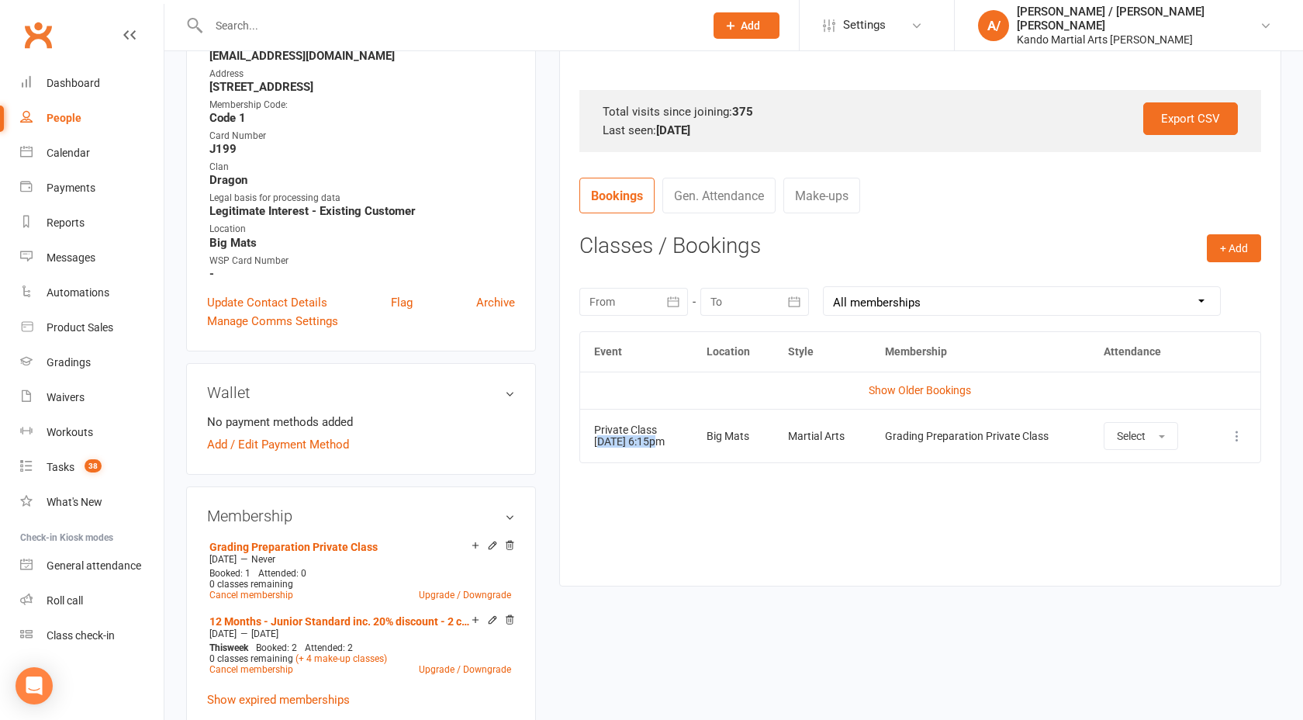
drag, startPoint x: 598, startPoint y: 443, endPoint x: 677, endPoint y: 443, distance: 79.1
click at [675, 443] on td "Private Class 19 Aug 2025 6:15pm" at bounding box center [636, 435] width 112 height 53
click at [1237, 435] on icon at bounding box center [1237, 436] width 16 height 16
click at [1141, 524] on link "Remove booking" at bounding box center [1169, 528] width 154 height 31
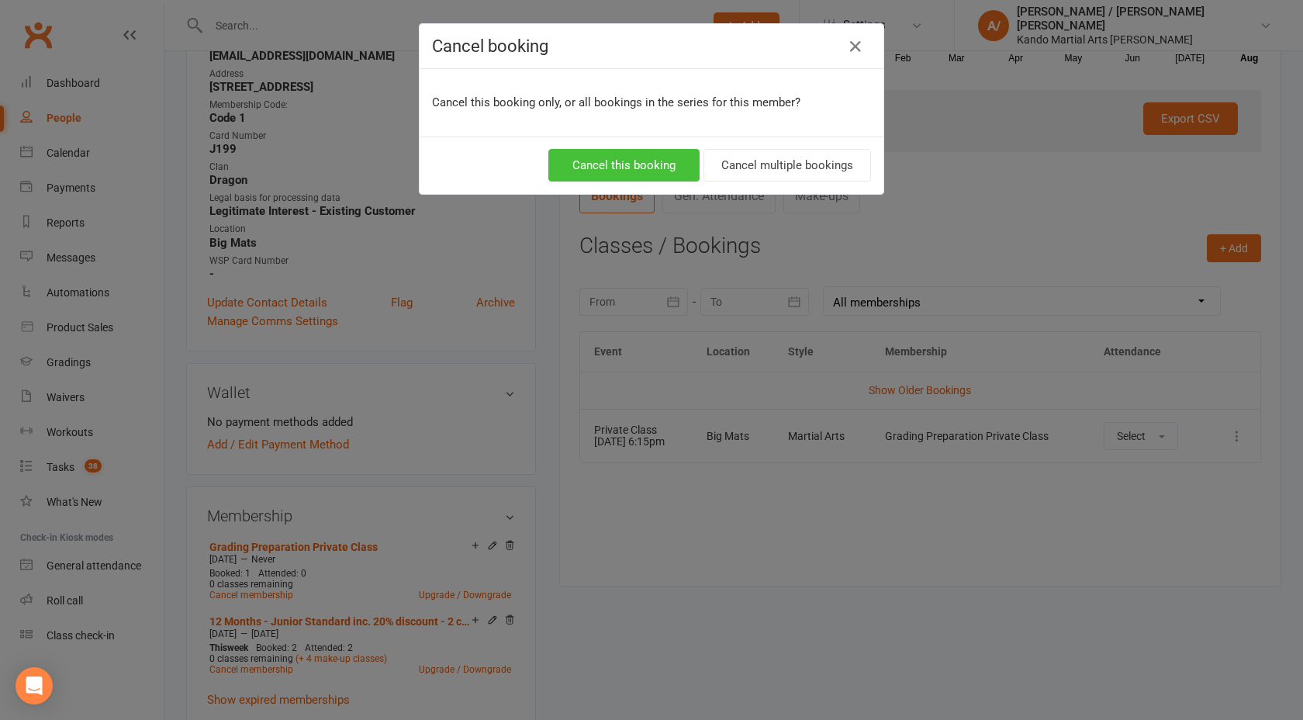
click at [676, 161] on button "Cancel this booking" at bounding box center [623, 165] width 151 height 33
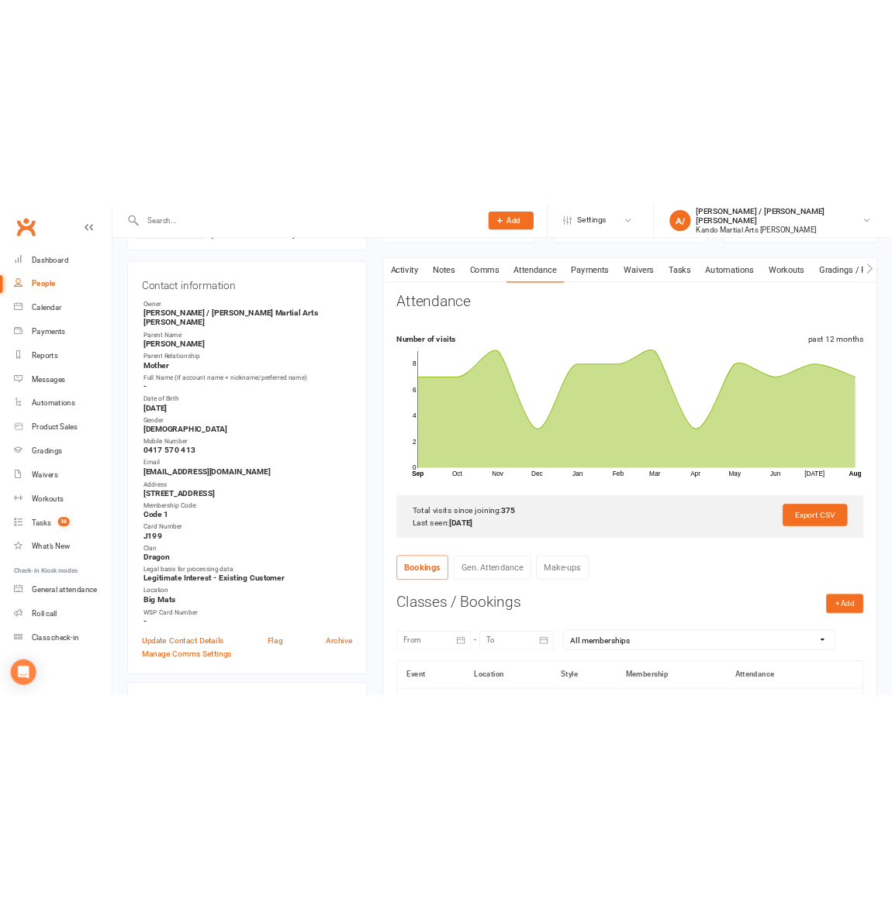
scroll to position [0, 0]
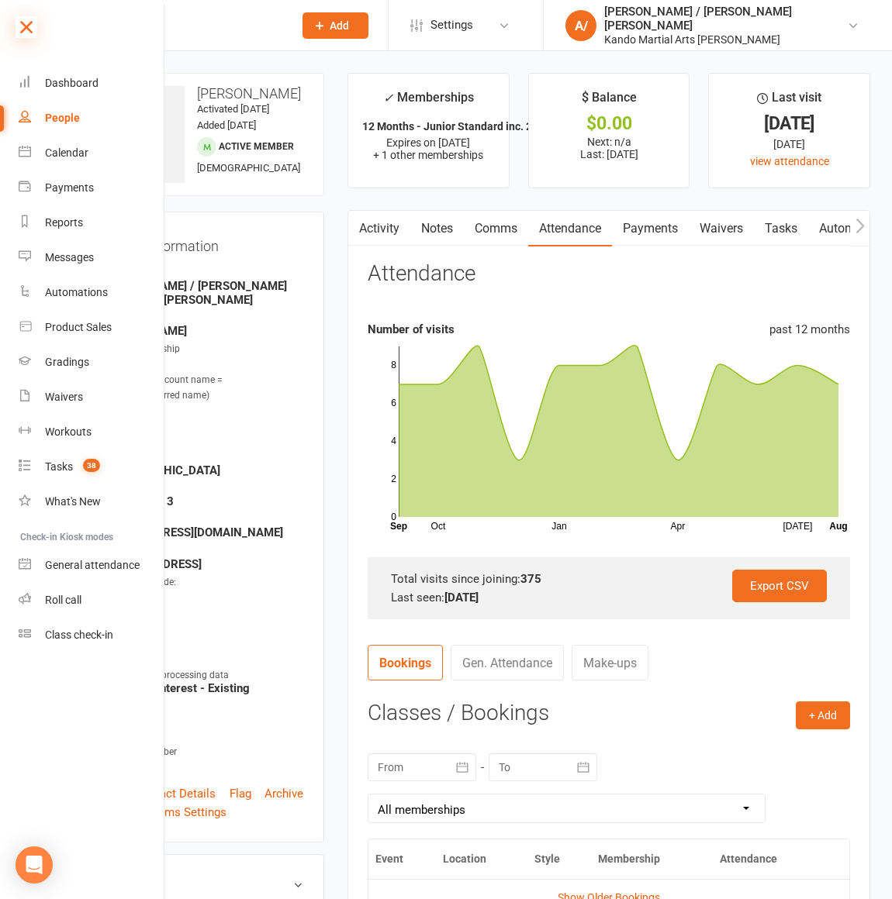
click at [25, 25] on icon at bounding box center [27, 27] width 22 height 22
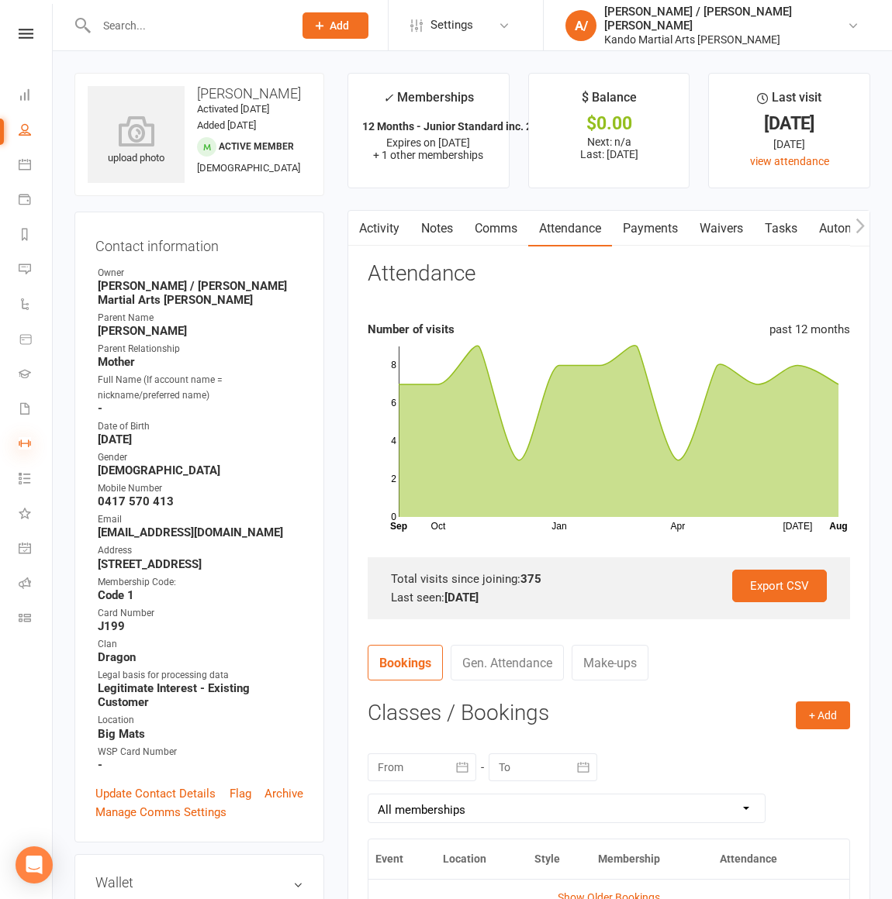
click at [27, 442] on icon at bounding box center [25, 443] width 12 height 12
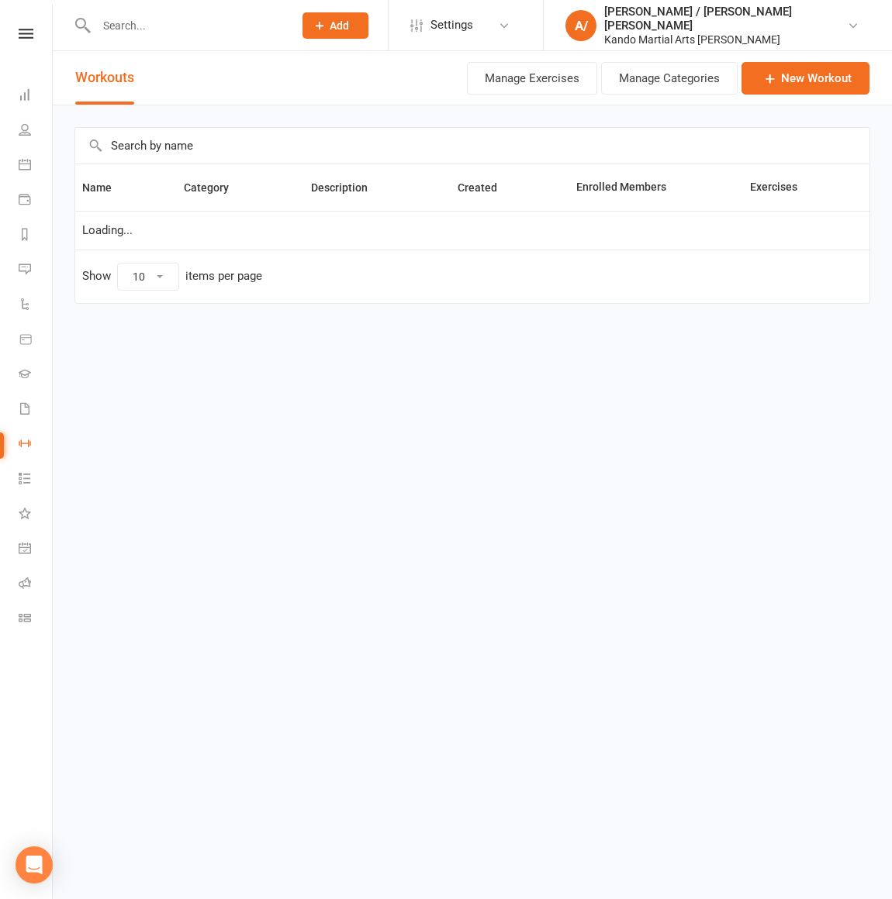
select select "100"
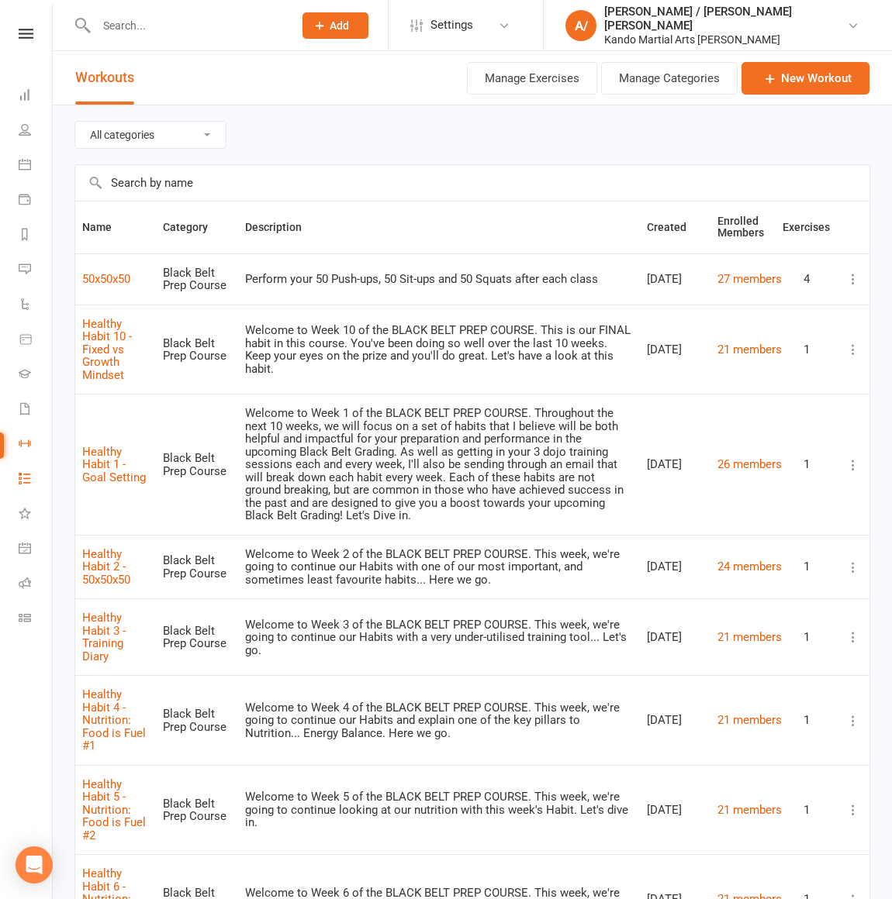
click at [31, 487] on link "Tasks 38" at bounding box center [36, 480] width 35 height 35
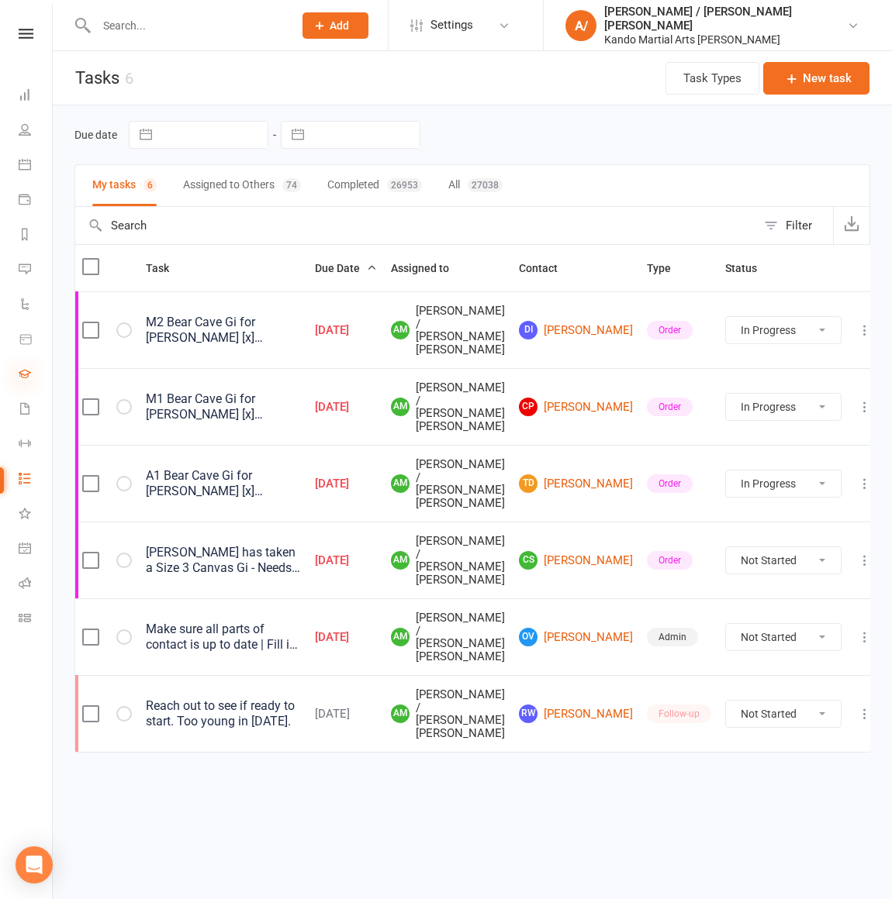
click at [26, 375] on icon at bounding box center [25, 374] width 12 height 12
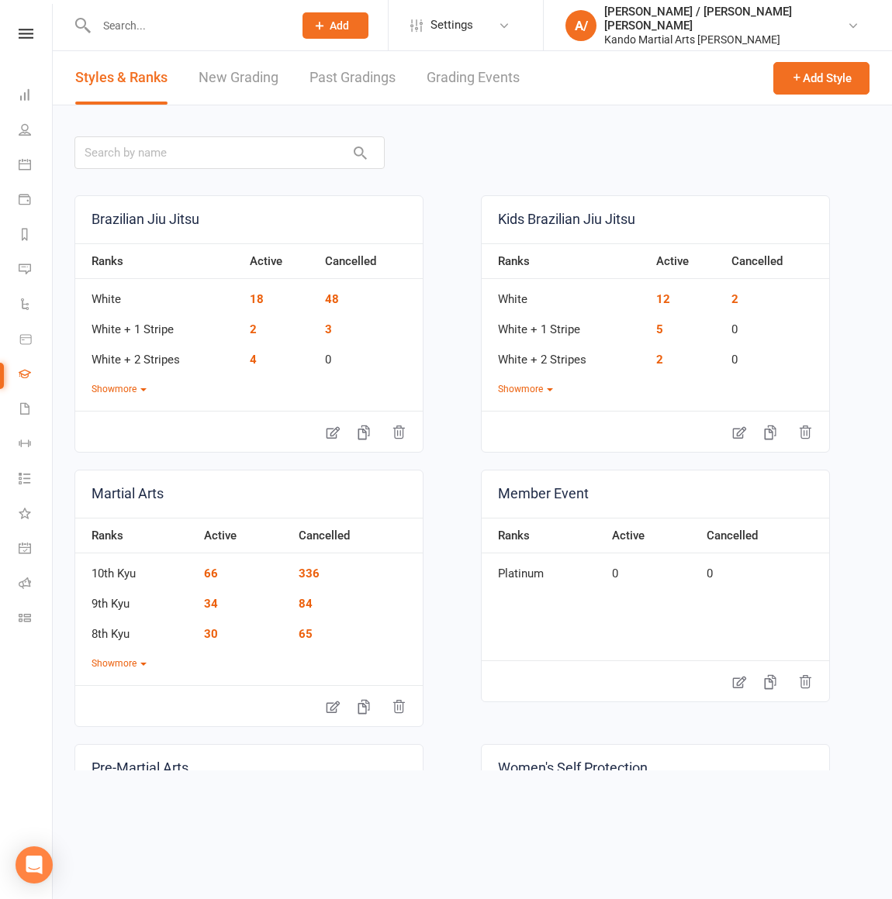
click at [464, 78] on link "Grading Events" at bounding box center [472, 77] width 93 height 53
select select "50"
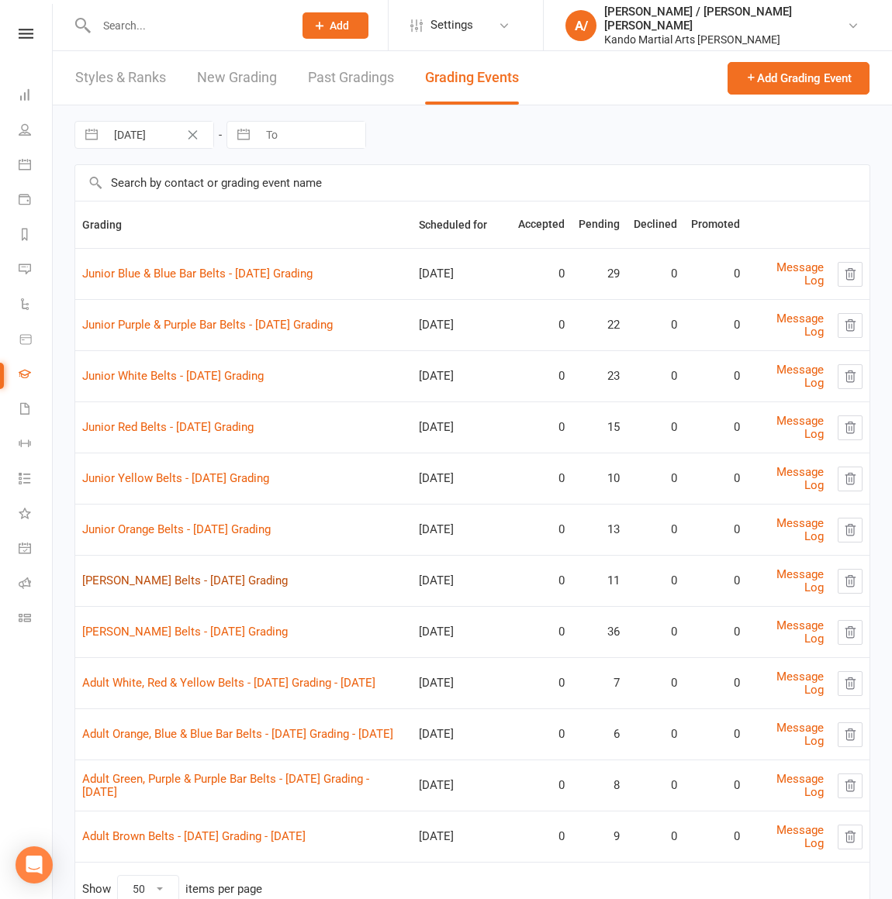
click at [163, 579] on link "Junior Green Belts - 2025 August Grading" at bounding box center [184, 581] width 205 height 14
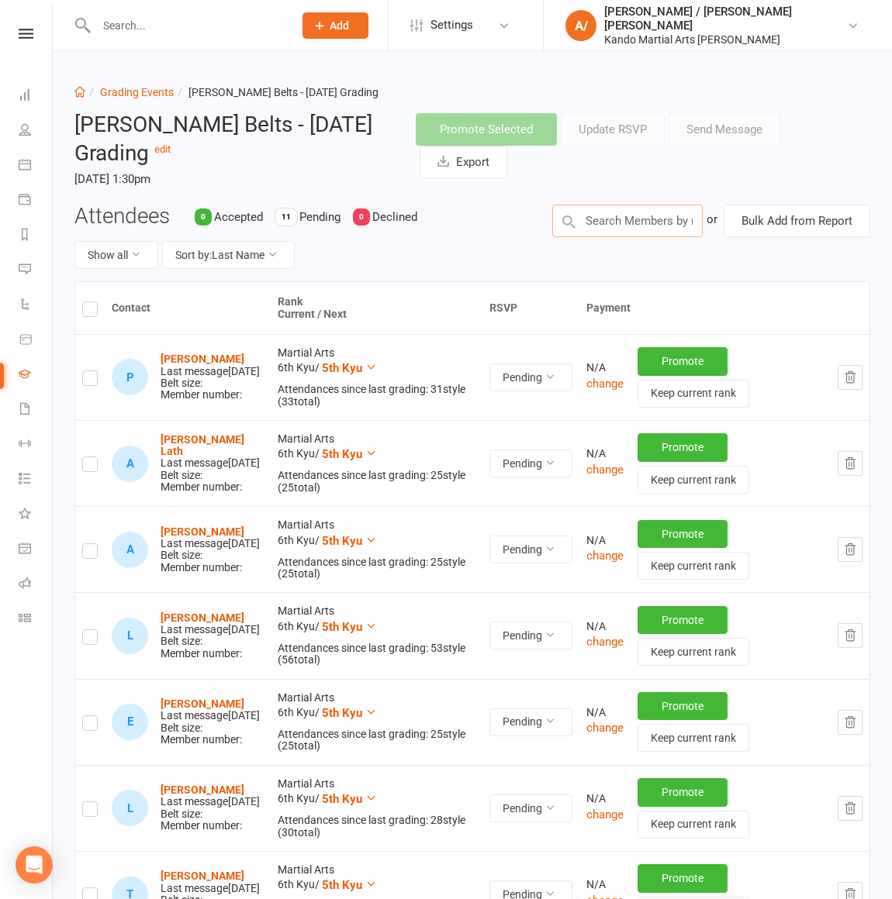
click at [633, 215] on input "text" at bounding box center [627, 221] width 150 height 33
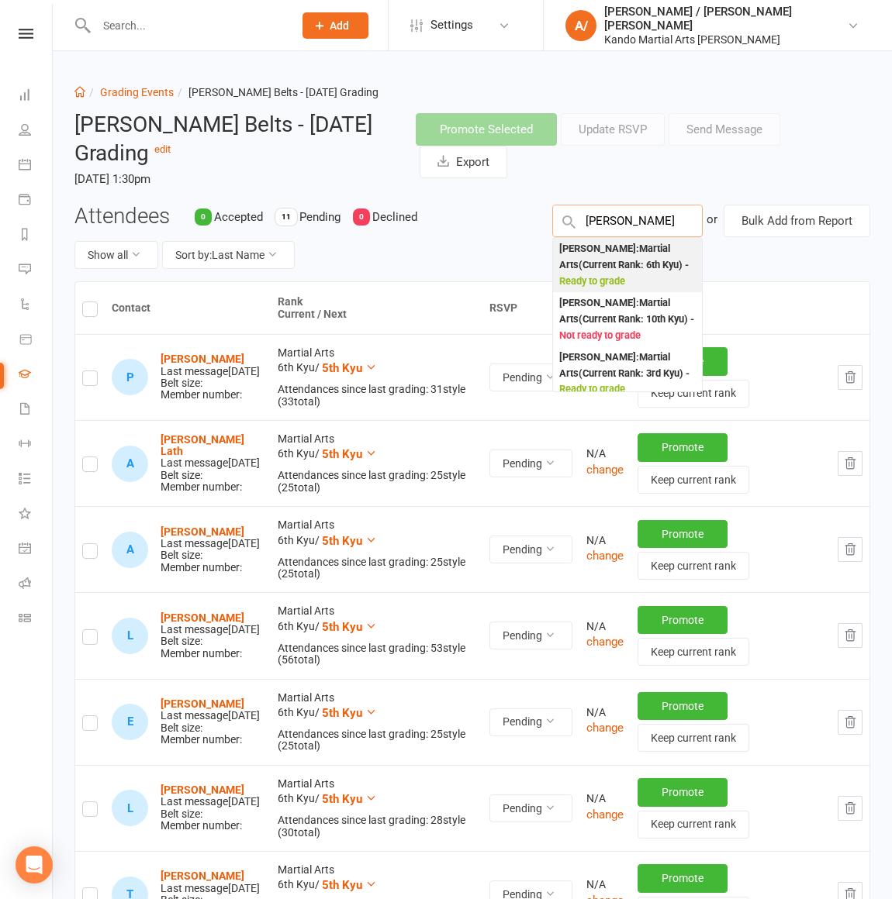
type input "James wil"
click at [616, 261] on div "James Wilkin : Martial Arts (Current Rank: 6th Kyu ) - Ready to grade" at bounding box center [627, 265] width 136 height 48
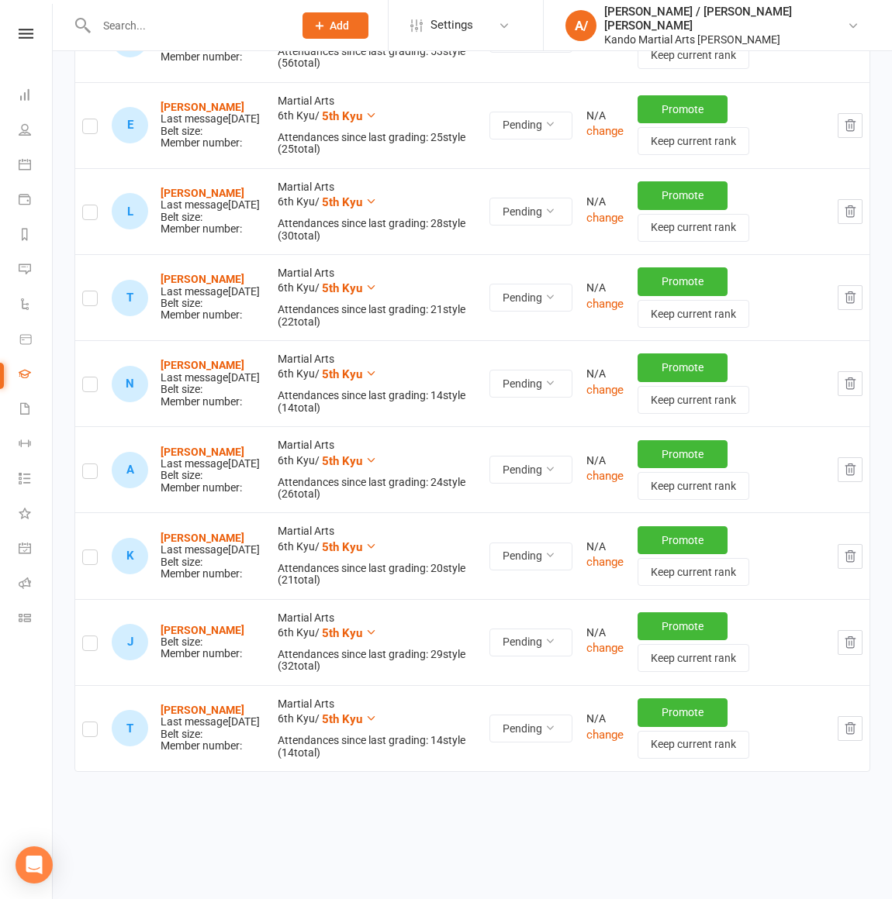
scroll to position [609, 0]
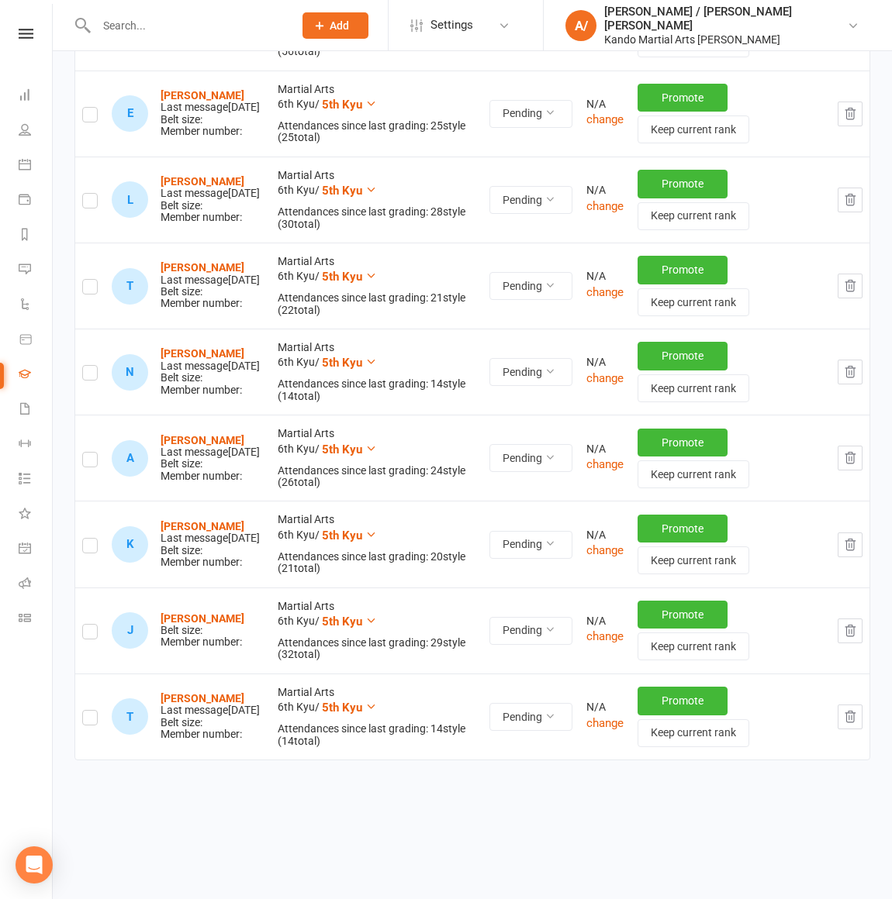
click at [91, 634] on label at bounding box center [90, 634] width 16 height 0
click at [91, 625] on input "checkbox" at bounding box center [90, 625] width 16 height 0
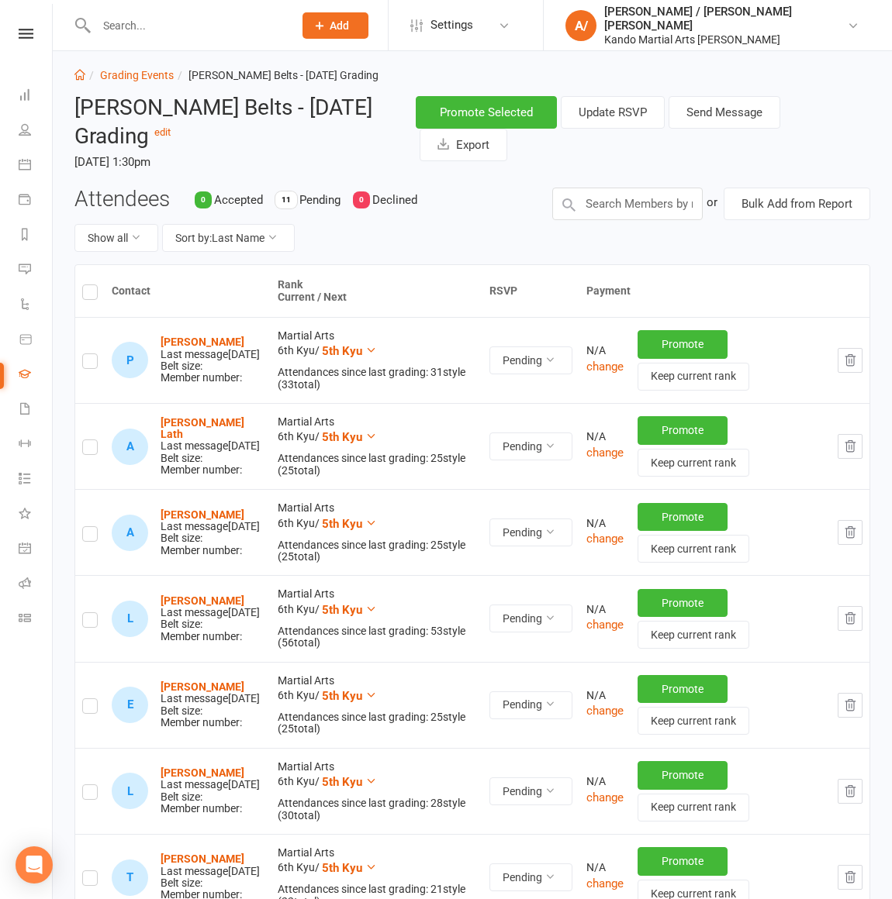
scroll to position [0, 0]
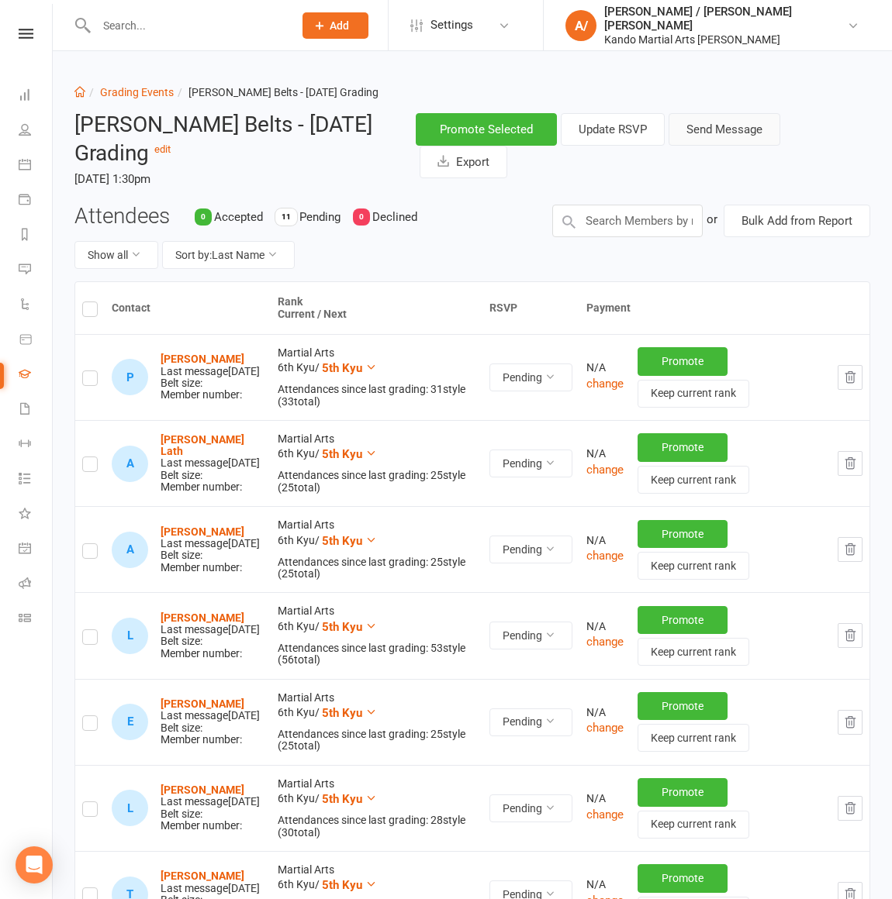
click at [716, 137] on button "Send Message" at bounding box center [724, 129] width 112 height 33
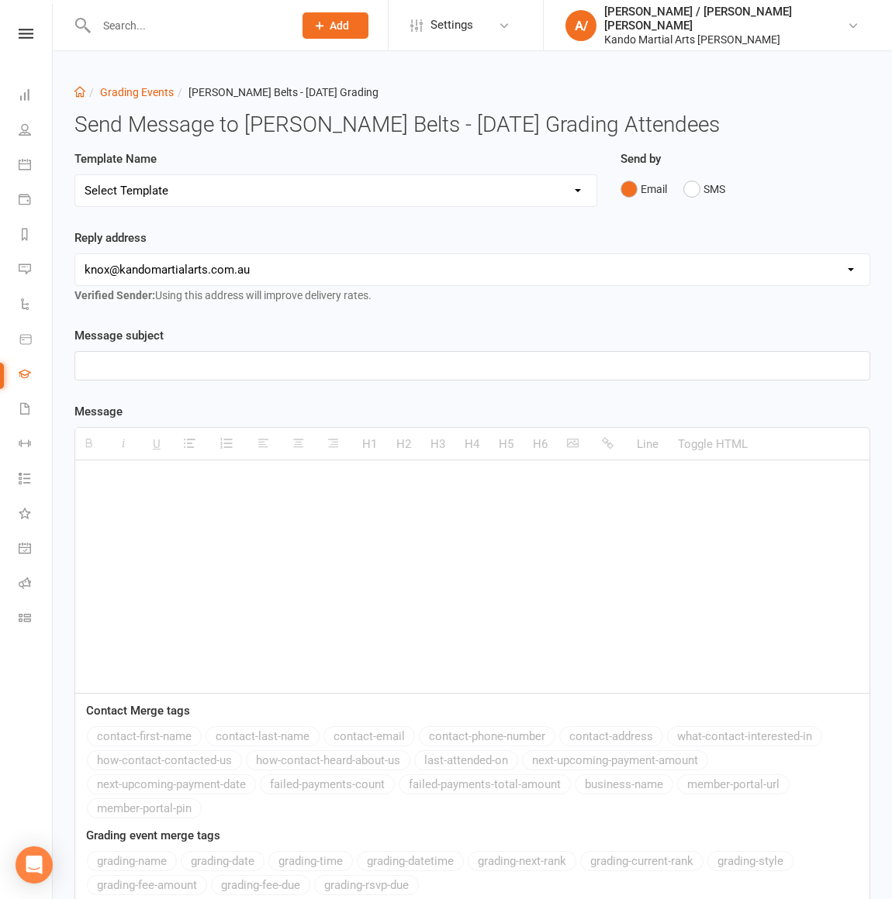
click at [208, 191] on select "Select Template" at bounding box center [335, 190] width 521 height 31
select select "15"
click at [75, 175] on select "Select Template [Email] Confirmation of Successful Grading [Email] Congratulati…" at bounding box center [335, 190] width 521 height 31
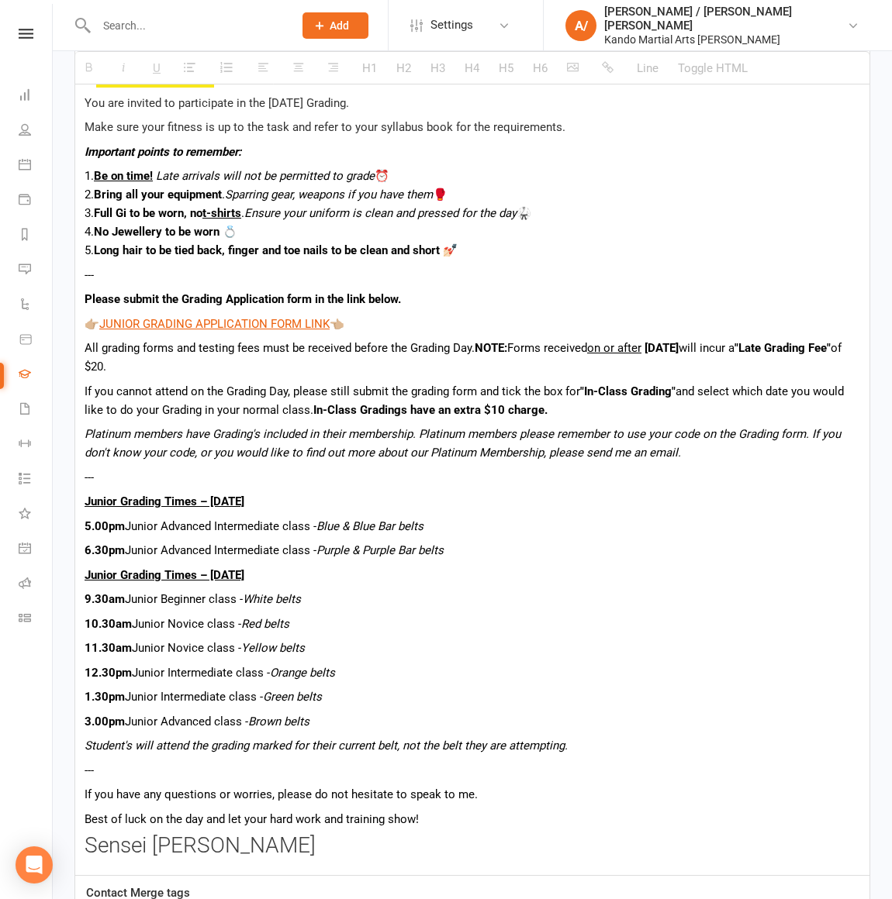
scroll to position [878, 0]
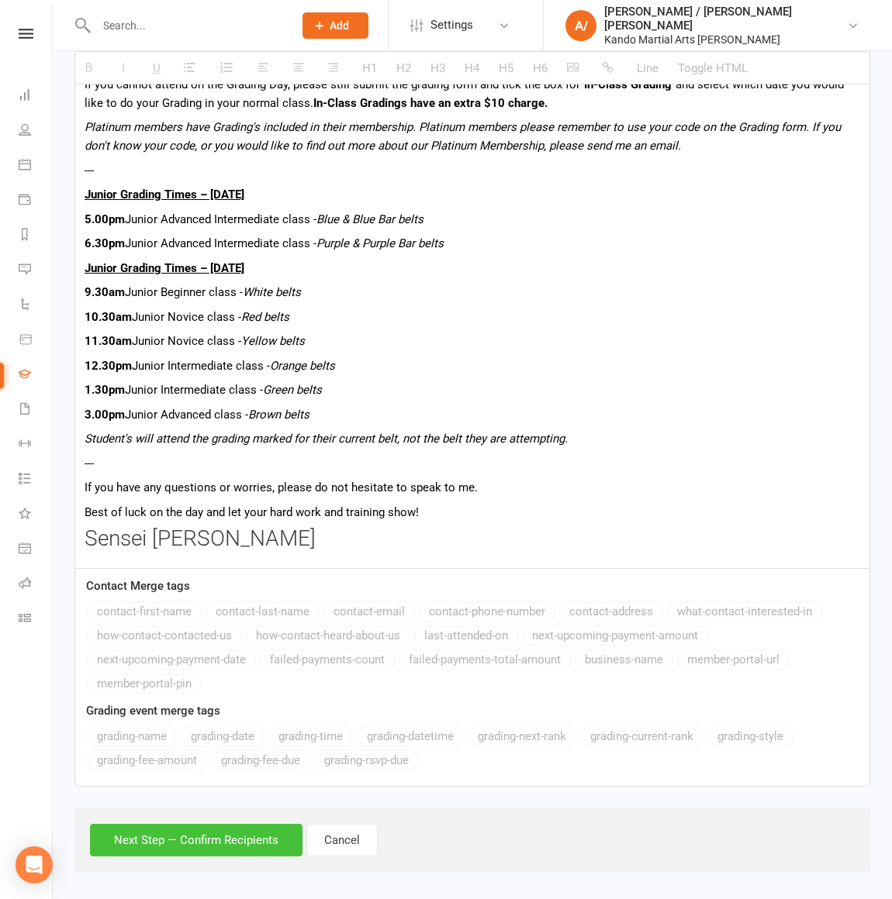
click at [205, 719] on button "Next Step — Confirm Recipients" at bounding box center [196, 840] width 212 height 33
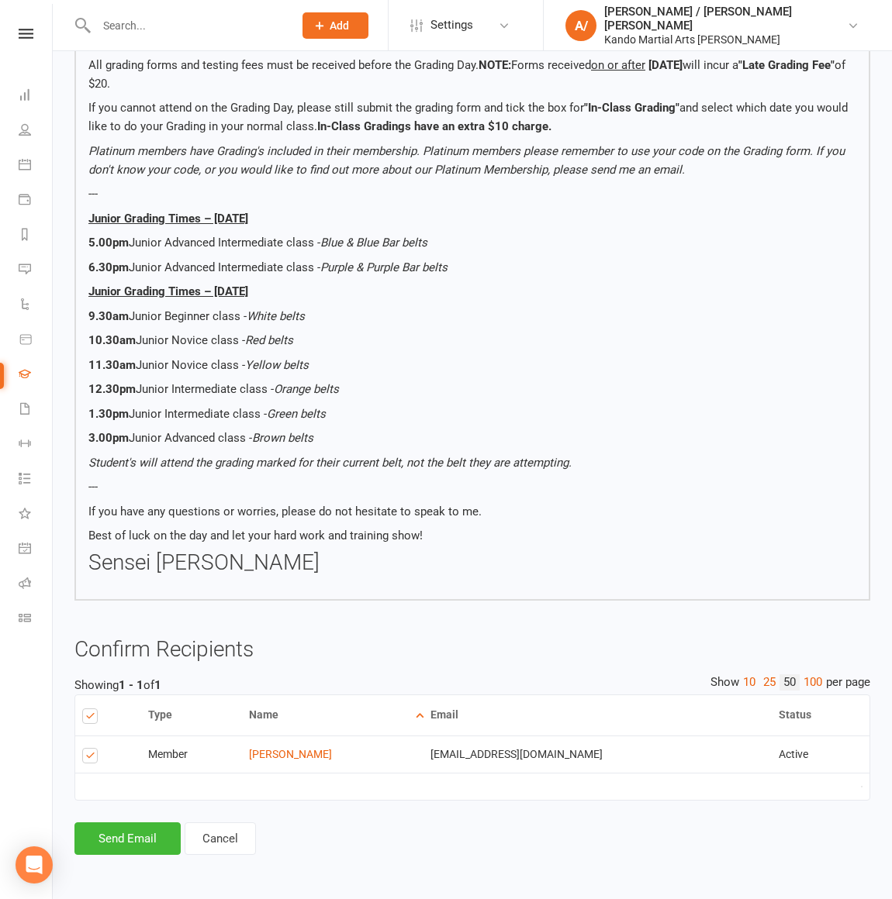
scroll to position [738, 0]
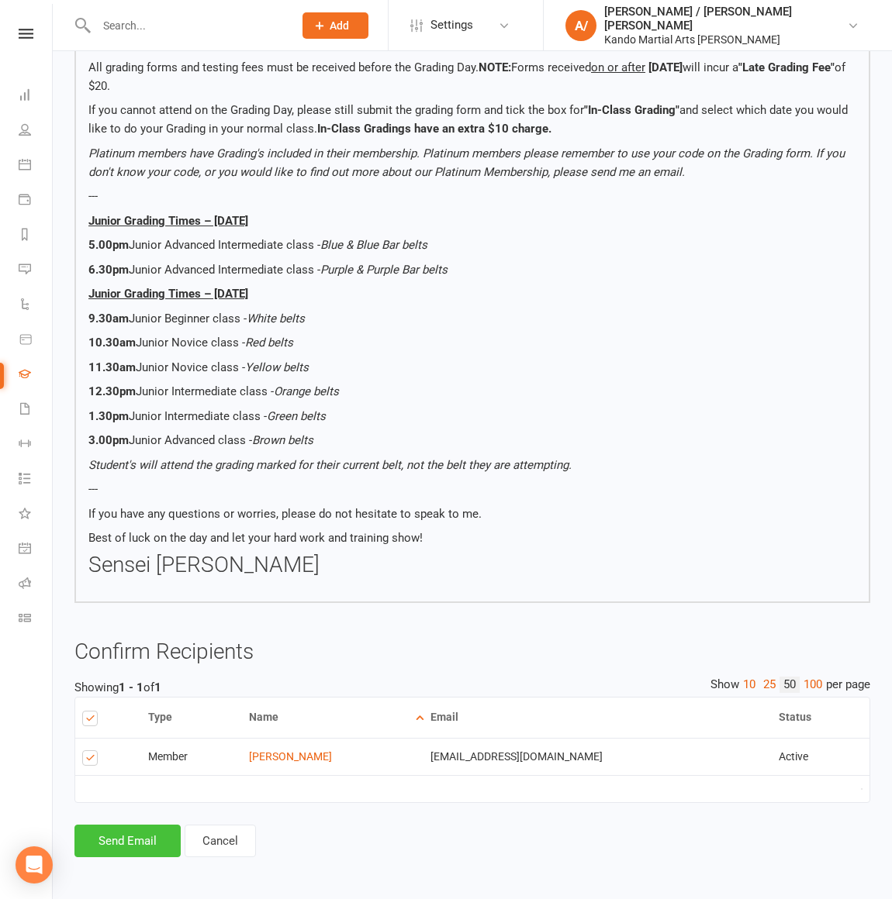
click at [129, 719] on button "Send Email" at bounding box center [127, 841] width 106 height 33
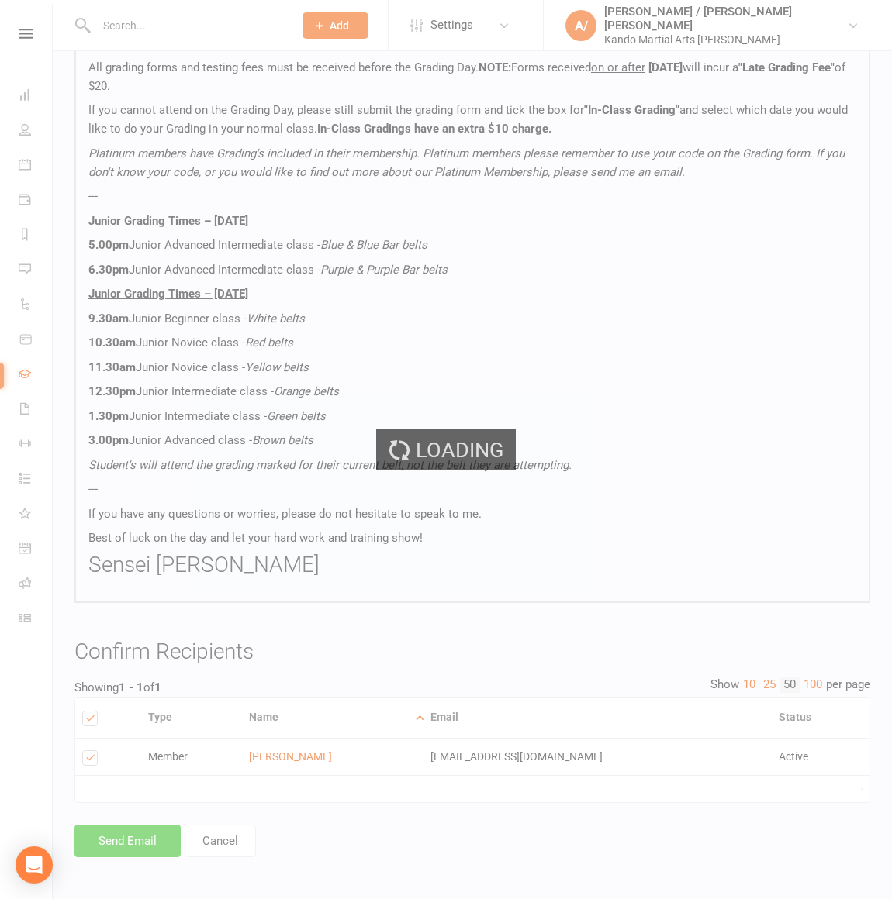
scroll to position [87, 0]
